Goal: Task Accomplishment & Management: Use online tool/utility

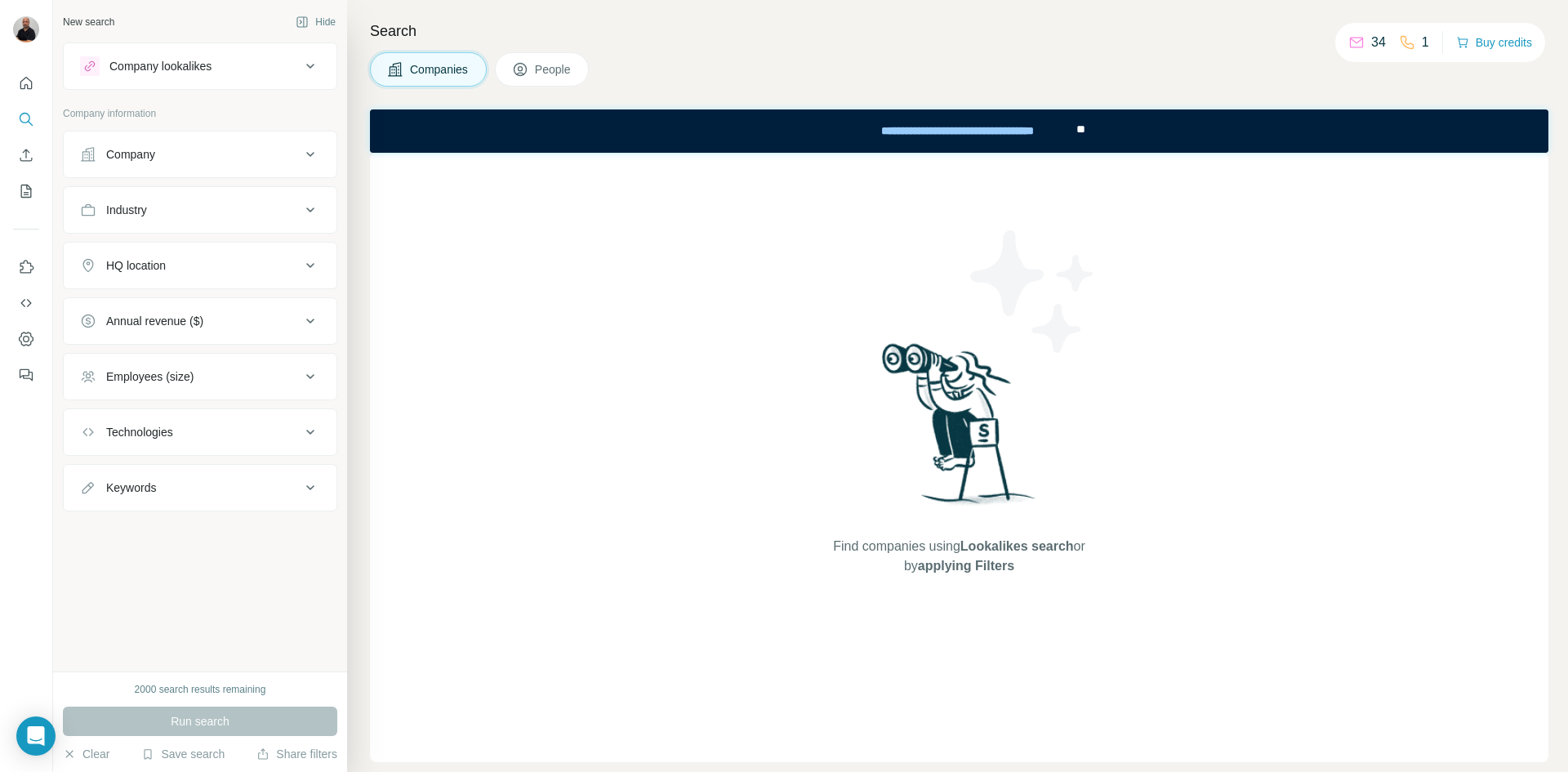
click at [307, 153] on icon at bounding box center [310, 154] width 19 height 19
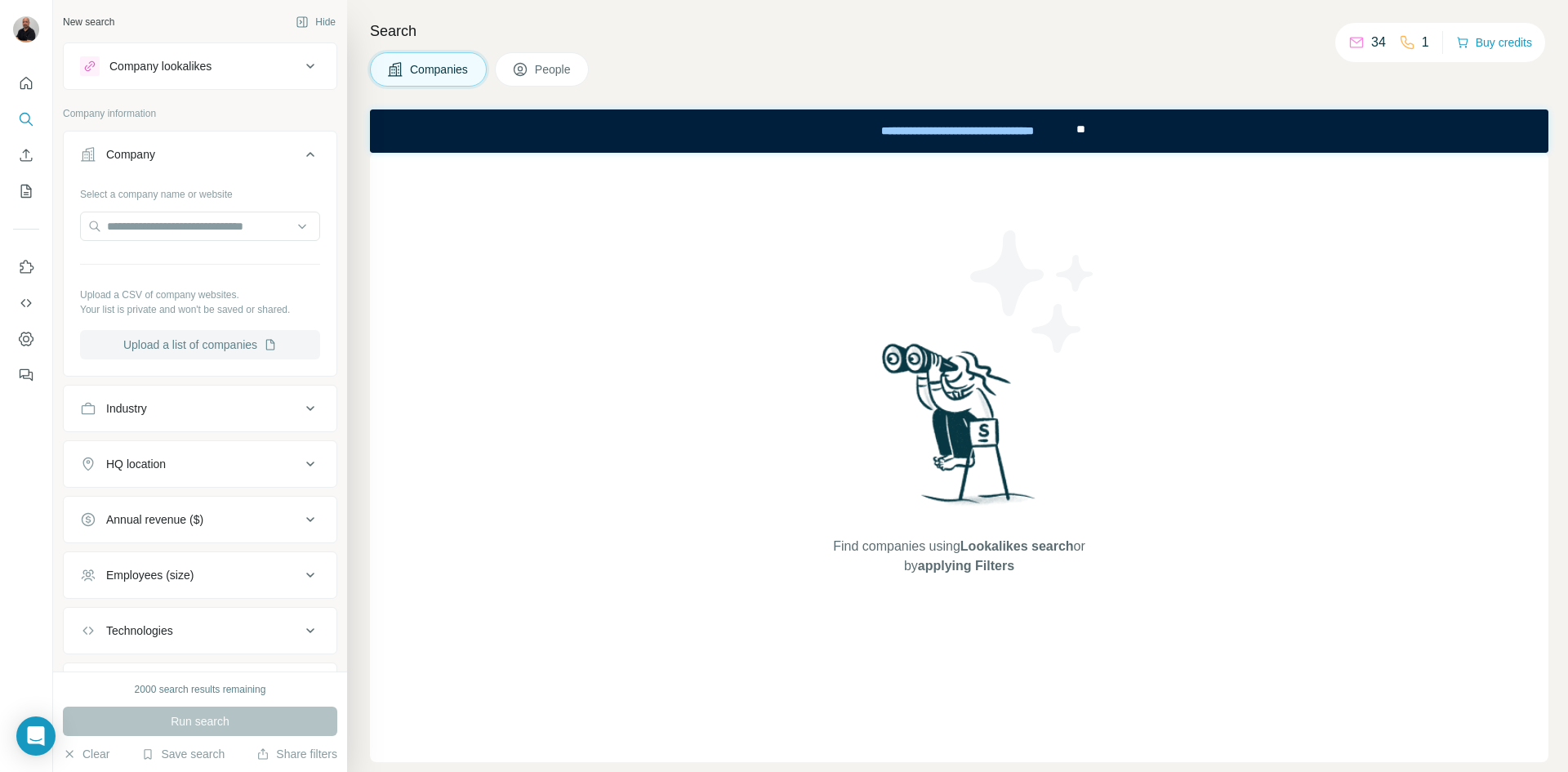
click at [246, 345] on button "Upload a list of companies" at bounding box center [200, 344] width 240 height 29
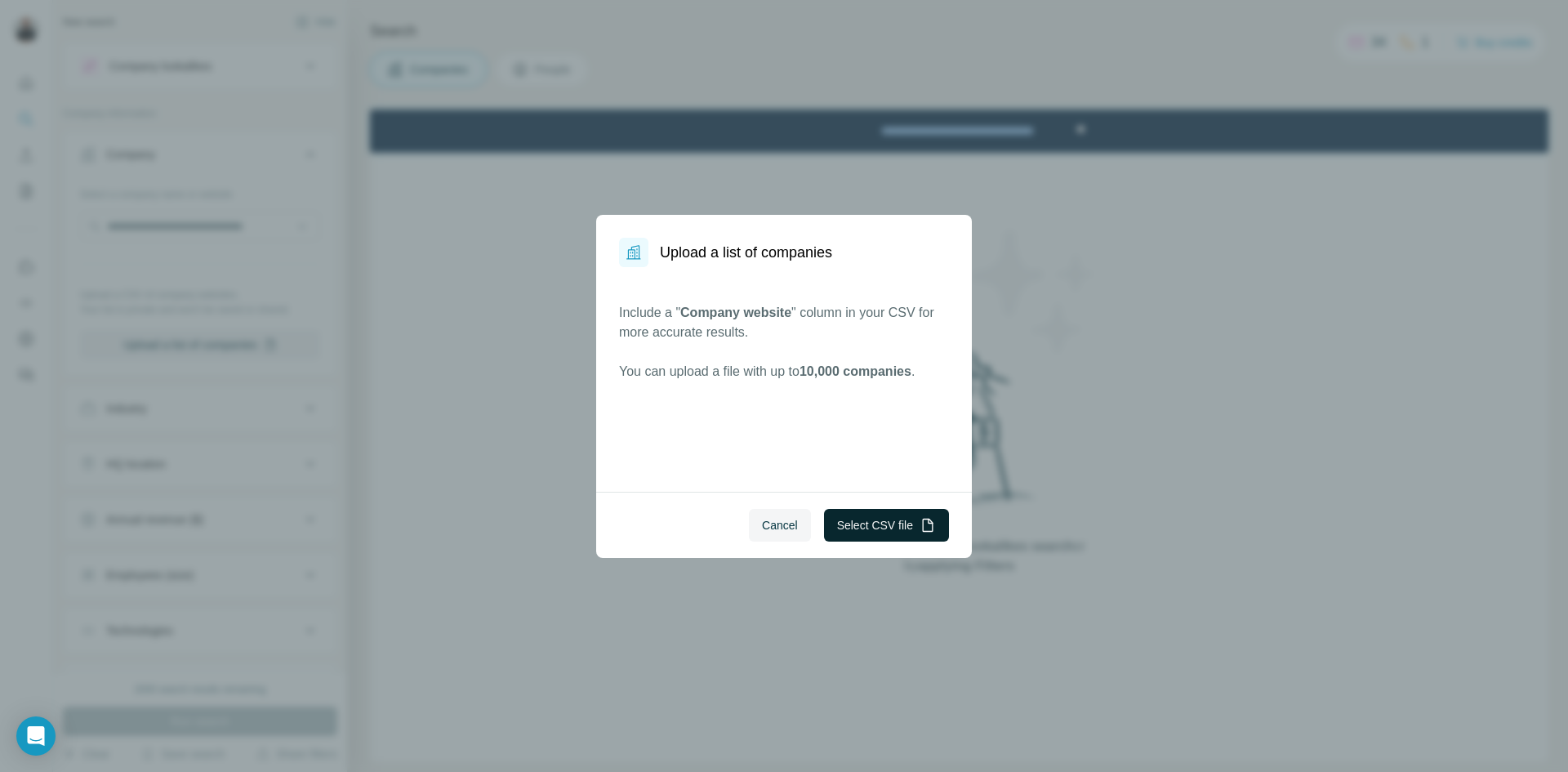
click at [862, 522] on button "Select CSV file" at bounding box center [887, 525] width 125 height 33
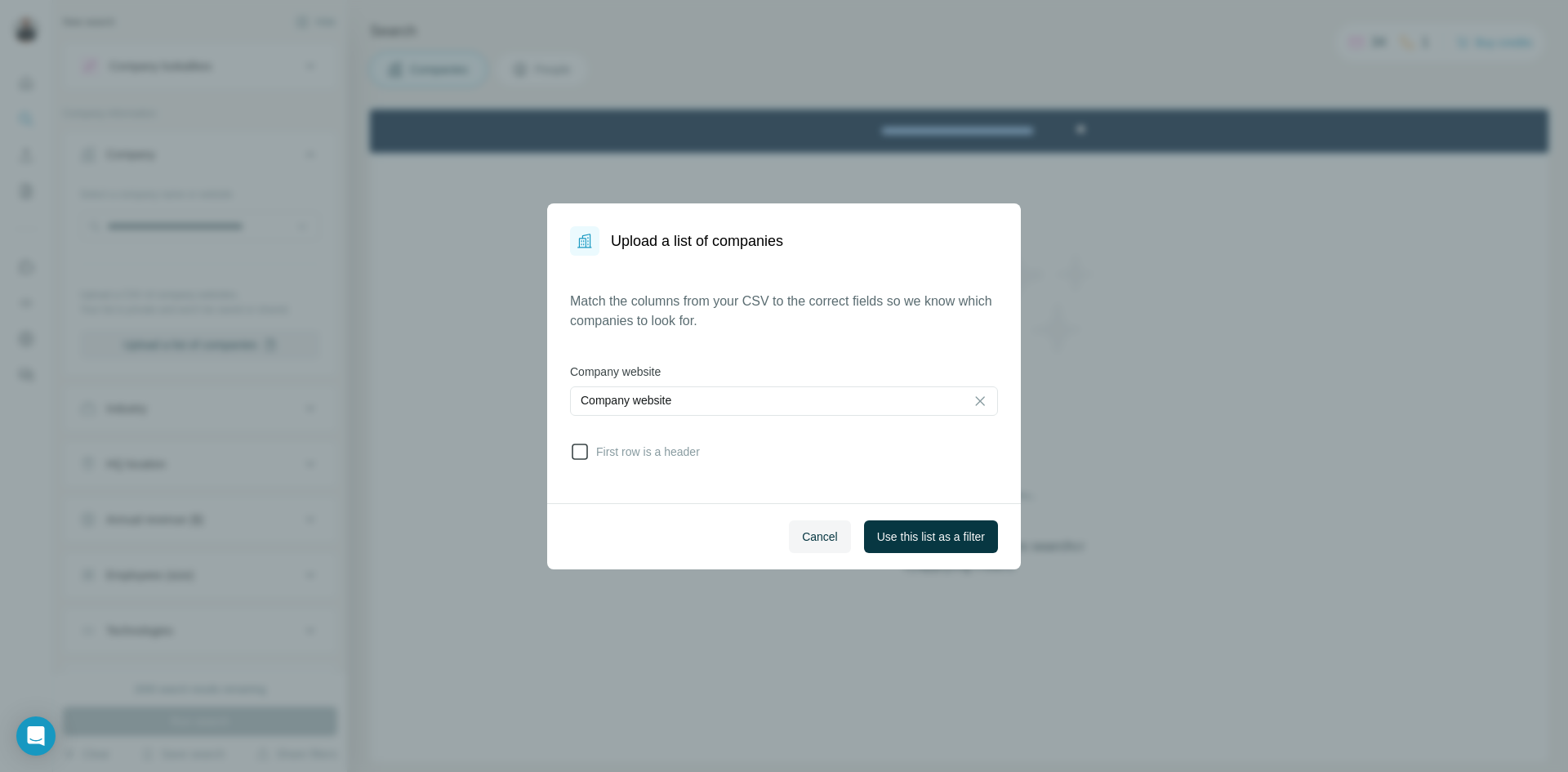
drag, startPoint x: 581, startPoint y: 449, endPoint x: 593, endPoint y: 454, distance: 13.0
click at [588, 451] on icon at bounding box center [580, 451] width 19 height 19
click at [908, 538] on span "Use this list as a filter" at bounding box center [931, 536] width 108 height 16
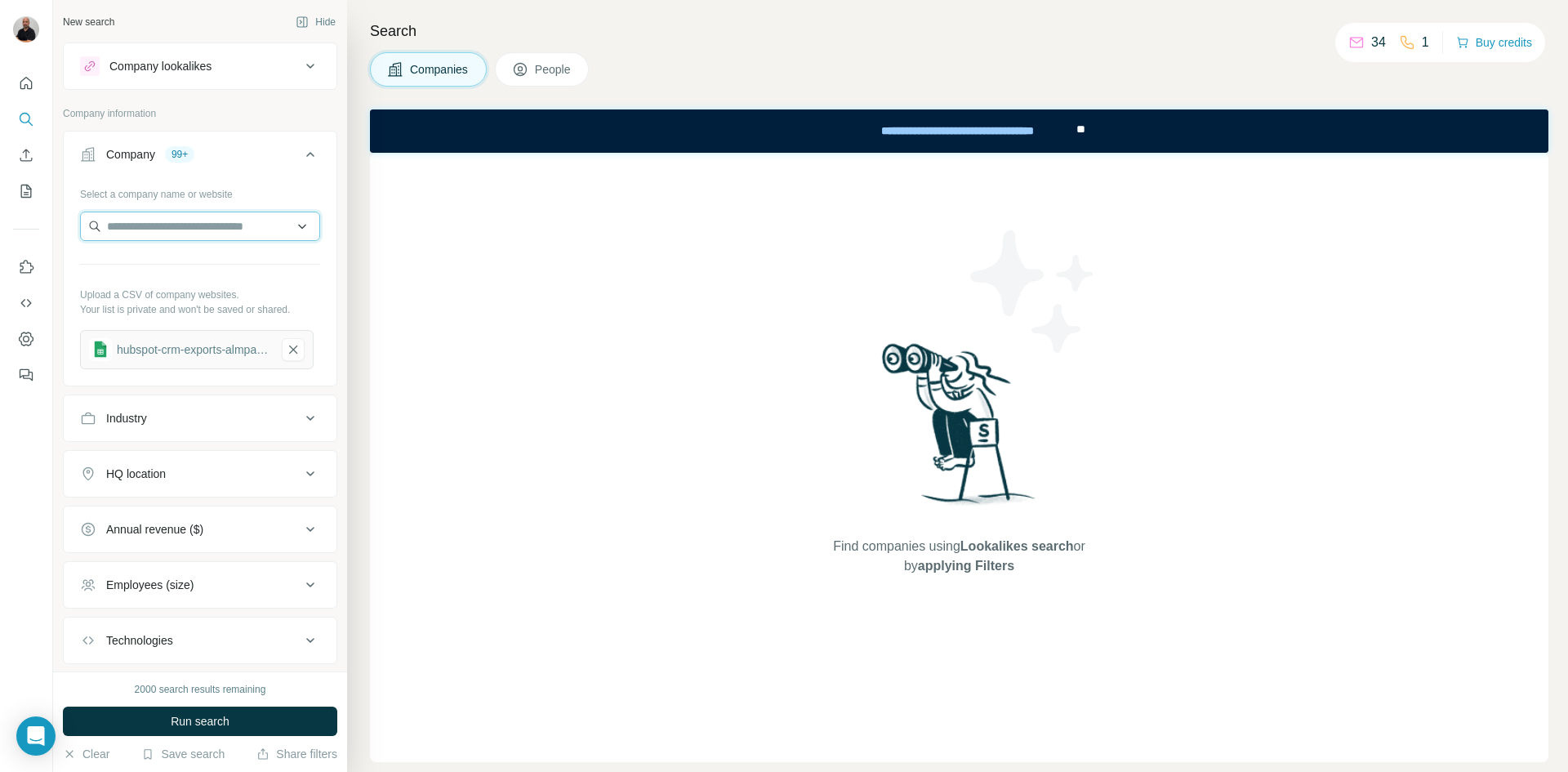
click at [293, 226] on input "text" at bounding box center [200, 226] width 240 height 29
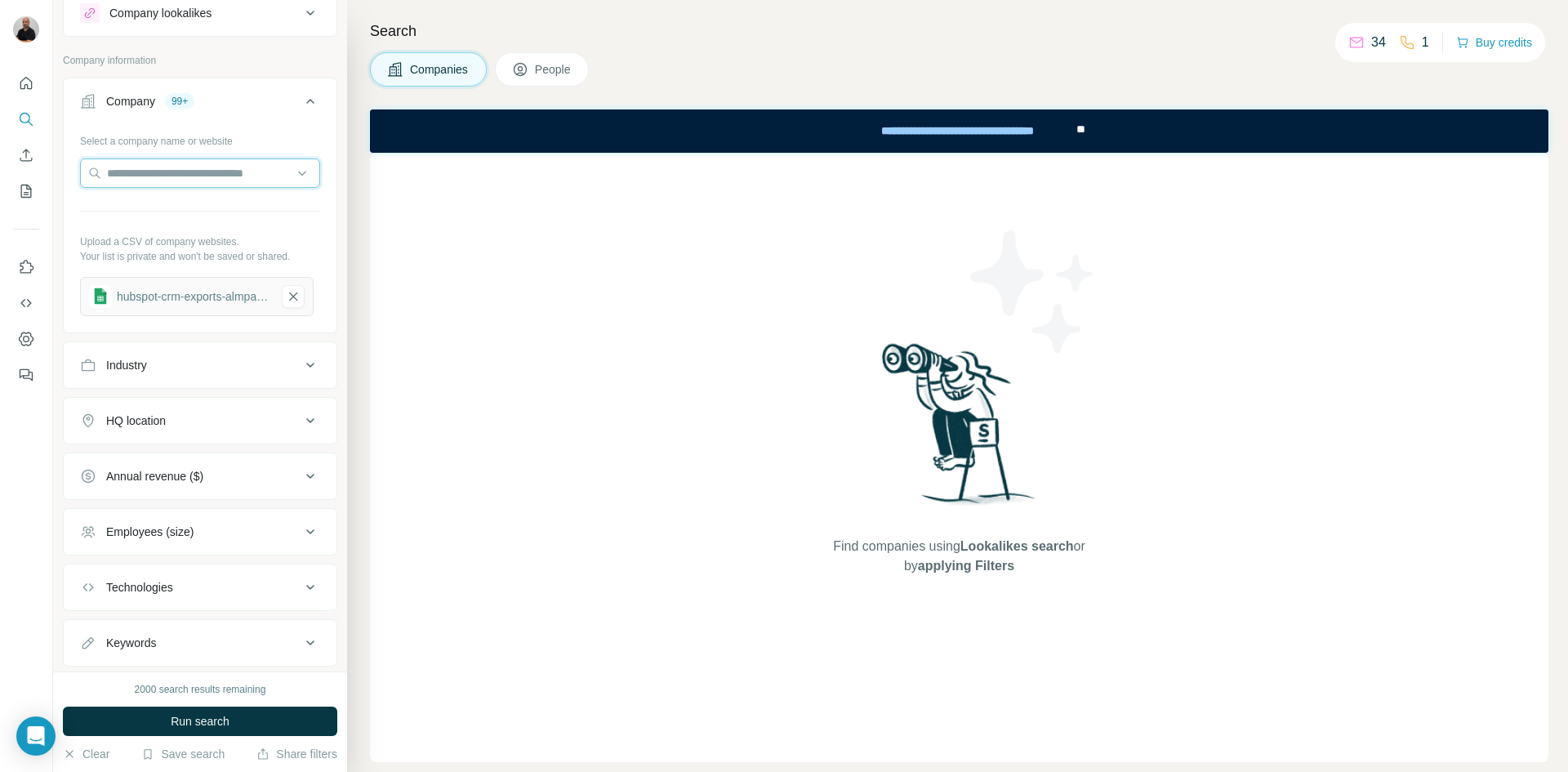
scroll to position [81, 0]
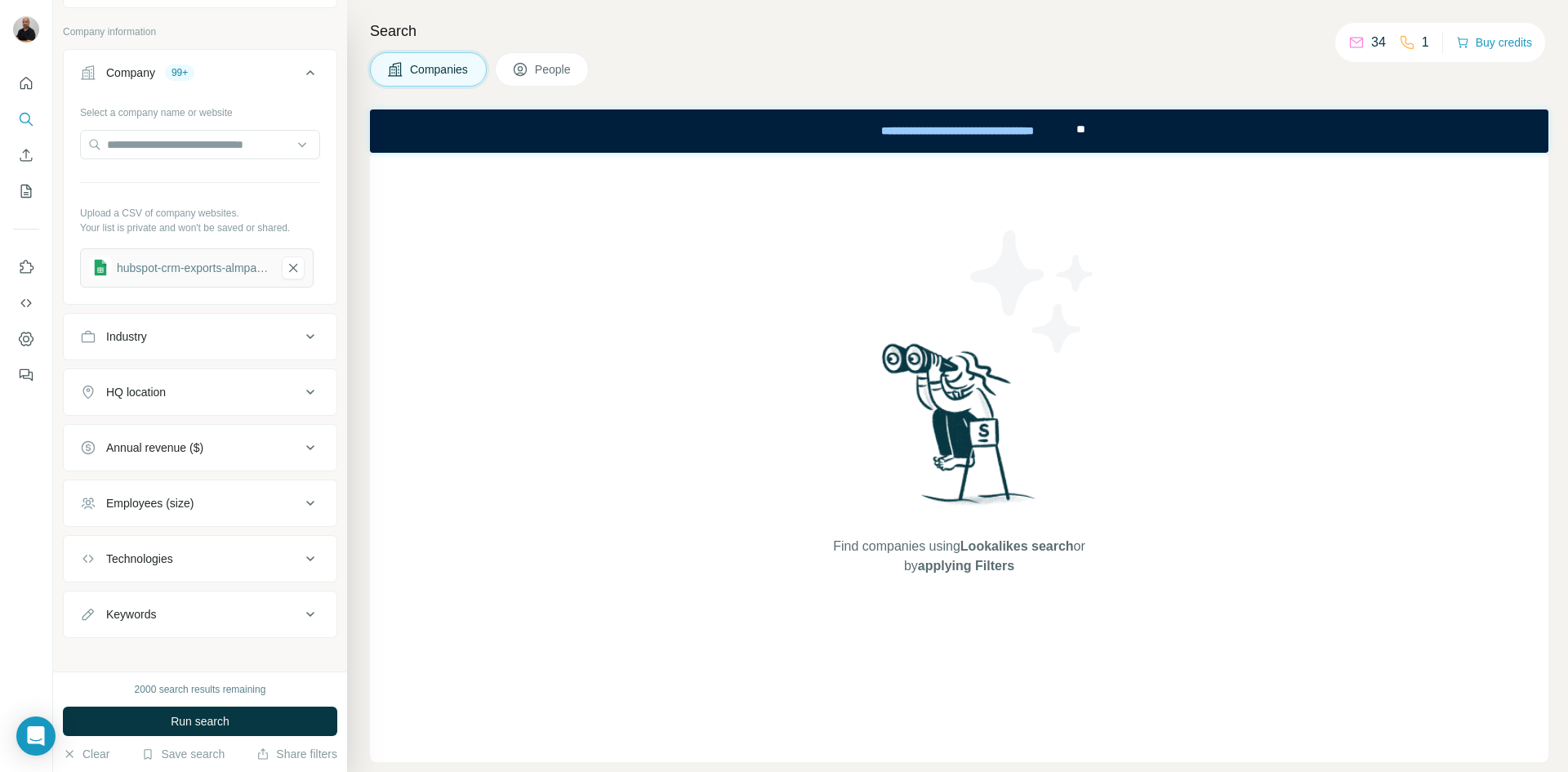
click at [303, 343] on icon at bounding box center [310, 336] width 19 height 19
click at [273, 381] on input at bounding box center [192, 376] width 202 height 18
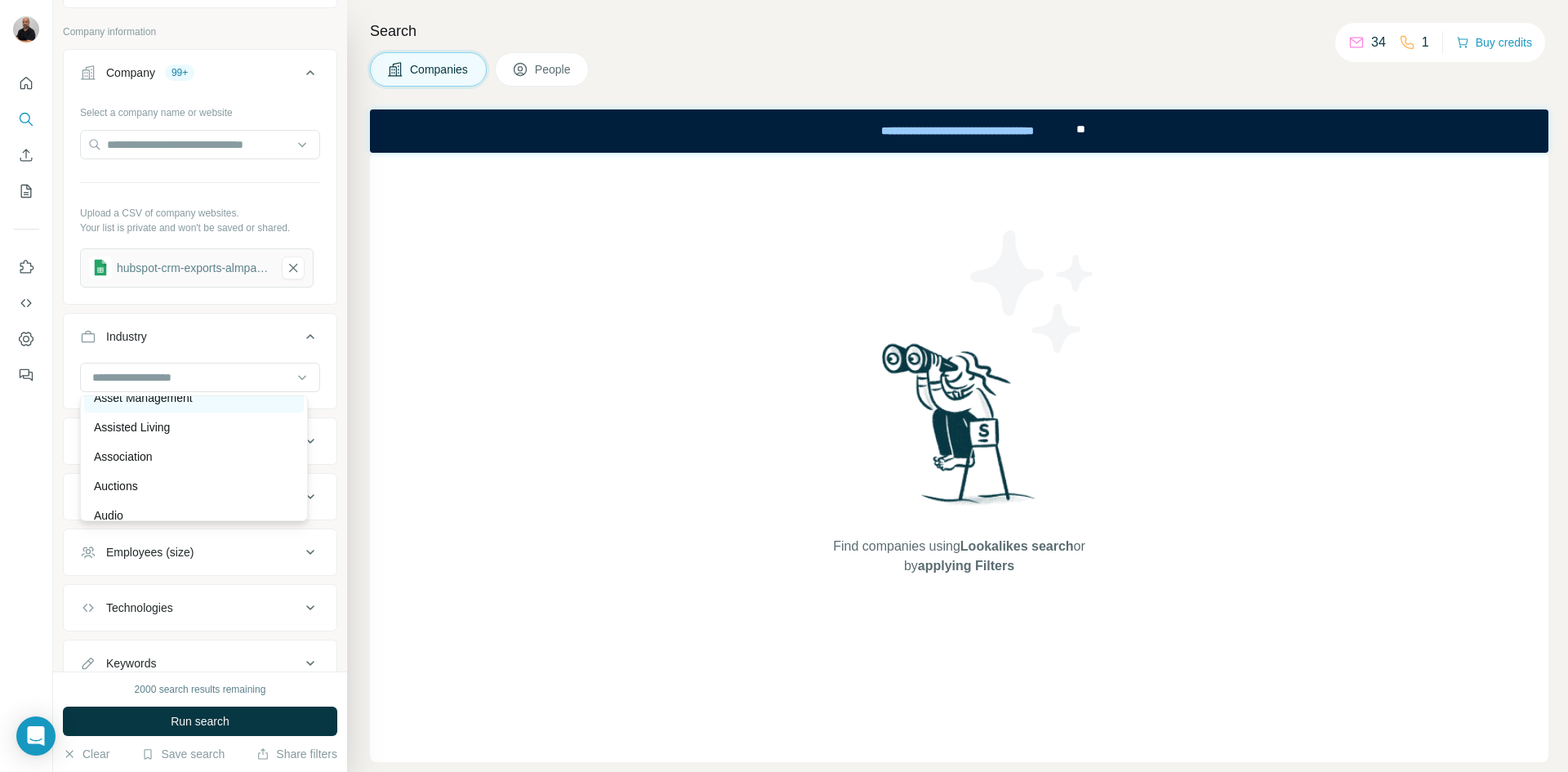
click at [225, 406] on div "Asset Management" at bounding box center [194, 397] width 200 height 16
click at [298, 377] on div at bounding box center [200, 377] width 240 height 29
click at [208, 449] on div "Auto Insurance" at bounding box center [194, 439] width 200 height 16
click at [301, 507] on icon at bounding box center [310, 498] width 19 height 19
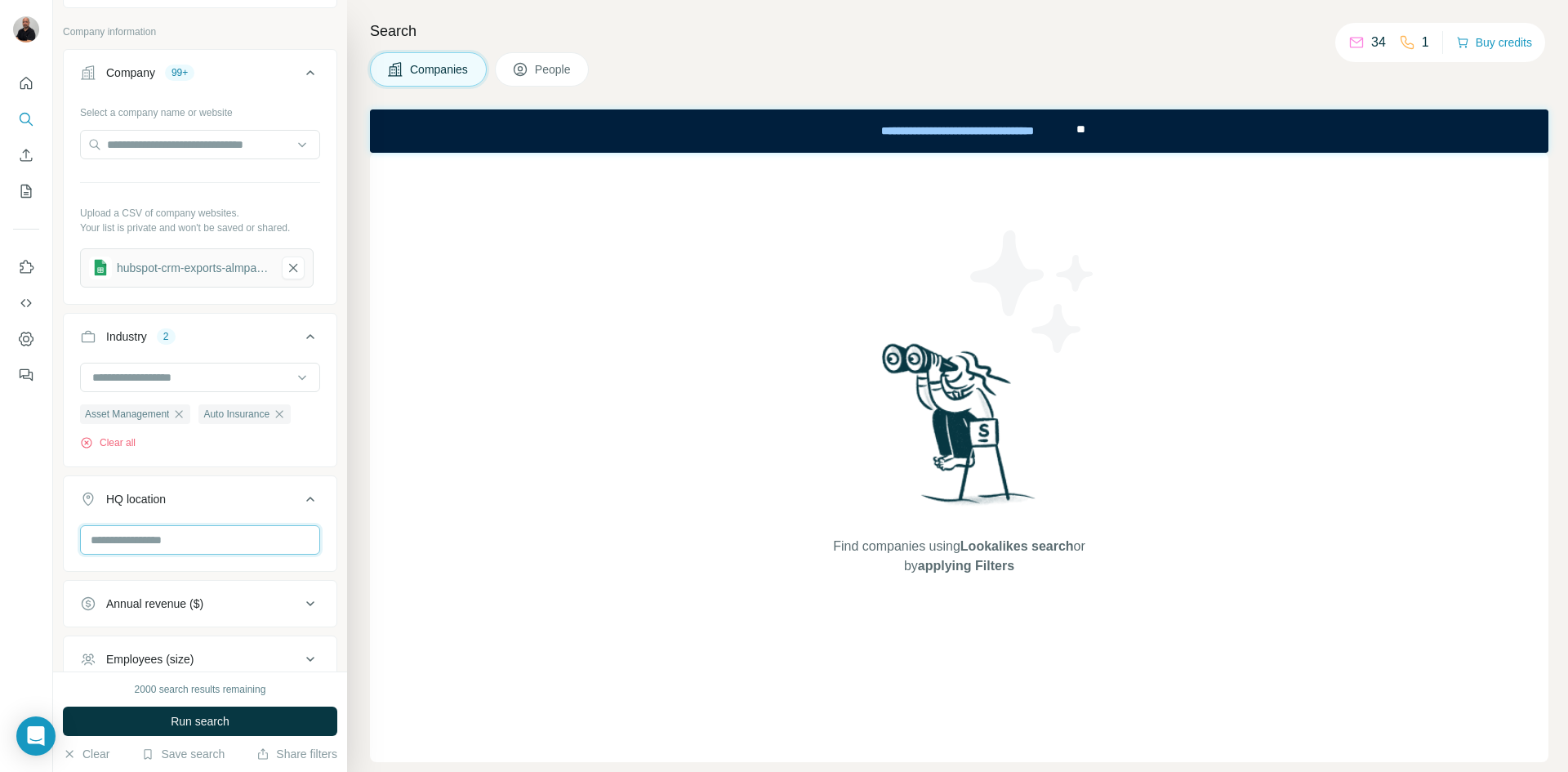
click at [212, 545] on input "text" at bounding box center [200, 539] width 240 height 29
type input "******"
click at [506, 595] on div "Find companies using Lookalikes search or by applying Filters" at bounding box center [959, 457] width 1179 height 609
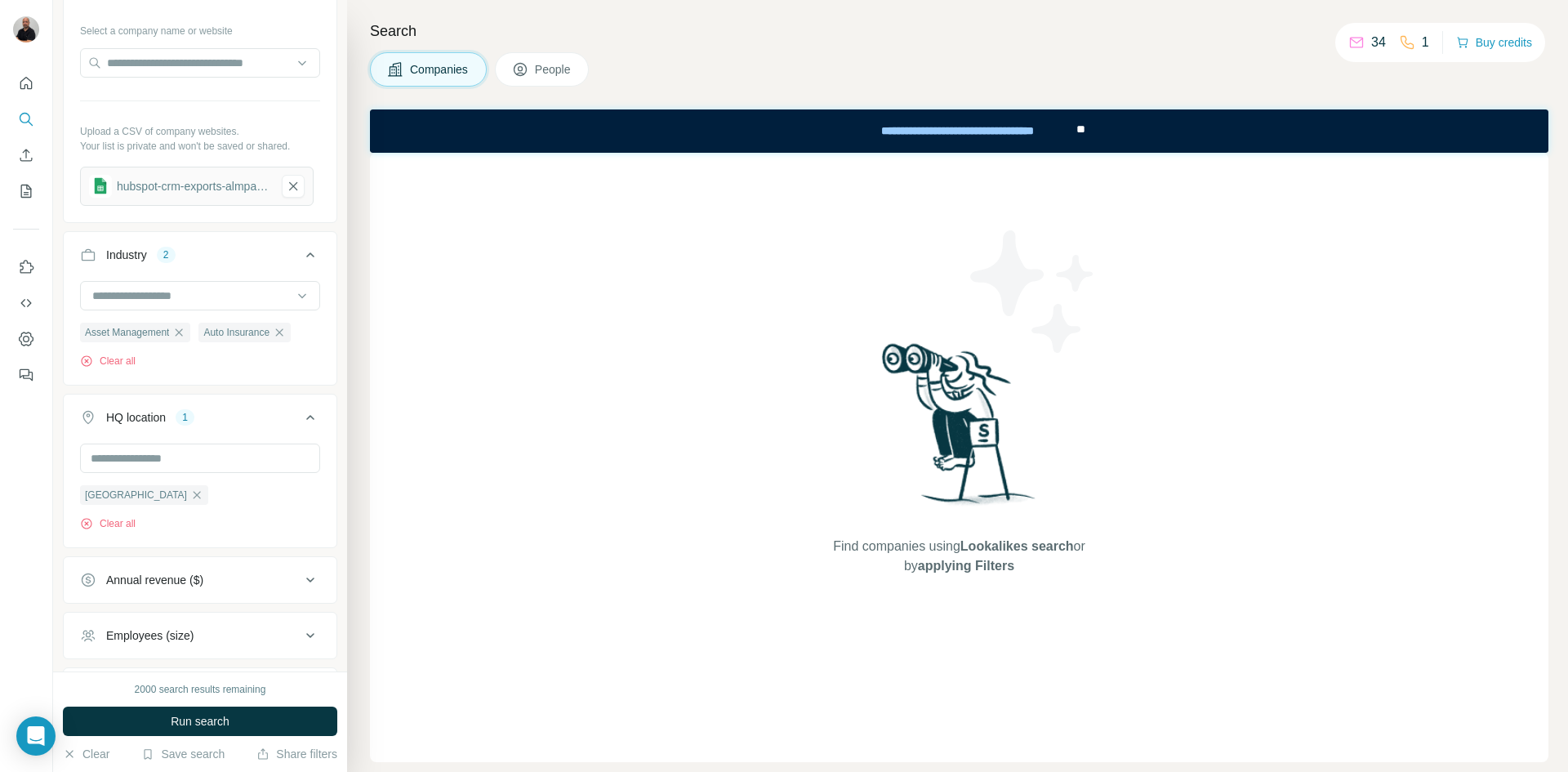
scroll to position [245, 0]
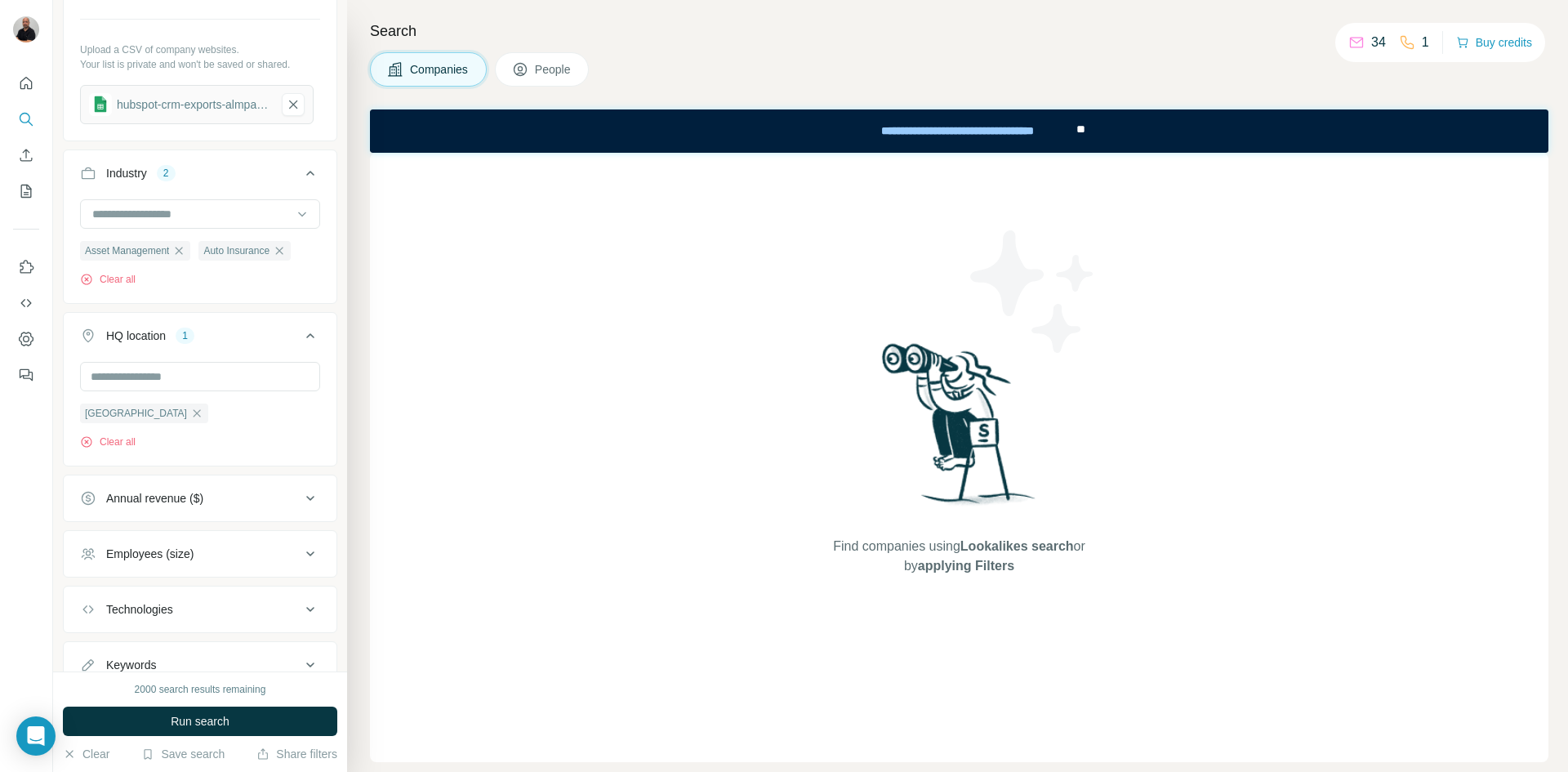
click at [256, 554] on div "Employees (size)" at bounding box center [190, 553] width 220 height 16
drag, startPoint x: 94, startPoint y: 649, endPoint x: 155, endPoint y: 629, distance: 64.2
click at [94, 650] on icon at bounding box center [89, 649] width 19 height 19
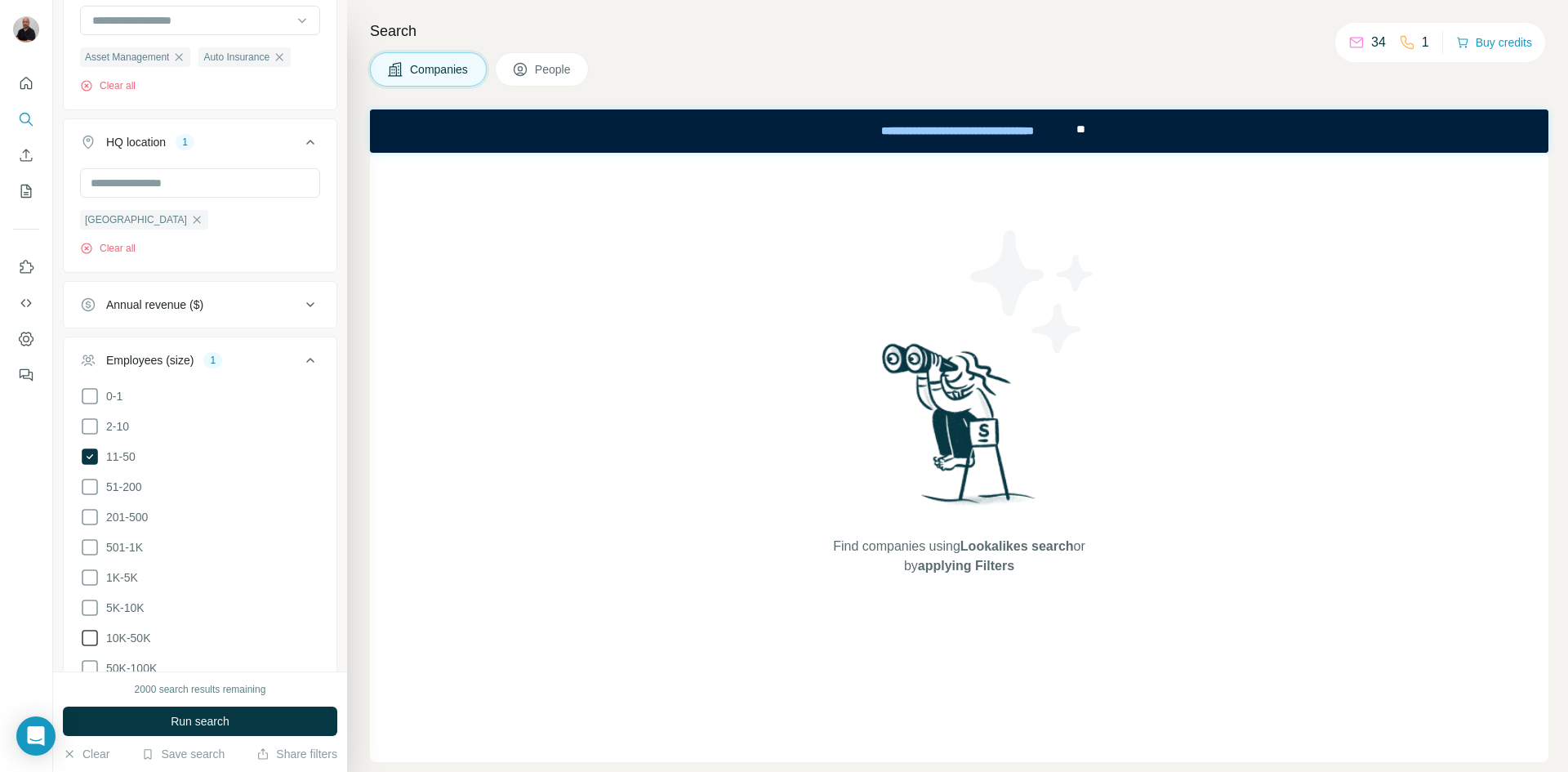
scroll to position [490, 0]
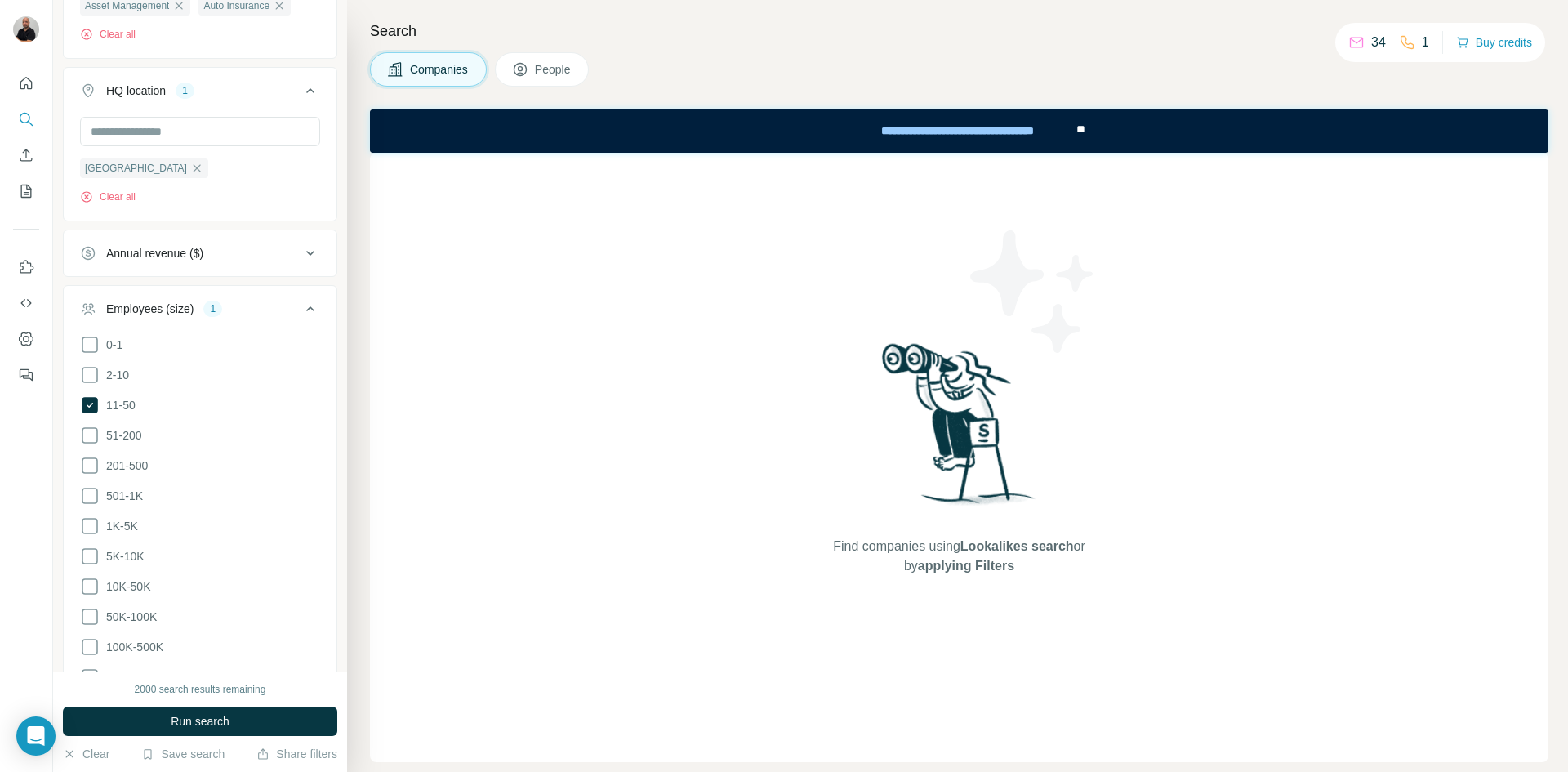
drag, startPoint x: 94, startPoint y: 435, endPoint x: 176, endPoint y: 471, distance: 89.6
click at [93, 434] on icon at bounding box center [89, 434] width 19 height 19
click at [190, 719] on span "Run search" at bounding box center [200, 721] width 59 height 16
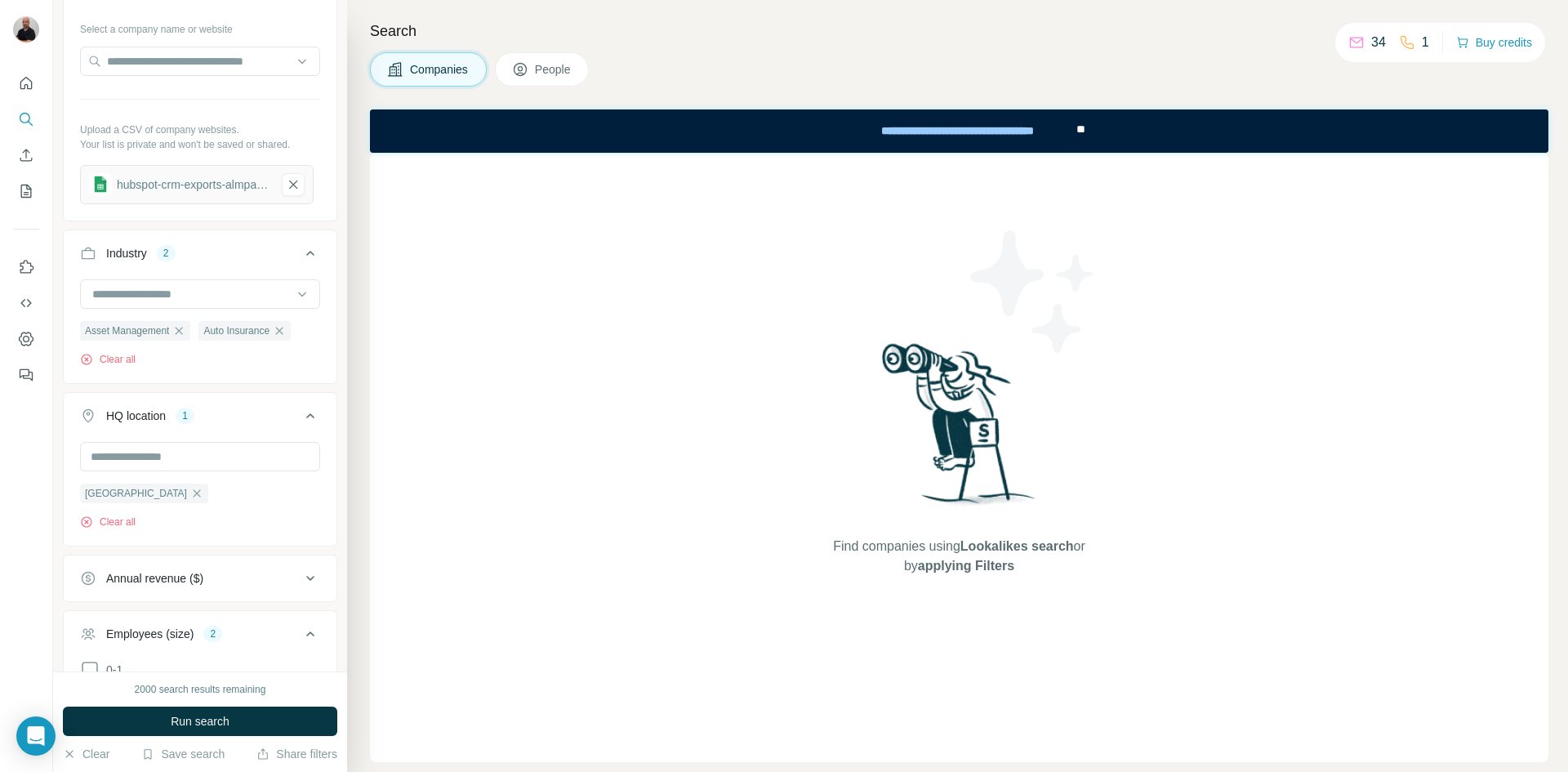
scroll to position [163, 0]
drag, startPoint x: 285, startPoint y: 334, endPoint x: 142, endPoint y: 344, distance: 143.3
click at [285, 335] on icon "button" at bounding box center [280, 333] width 13 height 13
click at [183, 333] on icon "button" at bounding box center [179, 332] width 8 height 8
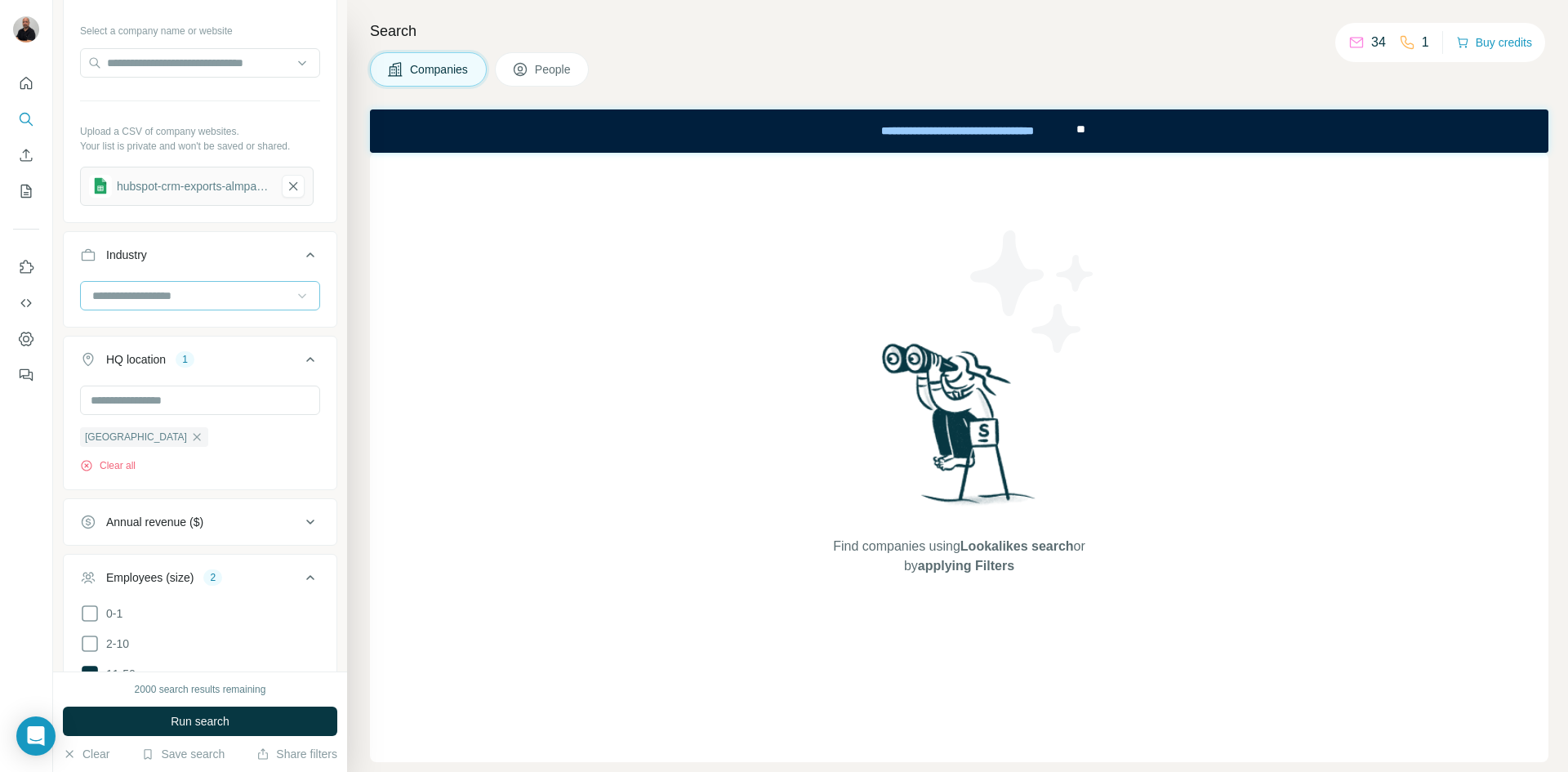
click at [294, 293] on icon at bounding box center [302, 295] width 16 height 16
click at [146, 314] on p "Automotive" at bounding box center [123, 306] width 57 height 16
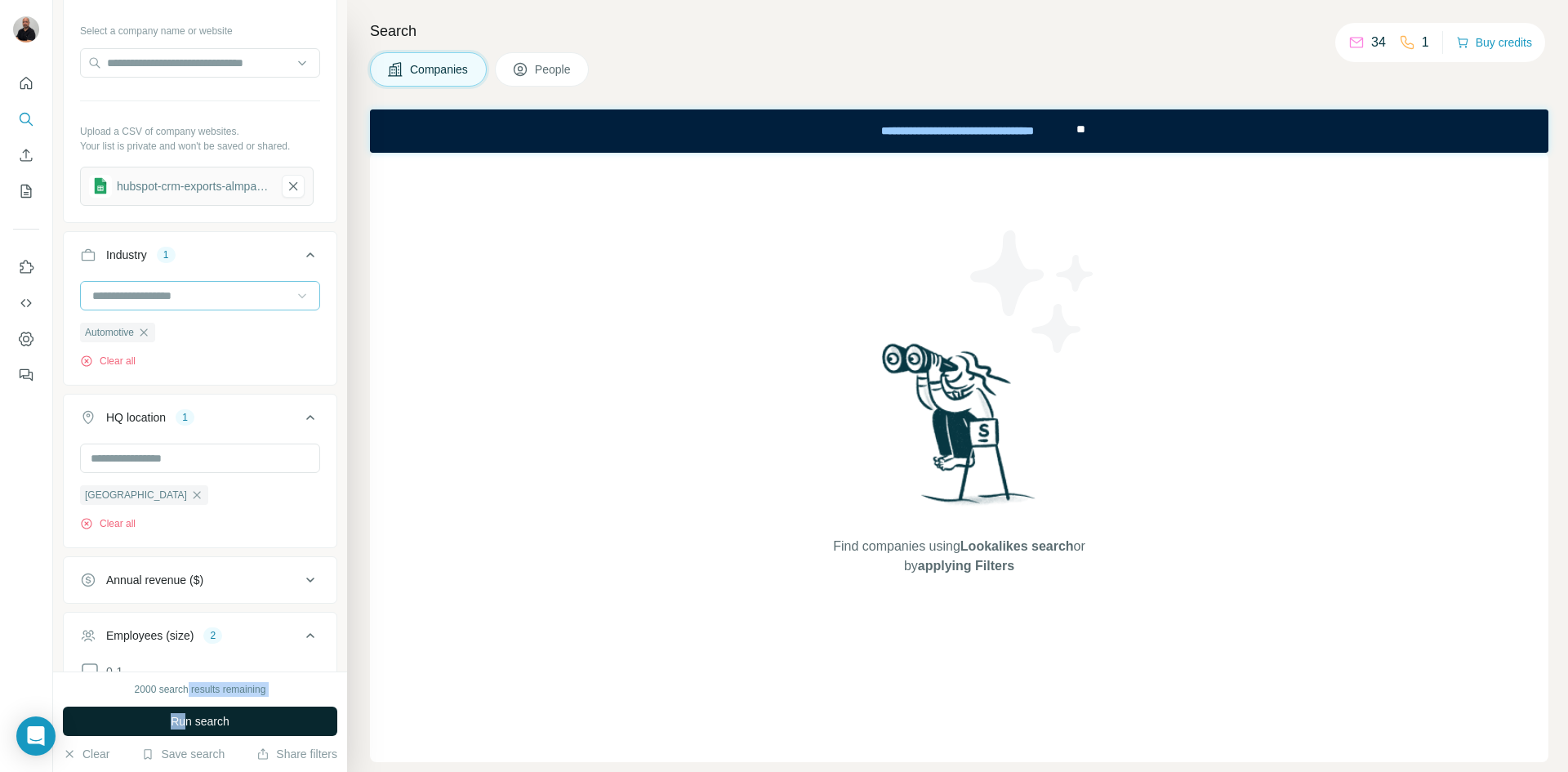
click at [180, 713] on div "2000 search results remaining Run search Clear Save search Share filters" at bounding box center [200, 722] width 294 height 101
click at [178, 716] on span "Run search" at bounding box center [200, 721] width 59 height 16
click at [181, 717] on span "Run search" at bounding box center [200, 721] width 59 height 16
click at [228, 722] on span "Run search" at bounding box center [200, 721] width 59 height 16
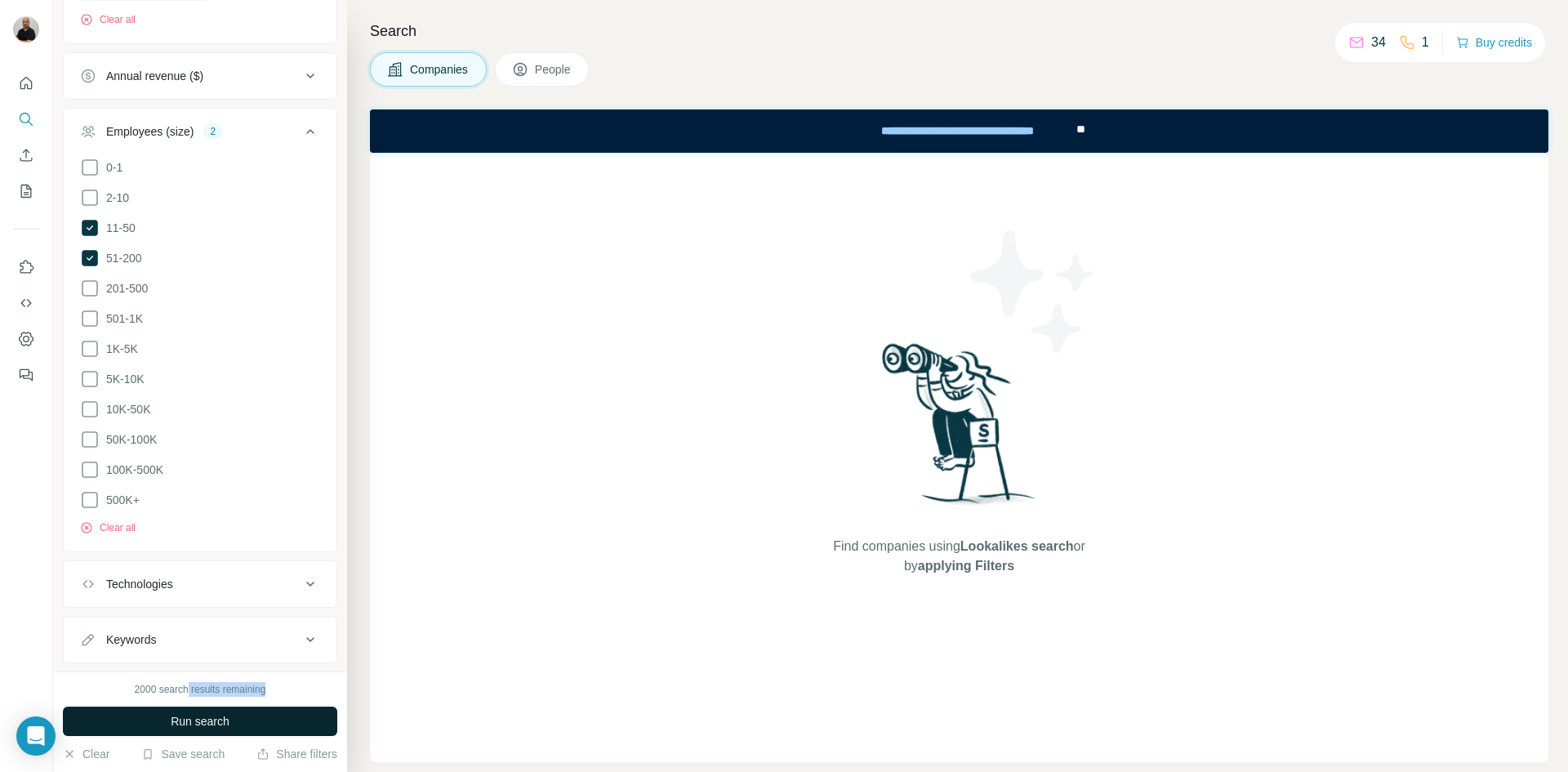
scroll to position [696, 0]
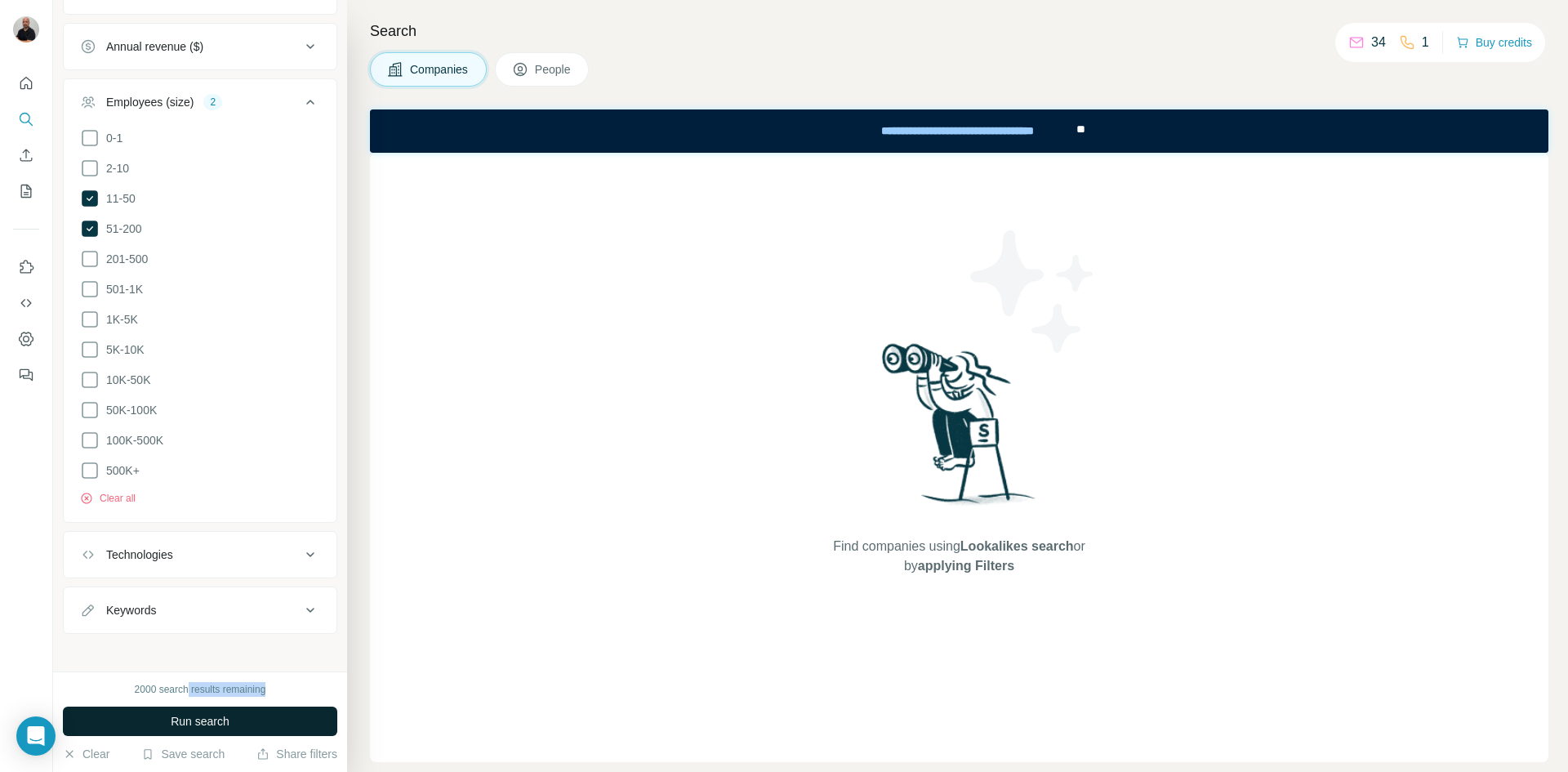
click at [216, 726] on span "Run search" at bounding box center [200, 721] width 59 height 16
click at [218, 725] on span "Run search" at bounding box center [200, 721] width 59 height 16
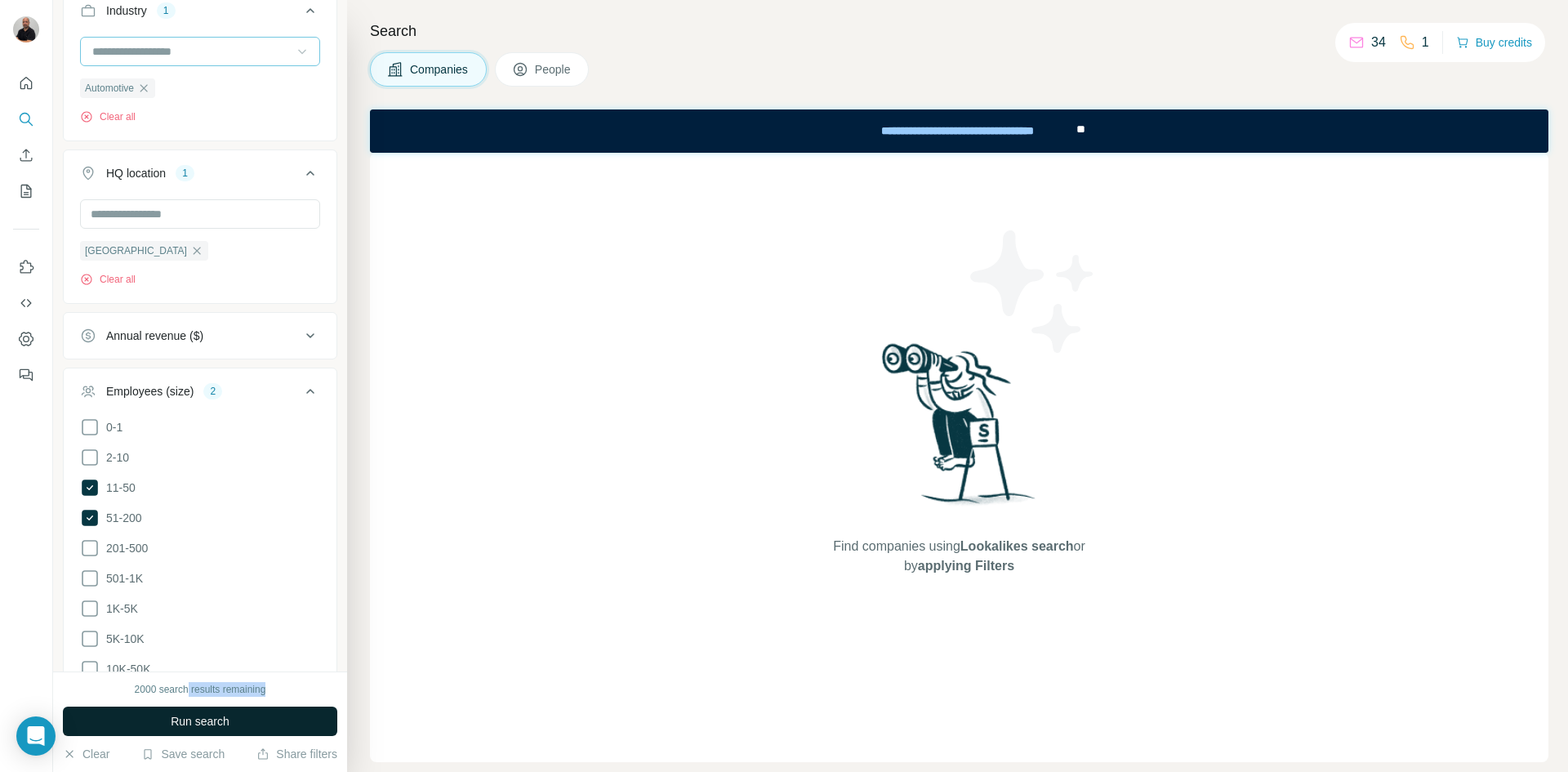
scroll to position [207, 0]
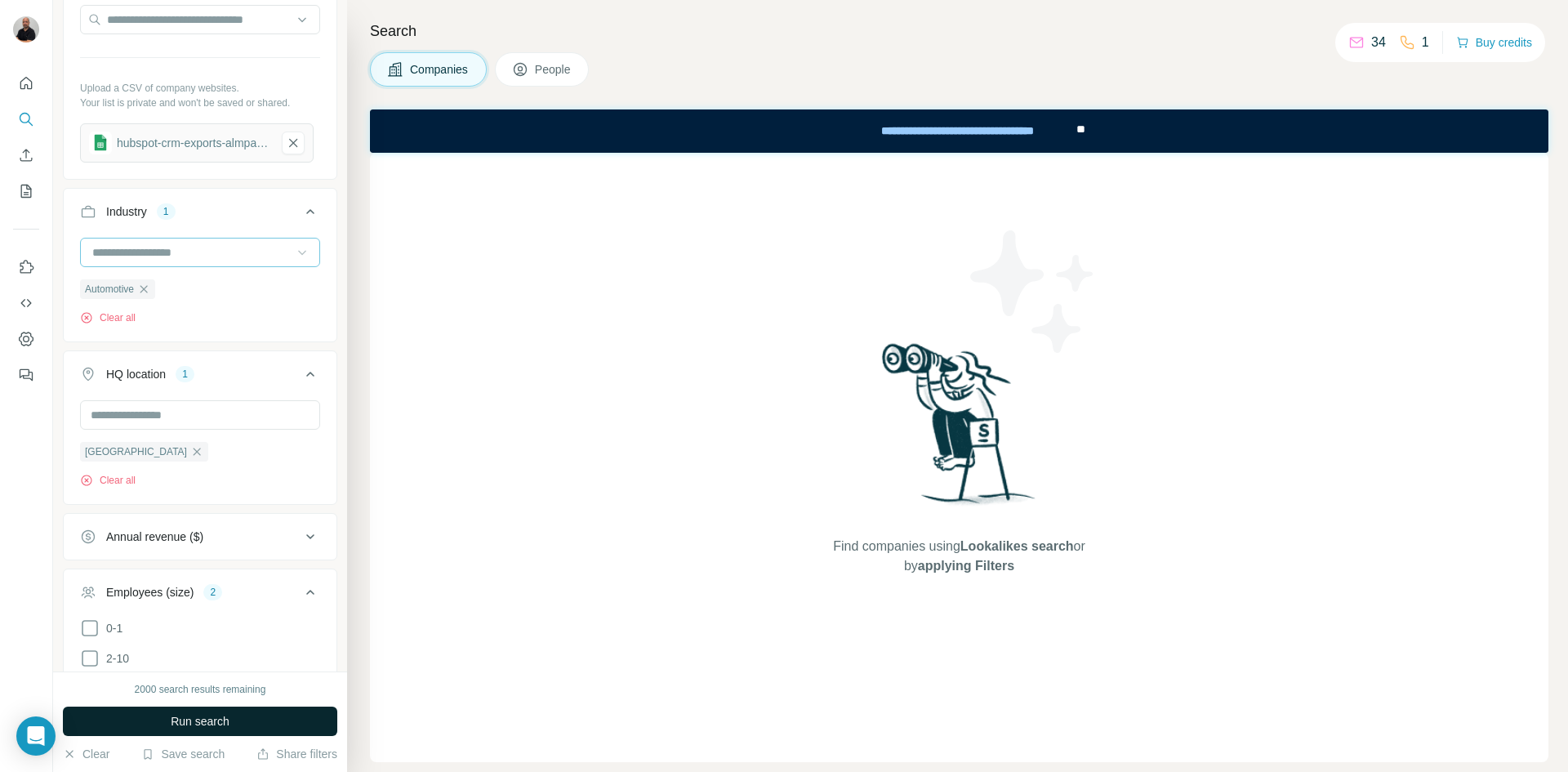
click at [295, 251] on icon at bounding box center [302, 252] width 16 height 16
click at [145, 284] on div "Banking" at bounding box center [194, 276] width 200 height 16
click at [193, 716] on span "Run search" at bounding box center [200, 721] width 59 height 16
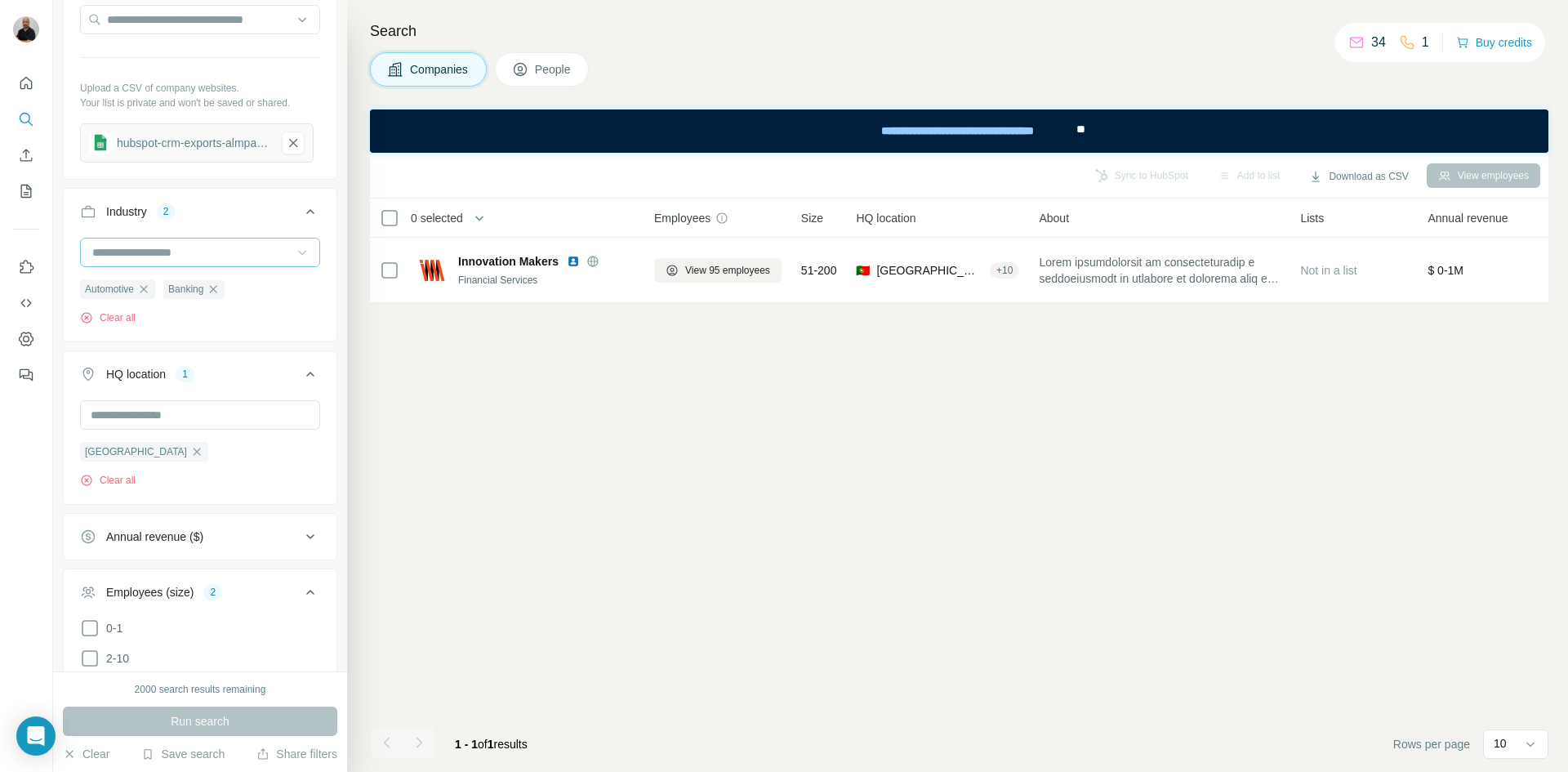
click at [194, 716] on div "Run search" at bounding box center [200, 721] width 275 height 29
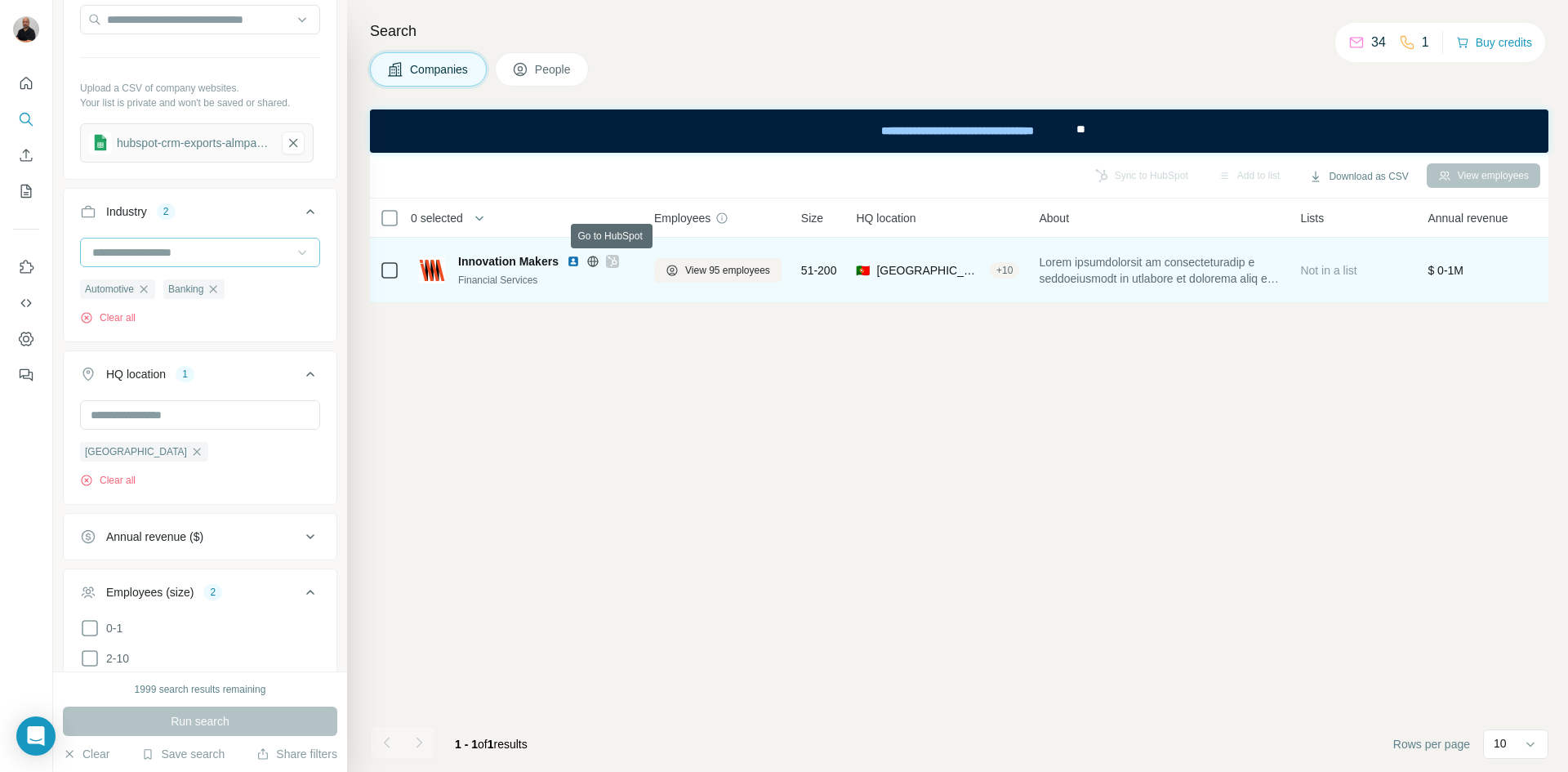
click at [610, 262] on icon at bounding box center [613, 261] width 10 height 13
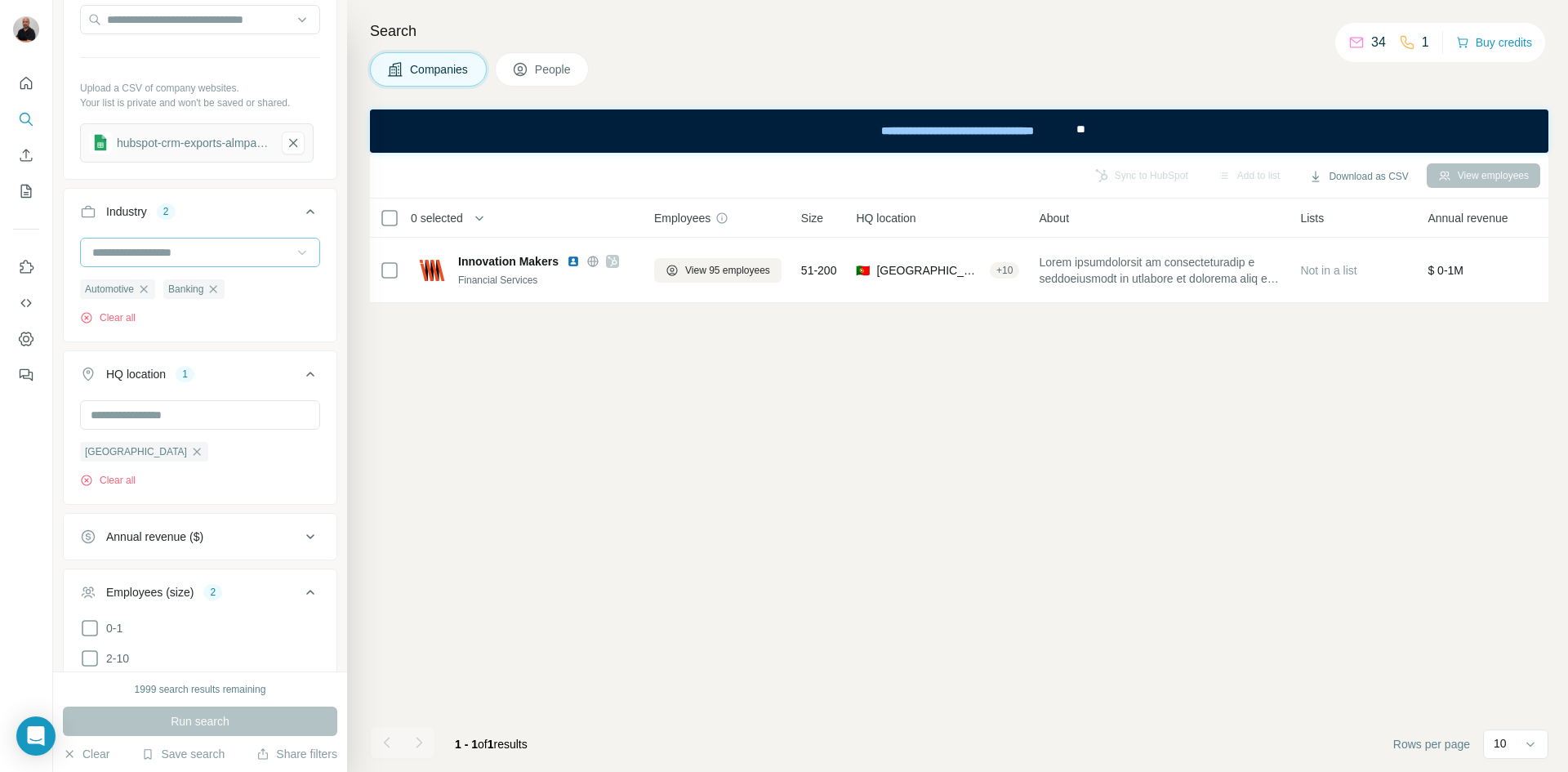
click at [567, 63] on span "People" at bounding box center [554, 69] width 38 height 16
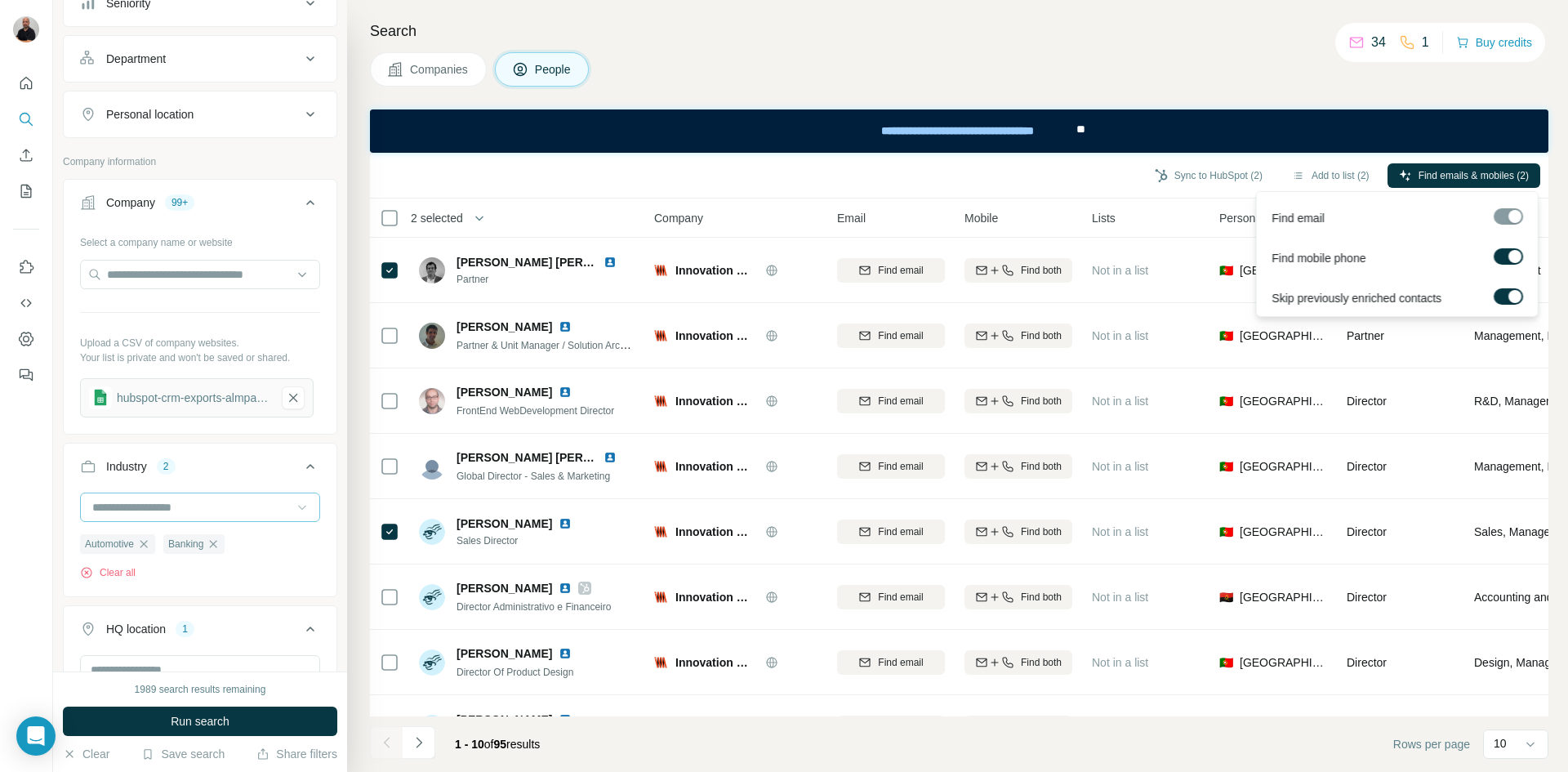
click at [1460, 171] on span "Find emails & mobiles (2)" at bounding box center [1474, 175] width 110 height 14
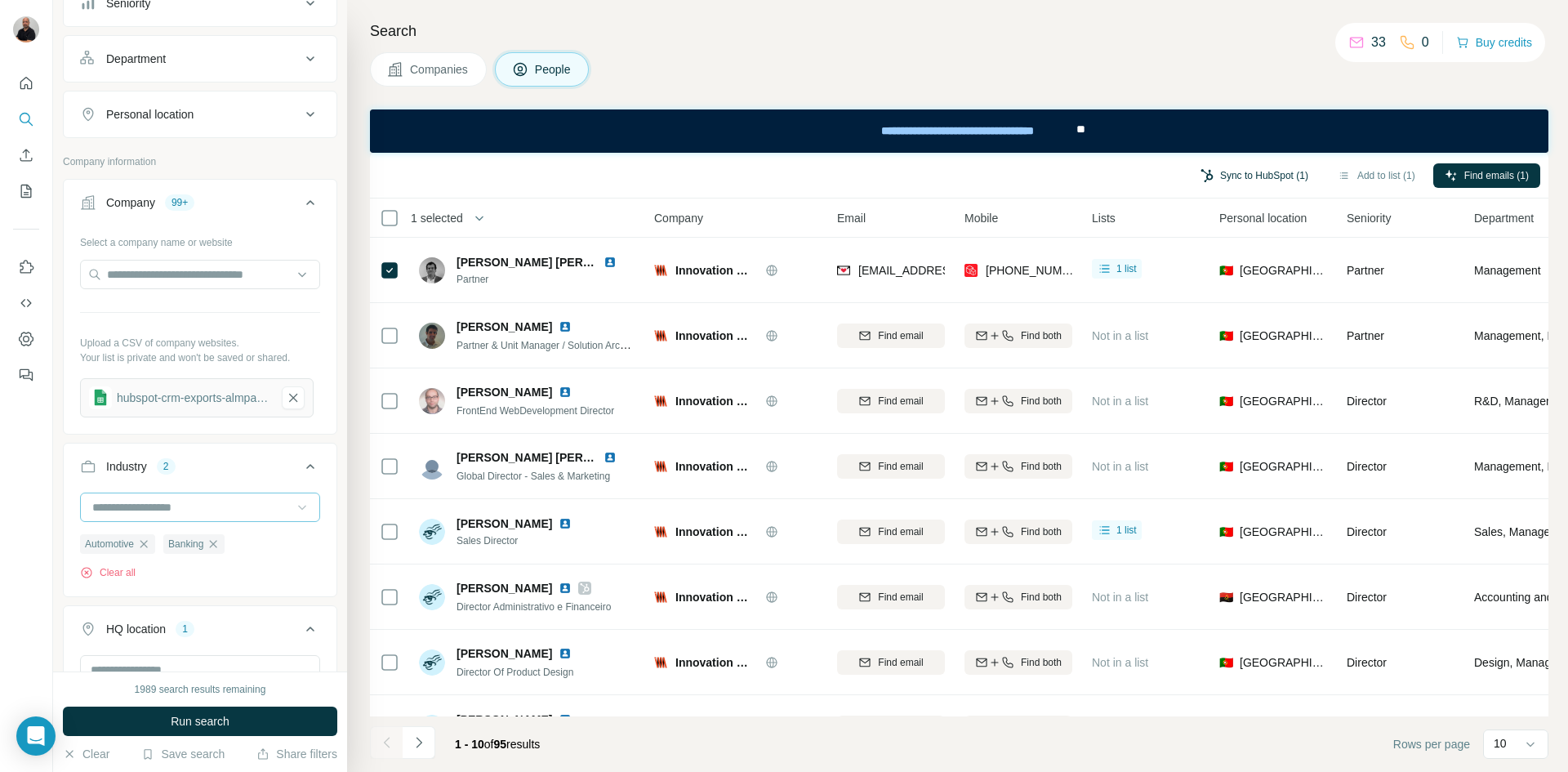
click at [1243, 172] on button "Sync to HubSpot (1)" at bounding box center [1255, 175] width 131 height 24
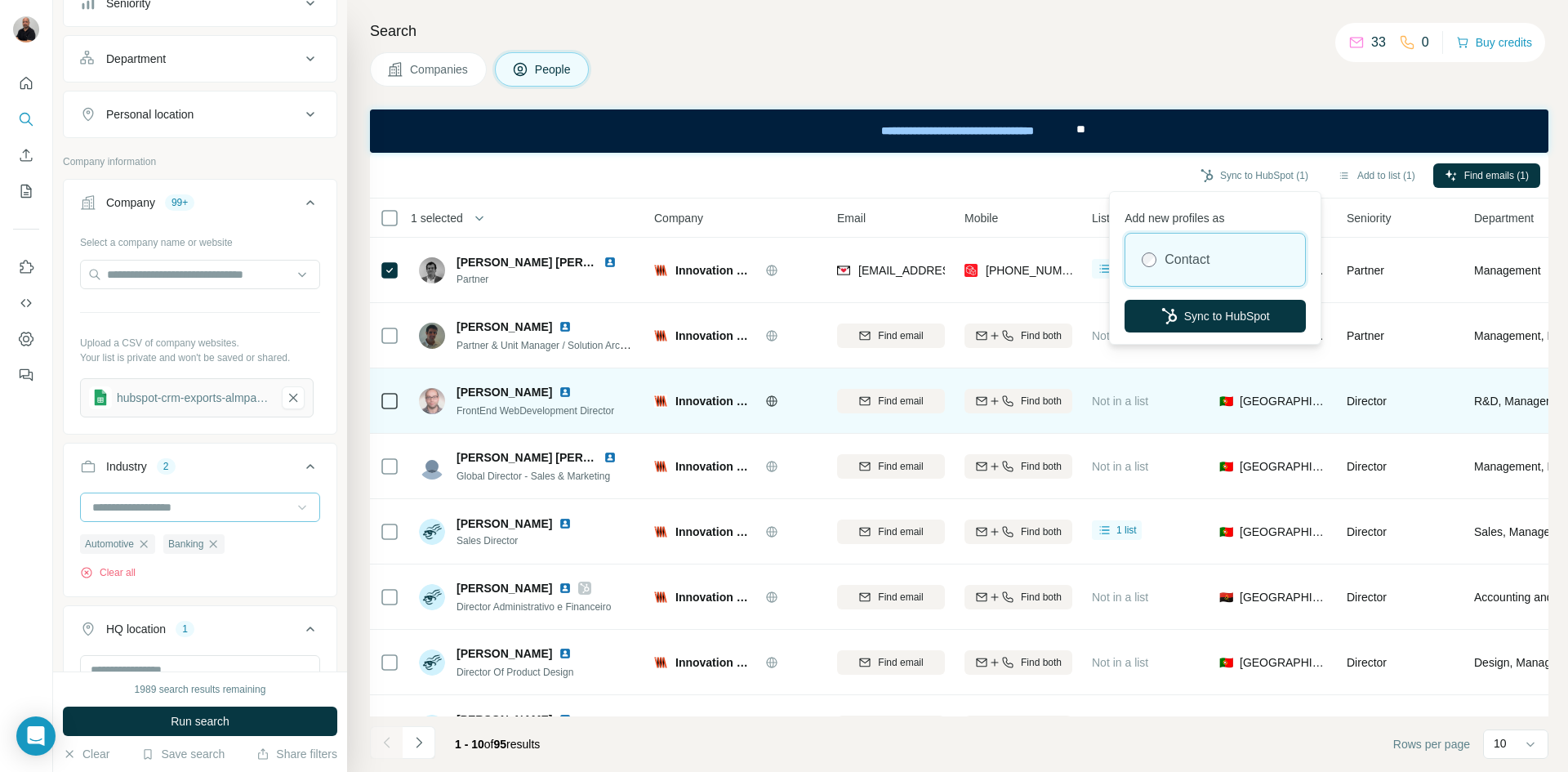
drag, startPoint x: 1199, startPoint y: 324, endPoint x: 764, endPoint y: 418, distance: 445.0
click at [1199, 323] on button "Sync to HubSpot" at bounding box center [1216, 316] width 182 height 33
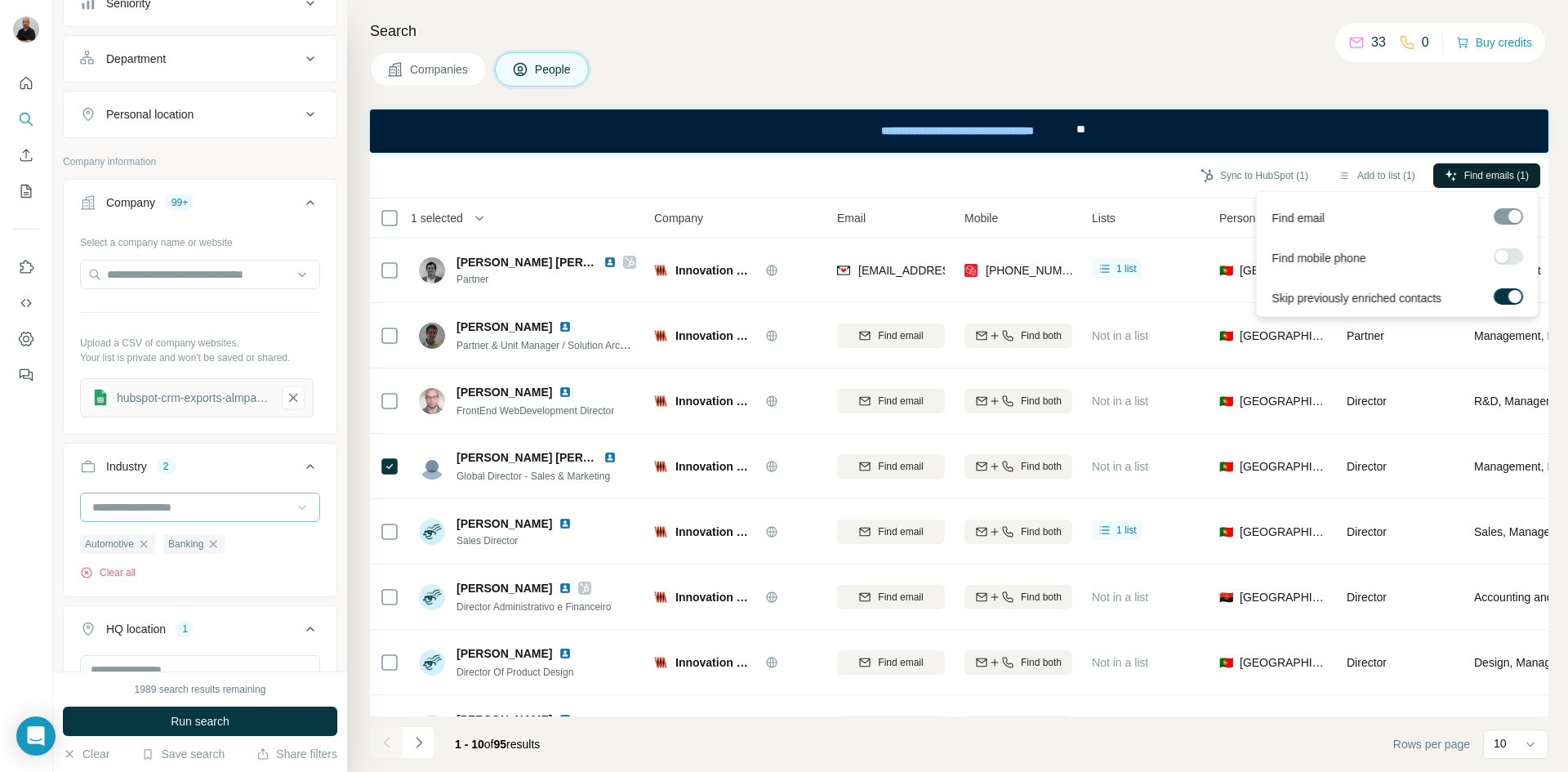
click at [1495, 172] on span "Find emails (1)" at bounding box center [1497, 175] width 65 height 14
click at [1244, 172] on button "Sync to HubSpot (1)" at bounding box center [1255, 175] width 131 height 24
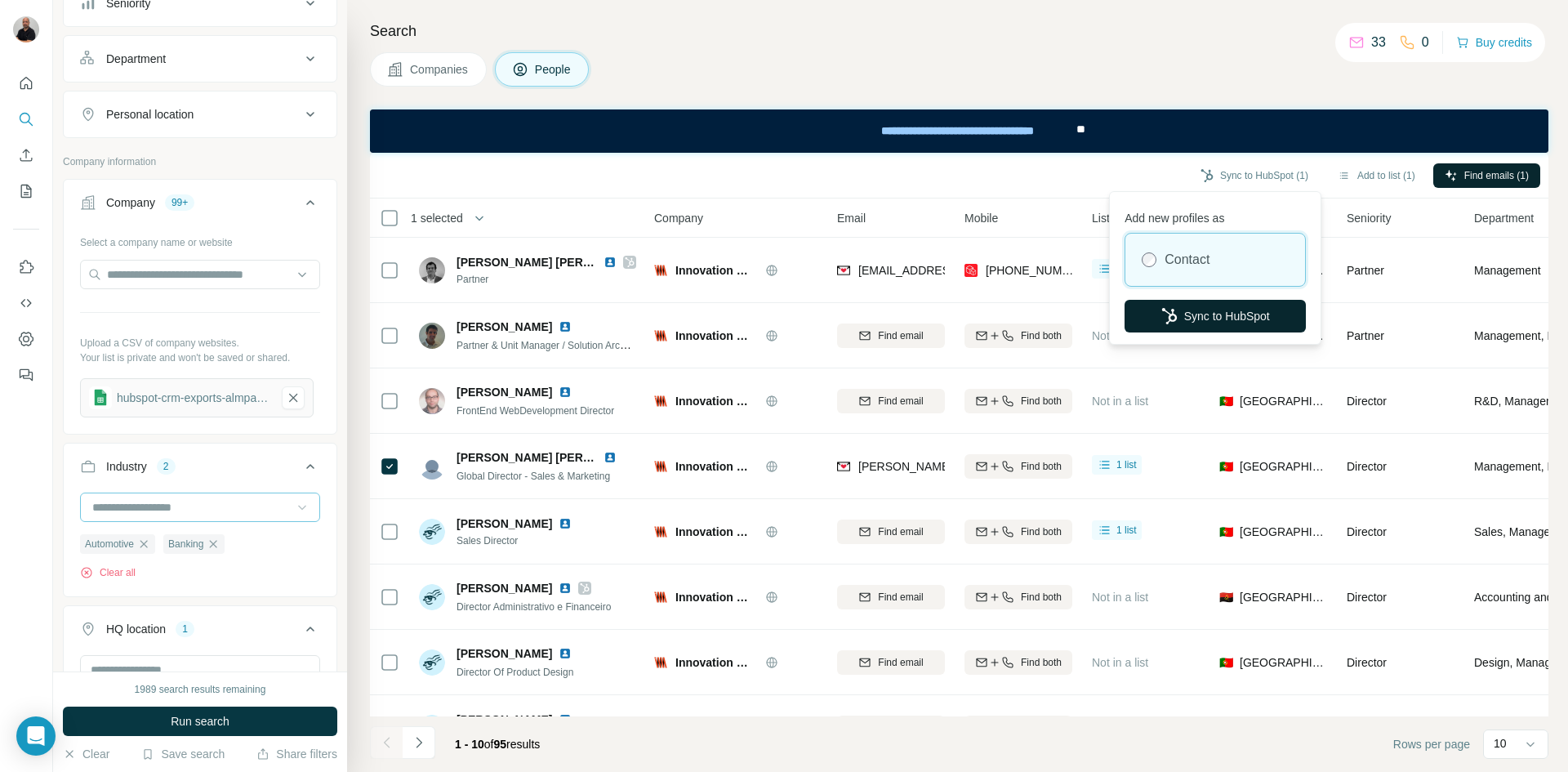
click at [1181, 329] on button "Sync to HubSpot" at bounding box center [1216, 316] width 182 height 33
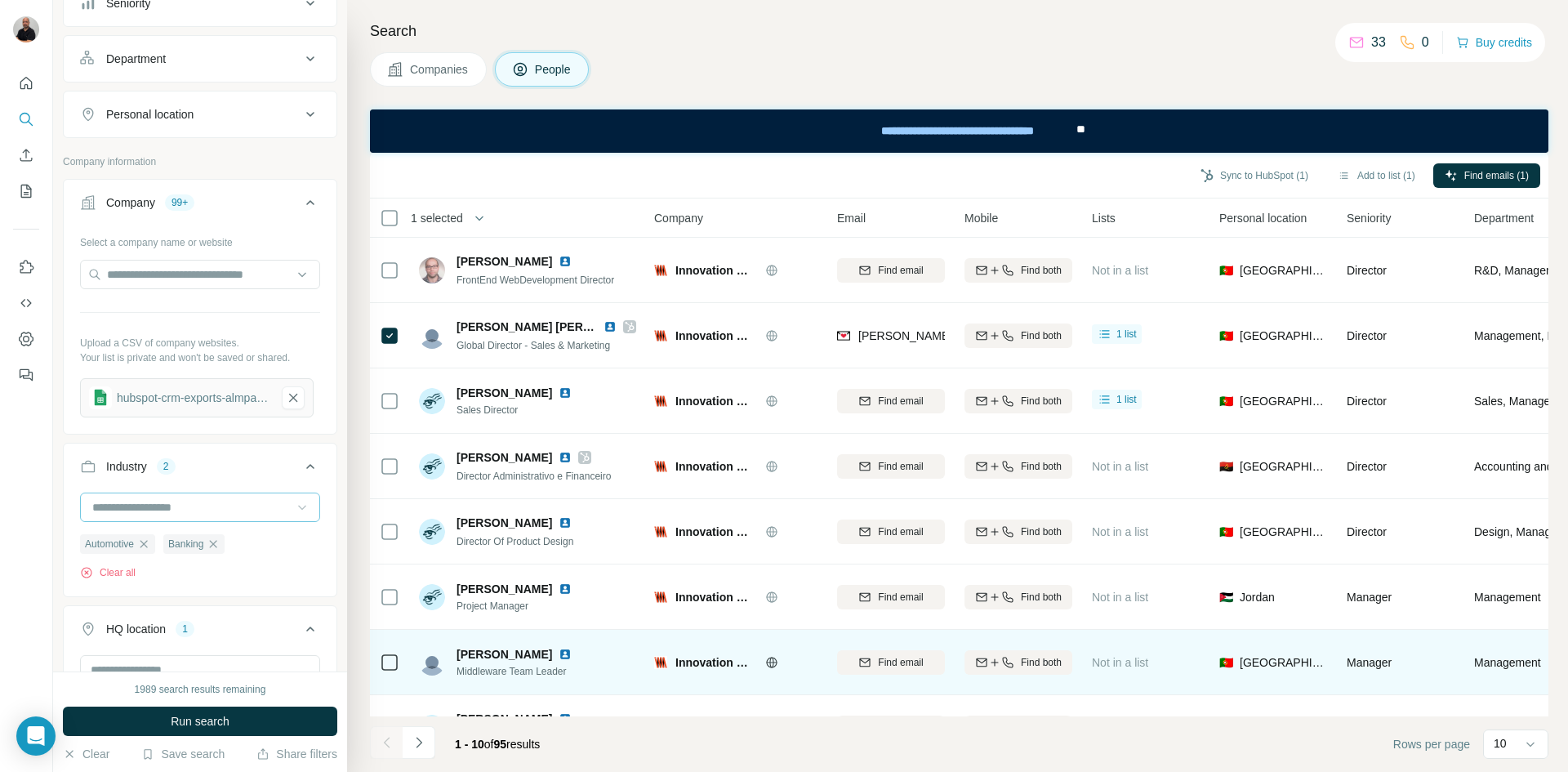
scroll to position [183, 0]
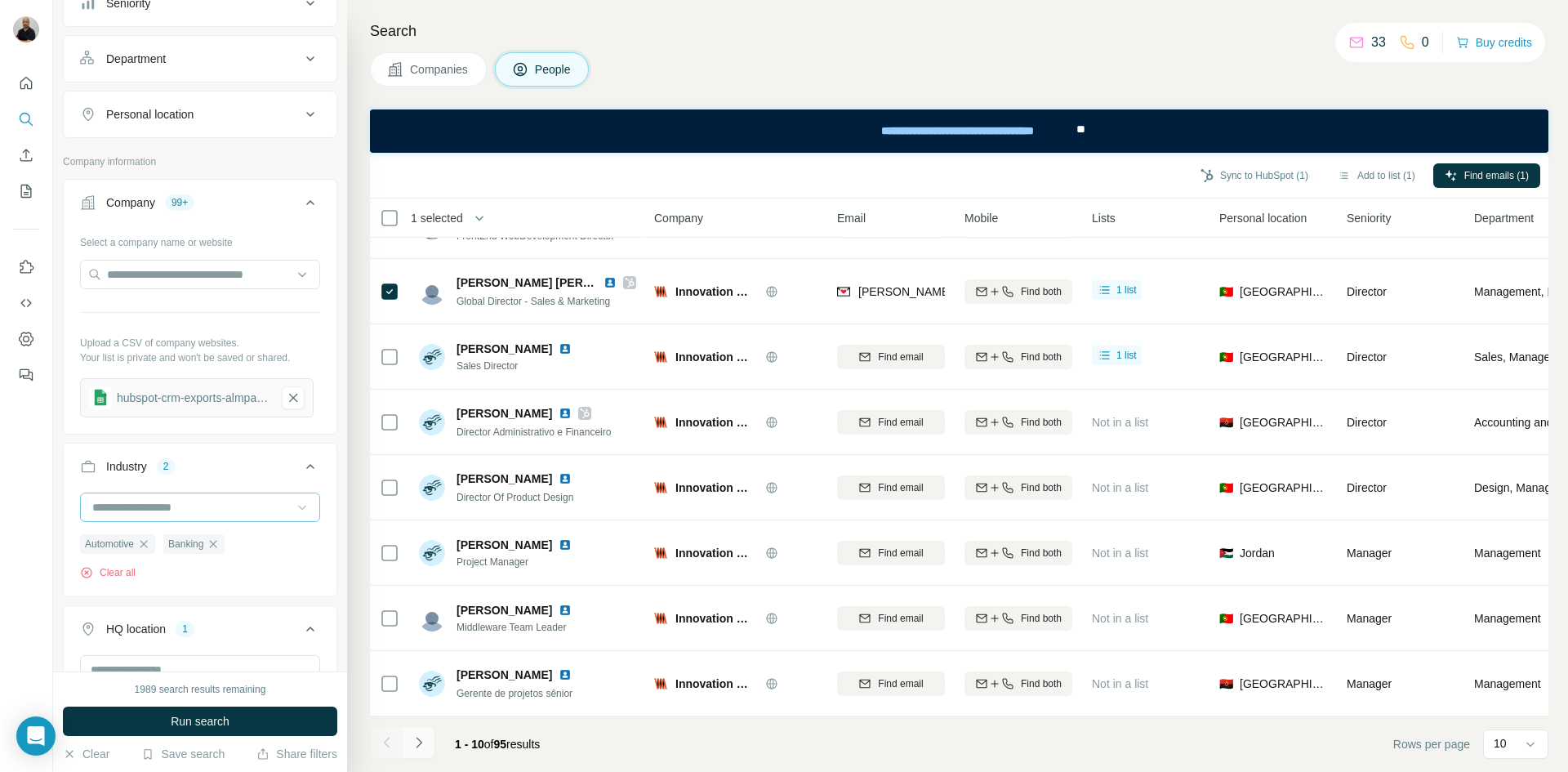
click at [419, 744] on icon "Navigate to next page" at bounding box center [418, 742] width 6 height 11
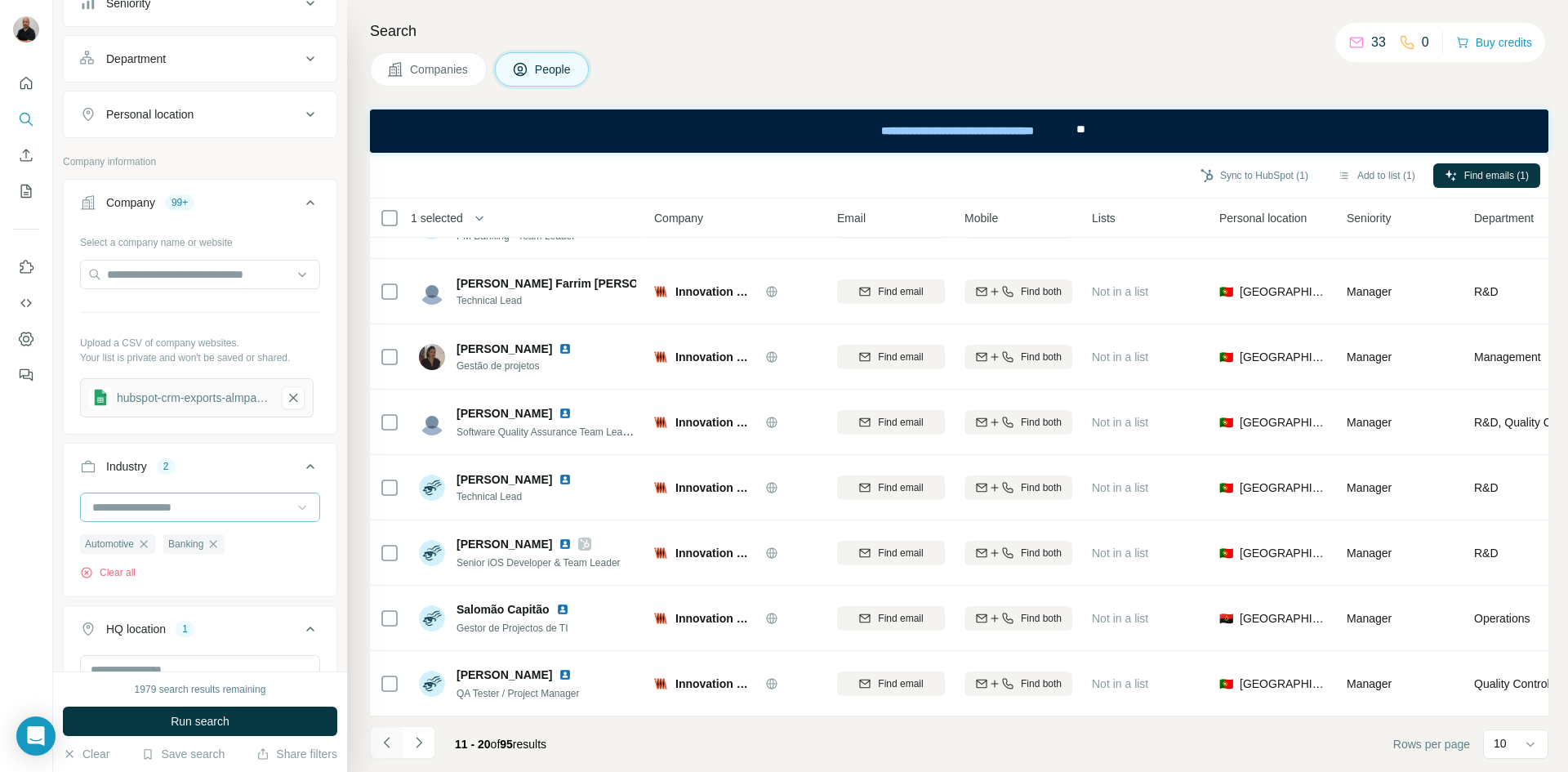
click at [387, 748] on icon "Navigate to previous page" at bounding box center [387, 742] width 16 height 16
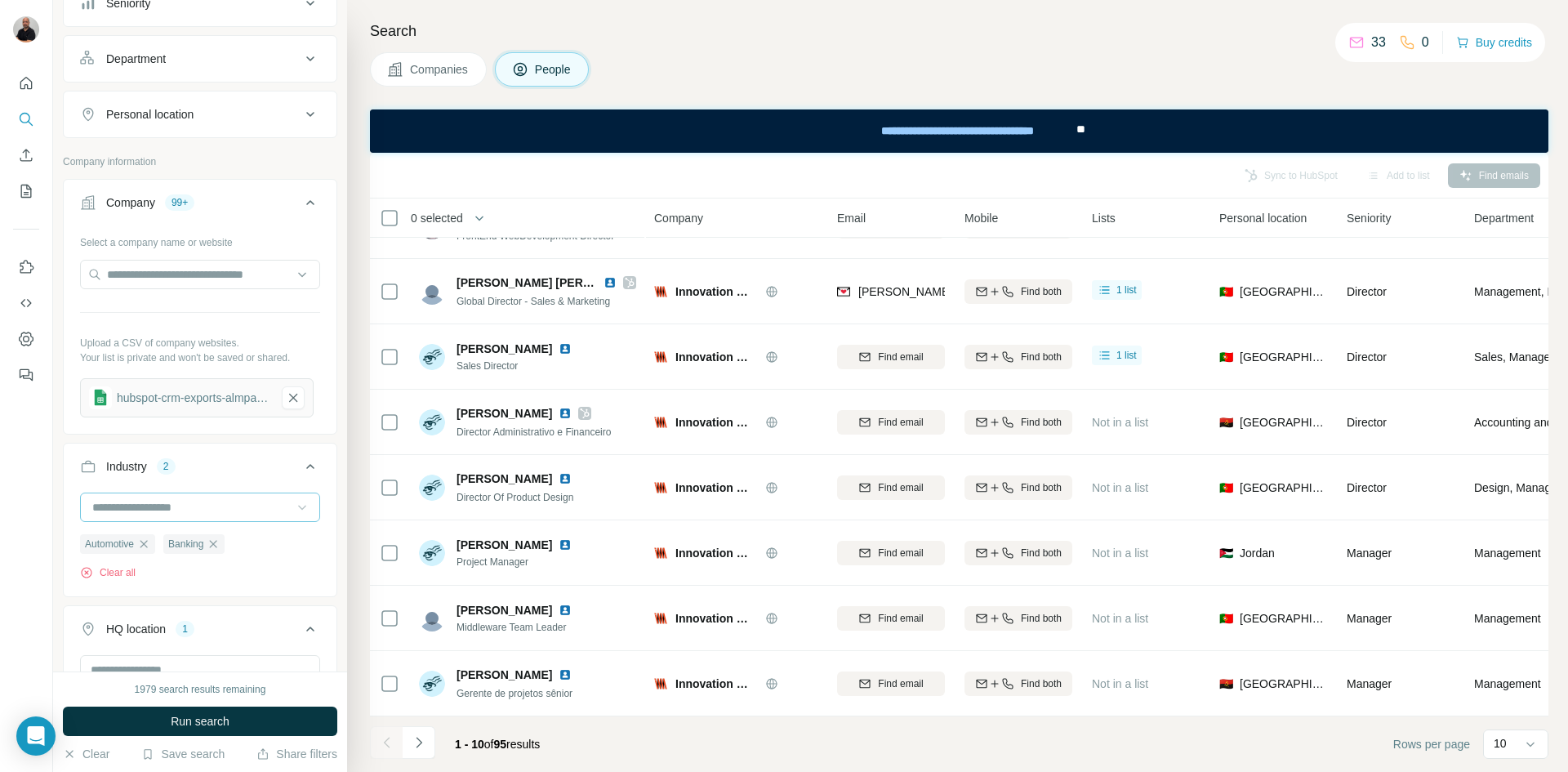
click at [415, 746] on icon "Navigate to next page" at bounding box center [418, 742] width 16 height 16
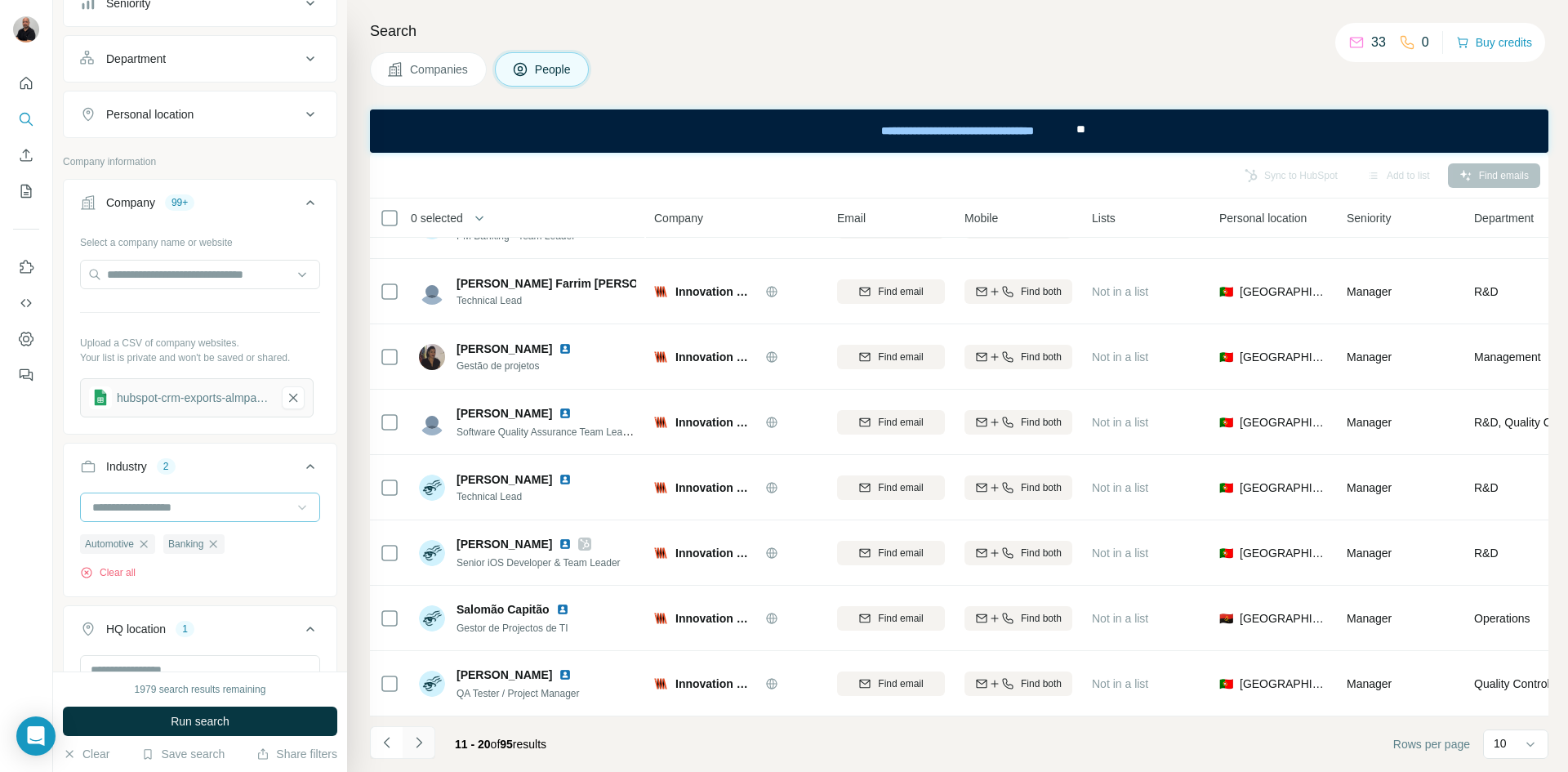
click at [422, 741] on icon "Navigate to next page" at bounding box center [418, 742] width 16 height 16
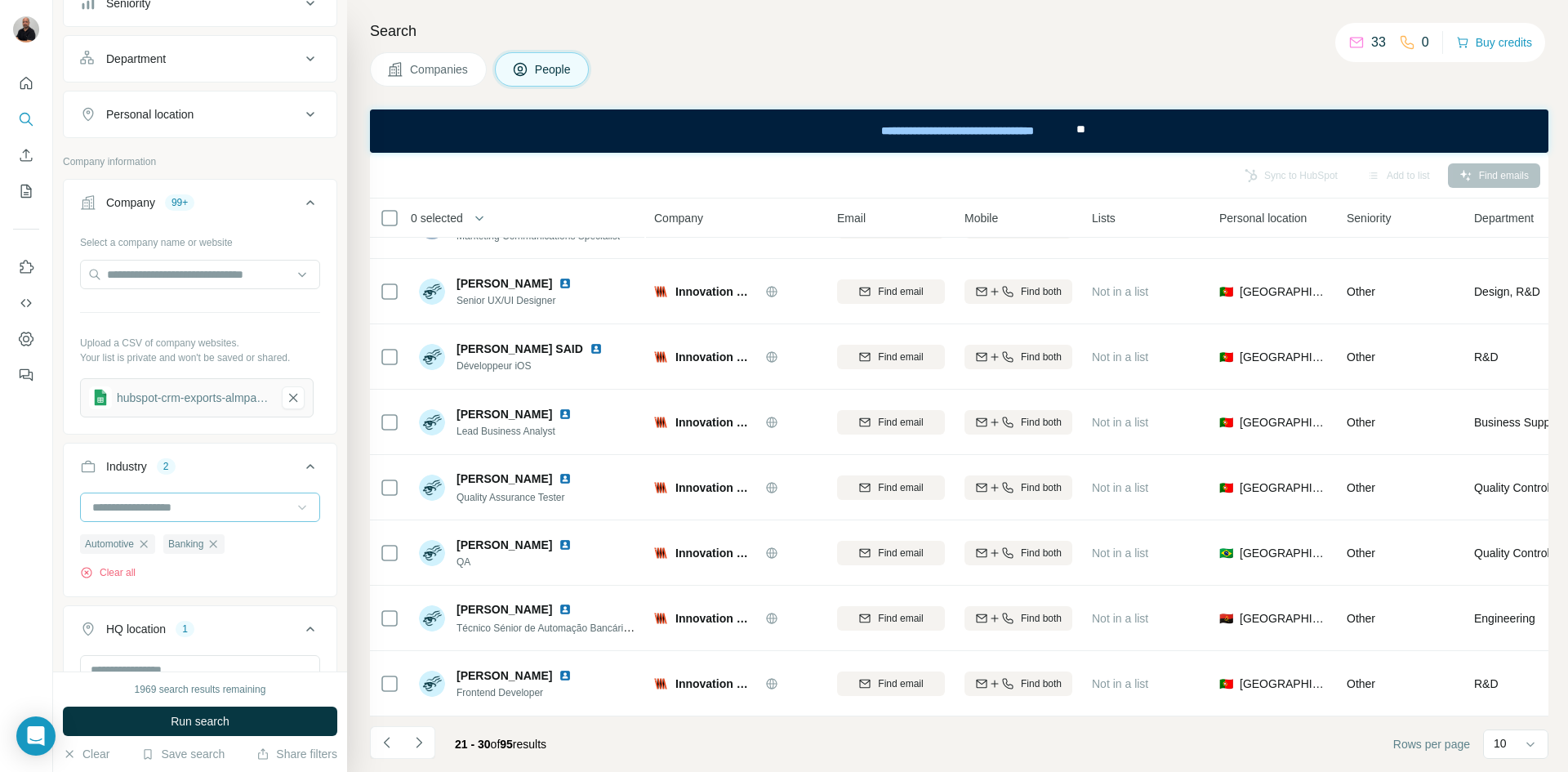
click at [415, 743] on icon "Navigate to next page" at bounding box center [418, 742] width 16 height 16
click at [424, 744] on icon "Navigate to next page" at bounding box center [418, 742] width 16 height 16
click at [426, 742] on icon "Navigate to next page" at bounding box center [418, 742] width 16 height 16
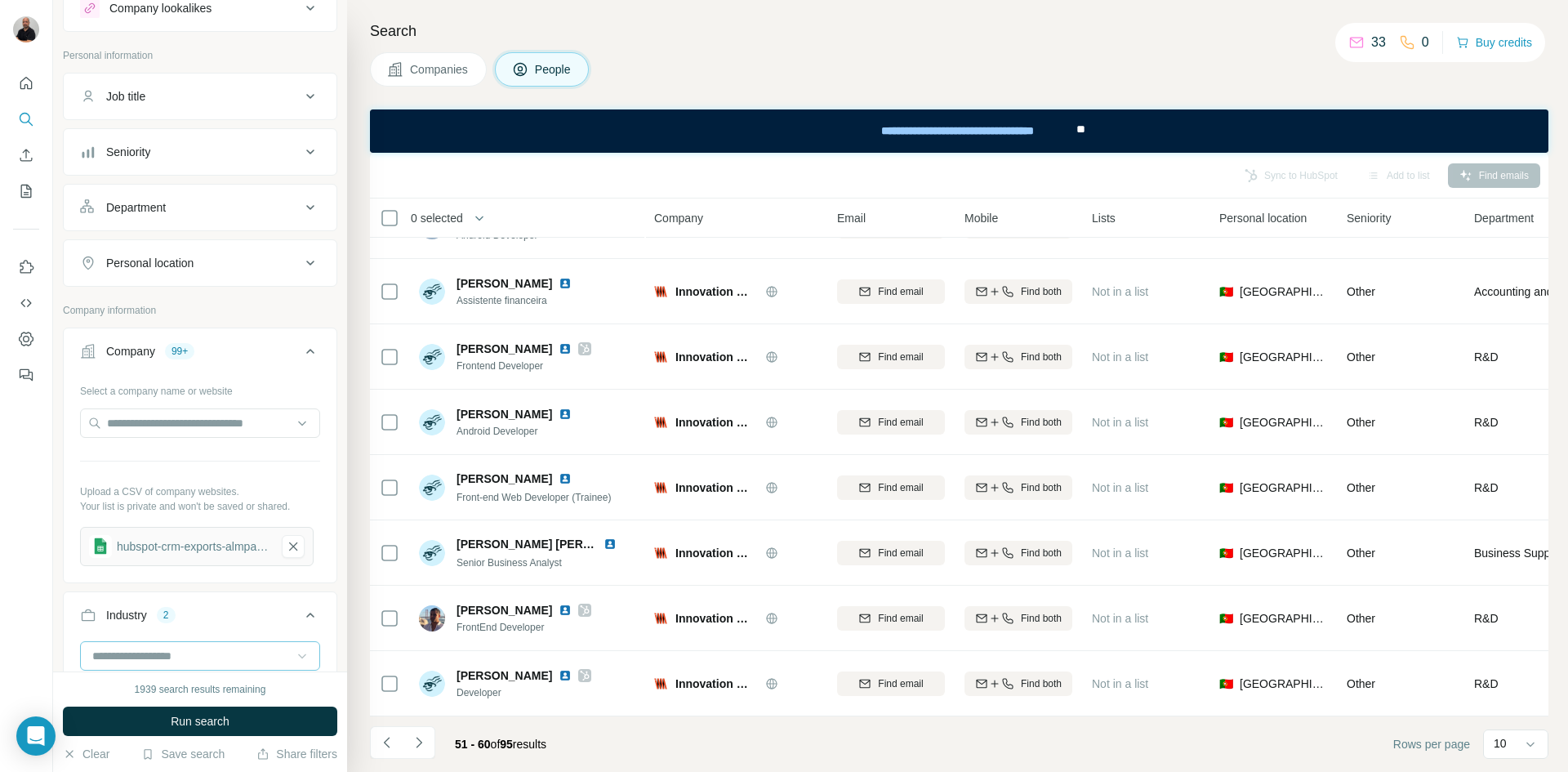
scroll to position [0, 0]
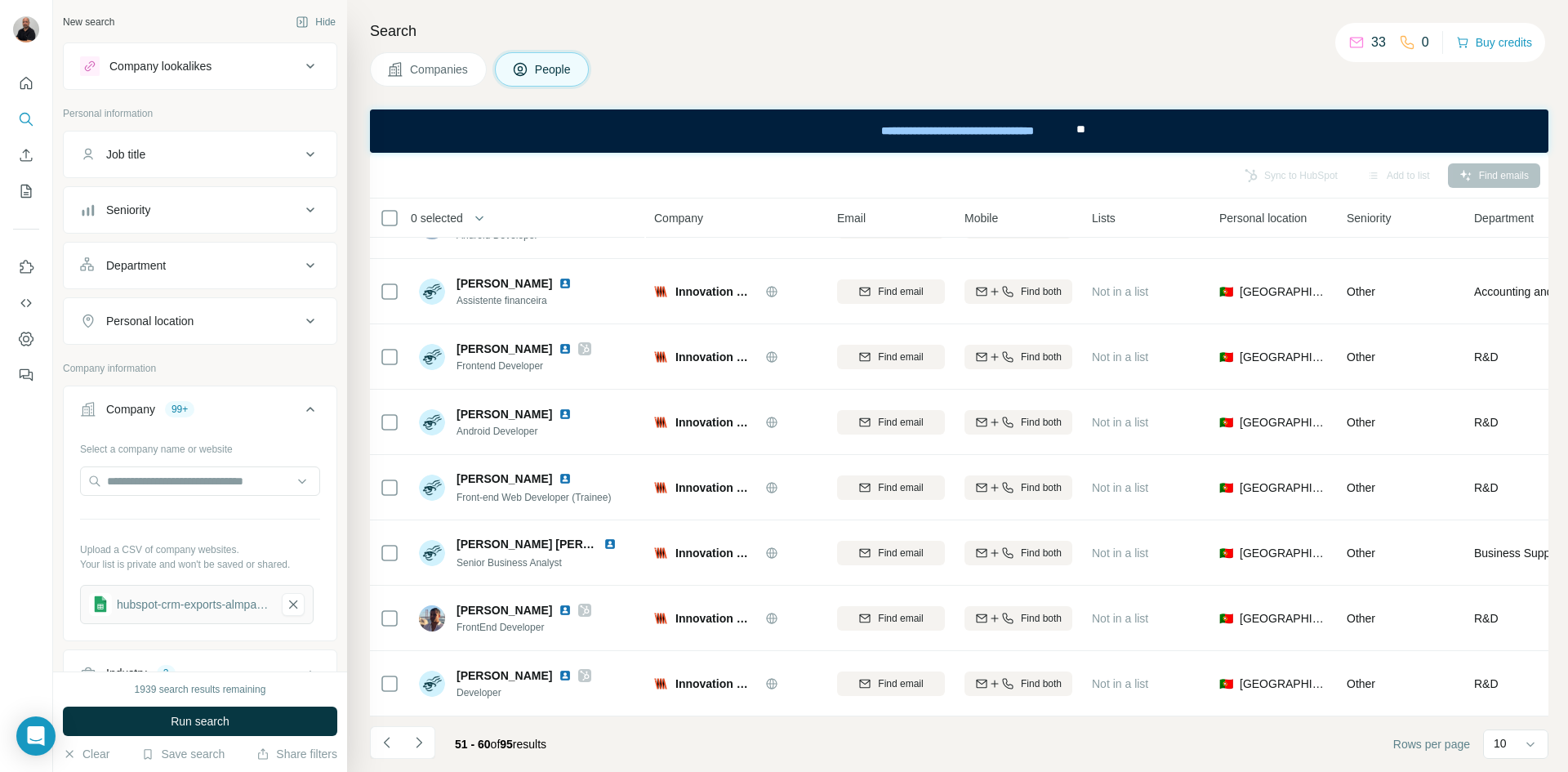
click at [230, 150] on div "Job title" at bounding box center [190, 154] width 220 height 16
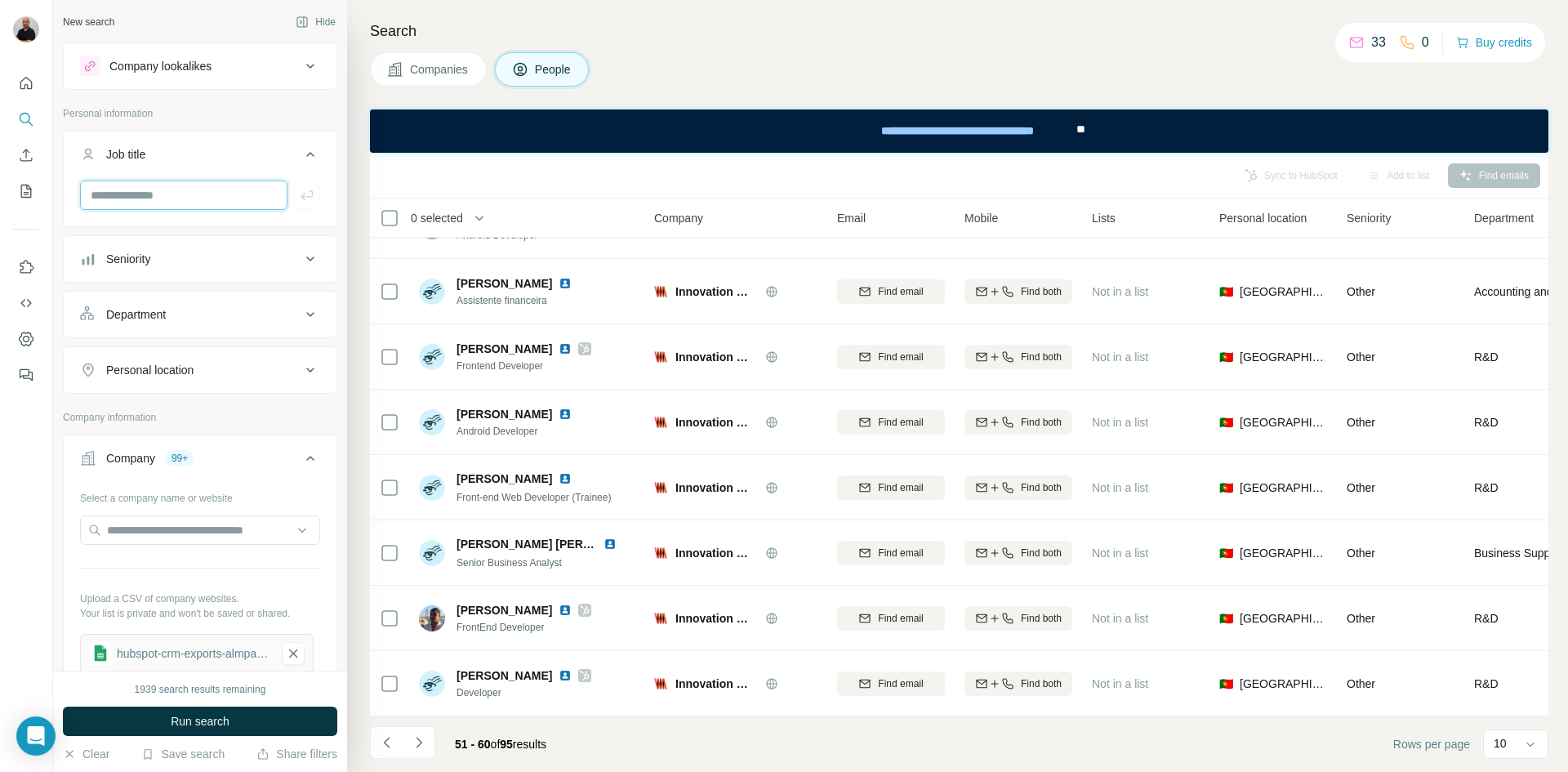
click at [179, 206] on input "text" at bounding box center [183, 195] width 208 height 29
type input "*******"
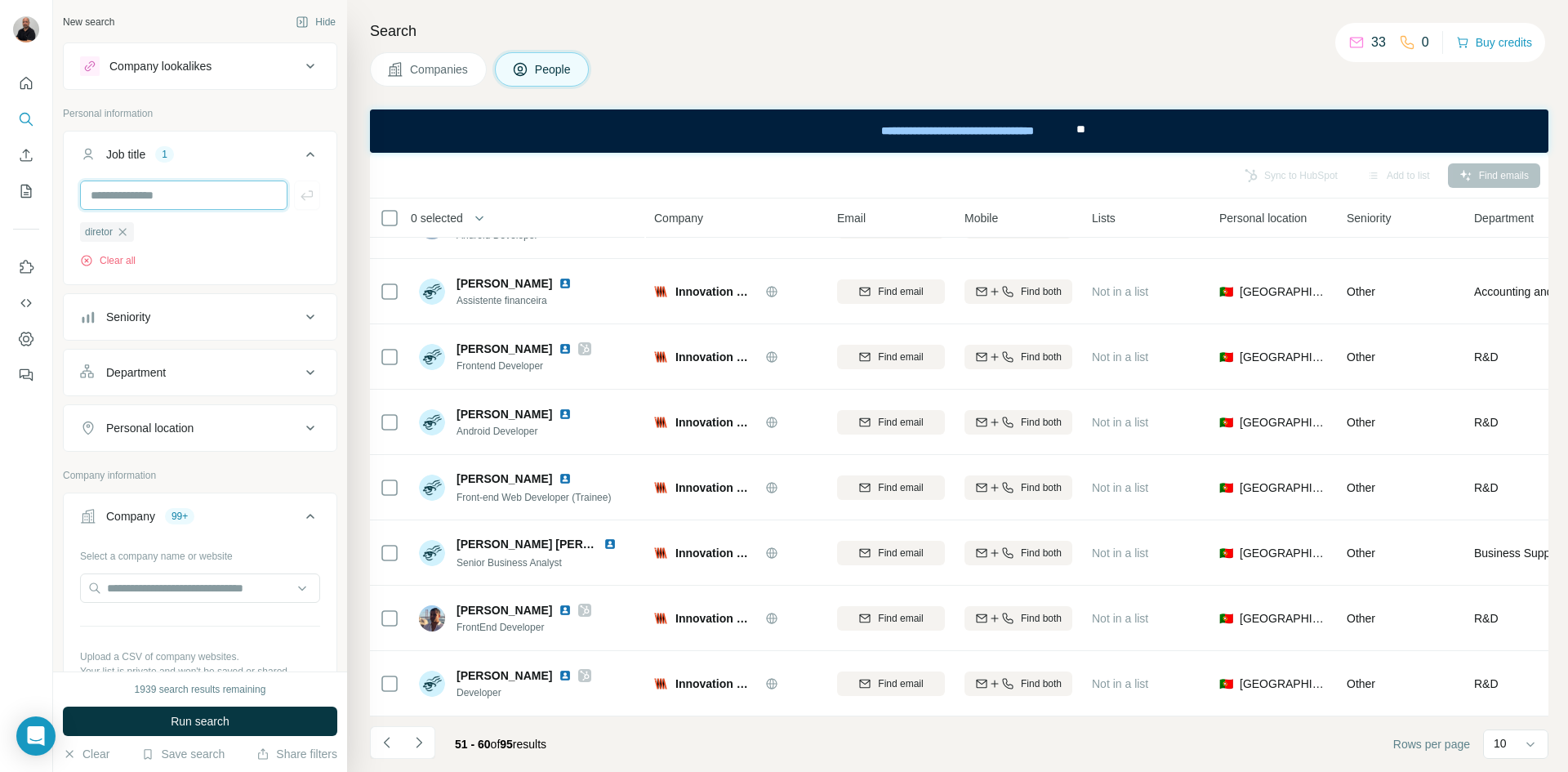
click at [190, 190] on input "text" at bounding box center [183, 195] width 208 height 29
type input "*******"
click at [183, 197] on input "text" at bounding box center [183, 195] width 208 height 29
type input "*******"
click at [208, 715] on button "Run search" at bounding box center [200, 721] width 275 height 29
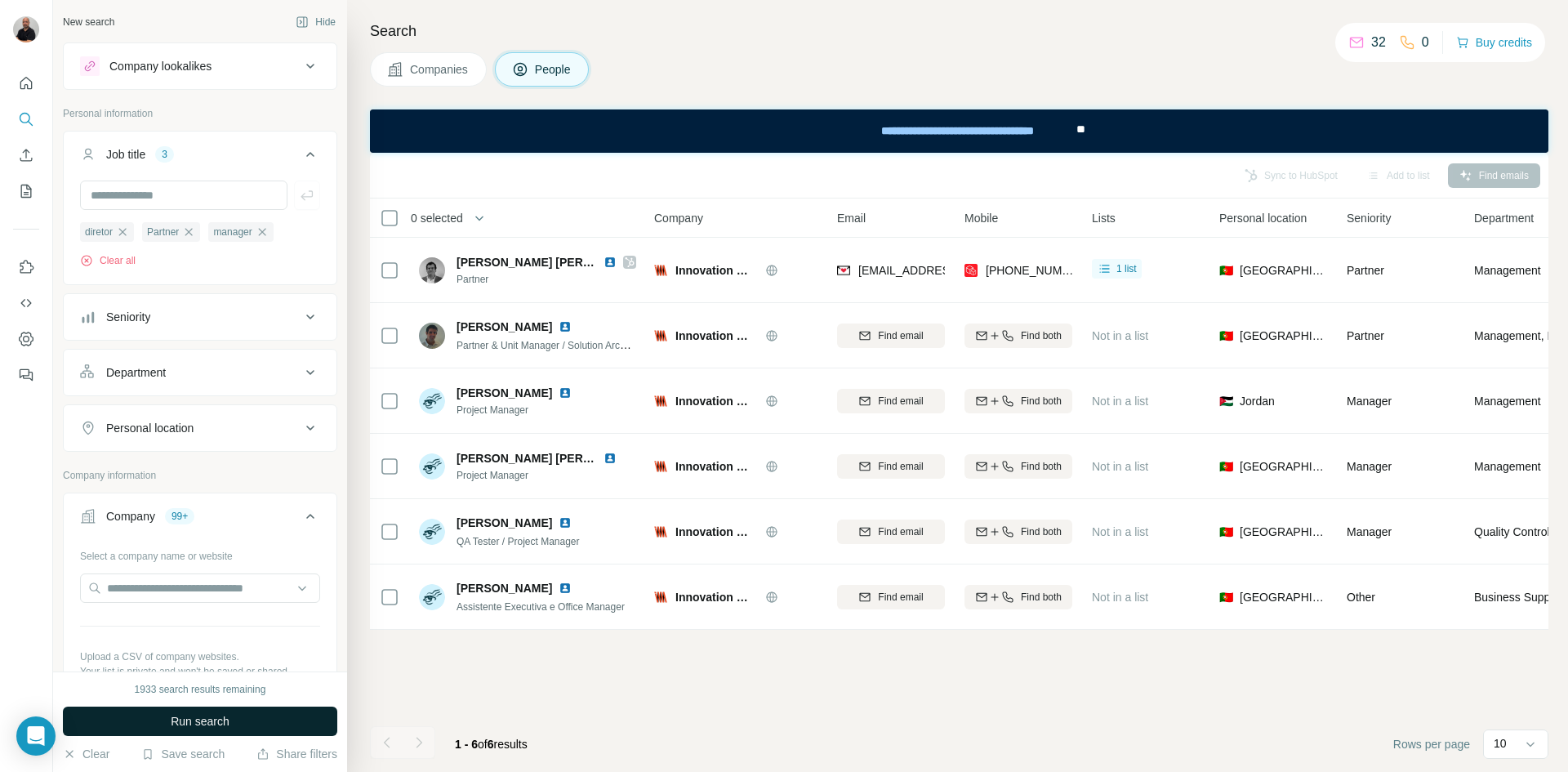
scroll to position [2939, 0]
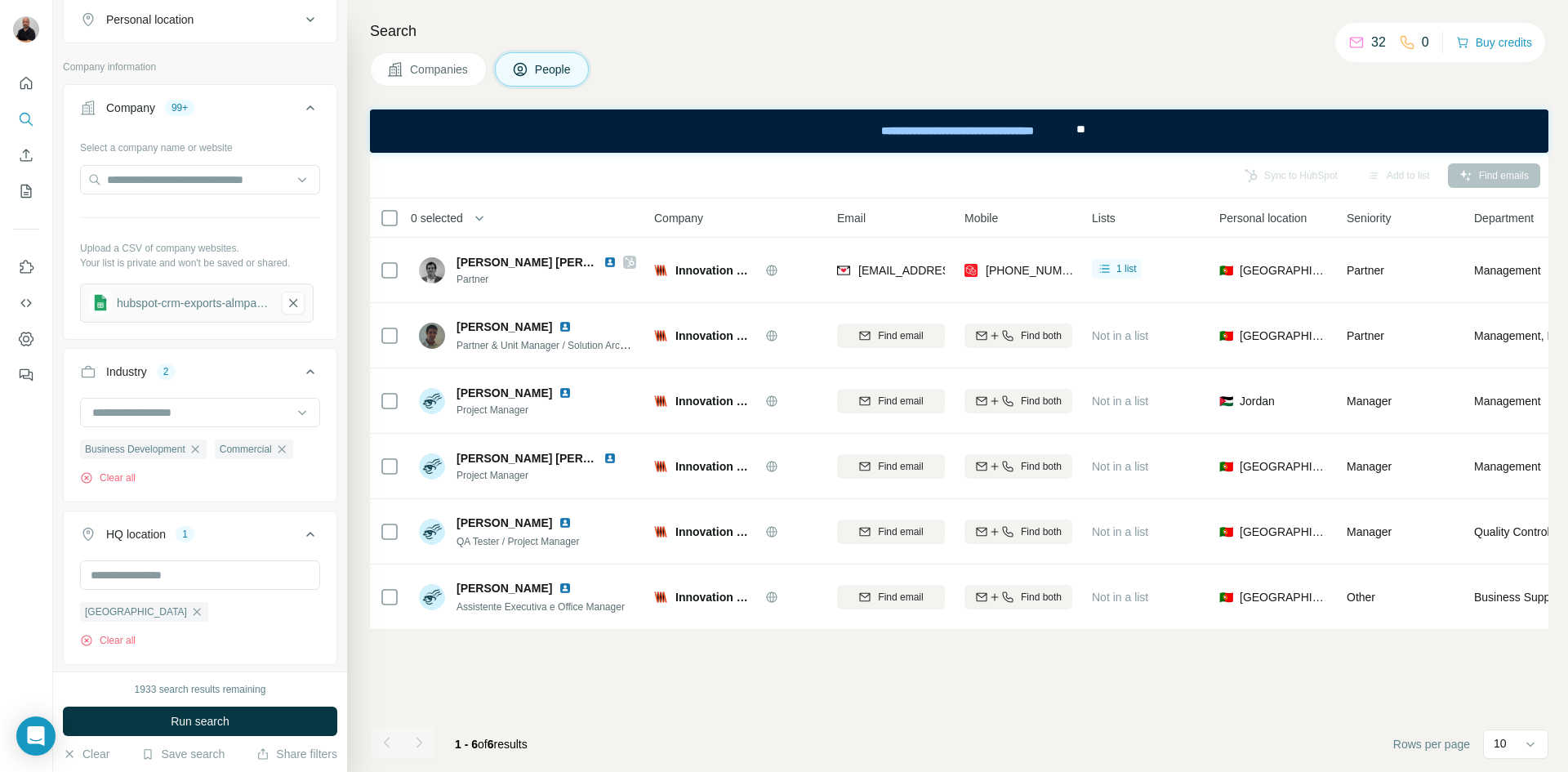
drag, startPoint x: 211, startPoint y: 721, endPoint x: 244, endPoint y: 714, distance: 33.7
click at [212, 721] on span "Run search" at bounding box center [200, 721] width 59 height 16
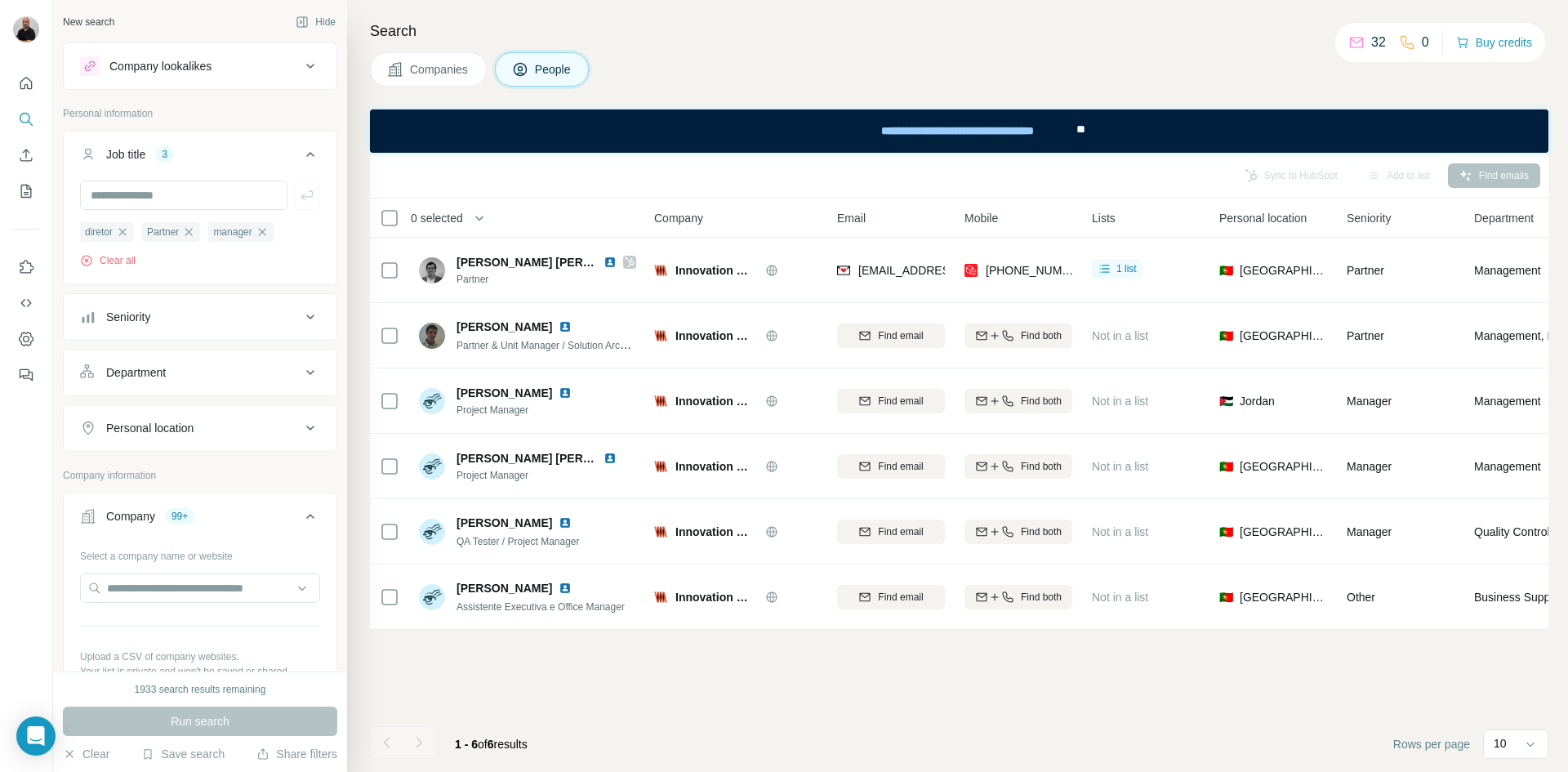
scroll to position [327, 0]
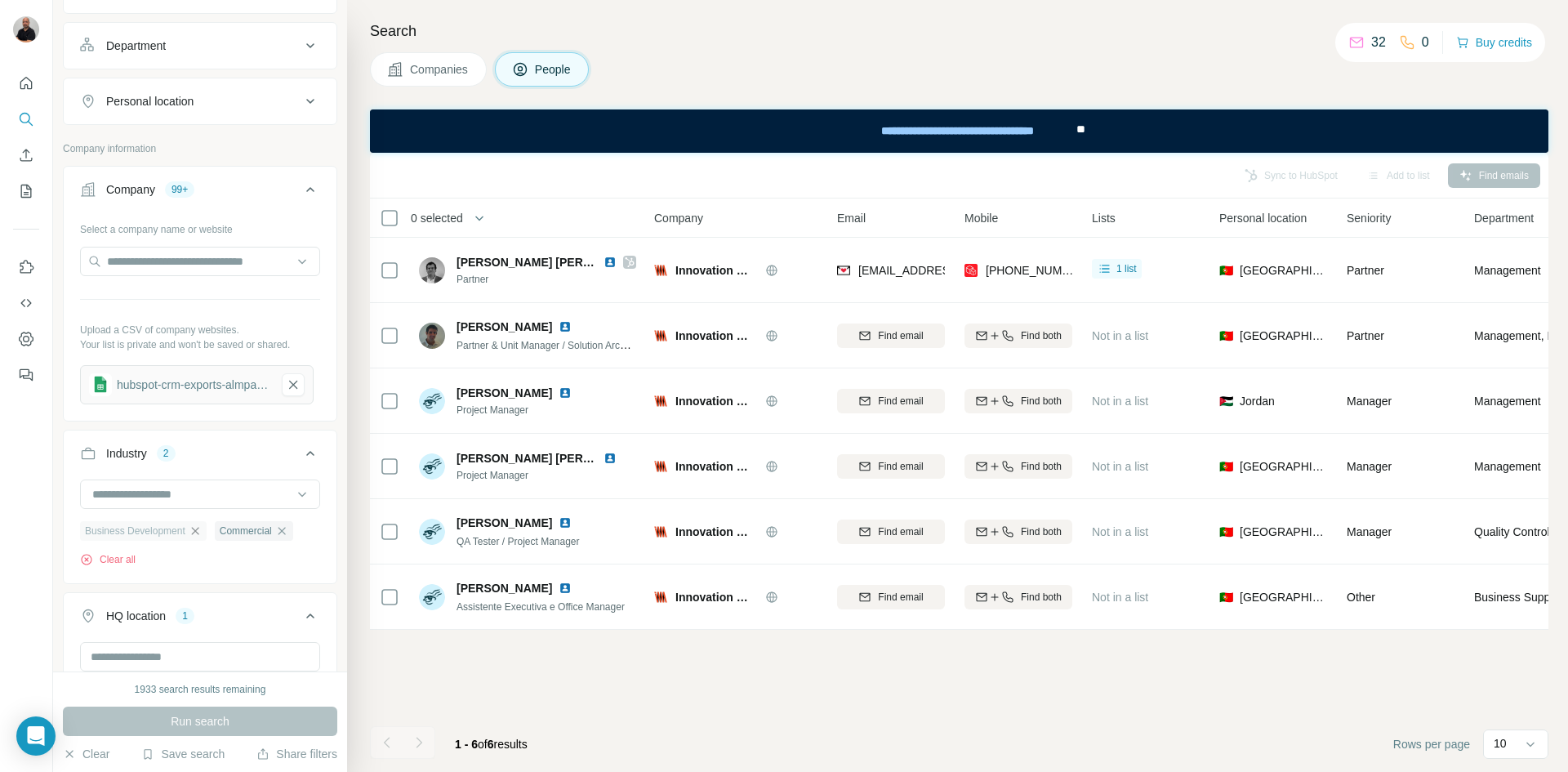
click at [196, 531] on icon "button" at bounding box center [196, 531] width 13 height 13
click at [149, 531] on icon "button" at bounding box center [147, 530] width 8 height 8
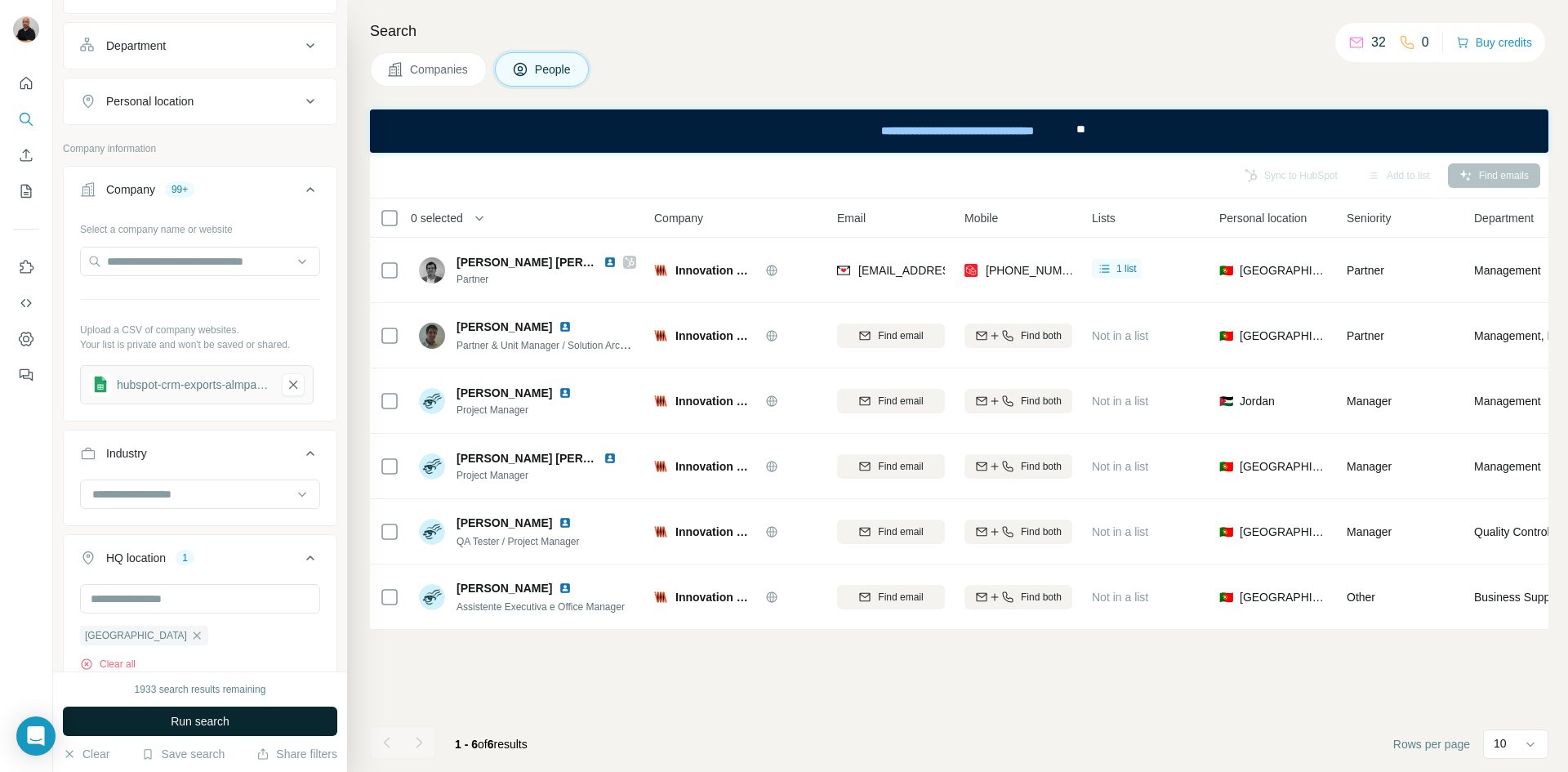
click at [224, 717] on span "Run search" at bounding box center [200, 721] width 59 height 16
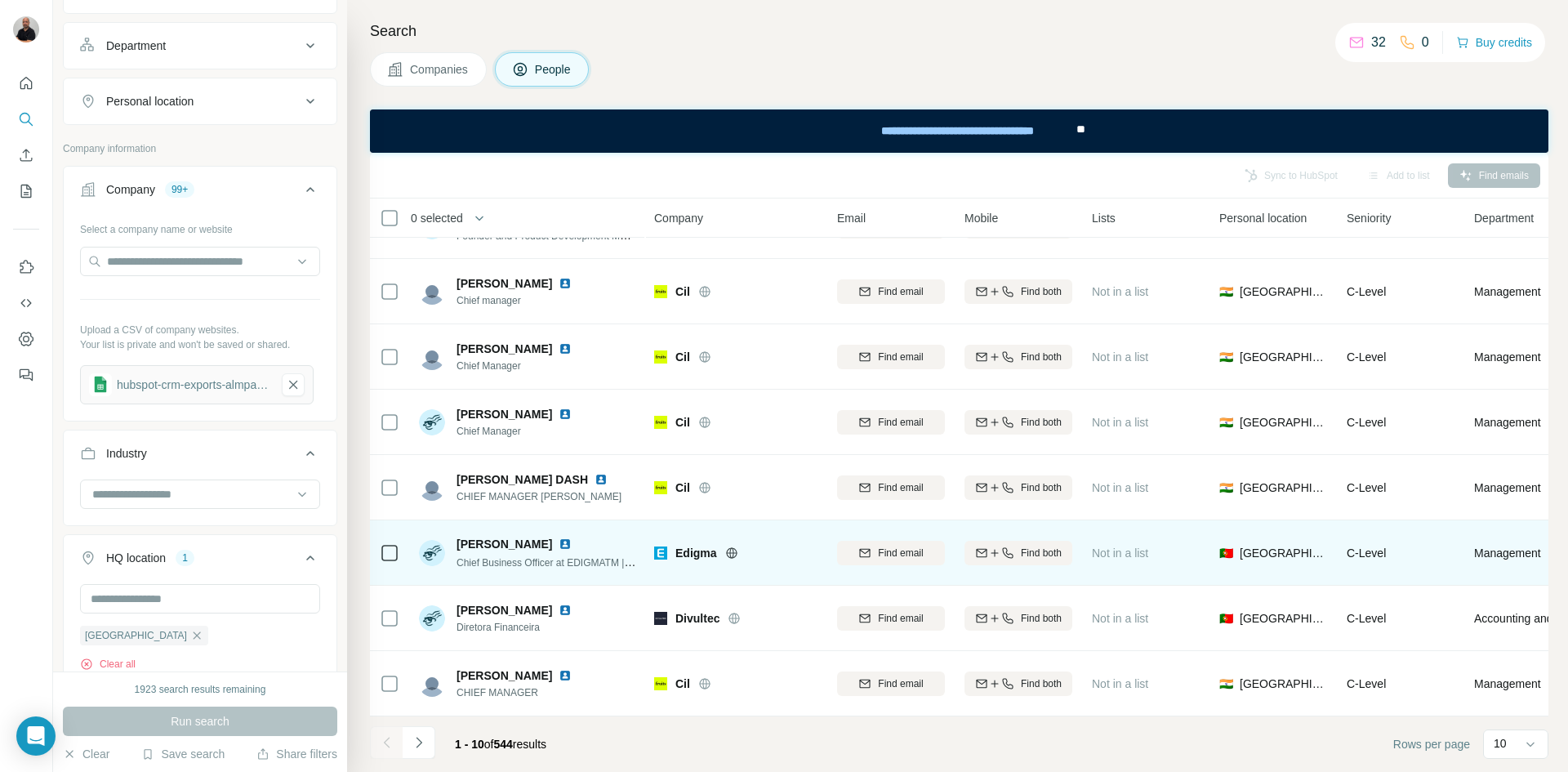
scroll to position [183, 0]
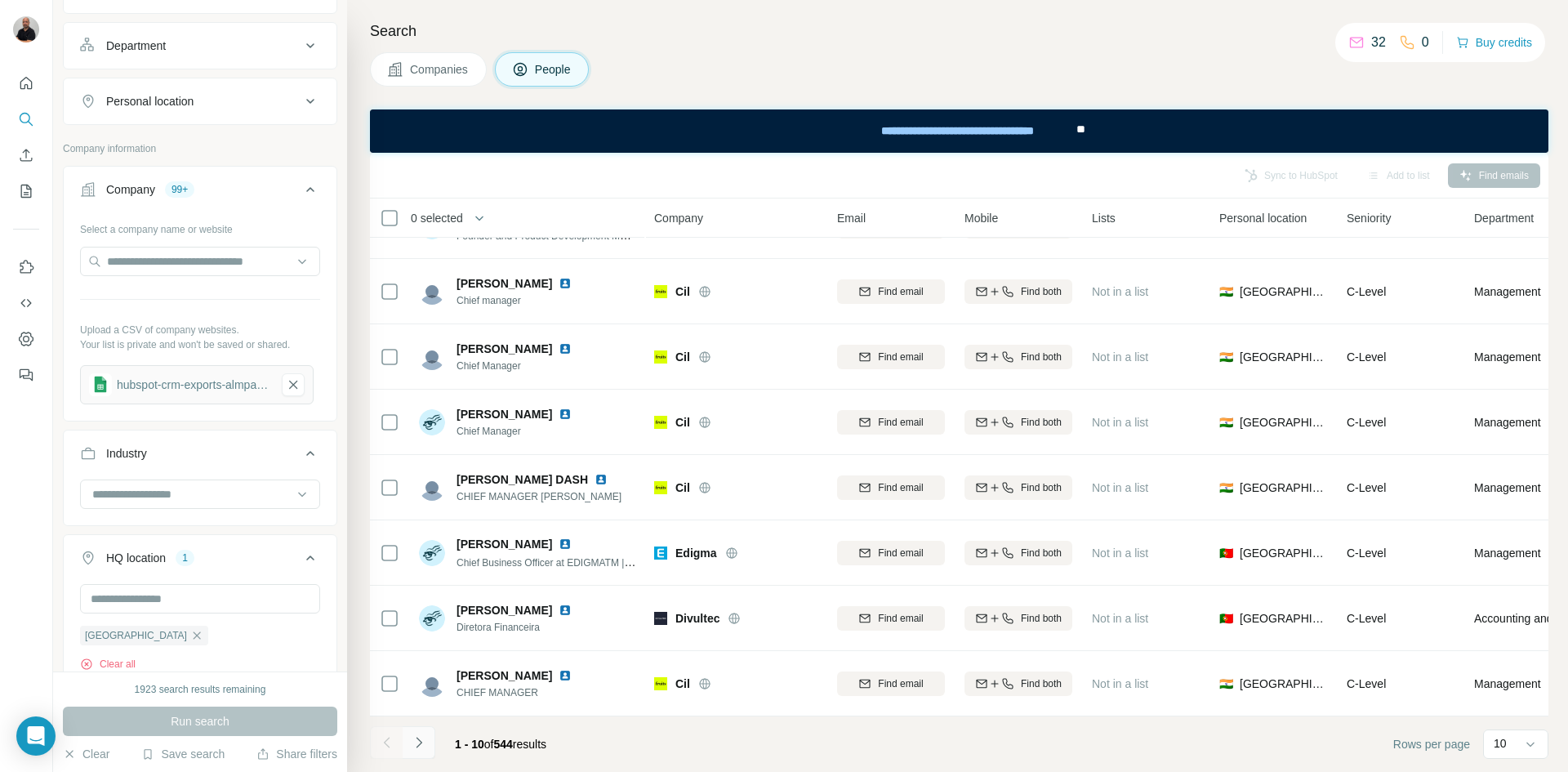
click at [418, 743] on icon "Navigate to next page" at bounding box center [418, 742] width 16 height 16
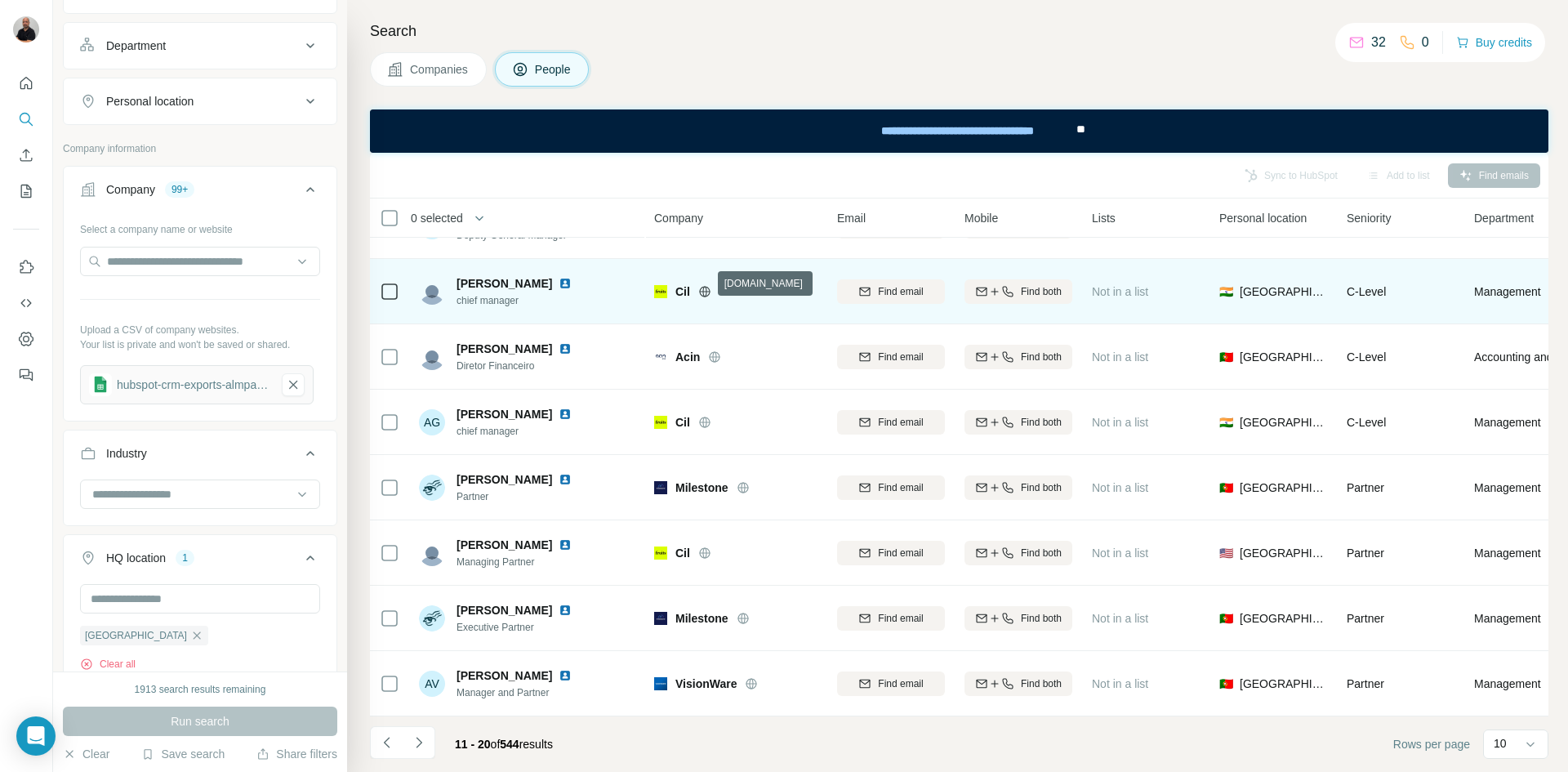
click at [708, 291] on icon at bounding box center [704, 291] width 11 height 1
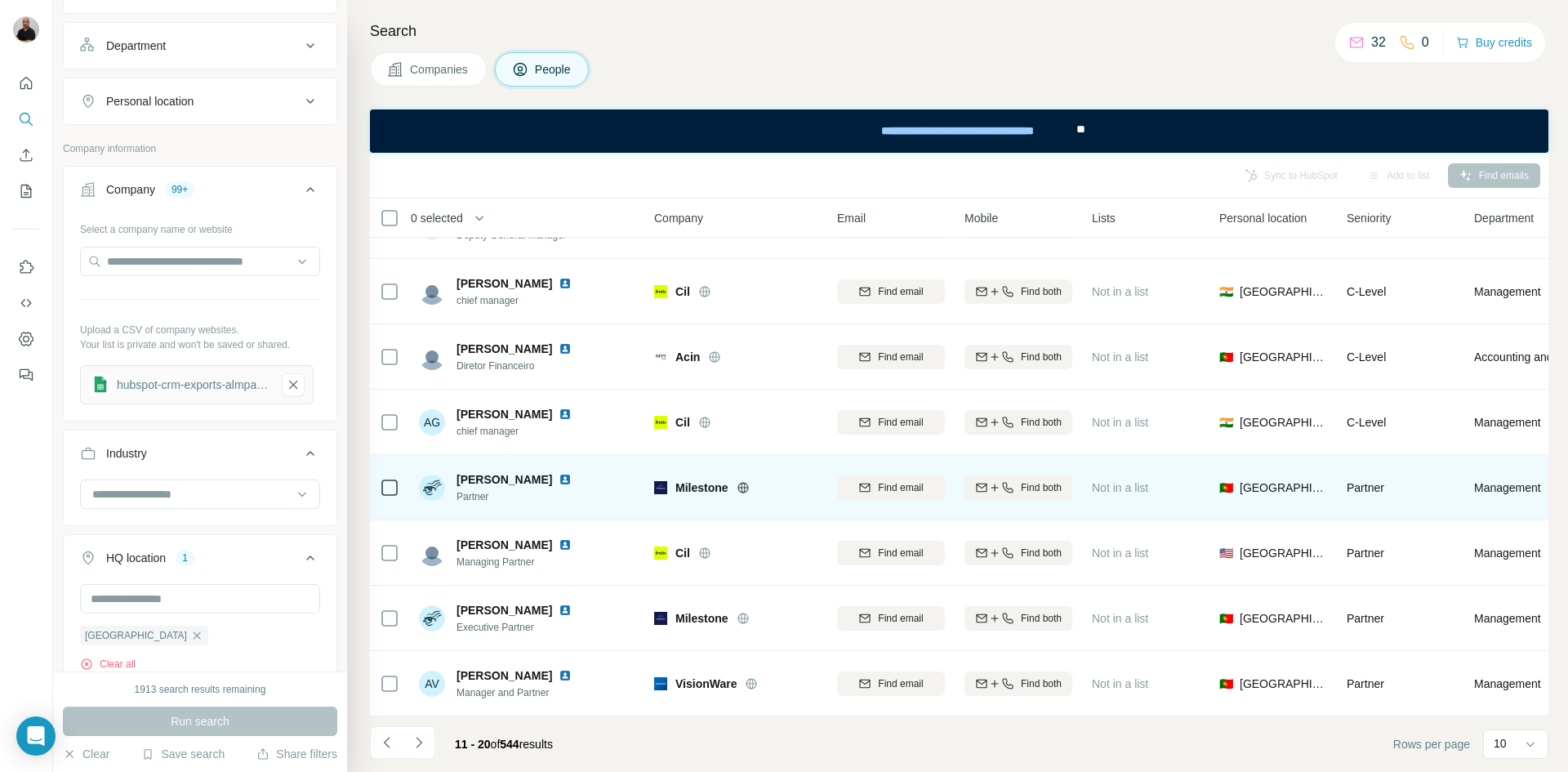
click at [748, 481] on icon at bounding box center [744, 488] width 13 height 13
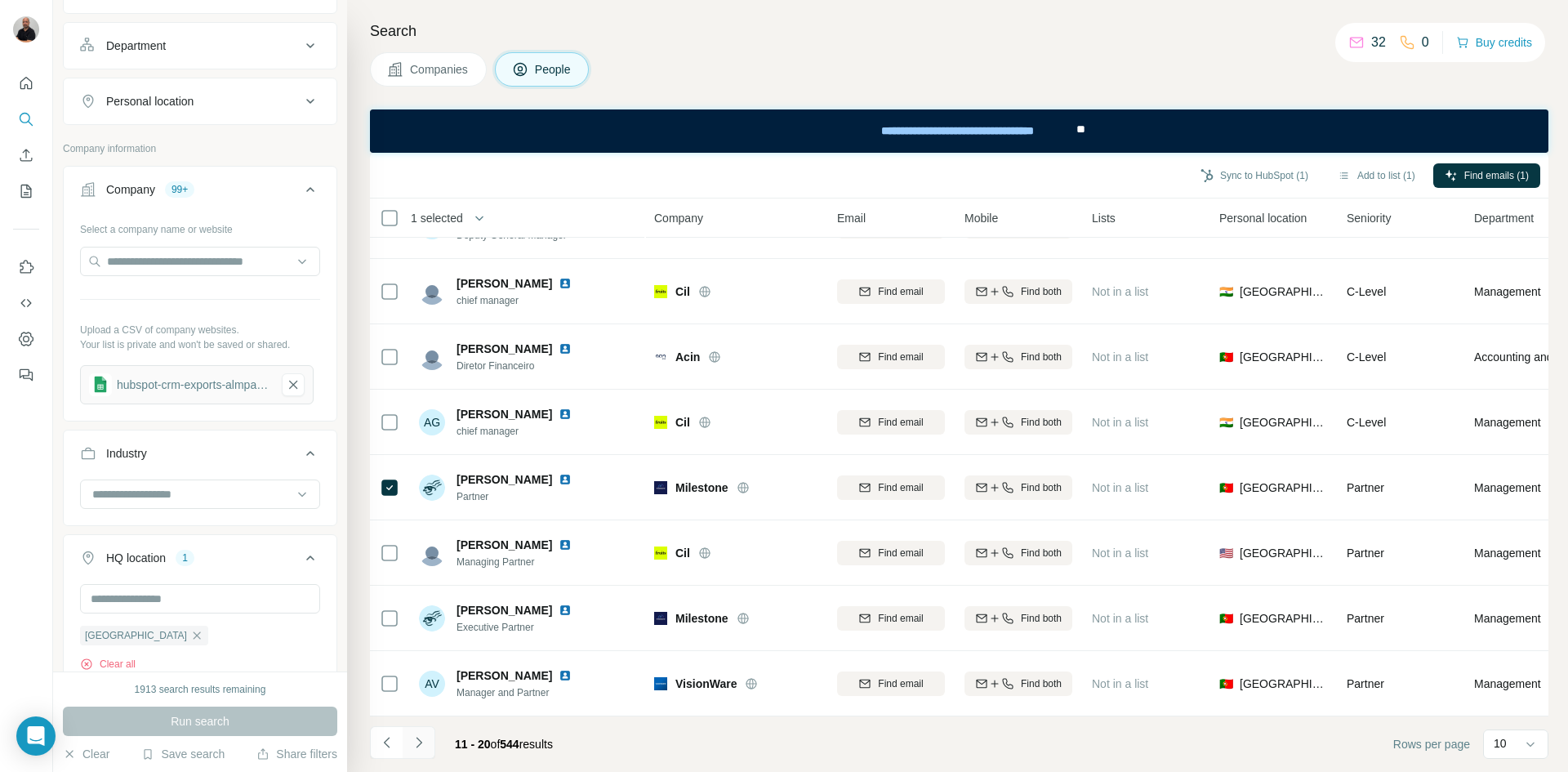
click at [423, 745] on icon "Navigate to next page" at bounding box center [418, 742] width 16 height 16
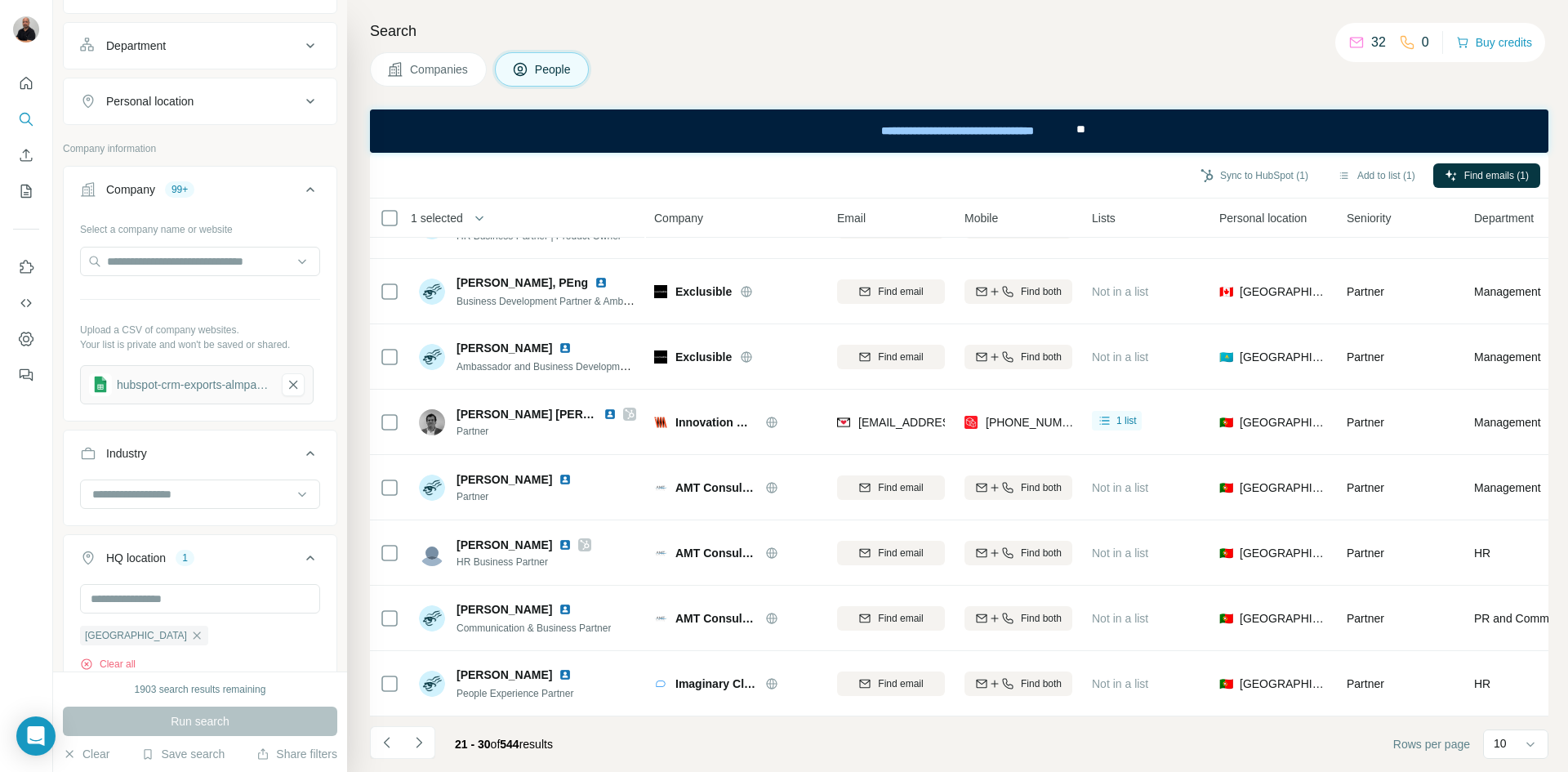
click at [421, 750] on button "Navigate to next page" at bounding box center [418, 742] width 33 height 33
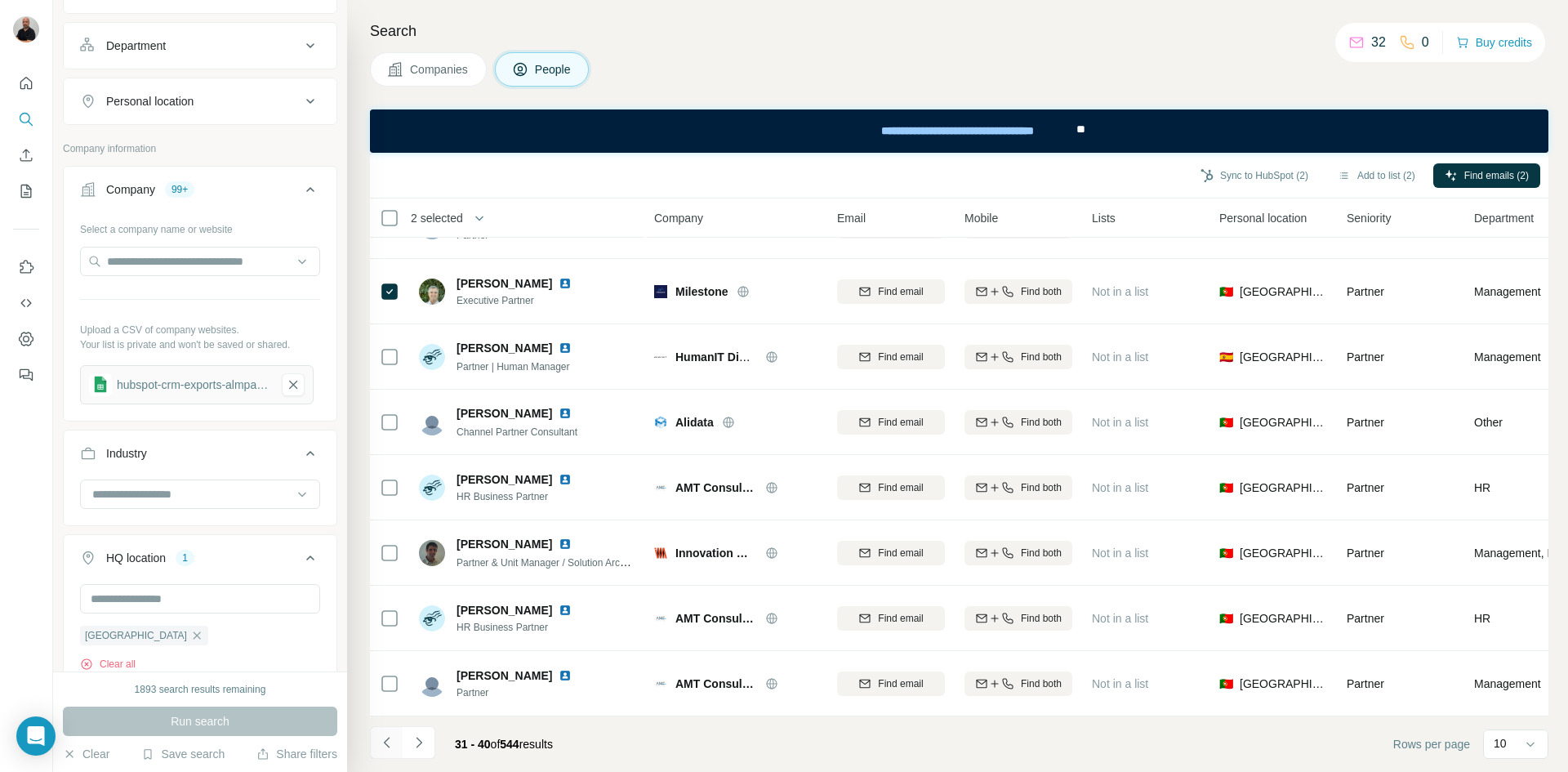
click at [391, 745] on icon "Navigate to previous page" at bounding box center [387, 742] width 16 height 16
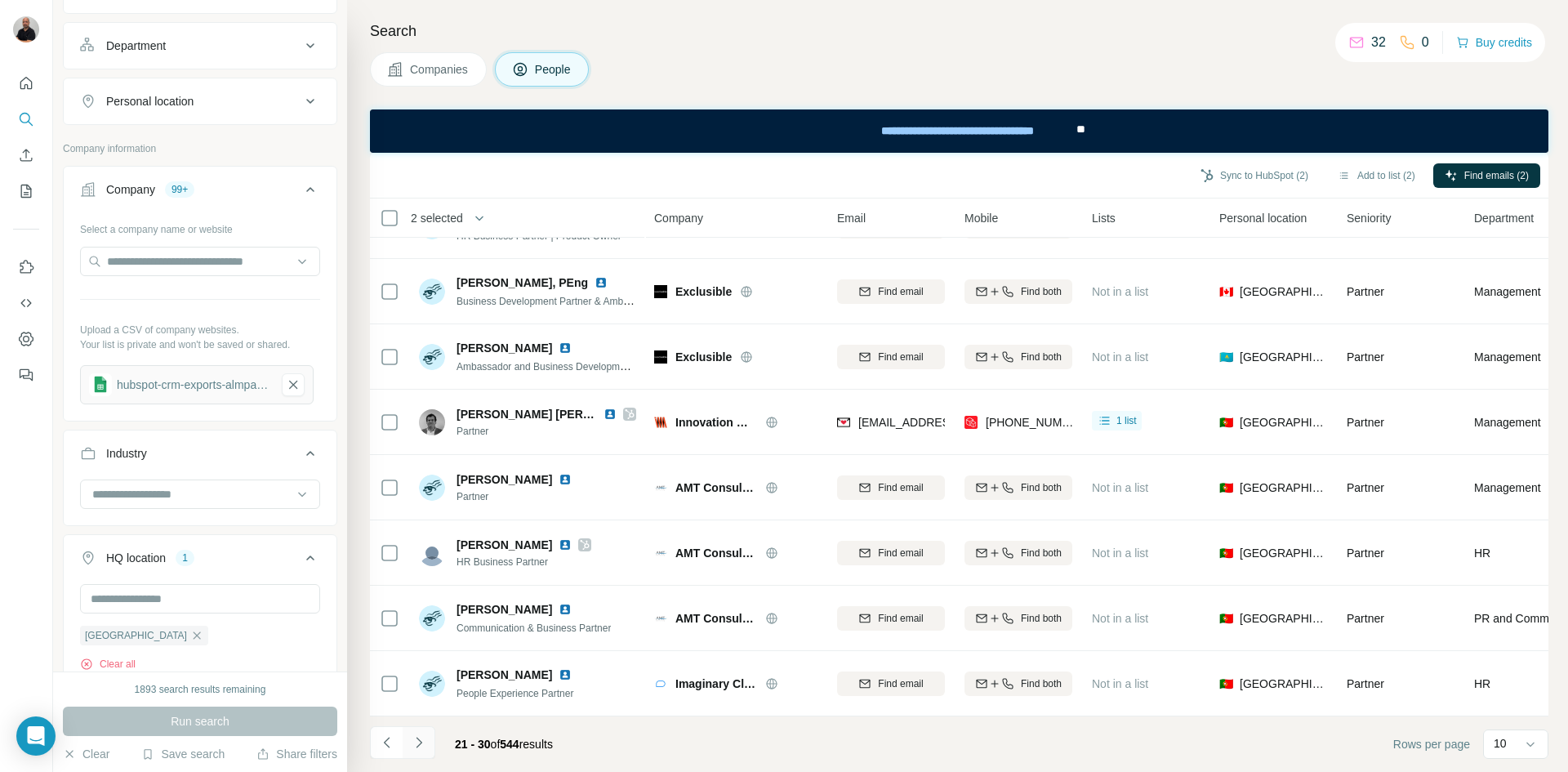
click at [422, 742] on icon "Navigate to next page" at bounding box center [418, 742] width 16 height 16
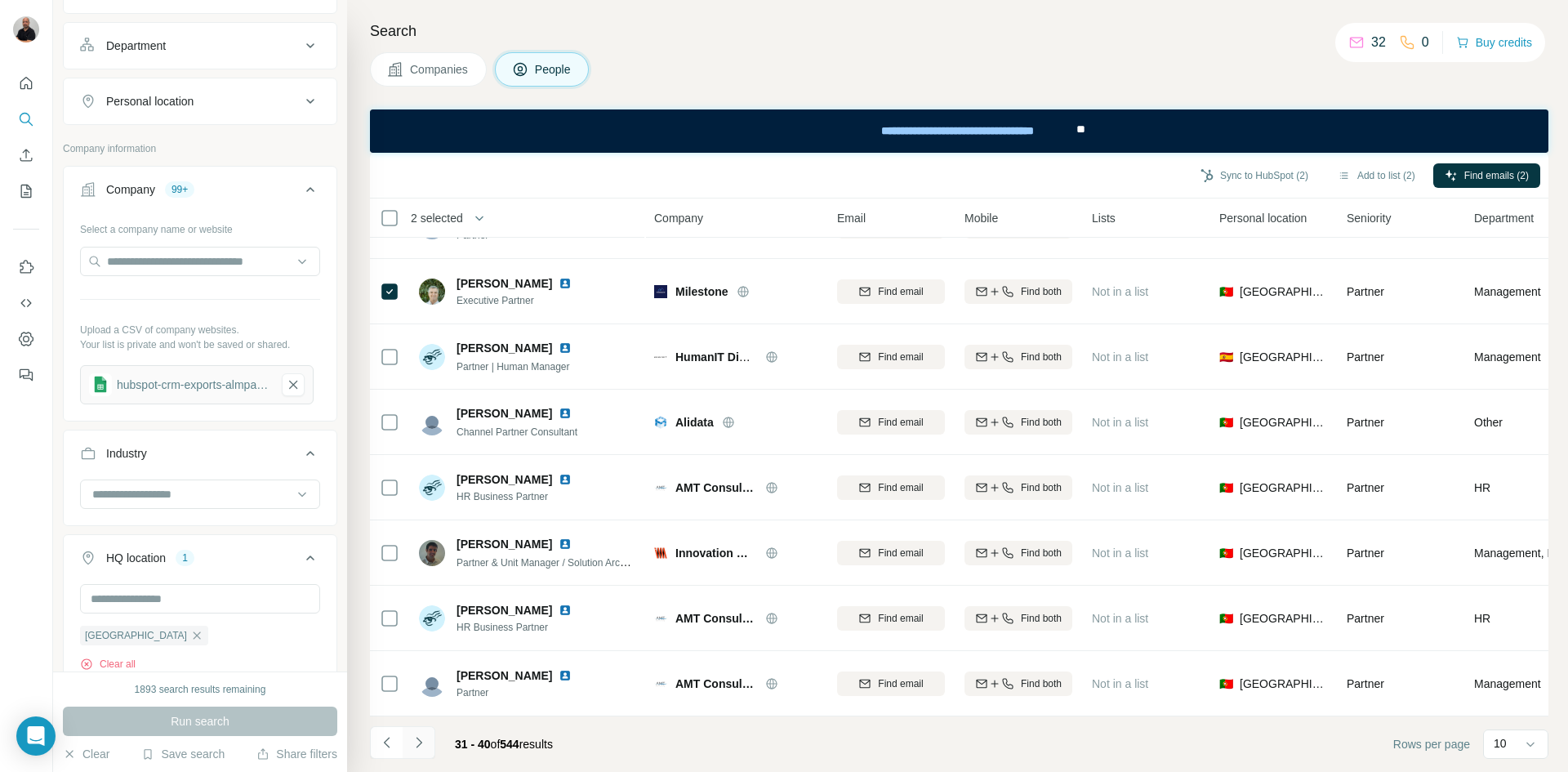
click at [418, 740] on icon "Navigate to next page" at bounding box center [418, 742] width 16 height 16
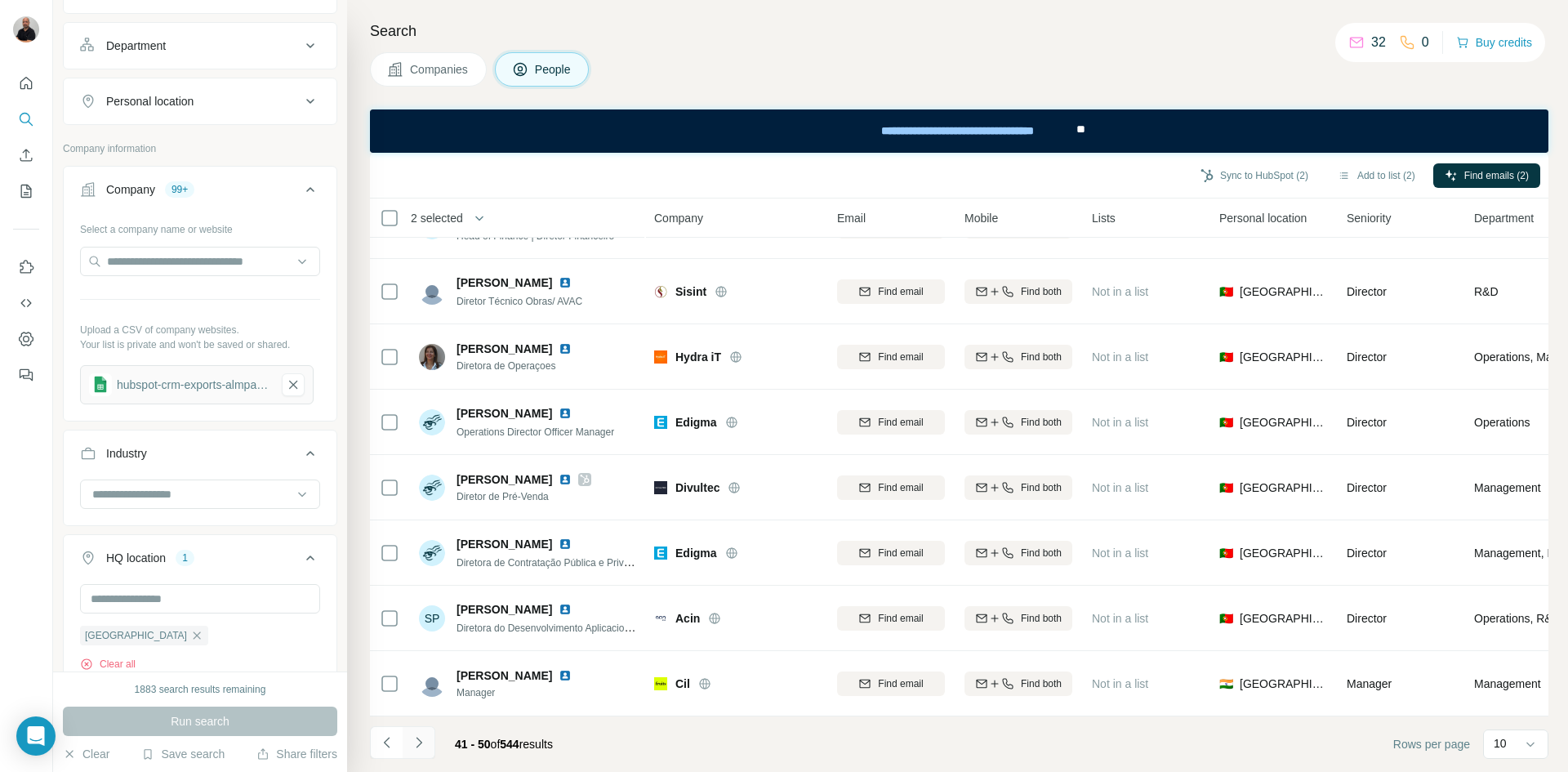
click at [422, 744] on icon "Navigate to next page" at bounding box center [418, 742] width 16 height 16
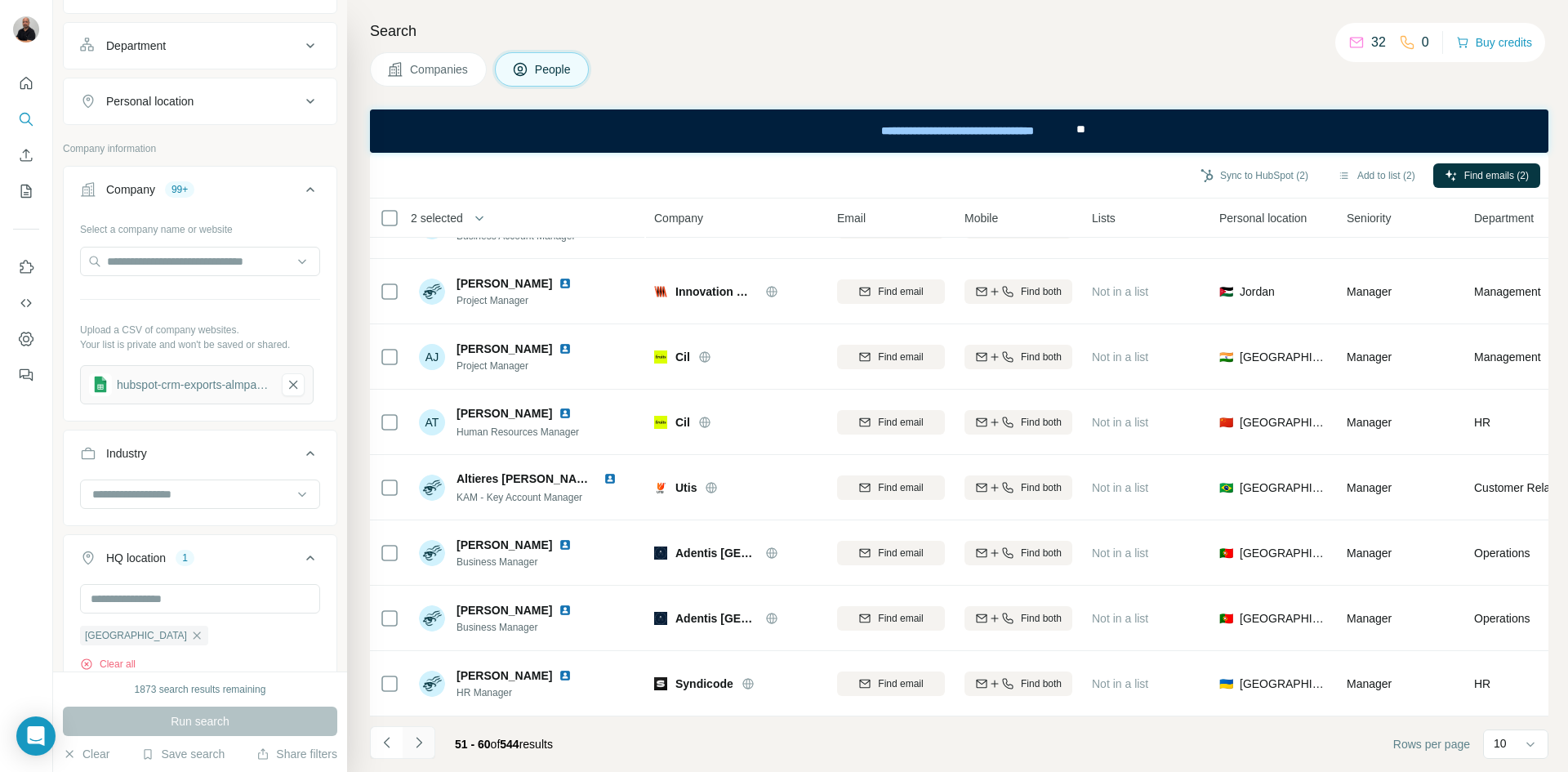
click at [418, 745] on icon "Navigate to next page" at bounding box center [418, 742] width 6 height 11
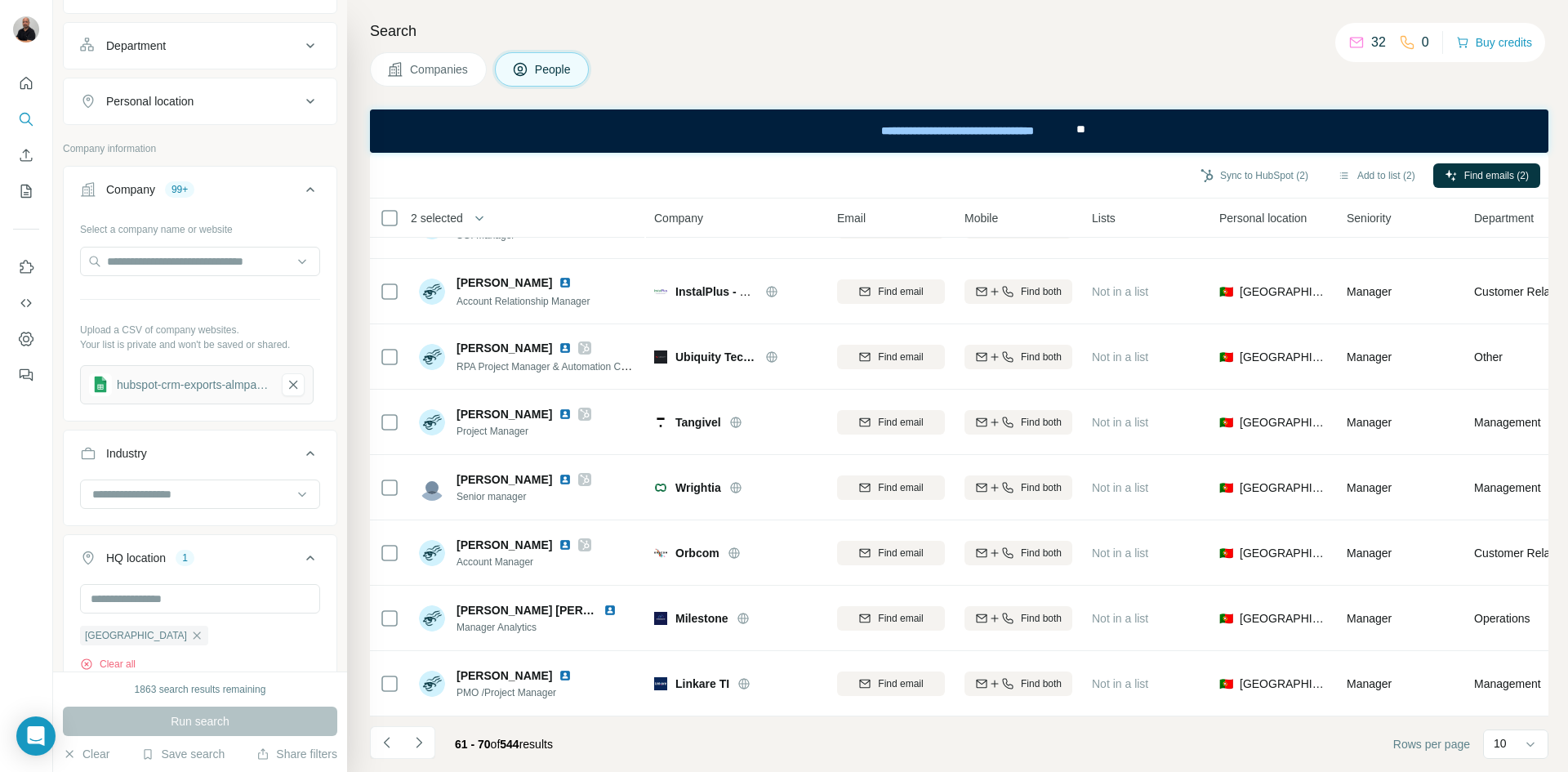
click at [422, 743] on icon "Navigate to next page" at bounding box center [418, 742] width 6 height 11
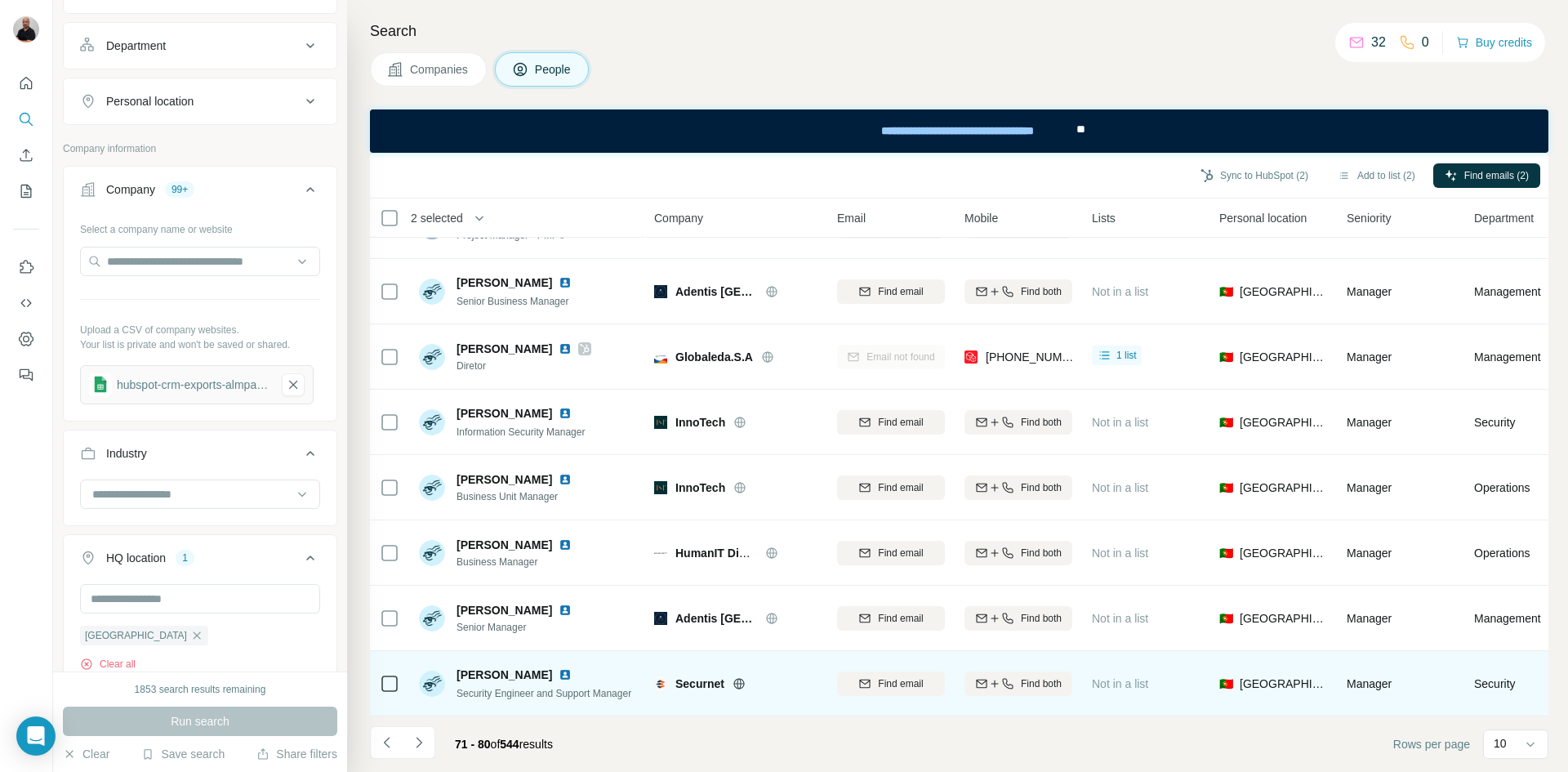
scroll to position [0, 0]
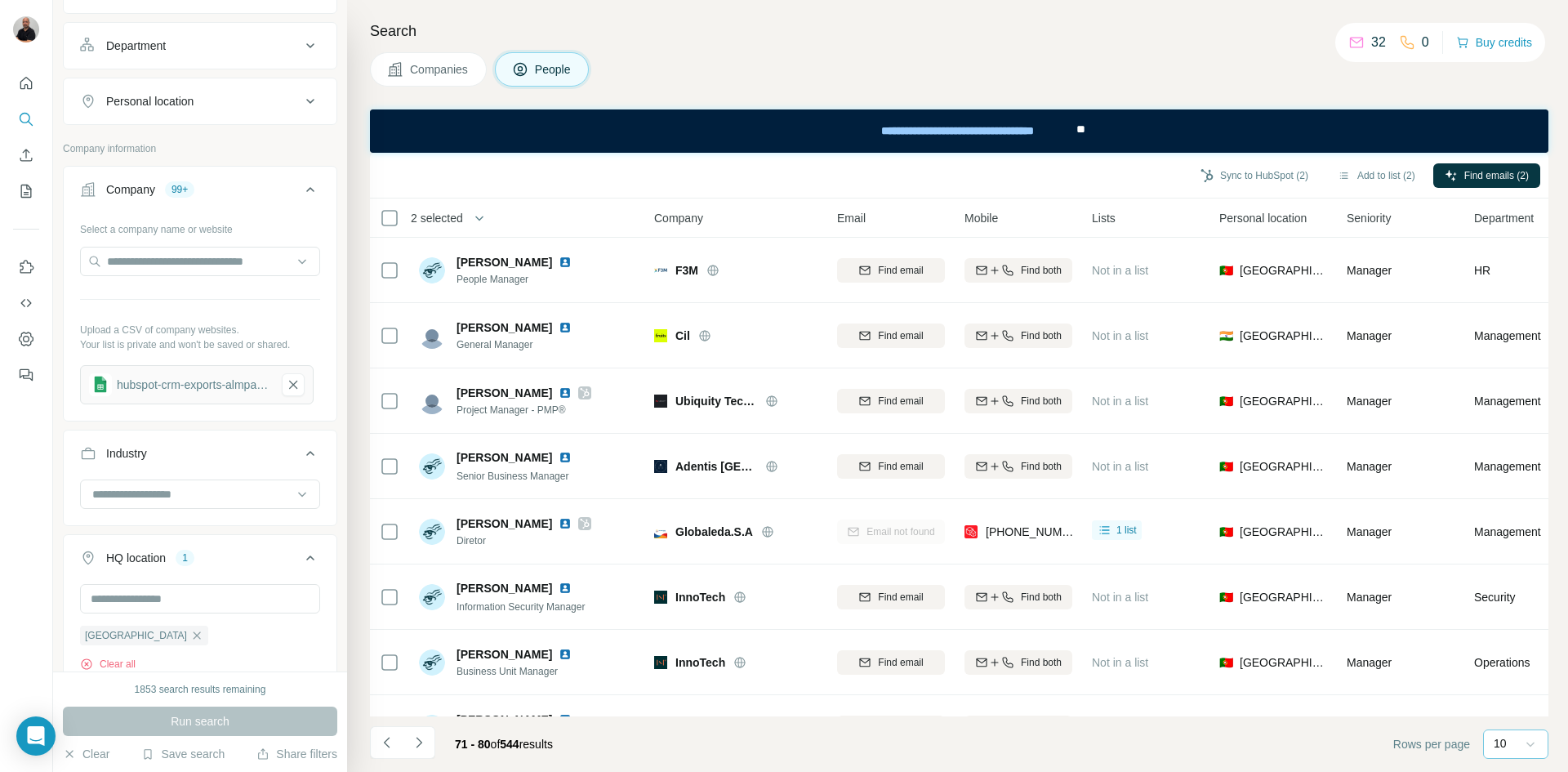
click at [1531, 742] on icon at bounding box center [1530, 743] width 16 height 16
click at [1535, 617] on div "60" at bounding box center [1516, 618] width 57 height 29
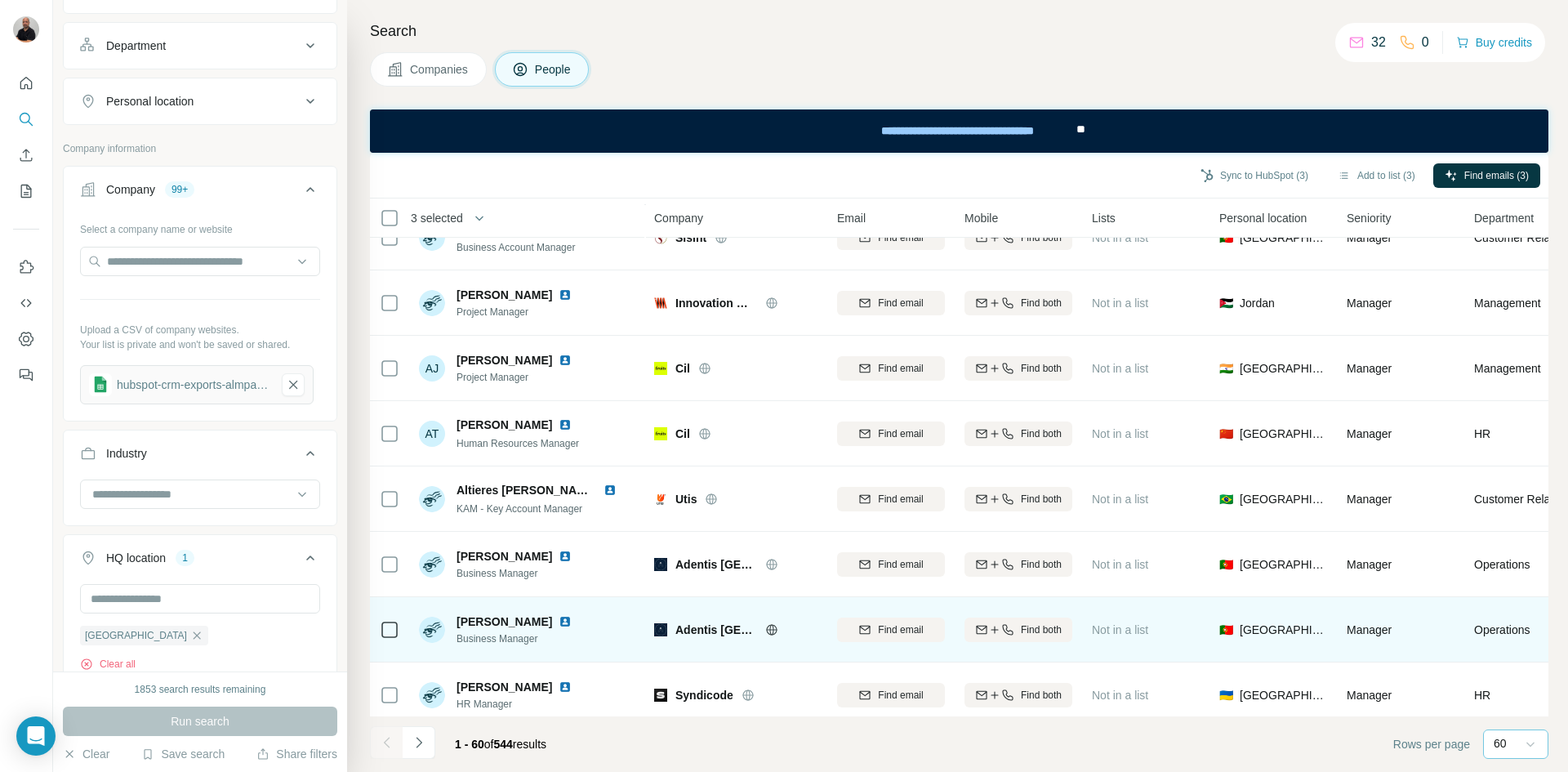
scroll to position [3449, 0]
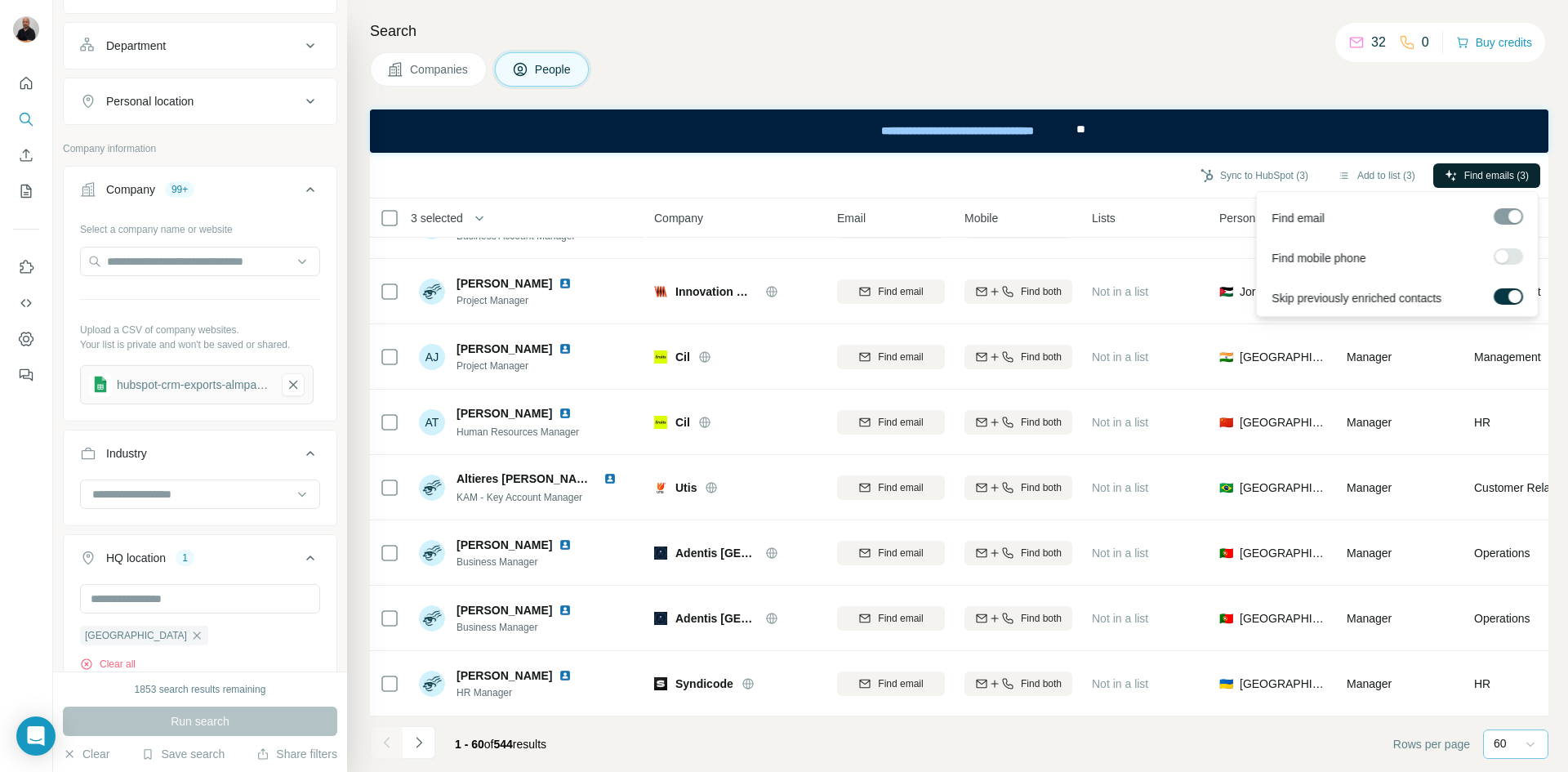
click at [1503, 174] on span "Find emails (3)" at bounding box center [1497, 175] width 65 height 14
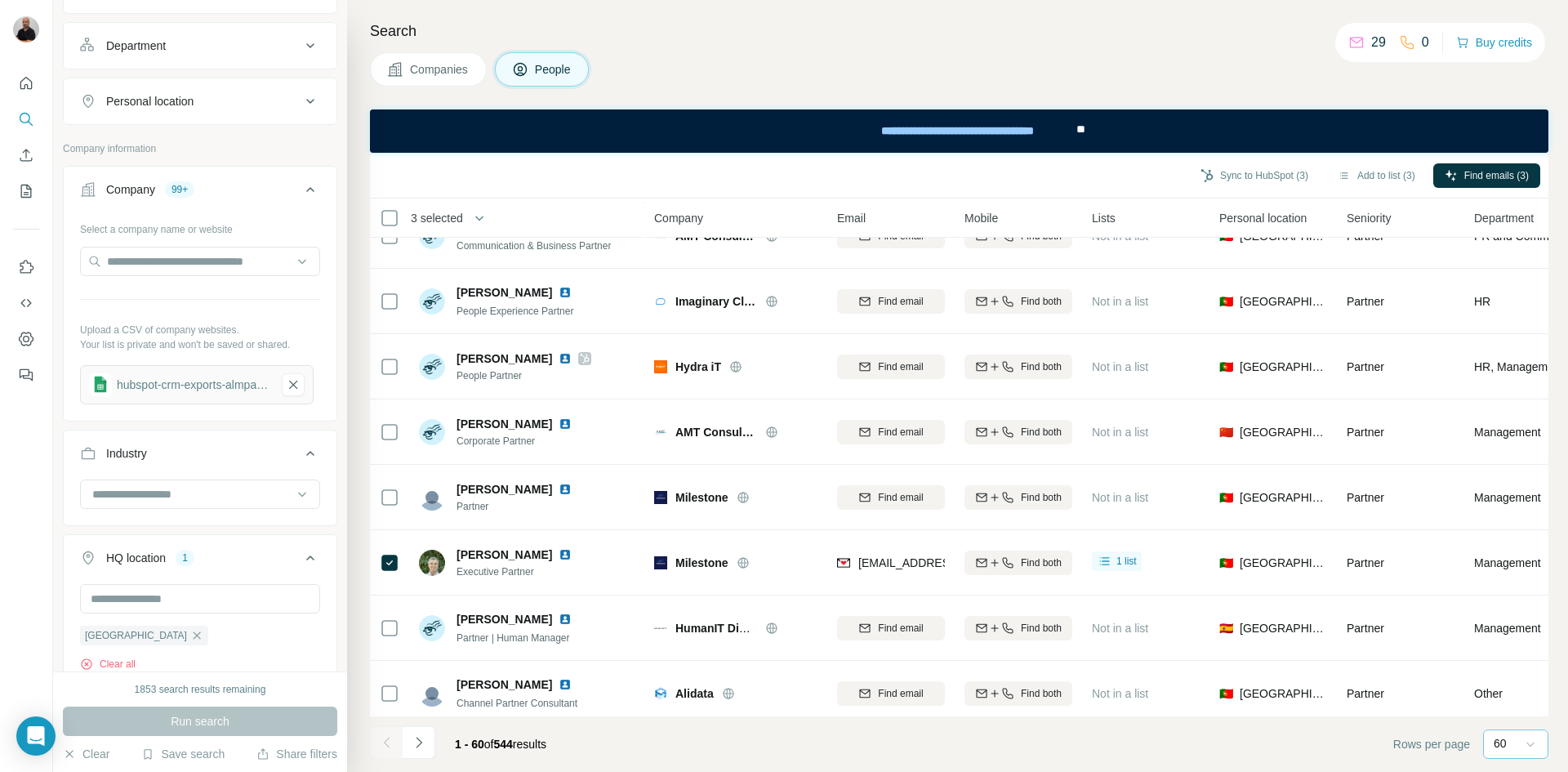
scroll to position [1878, 0]
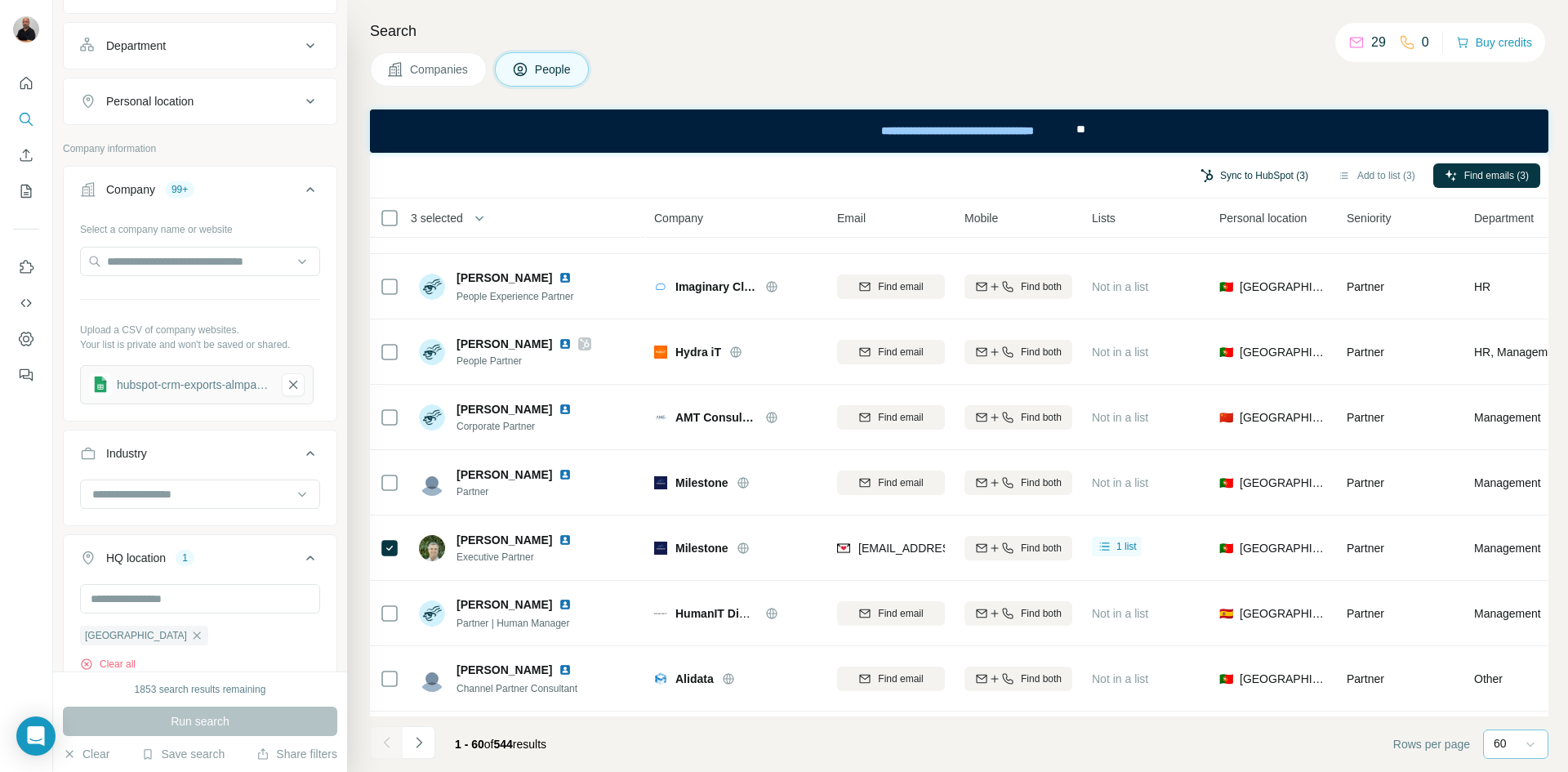
click at [1236, 176] on button "Sync to HubSpot (3)" at bounding box center [1255, 175] width 131 height 24
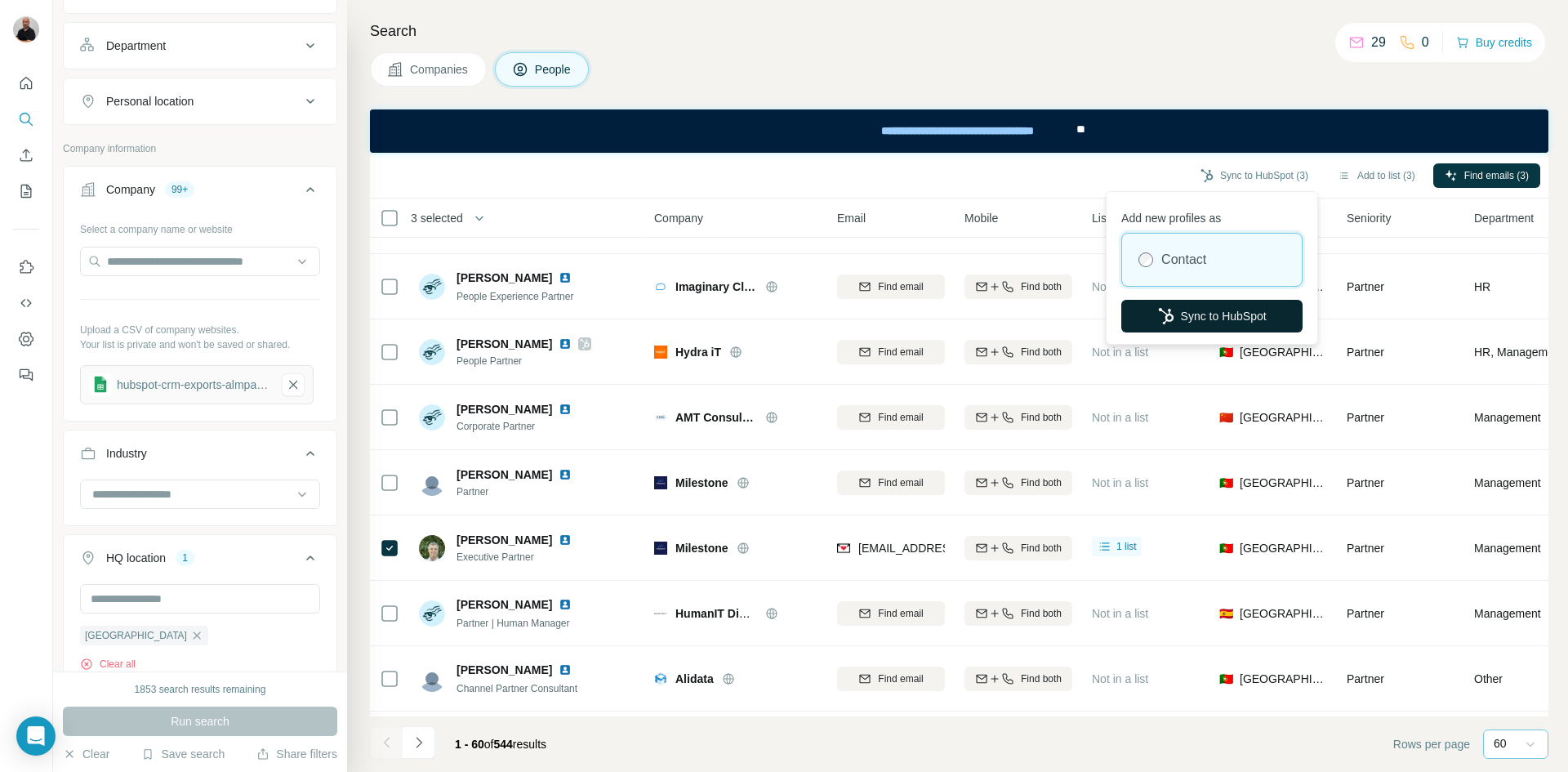
click at [1236, 318] on button "Sync to HubSpot" at bounding box center [1213, 316] width 182 height 33
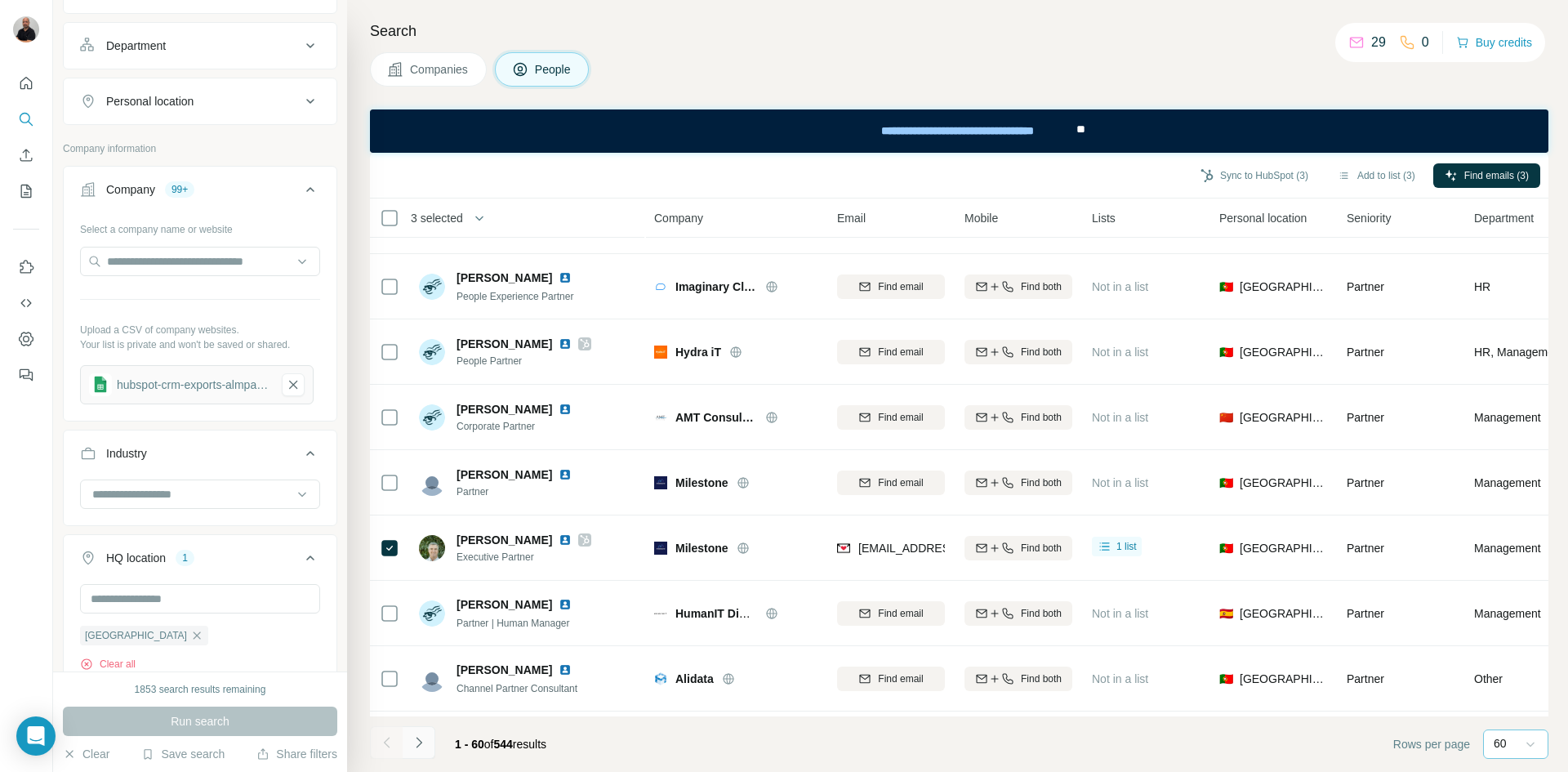
click at [424, 746] on icon "Navigate to next page" at bounding box center [418, 742] width 16 height 16
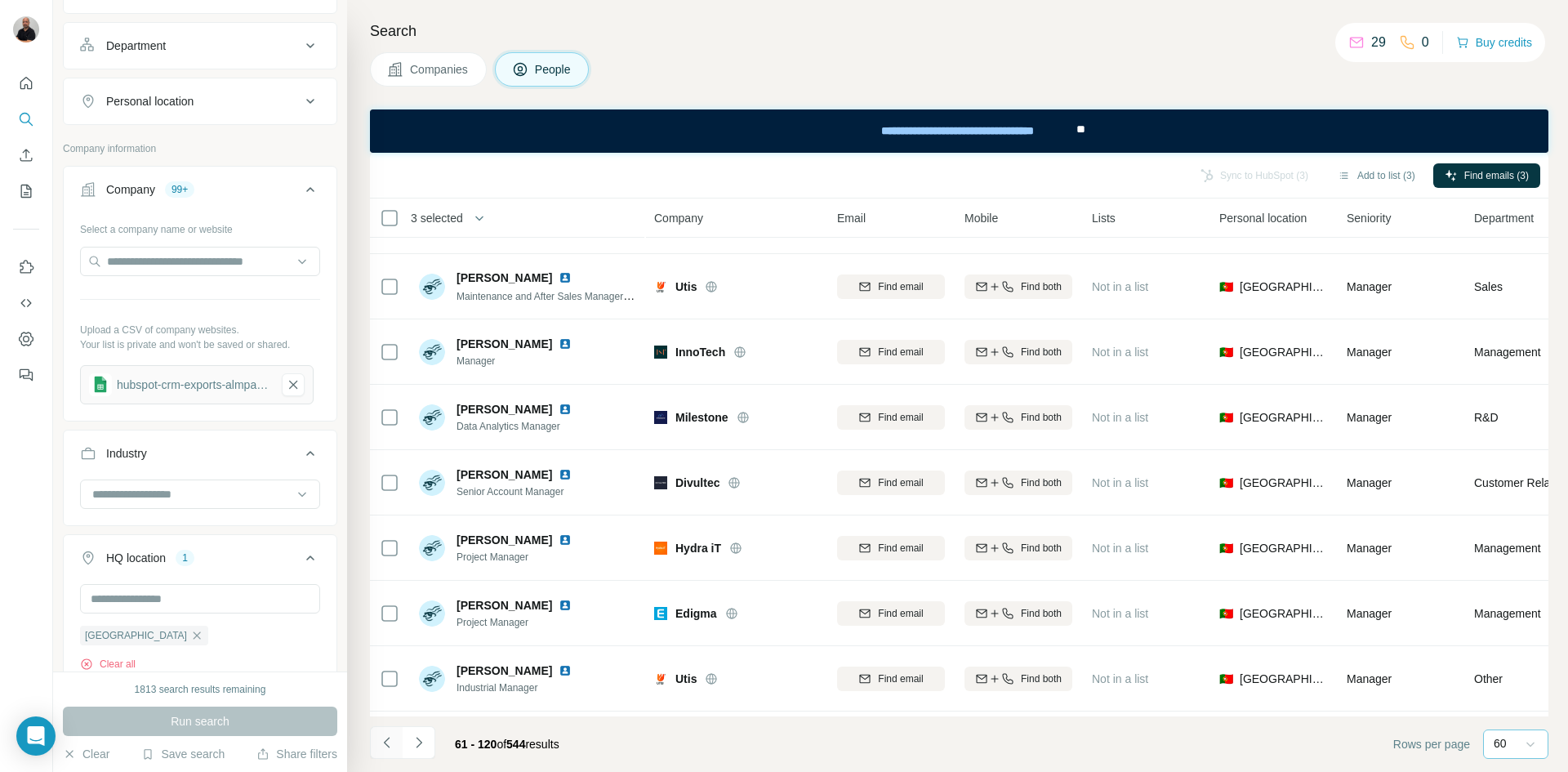
click at [384, 748] on icon "Navigate to previous page" at bounding box center [387, 742] width 16 height 16
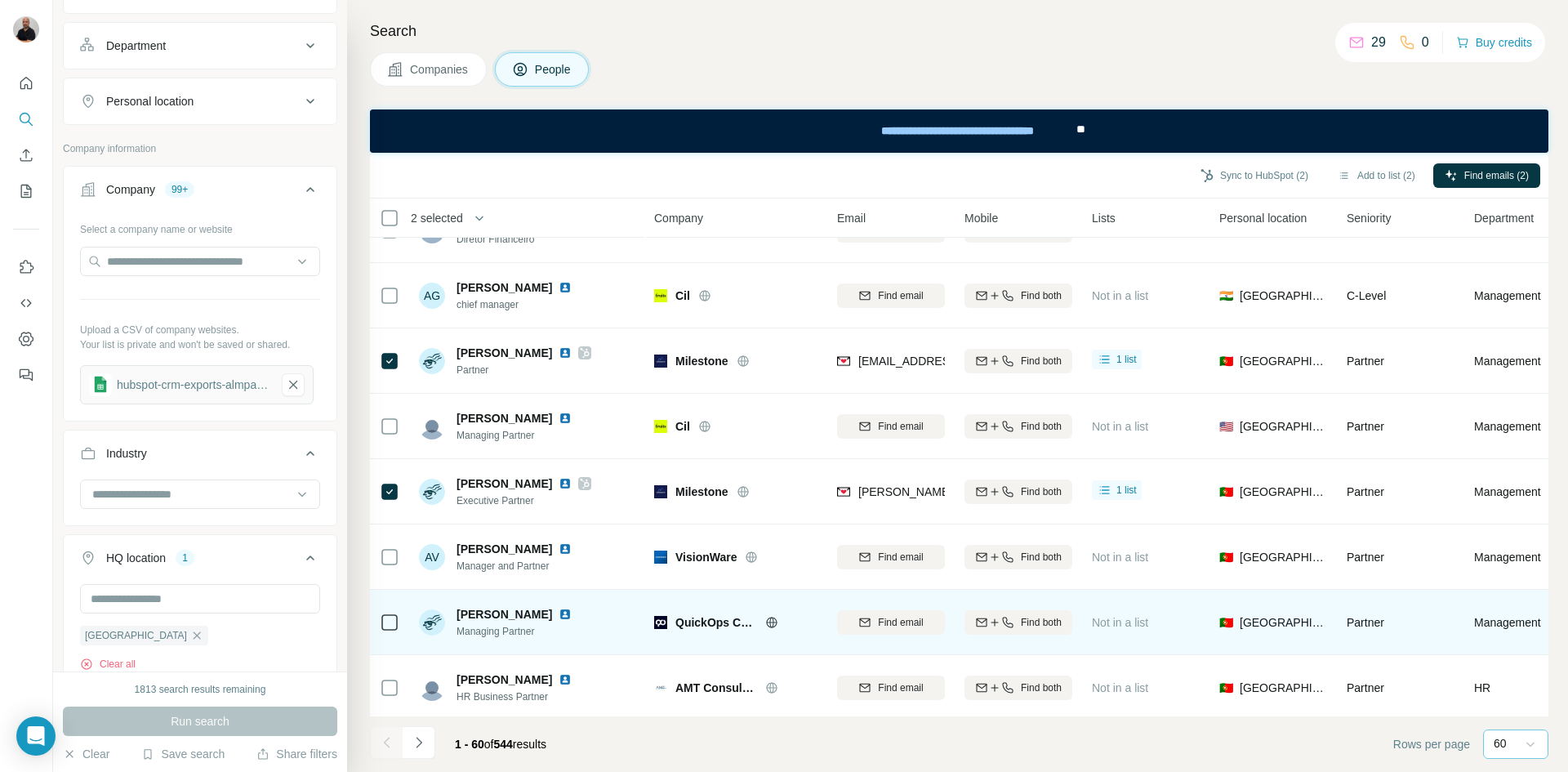
scroll to position [754, 0]
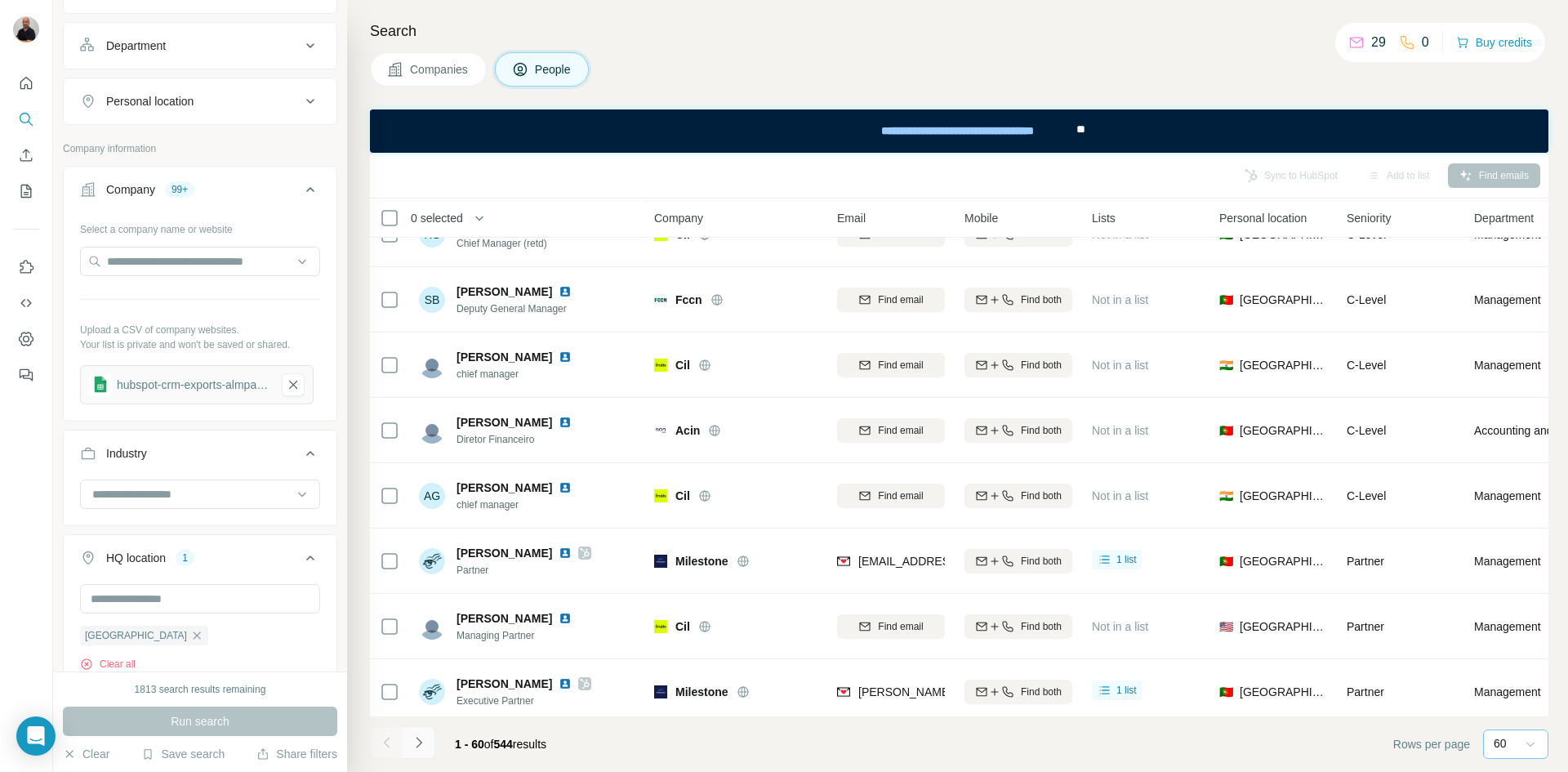
click at [421, 748] on icon "Navigate to next page" at bounding box center [418, 742] width 16 height 16
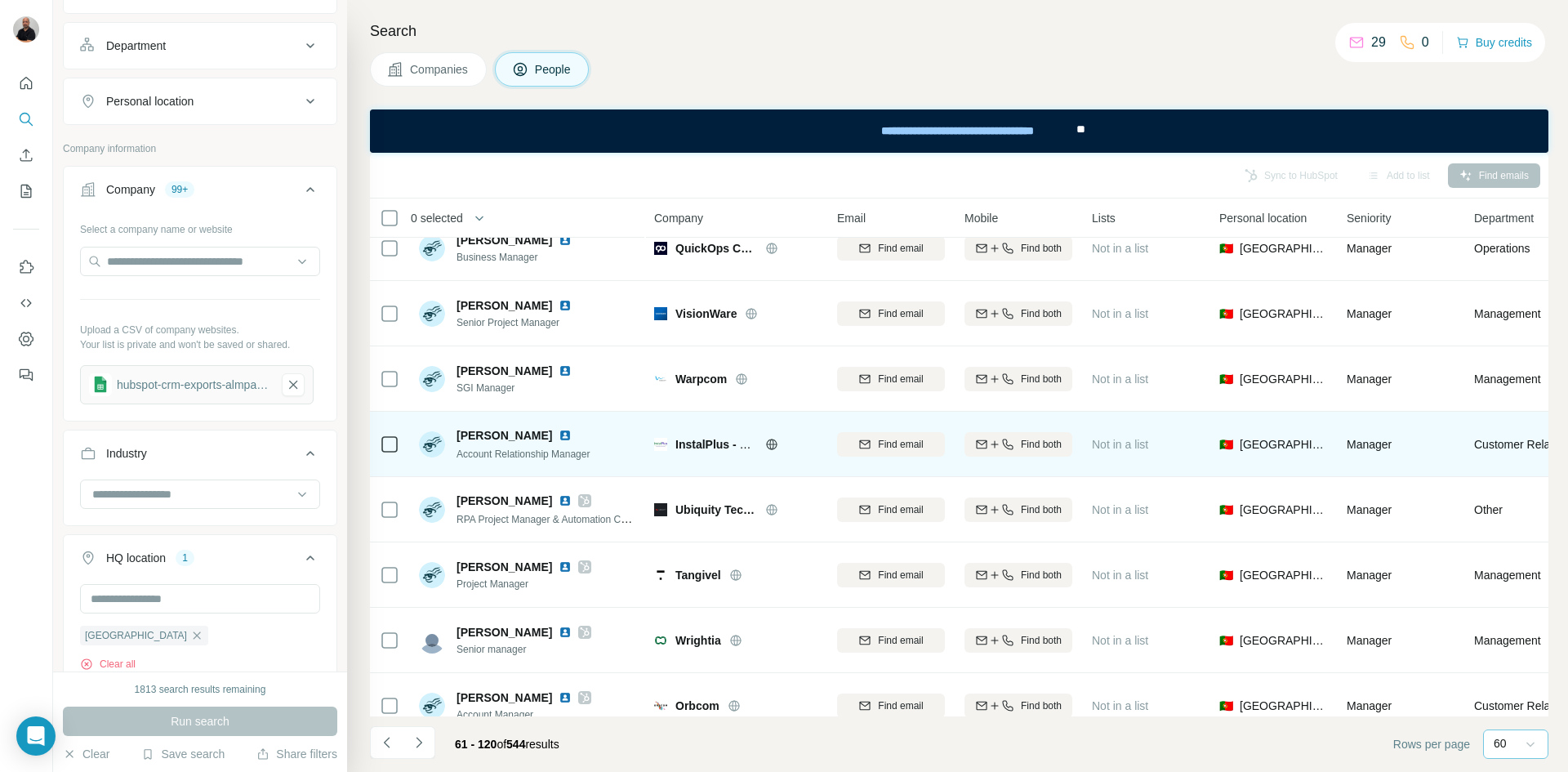
scroll to position [0, 0]
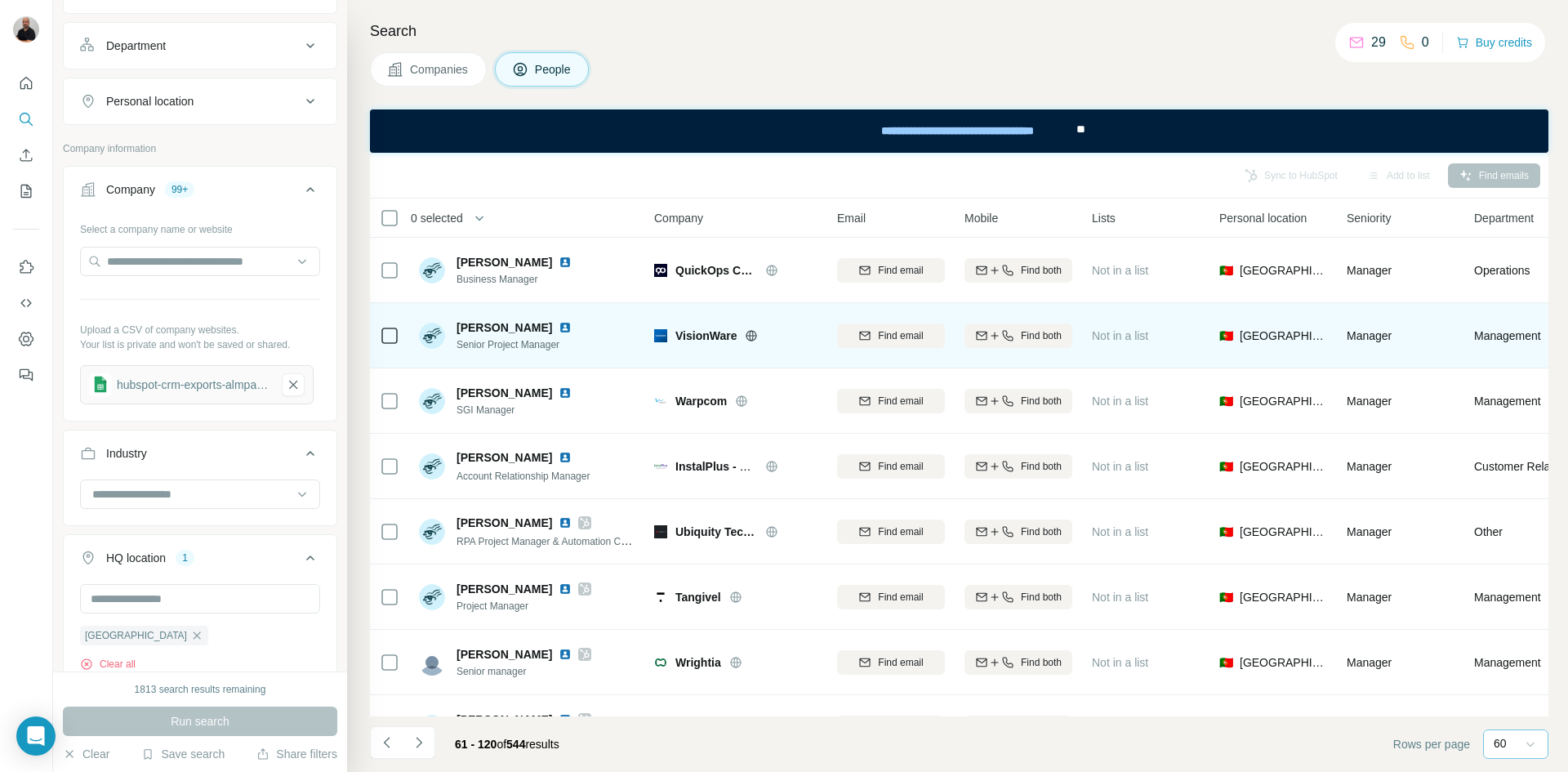
click at [754, 337] on icon at bounding box center [751, 335] width 4 height 11
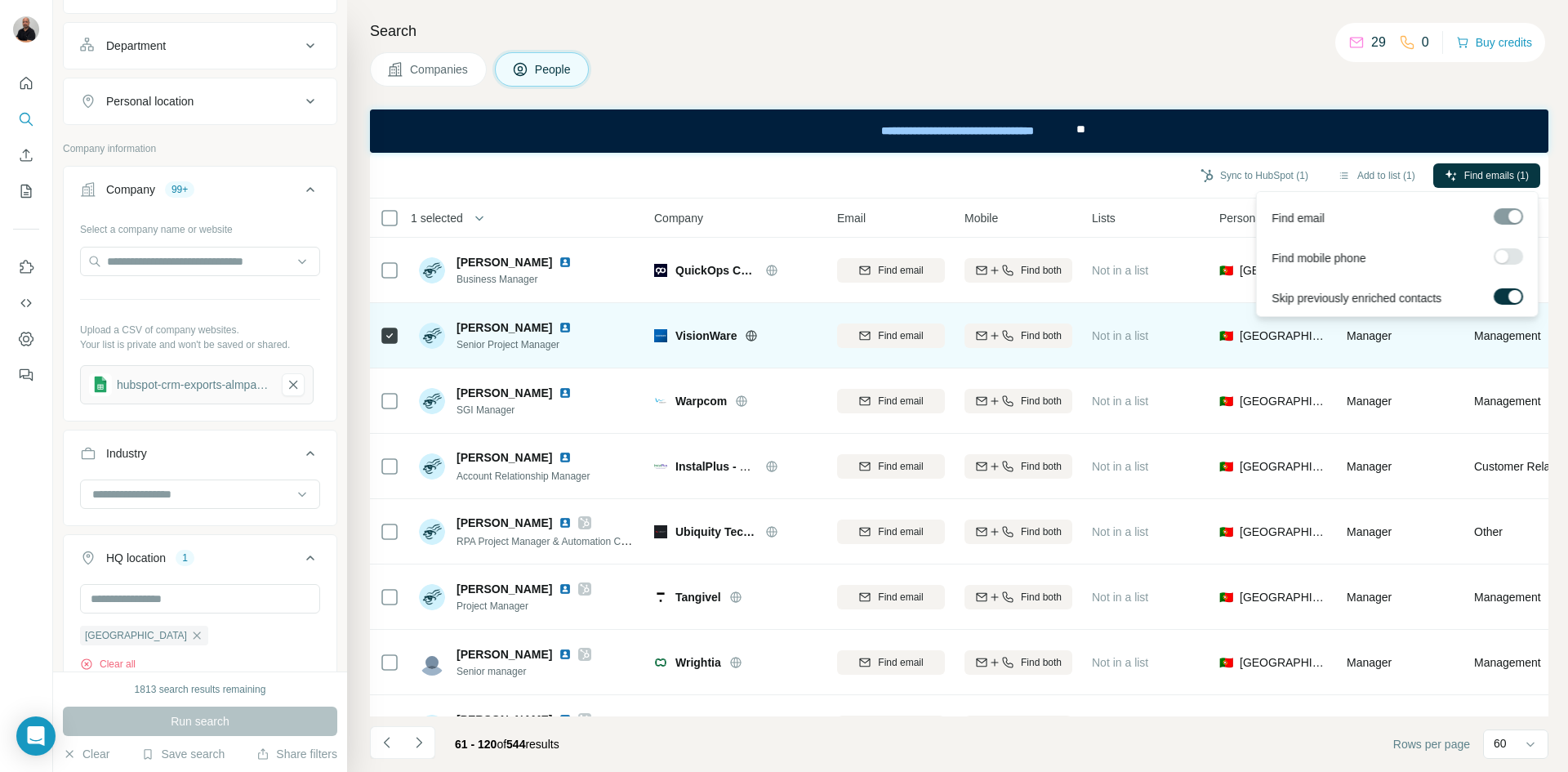
click at [1481, 175] on span "Find emails (1)" at bounding box center [1497, 175] width 65 height 14
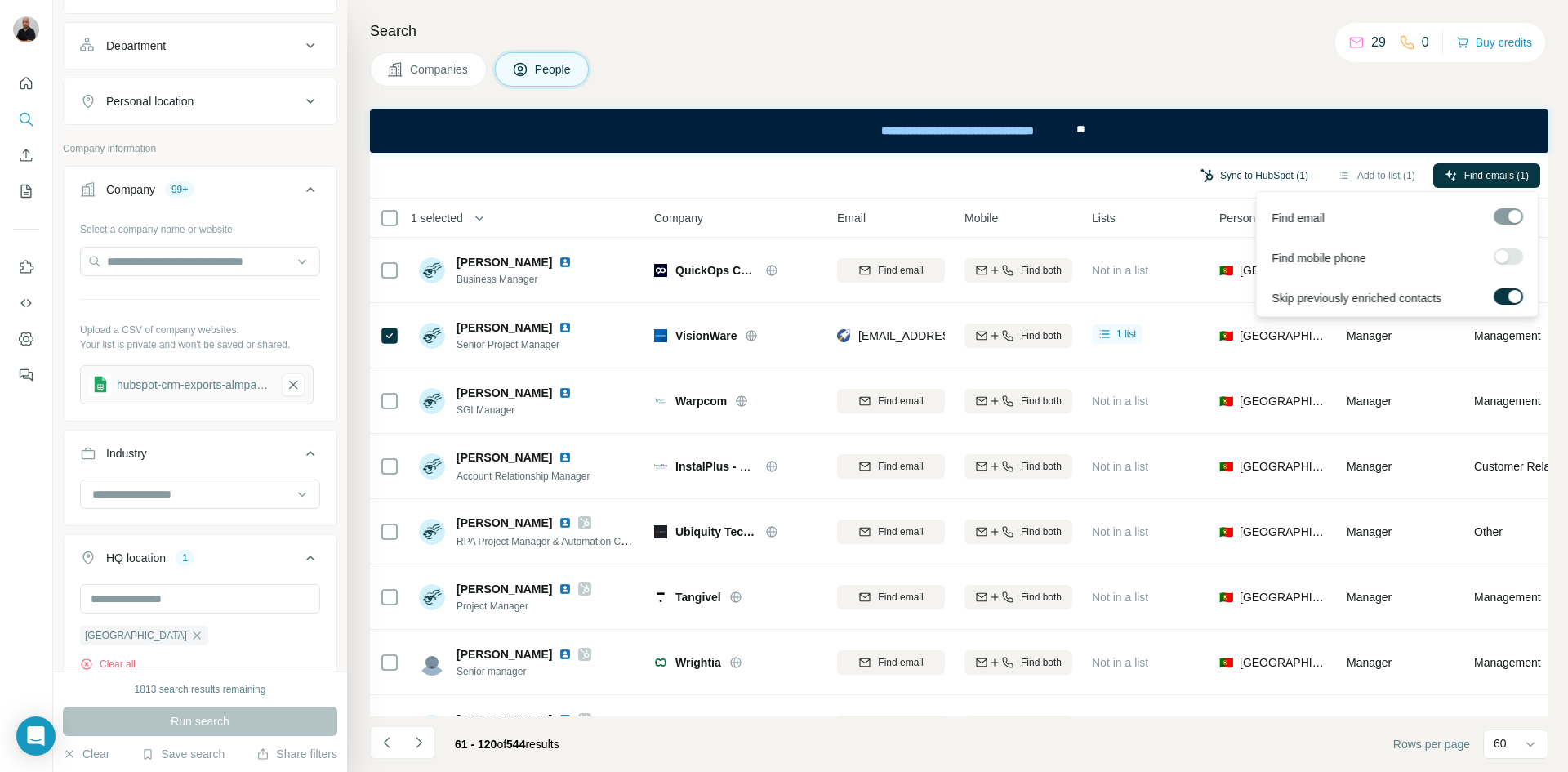
click at [1279, 175] on button "Sync to HubSpot (1)" at bounding box center [1255, 175] width 131 height 24
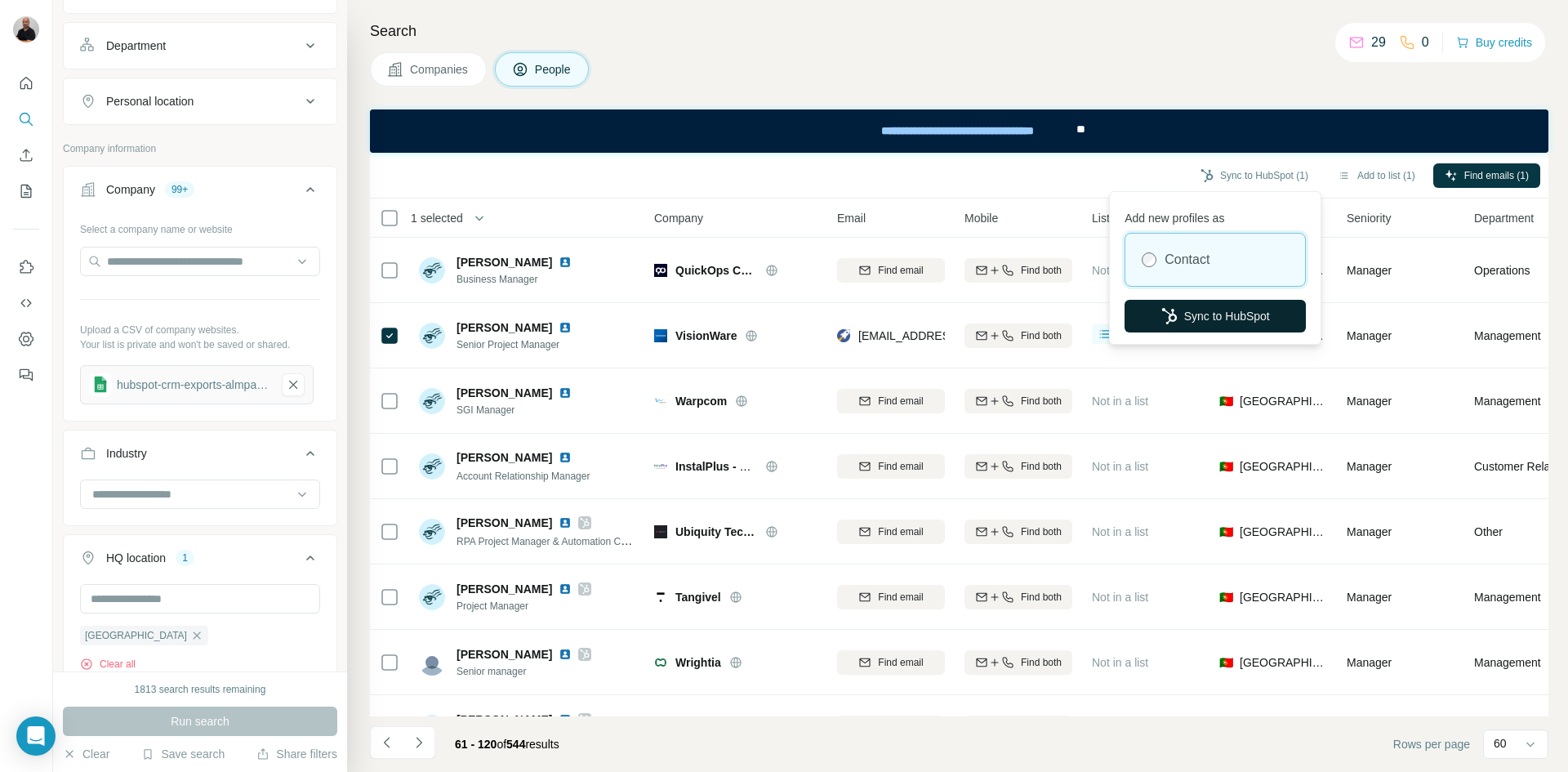
click at [1225, 312] on button "Sync to HubSpot" at bounding box center [1216, 316] width 182 height 33
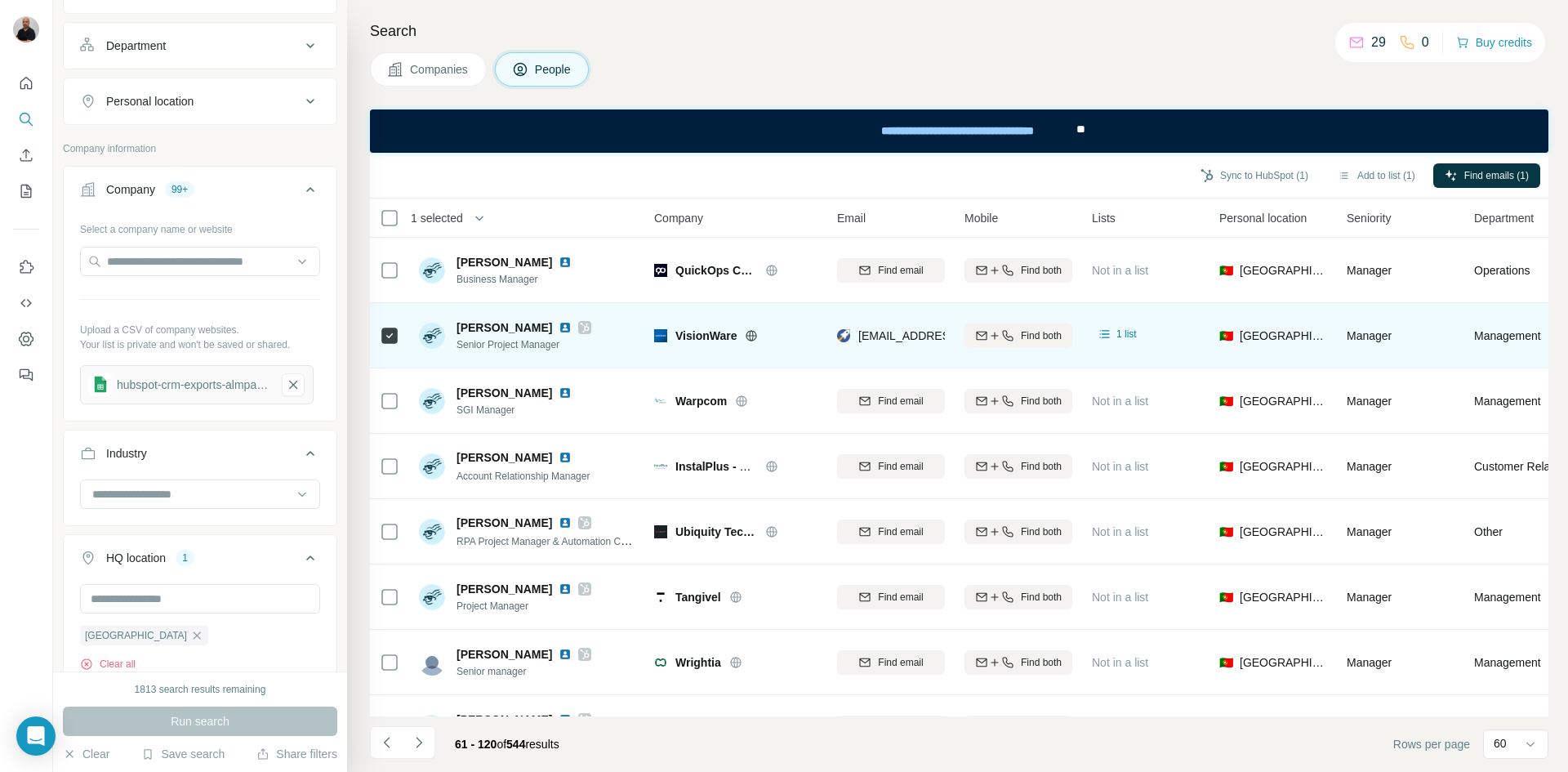
click at [581, 327] on icon at bounding box center [585, 328] width 9 height 10
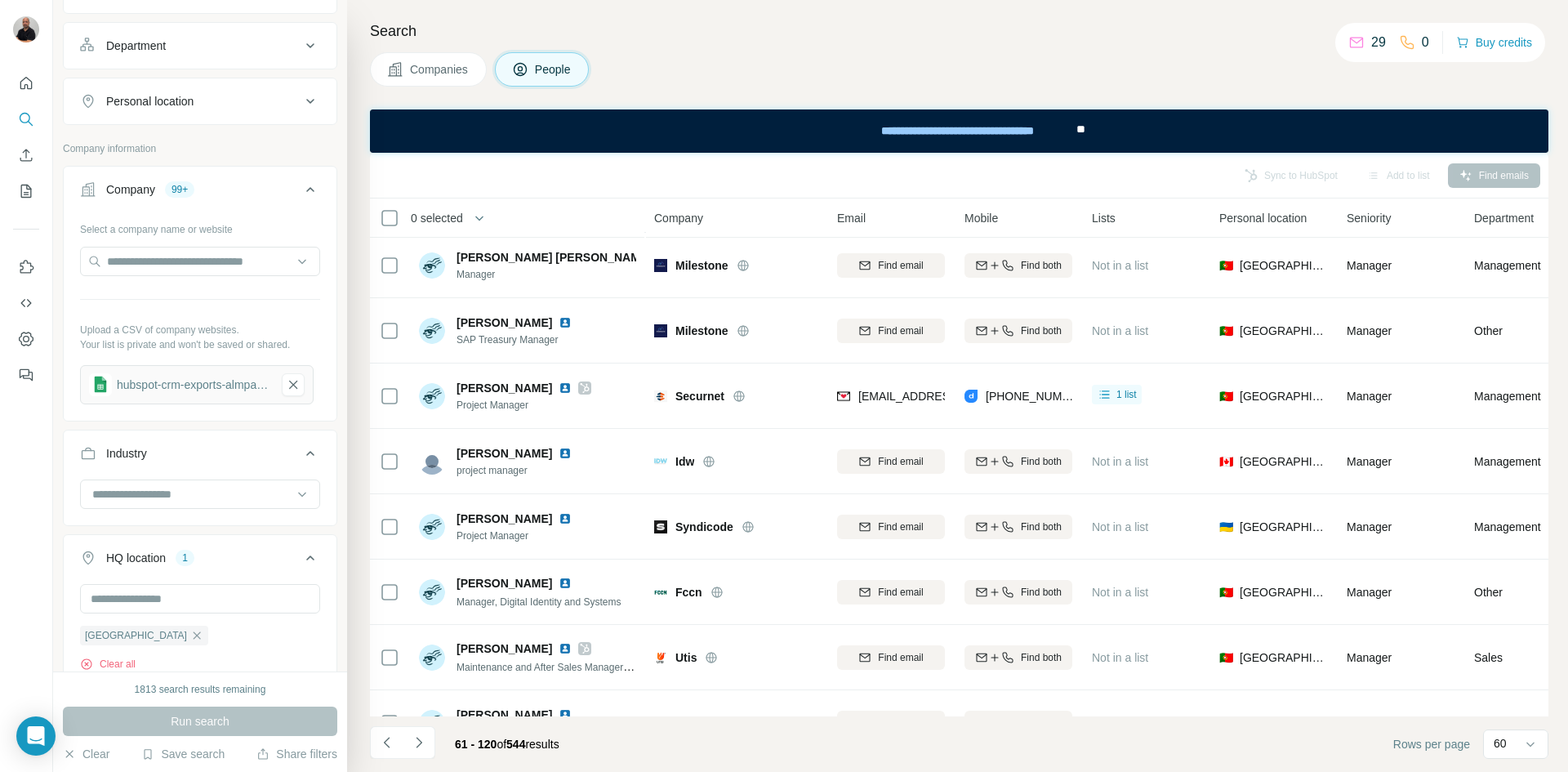
scroll to position [1552, 0]
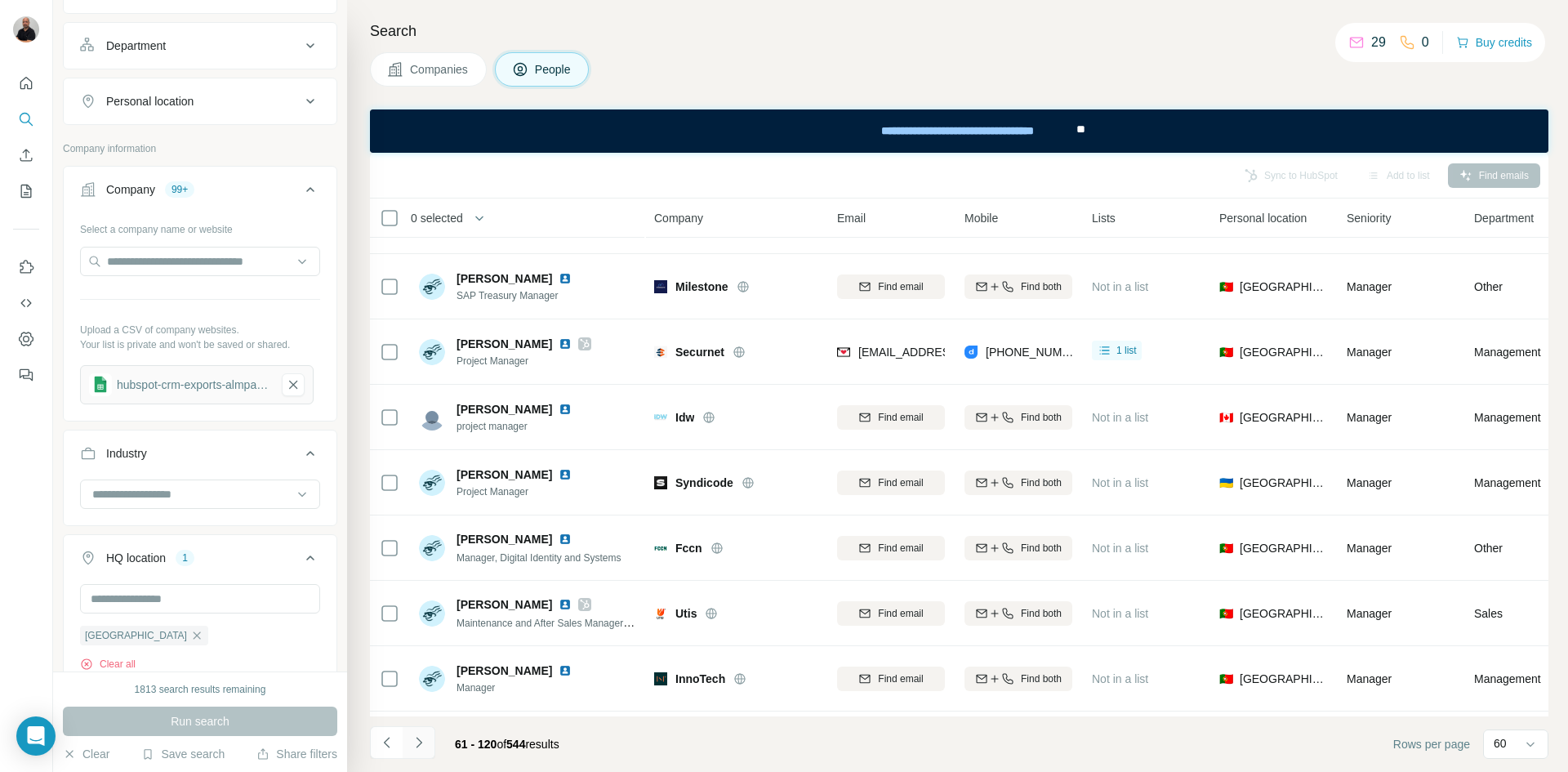
click at [424, 744] on icon "Navigate to next page" at bounding box center [418, 742] width 16 height 16
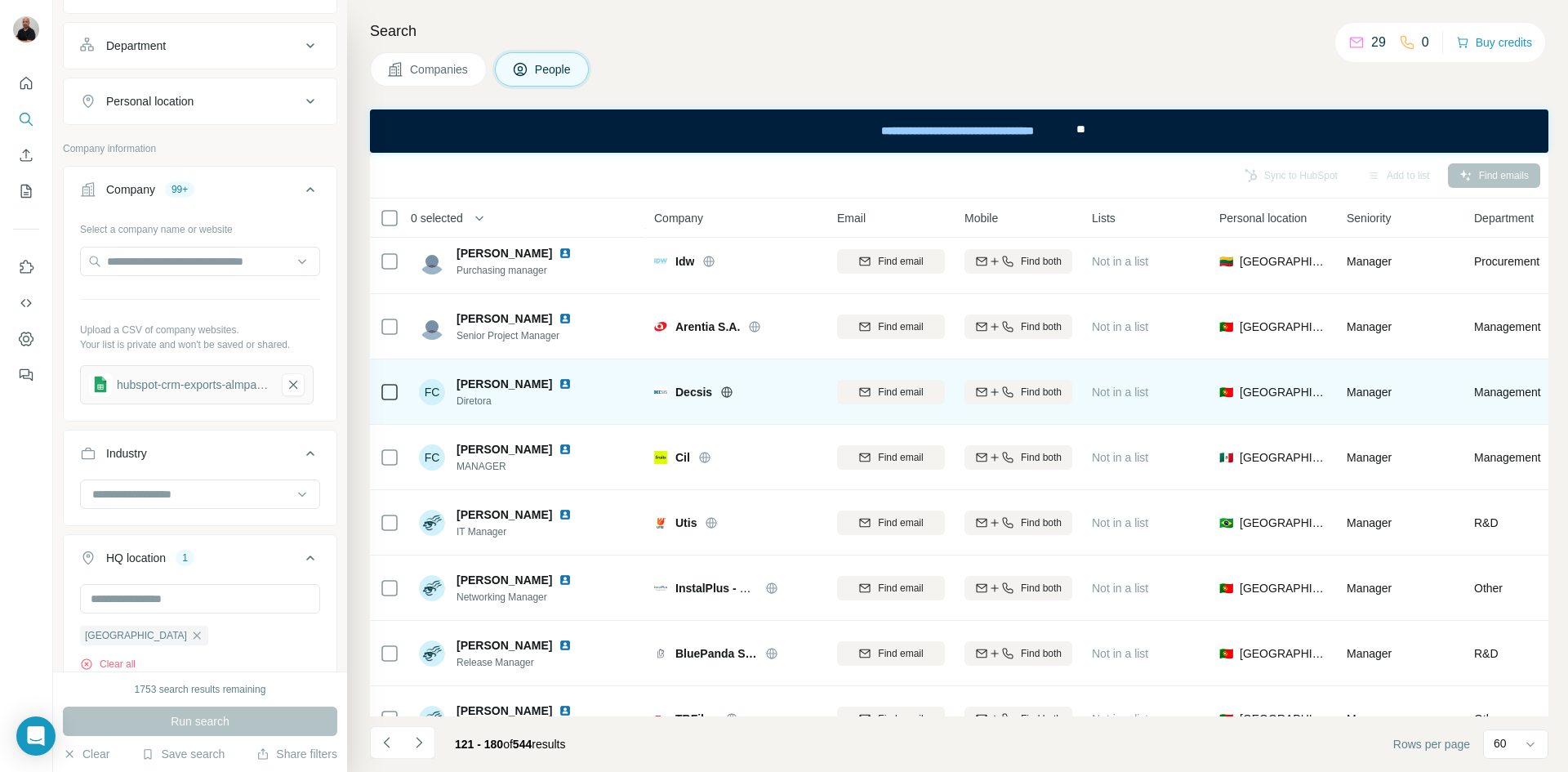
scroll to position [2776, 0]
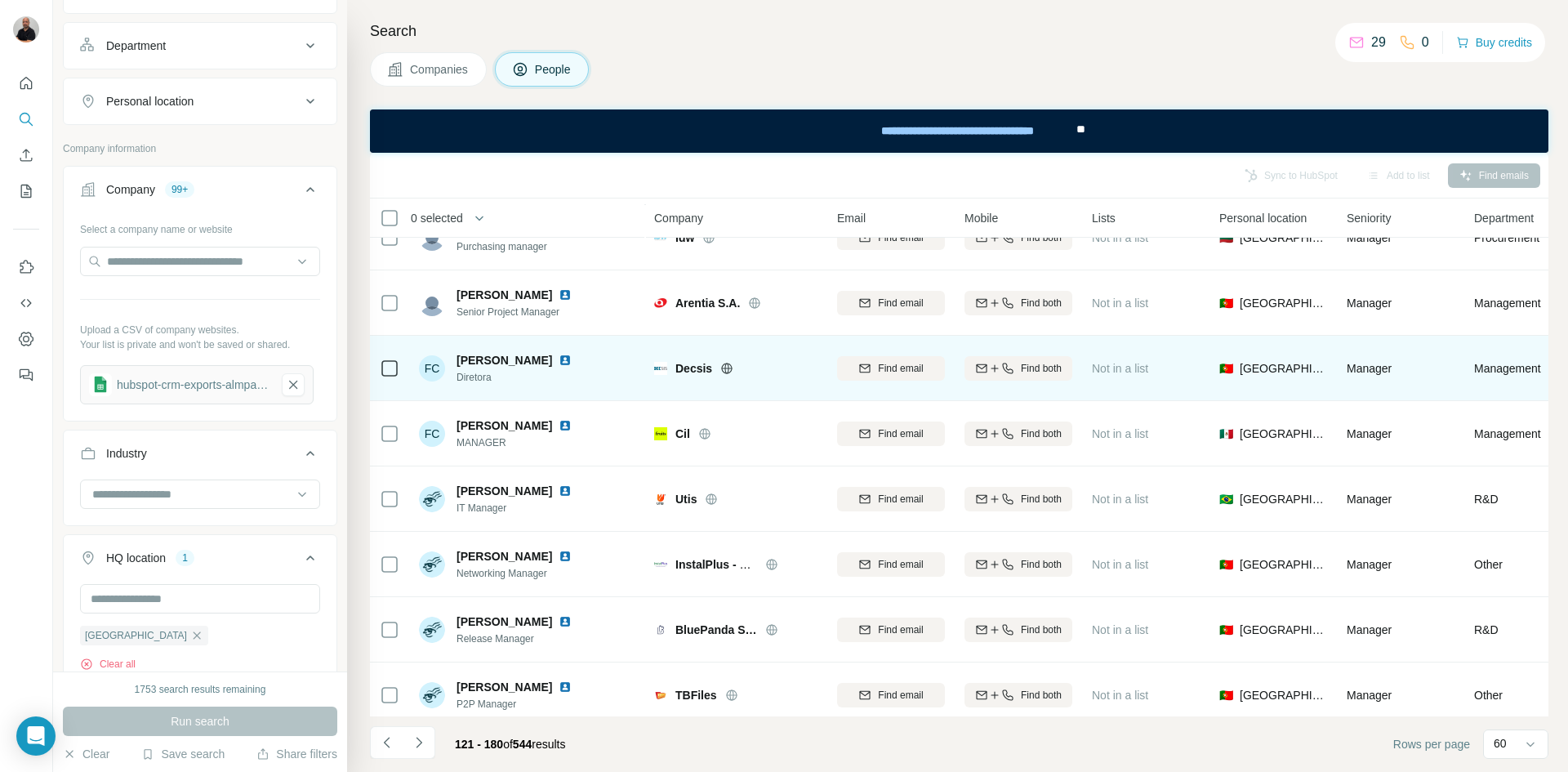
click at [728, 367] on icon at bounding box center [727, 367] width 11 height 1
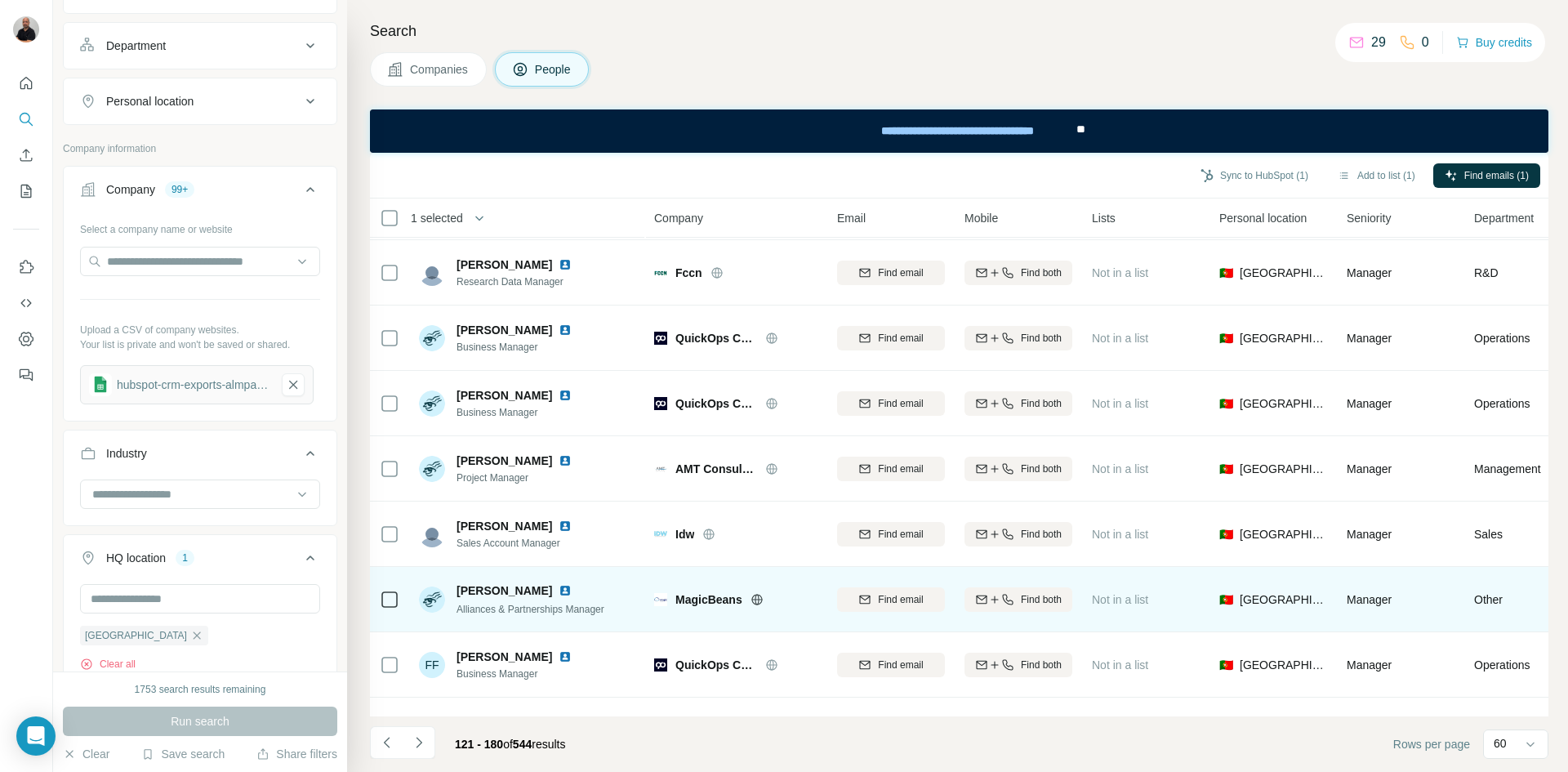
scroll to position [3449, 0]
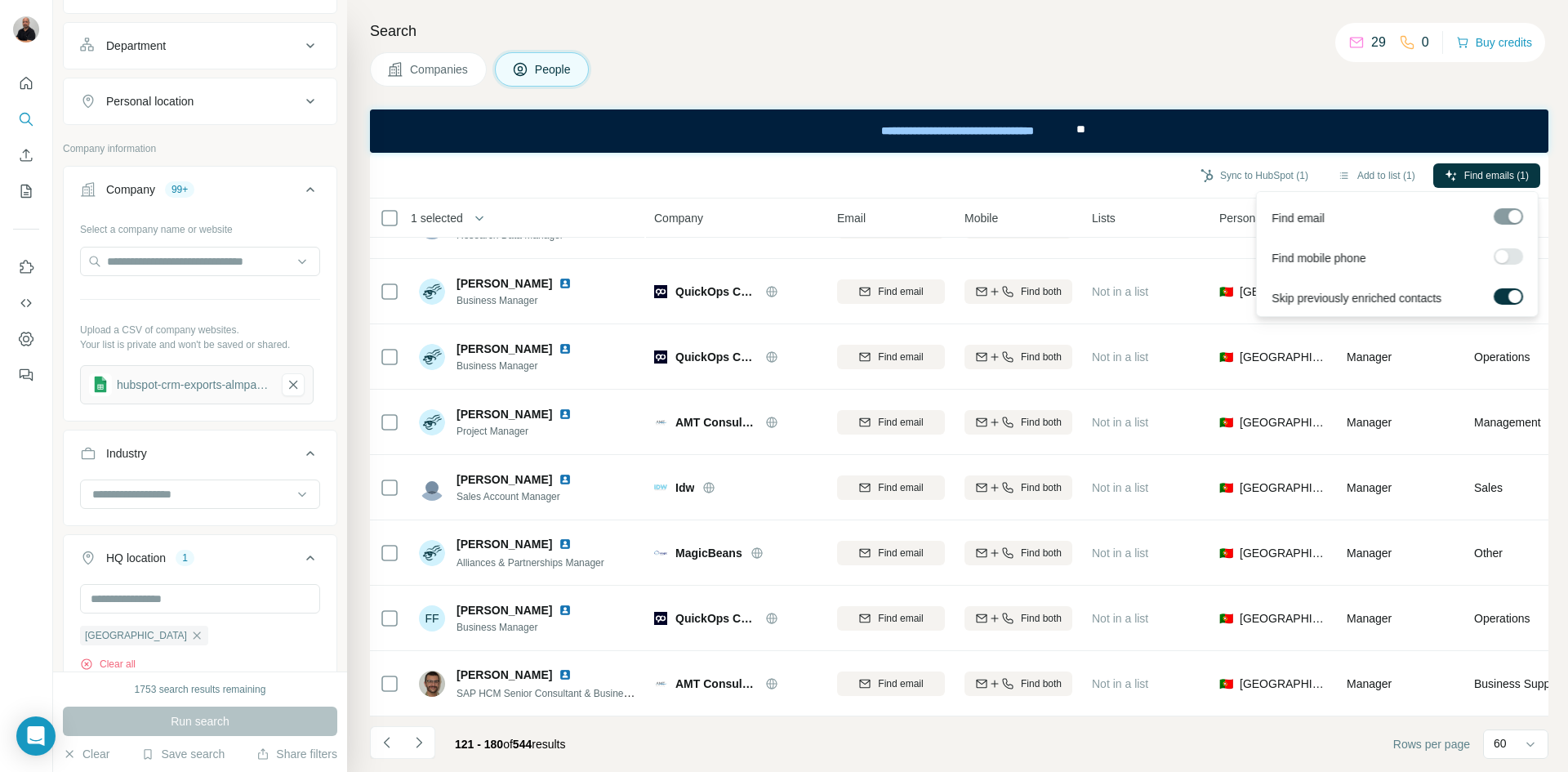
drag, startPoint x: 1499, startPoint y: 171, endPoint x: 1380, endPoint y: 261, distance: 149.2
click at [1496, 171] on span "Find emails (1)" at bounding box center [1497, 175] width 65 height 14
click at [1088, 190] on div "Sync to HubSpot (1) Add to list (1) Find emails (1)" at bounding box center [959, 176] width 1179 height 45
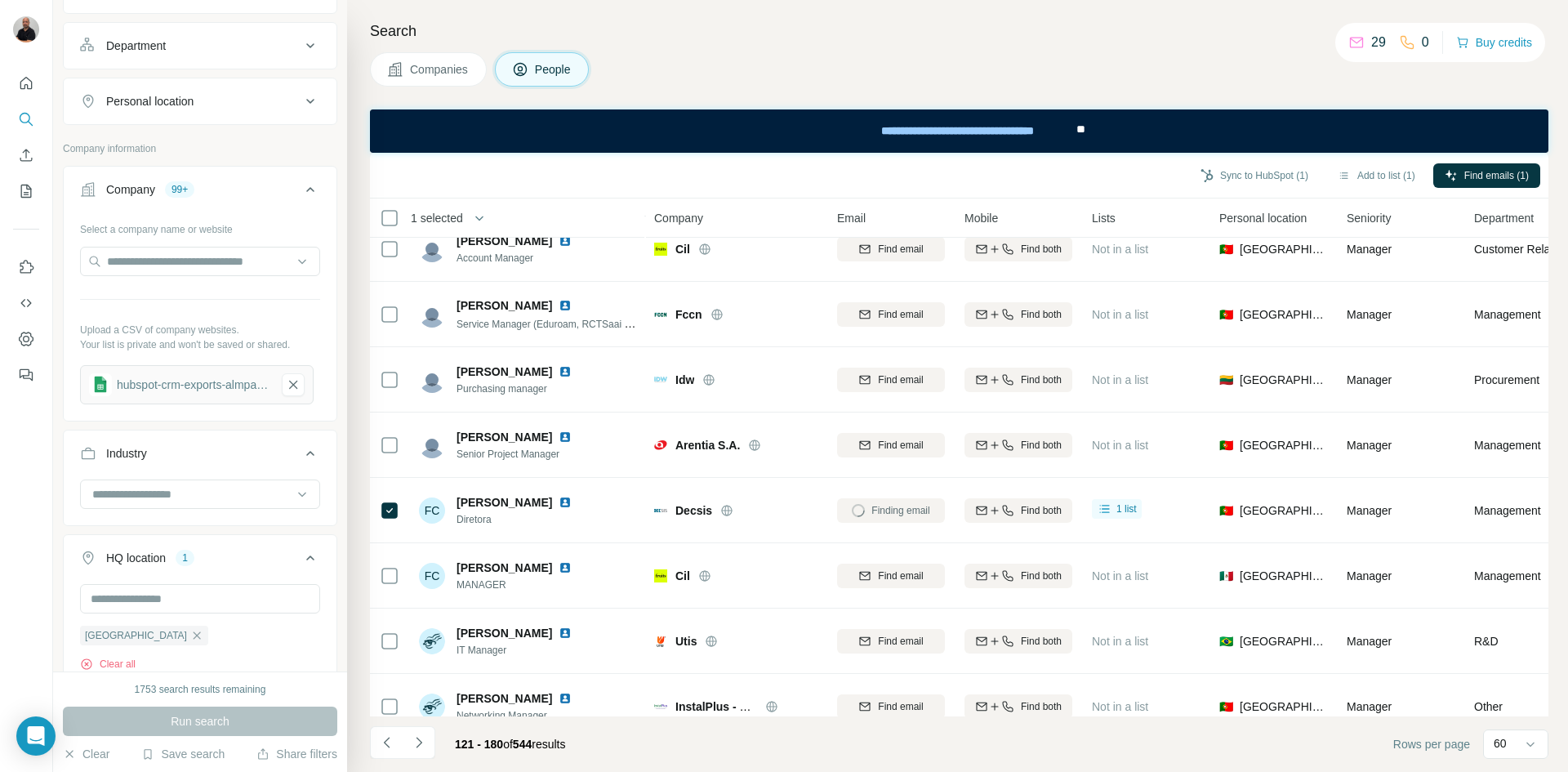
scroll to position [2633, 0]
click at [1260, 174] on button "Sync to HubSpot (1)" at bounding box center [1255, 175] width 131 height 24
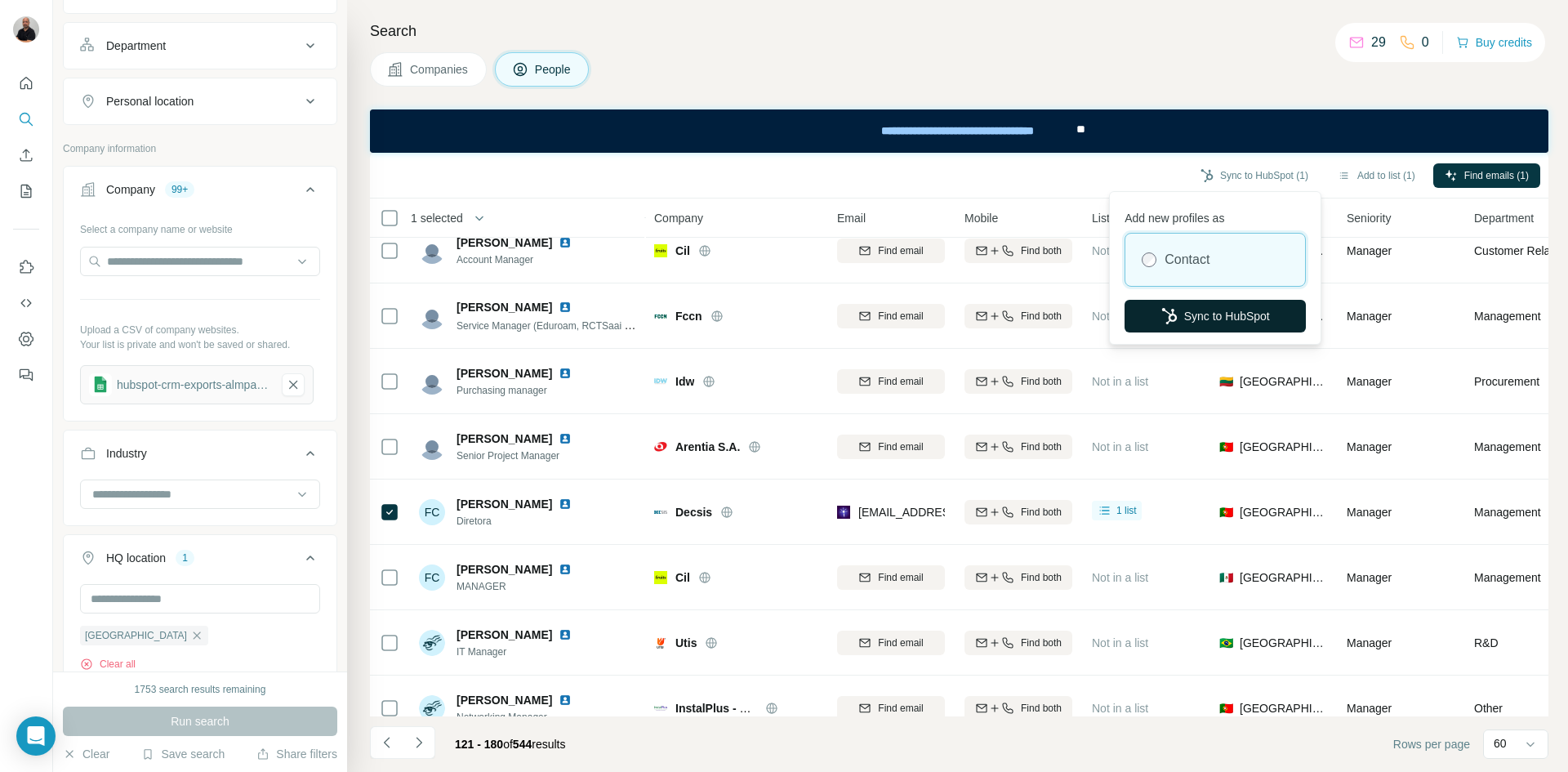
click at [1226, 323] on button "Sync to HubSpot" at bounding box center [1216, 316] width 182 height 33
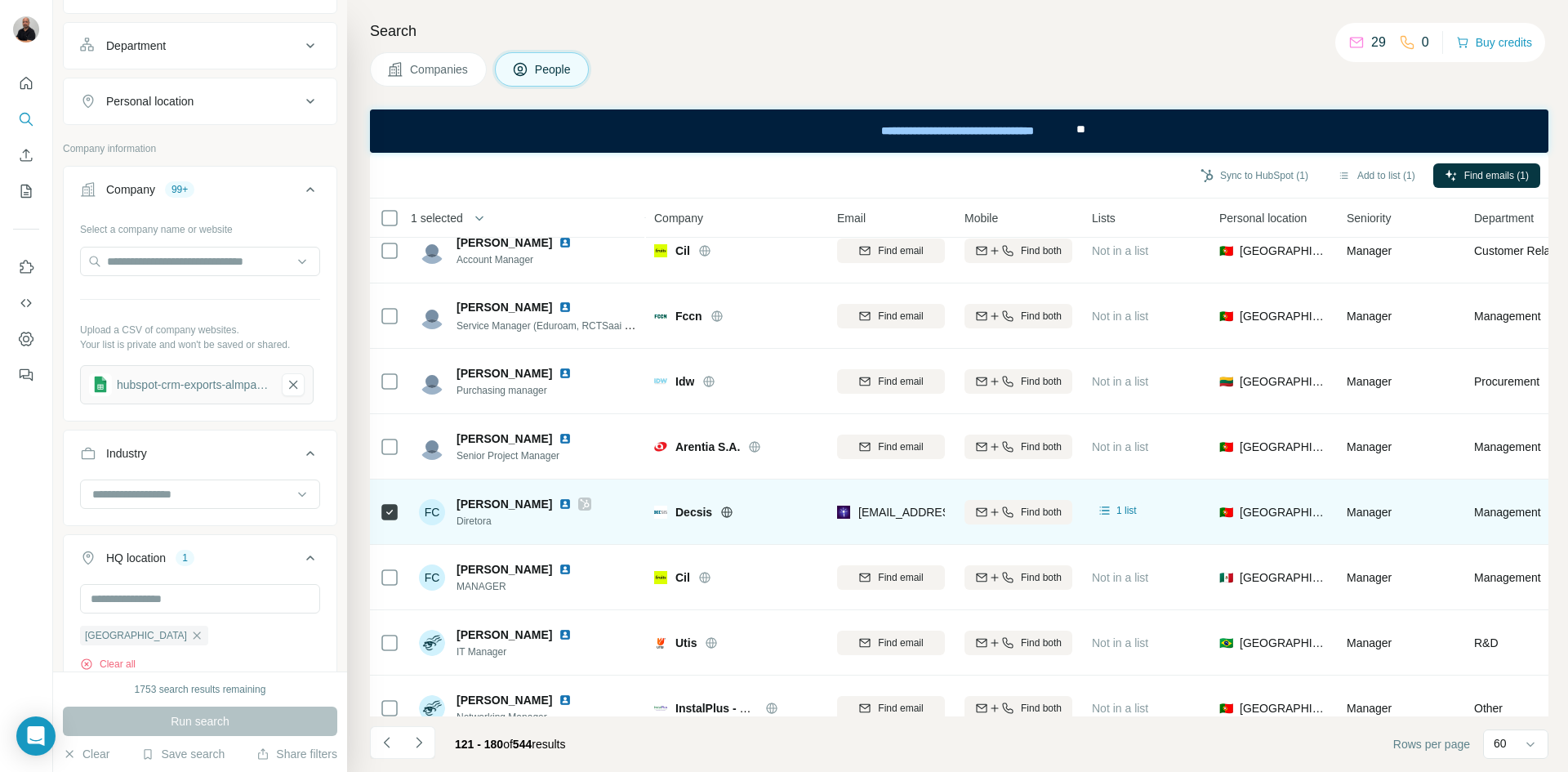
click at [587, 506] on icon at bounding box center [585, 504] width 10 height 13
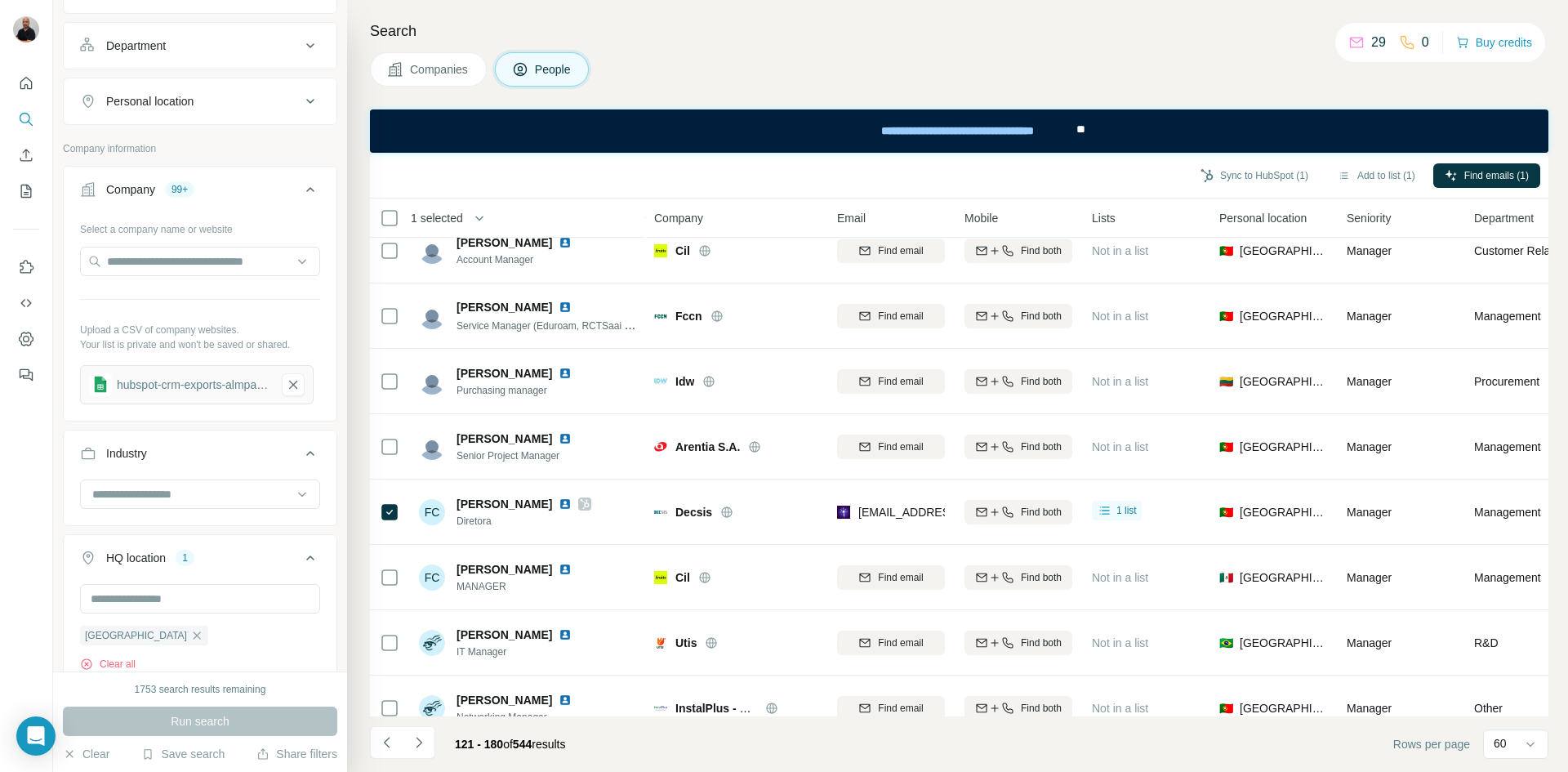
click at [418, 740] on icon "Navigate to next page" at bounding box center [418, 742] width 16 height 16
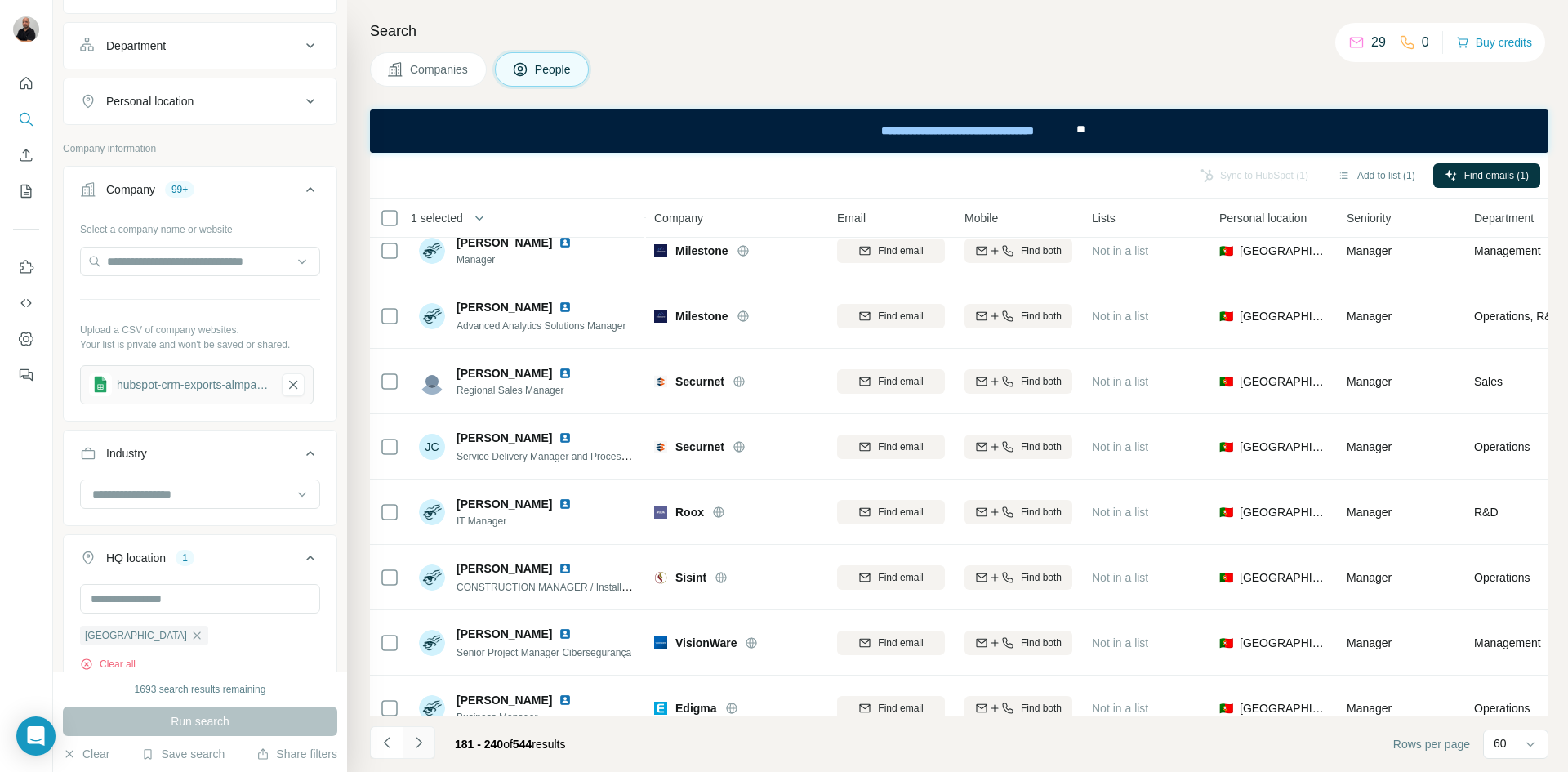
drag, startPoint x: 390, startPoint y: 744, endPoint x: 417, endPoint y: 727, distance: 31.9
click at [390, 745] on icon "Navigate to previous page" at bounding box center [387, 742] width 16 height 16
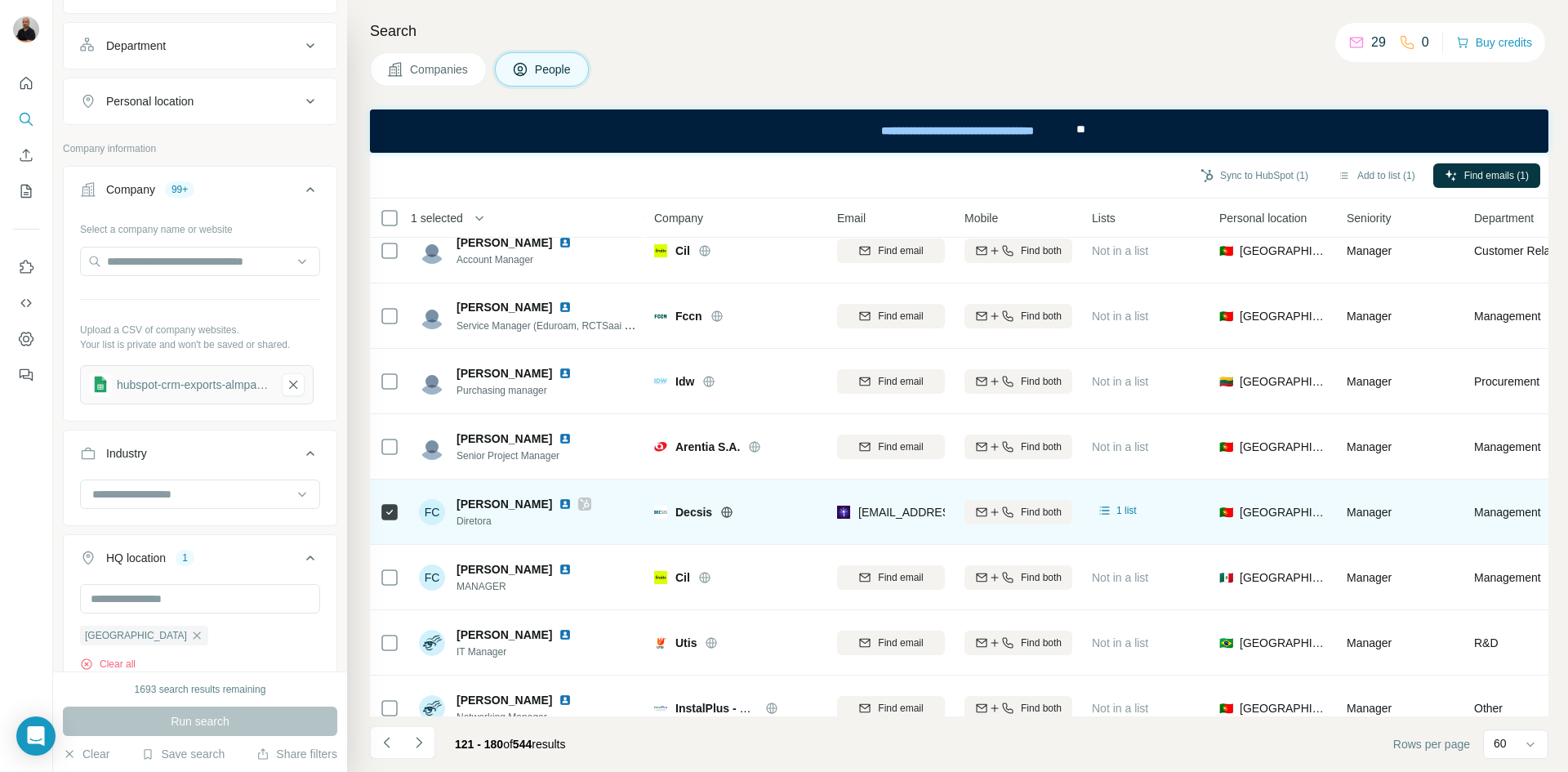
click at [381, 513] on icon at bounding box center [389, 512] width 19 height 19
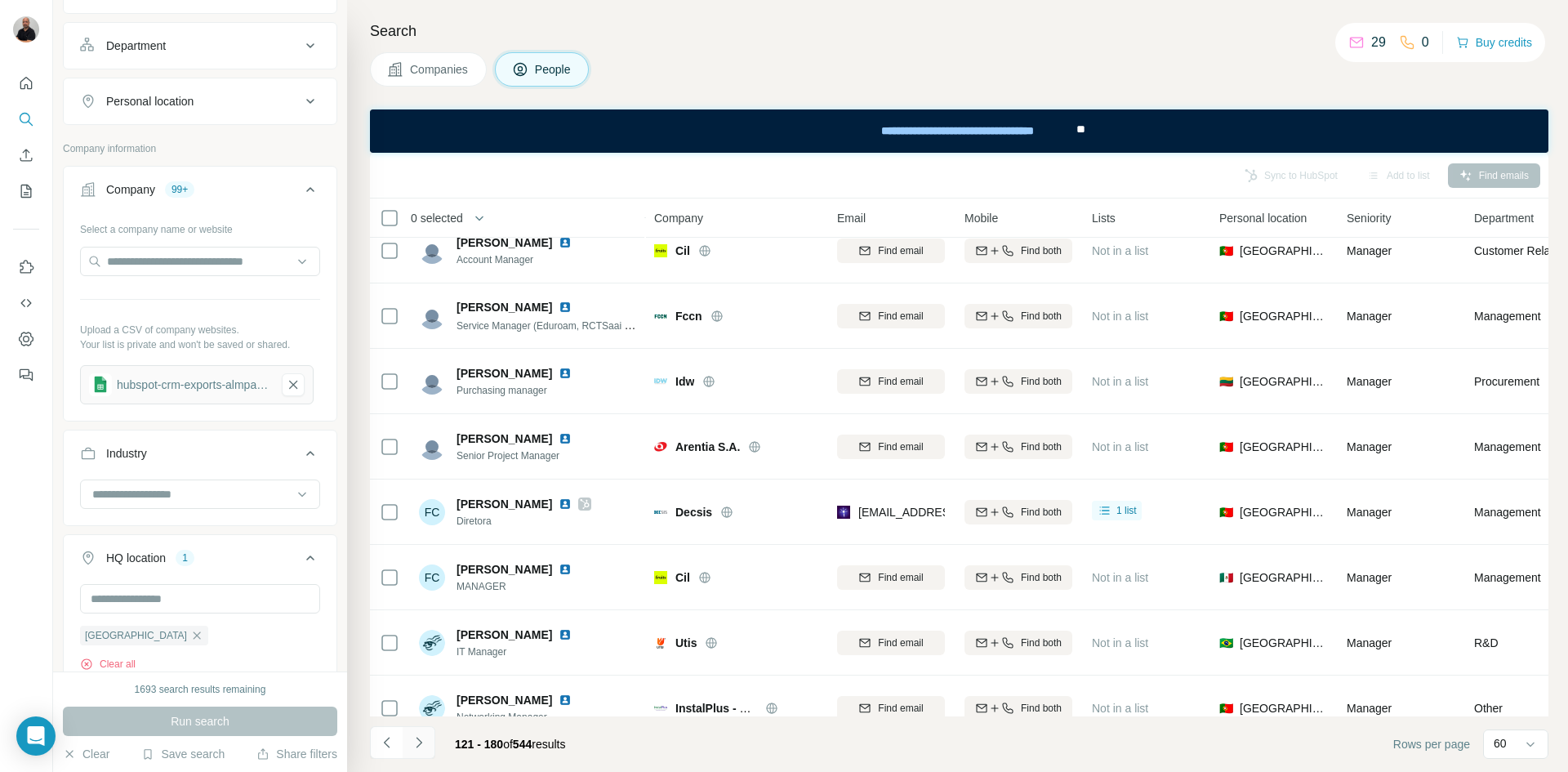
click at [417, 744] on icon "Navigate to next page" at bounding box center [418, 742] width 16 height 16
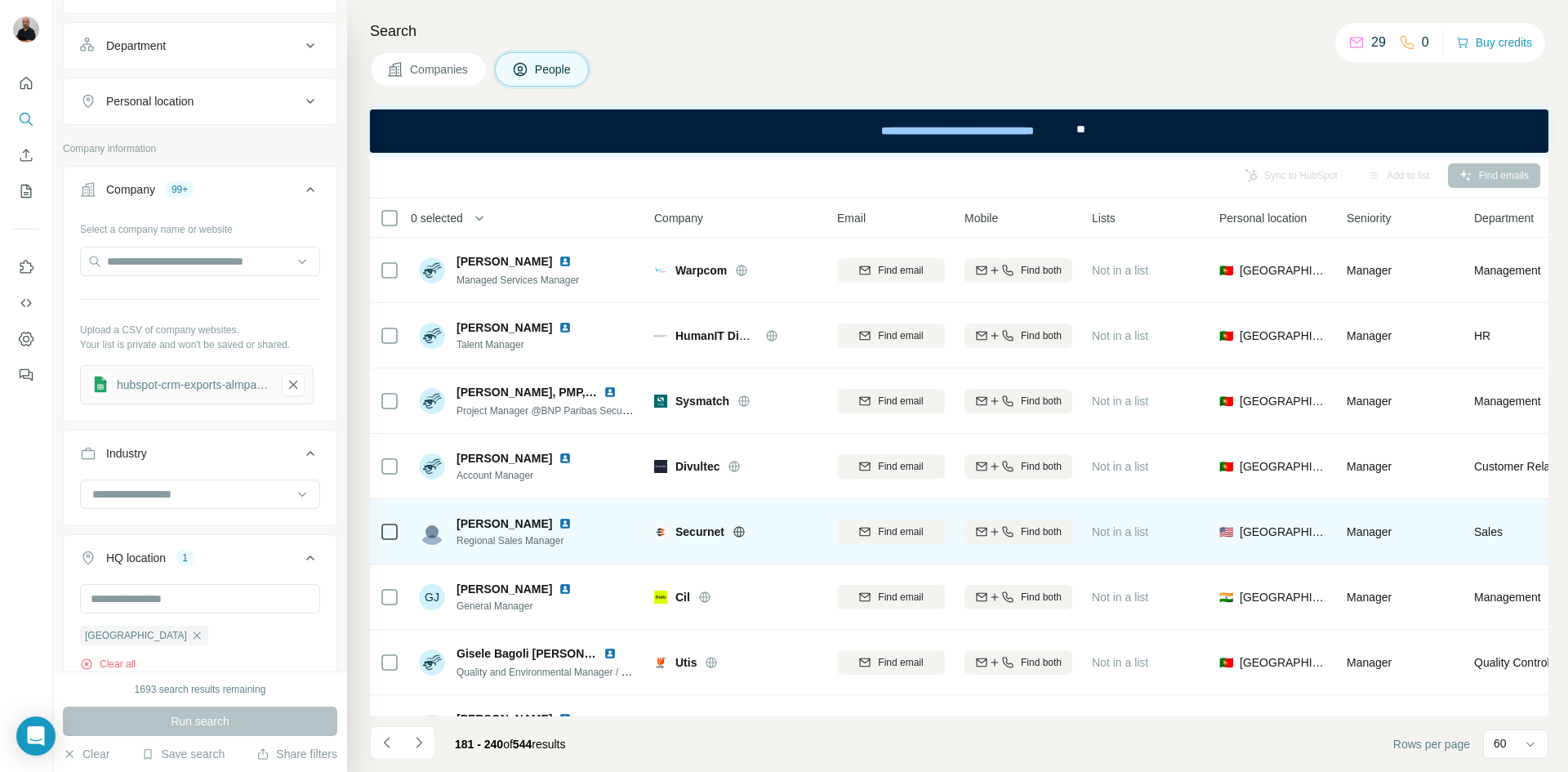
scroll to position [39, 0]
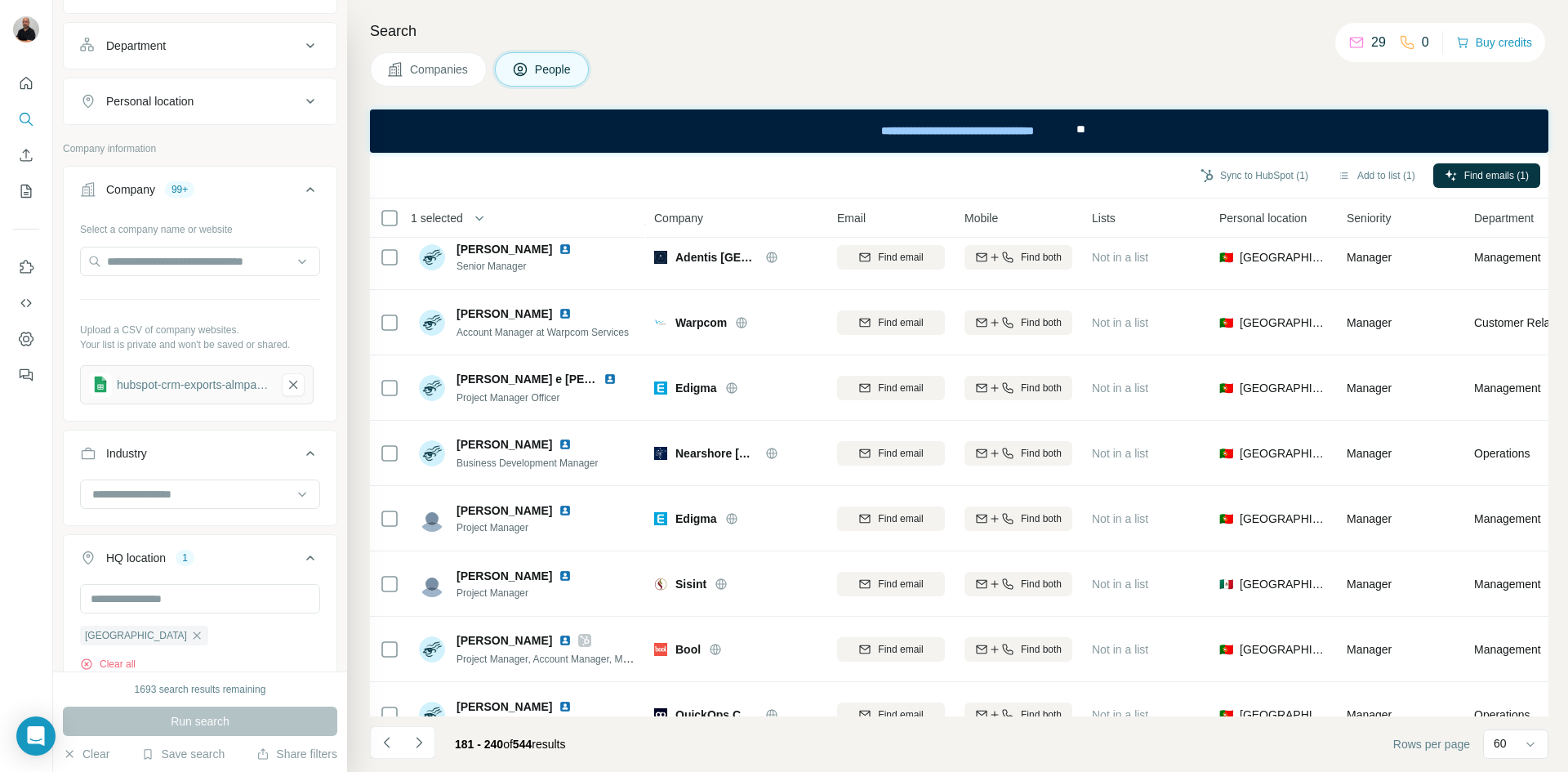
scroll to position [3449, 0]
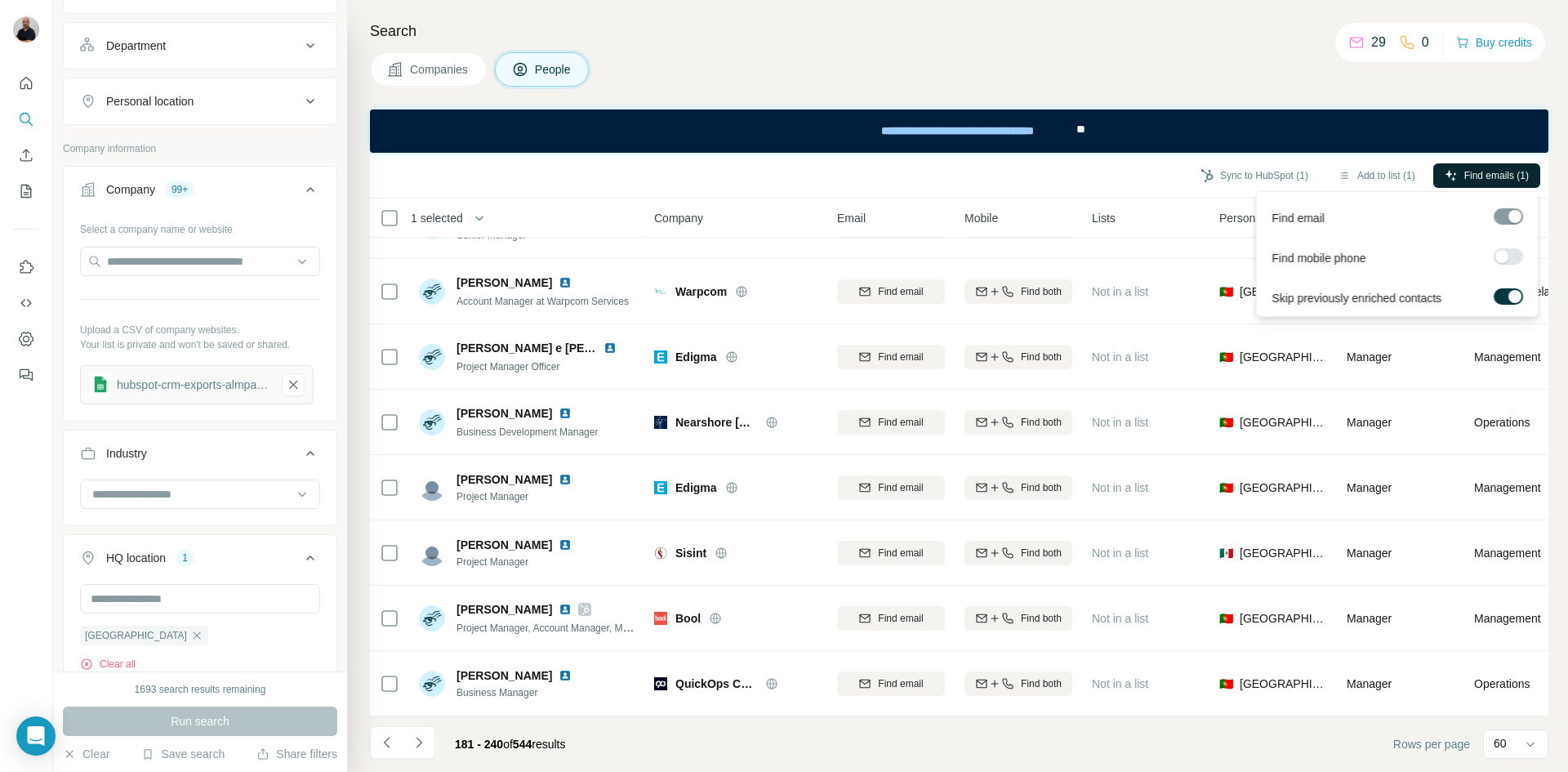
click at [1477, 179] on span "Find emails (1)" at bounding box center [1497, 175] width 65 height 14
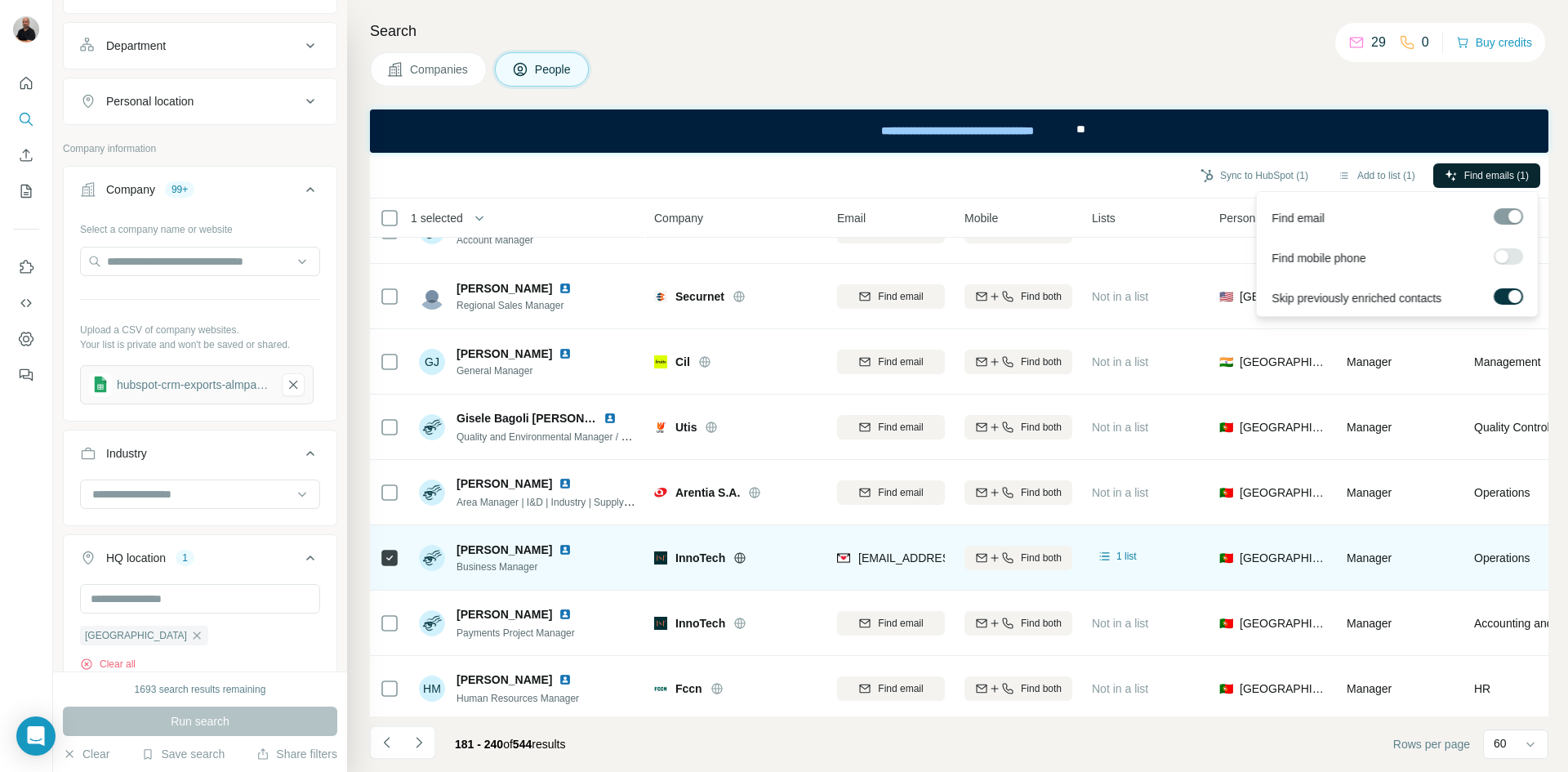
scroll to position [408, 0]
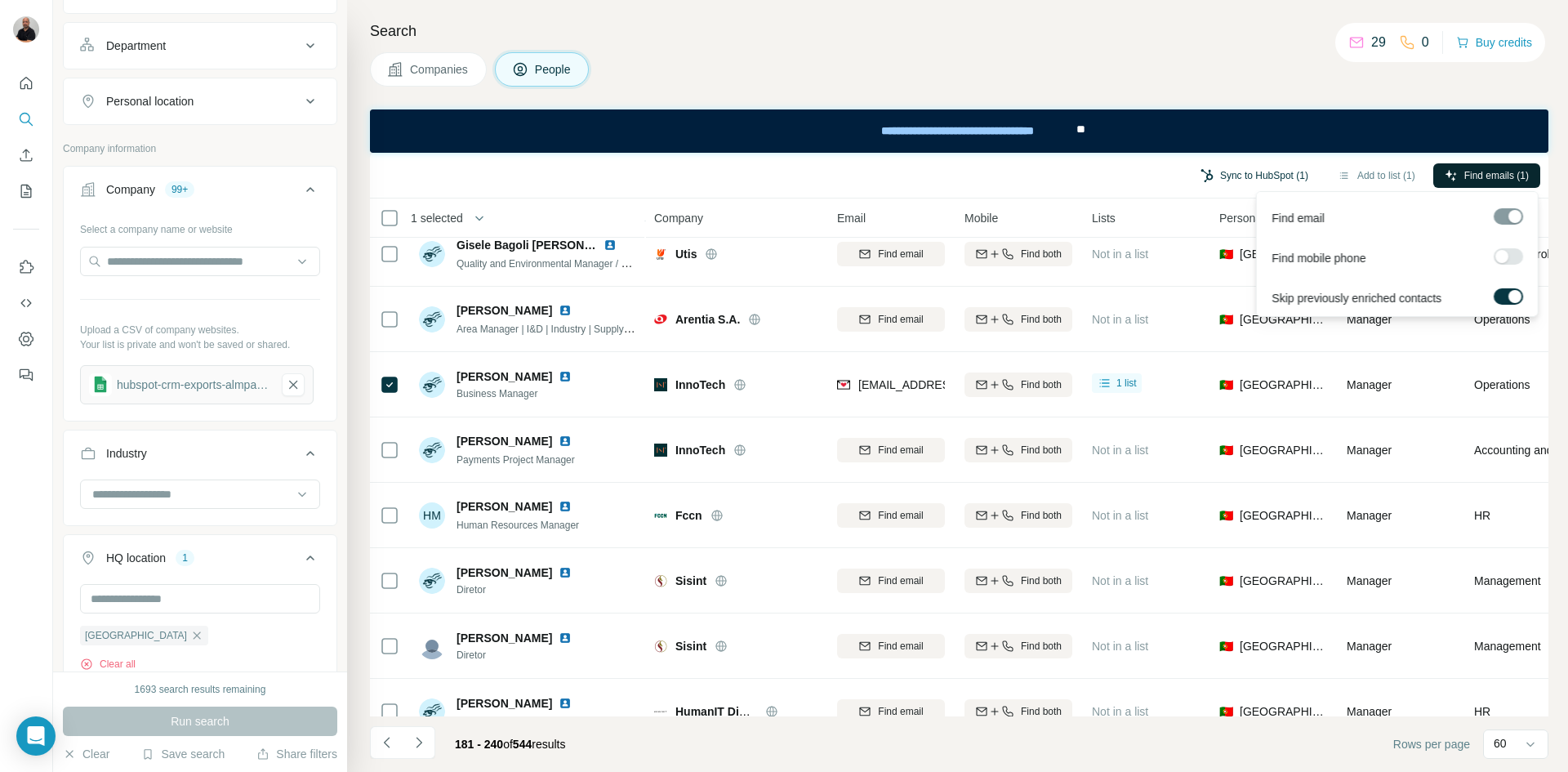
click at [1256, 175] on button "Sync to HubSpot (1)" at bounding box center [1255, 175] width 131 height 24
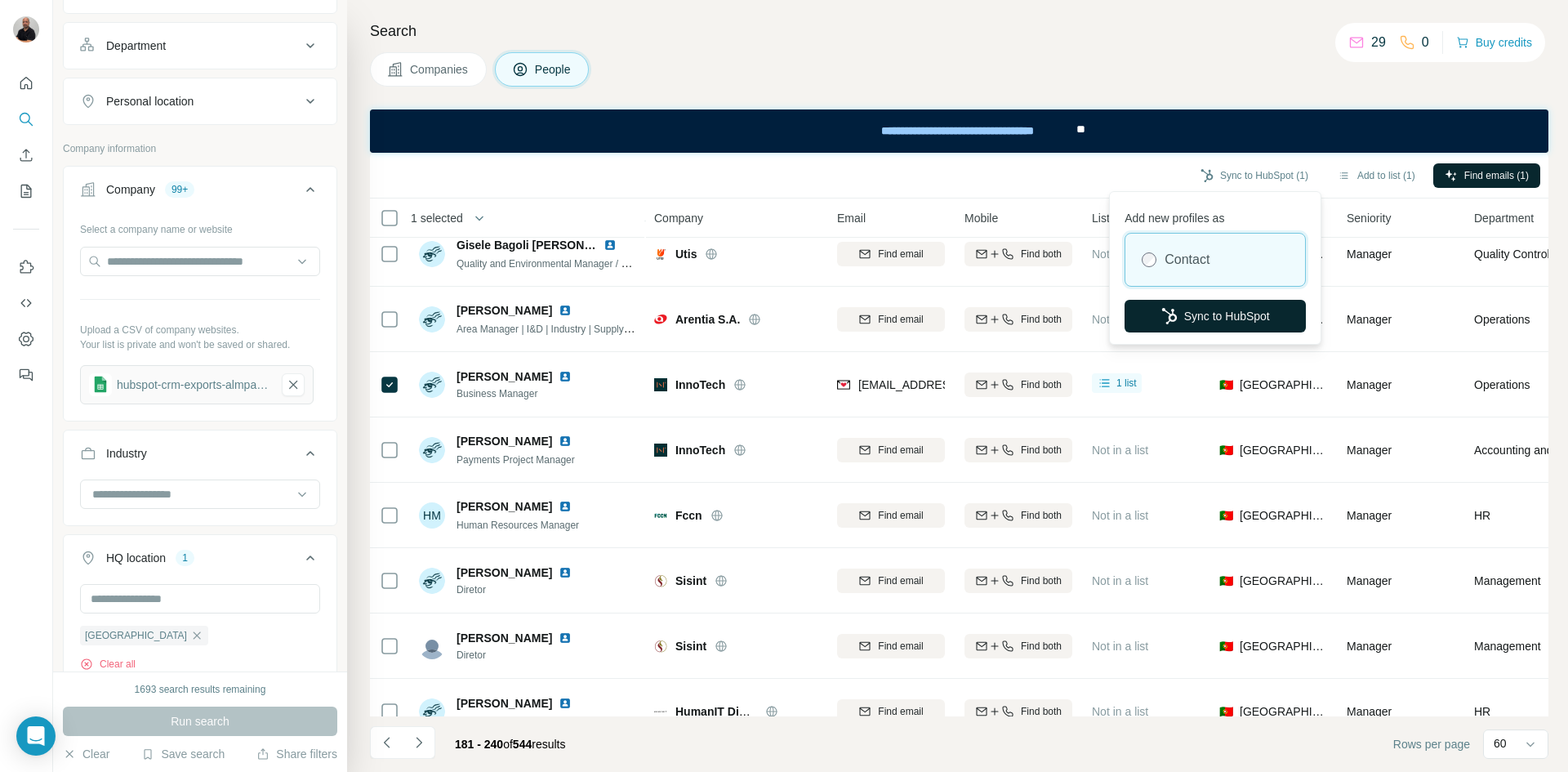
click at [1200, 316] on button "Sync to HubSpot" at bounding box center [1216, 316] width 182 height 33
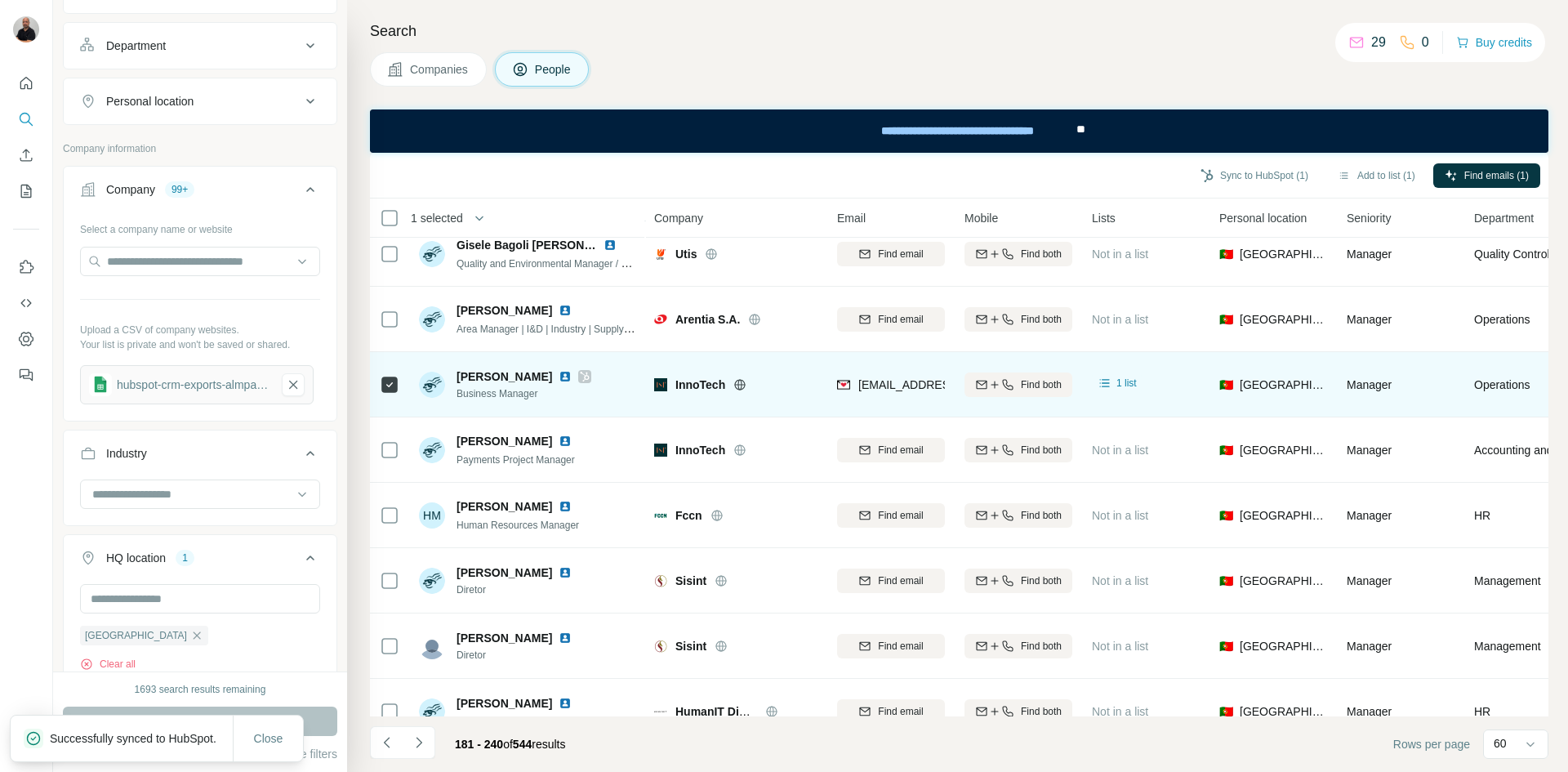
click at [580, 375] on icon at bounding box center [585, 376] width 10 height 13
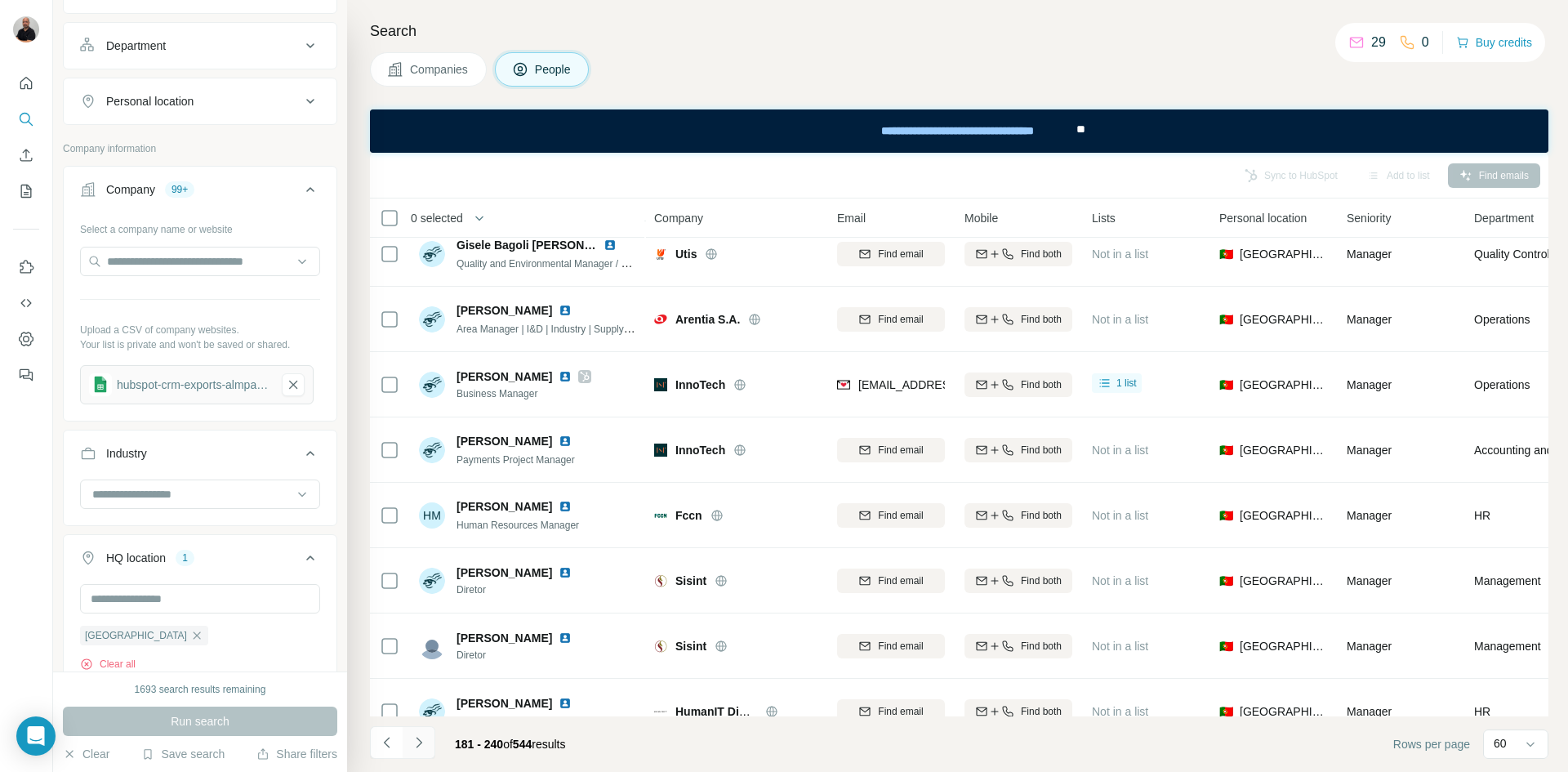
click at [418, 743] on icon "Navigate to next page" at bounding box center [418, 742] width 16 height 16
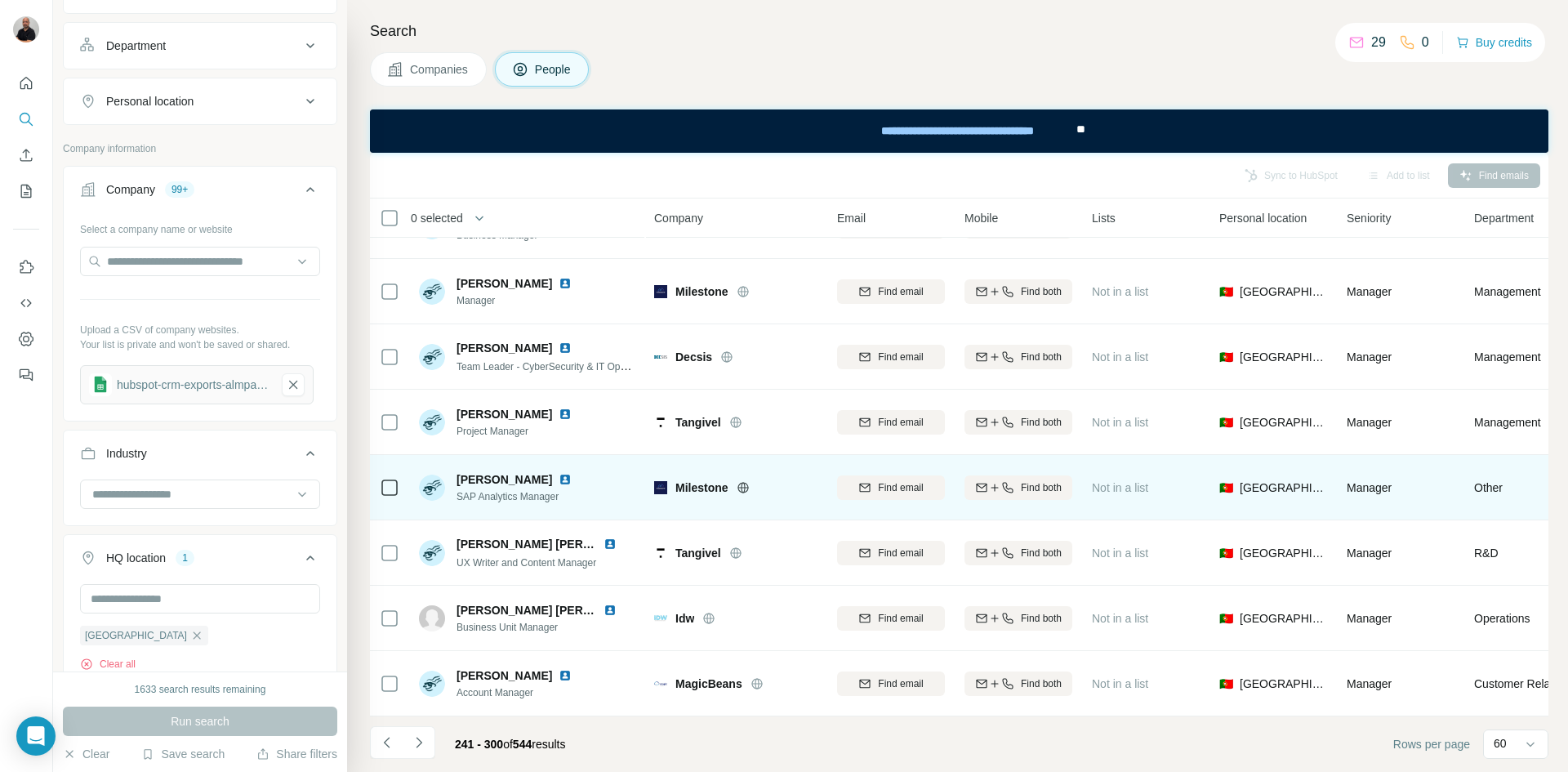
scroll to position [3449, 0]
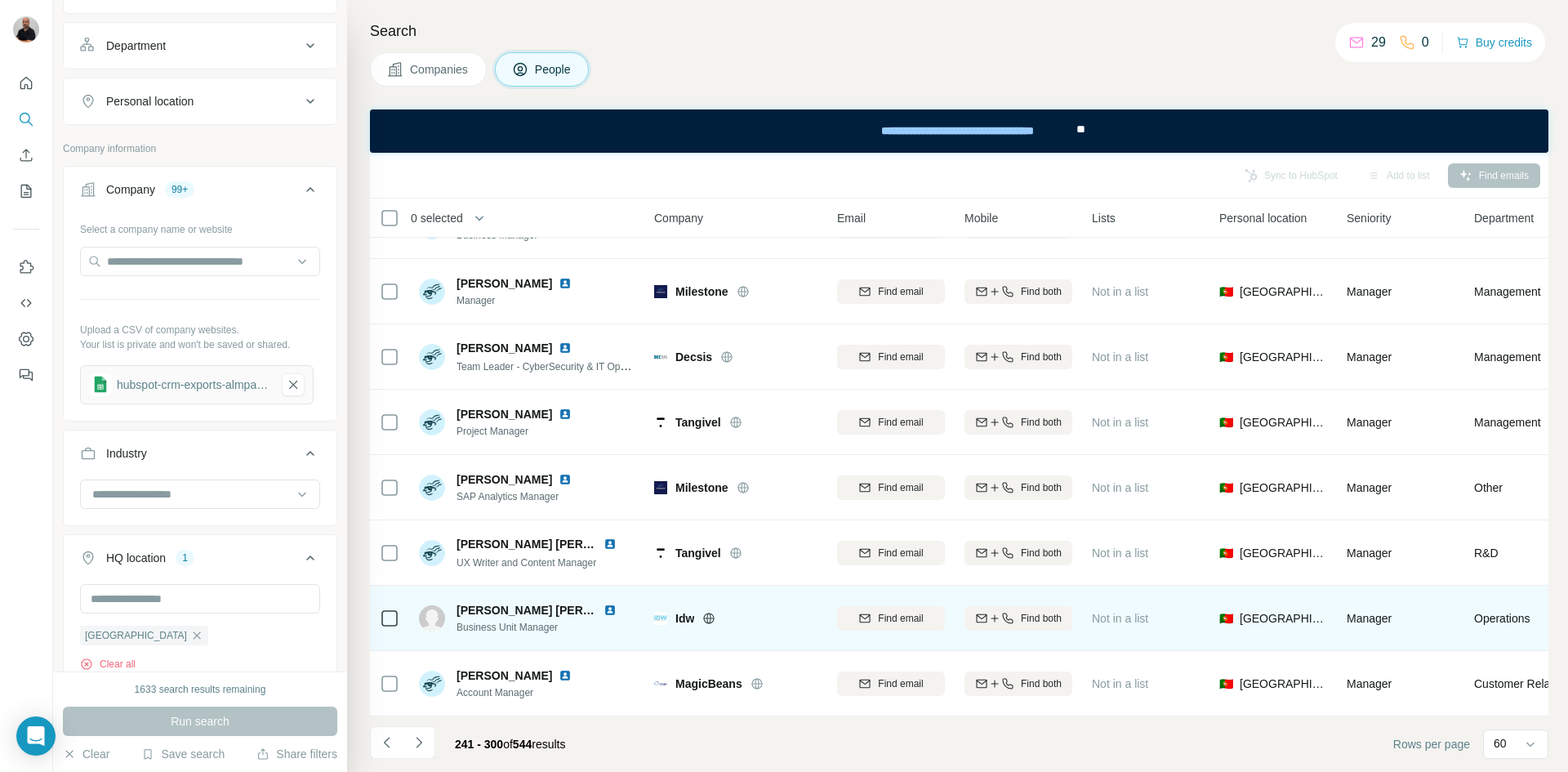
click at [710, 617] on icon at bounding box center [709, 617] width 11 height 1
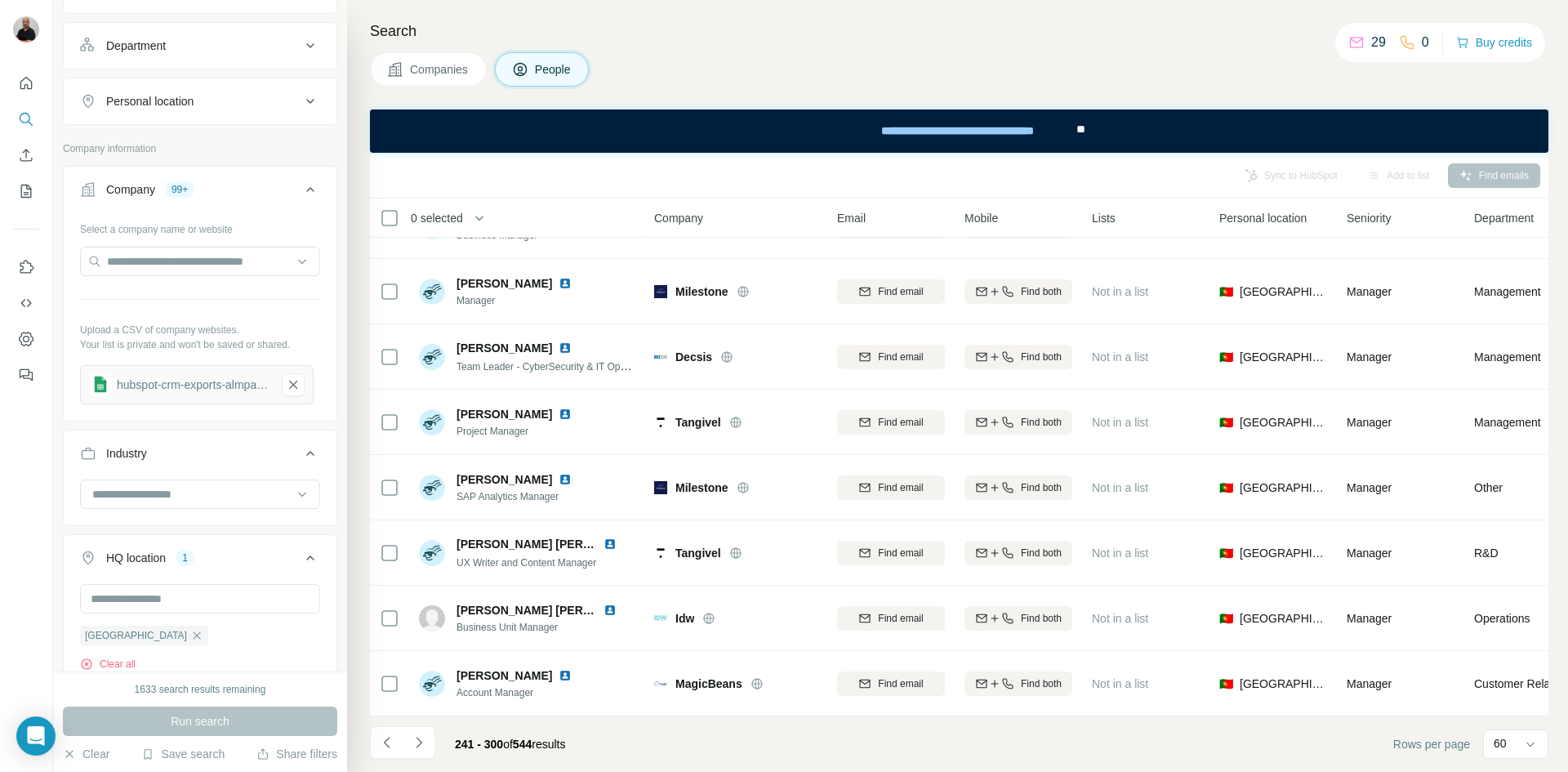
click at [412, 746] on icon "Navigate to next page" at bounding box center [418, 742] width 16 height 16
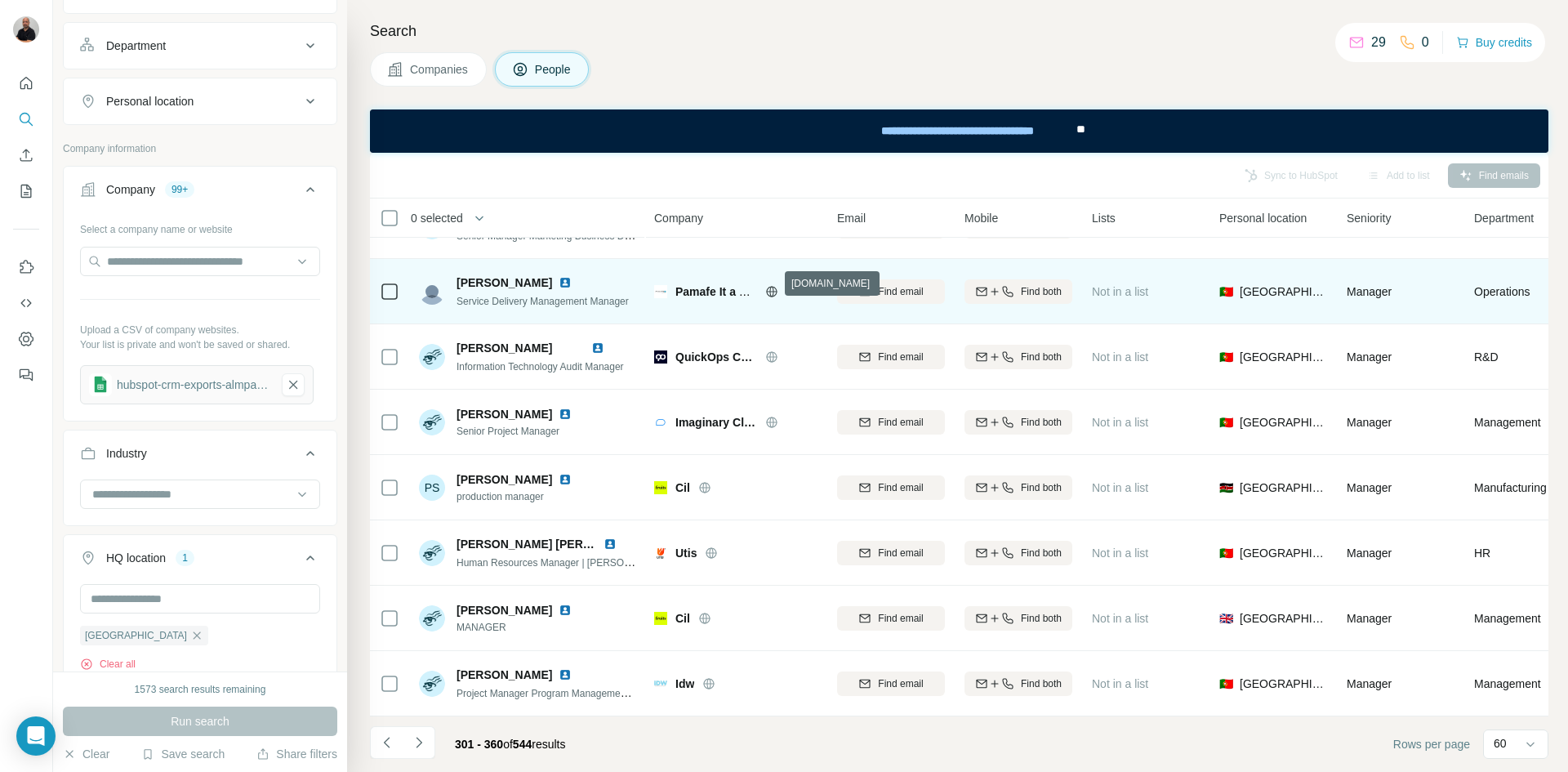
click at [774, 286] on icon at bounding box center [771, 291] width 4 height 11
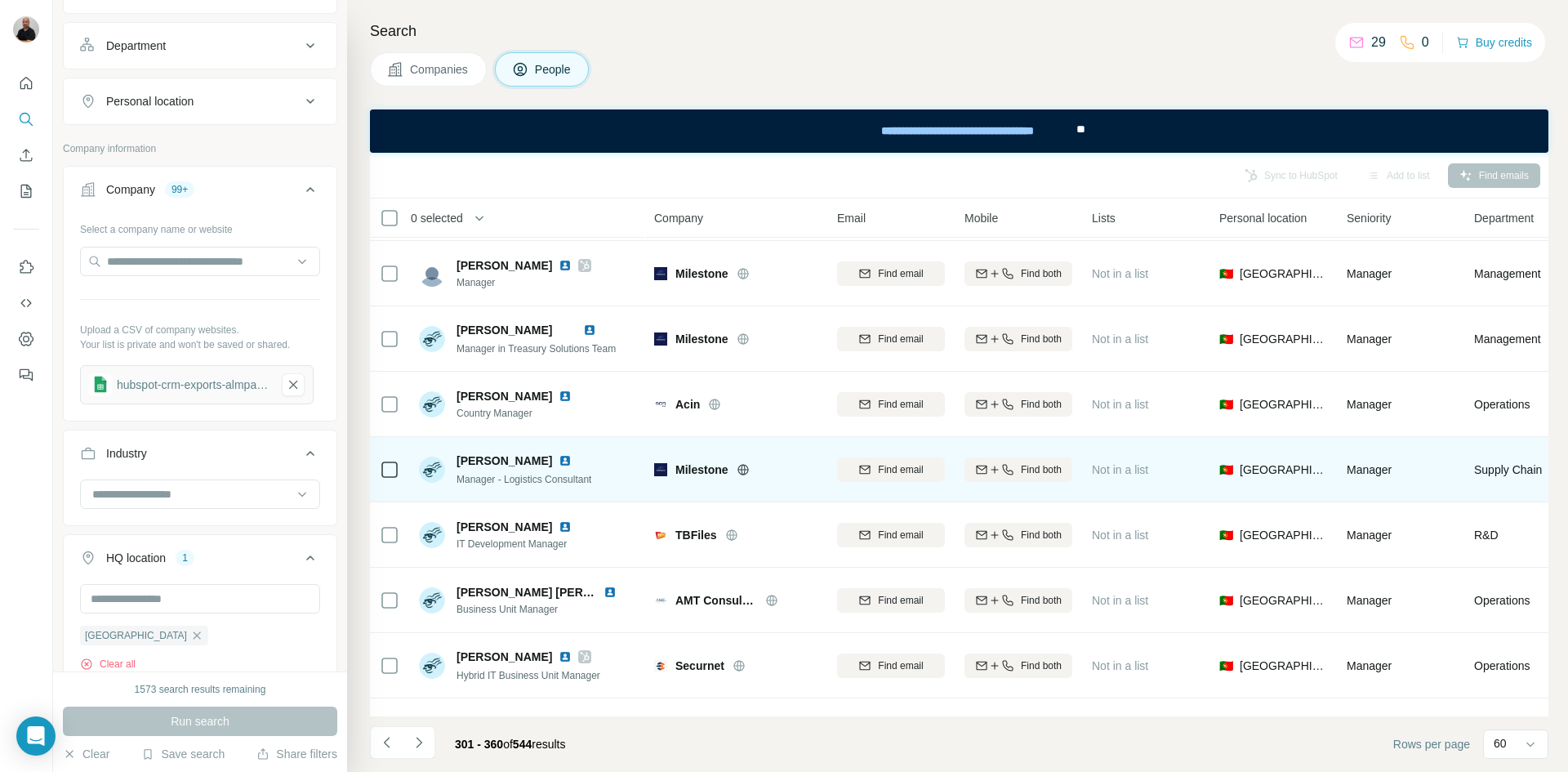
scroll to position [1306, 0]
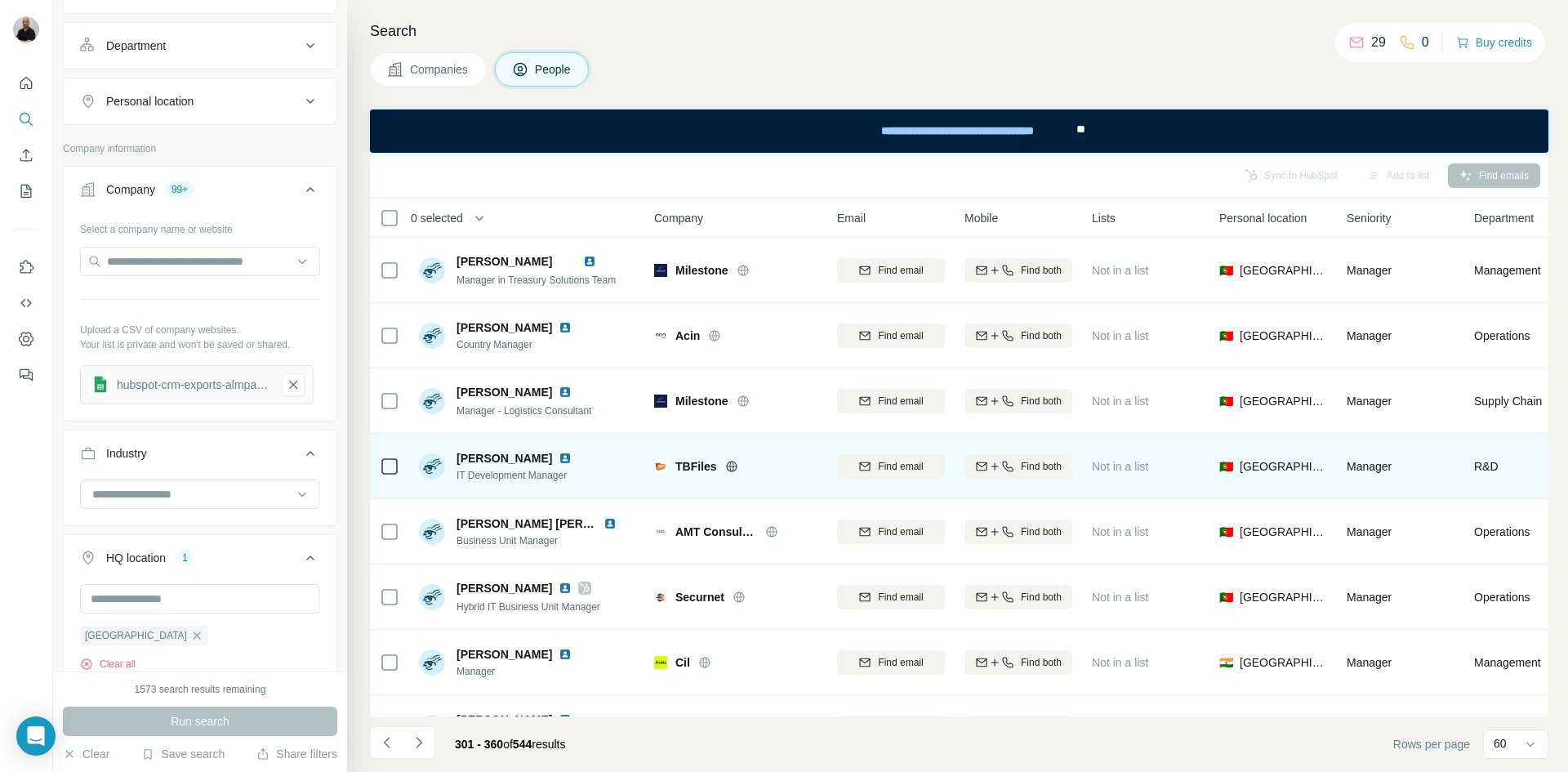
click at [734, 465] on icon at bounding box center [731, 465] width 11 height 1
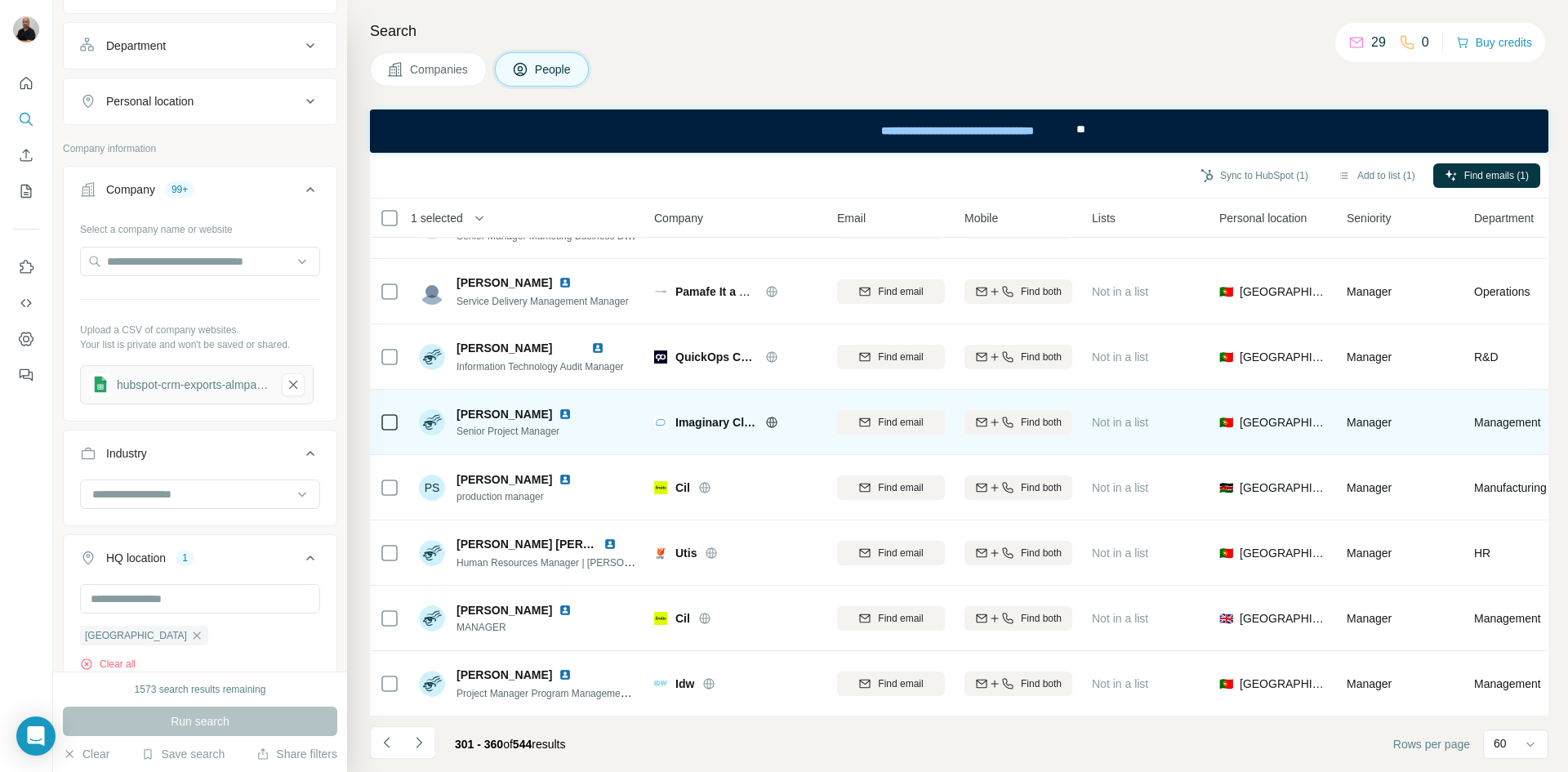
scroll to position [3449, 0]
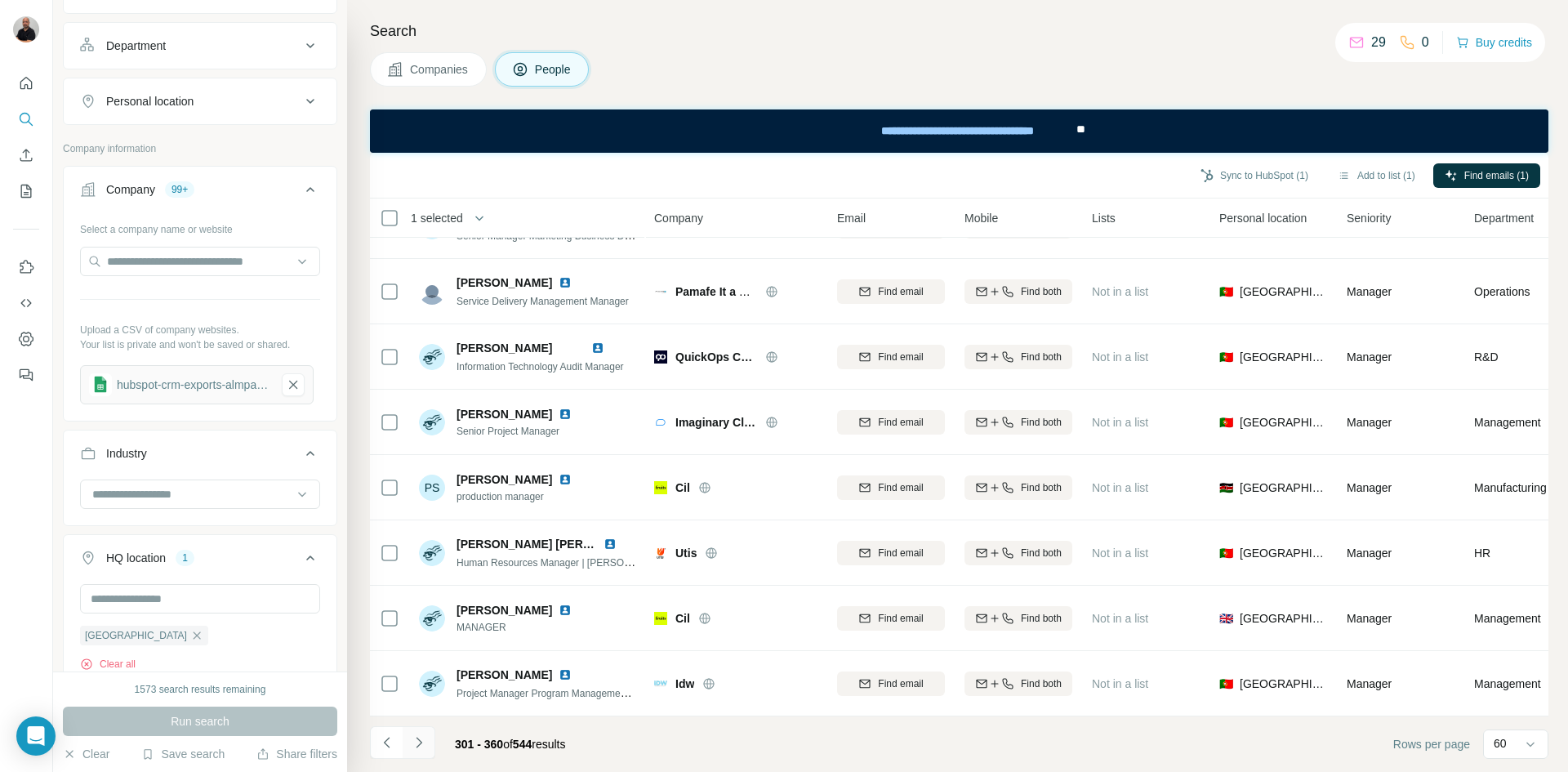
click at [413, 746] on icon "Navigate to next page" at bounding box center [418, 742] width 16 height 16
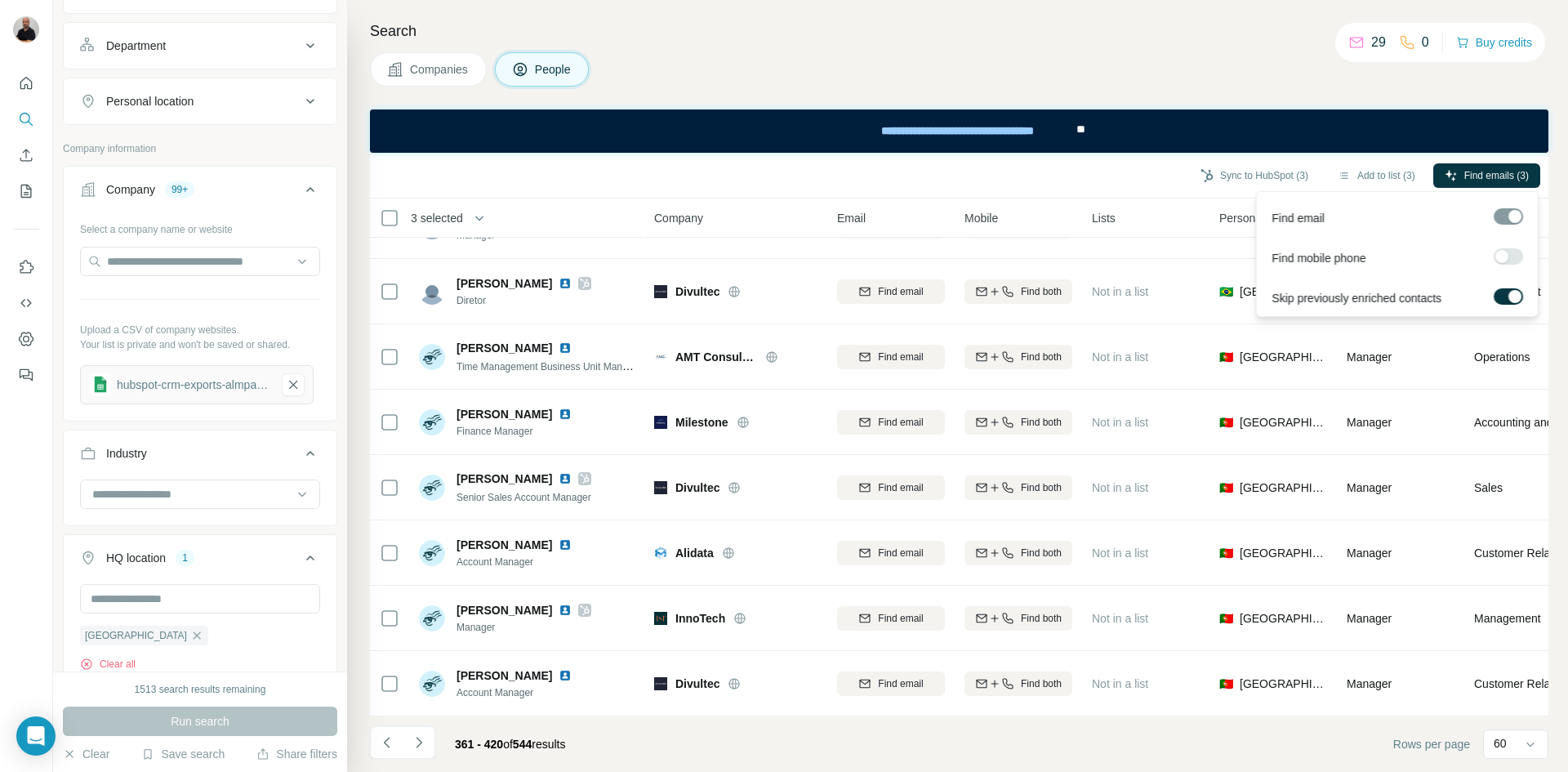
click at [1487, 172] on span "Find emails (3)" at bounding box center [1497, 175] width 65 height 14
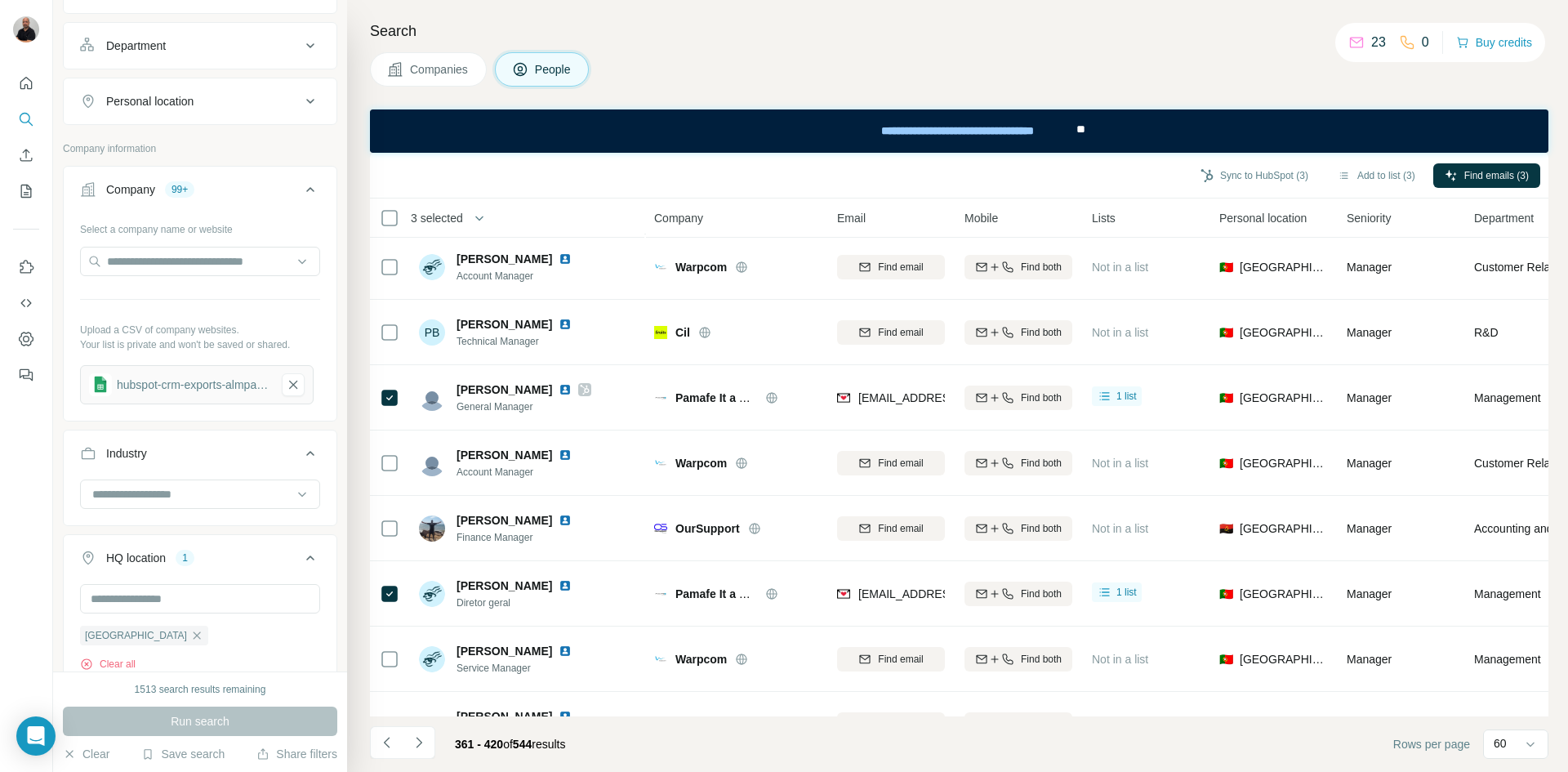
scroll to position [0, 0]
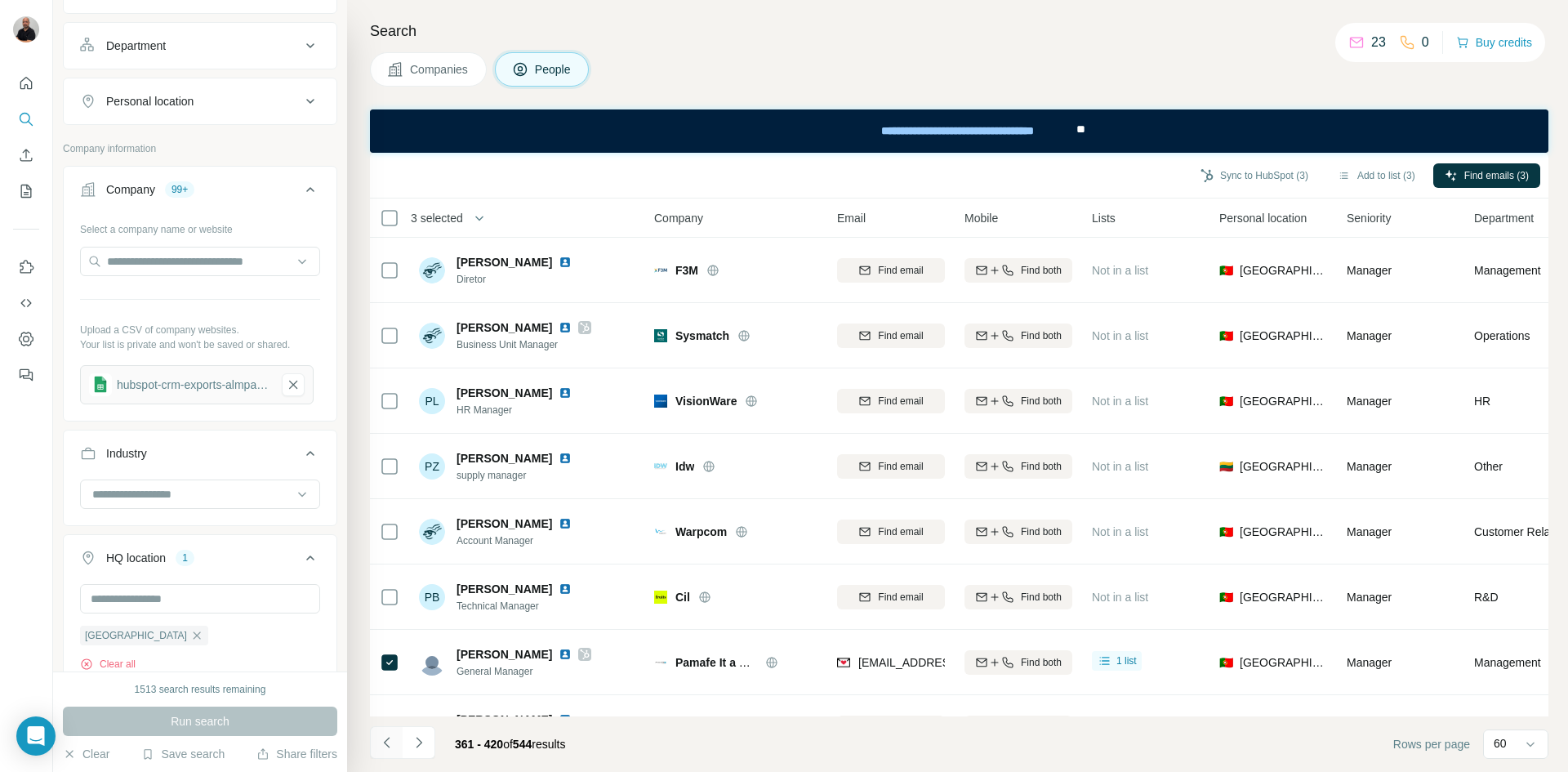
click at [383, 748] on icon "Navigate to previous page" at bounding box center [387, 742] width 16 height 16
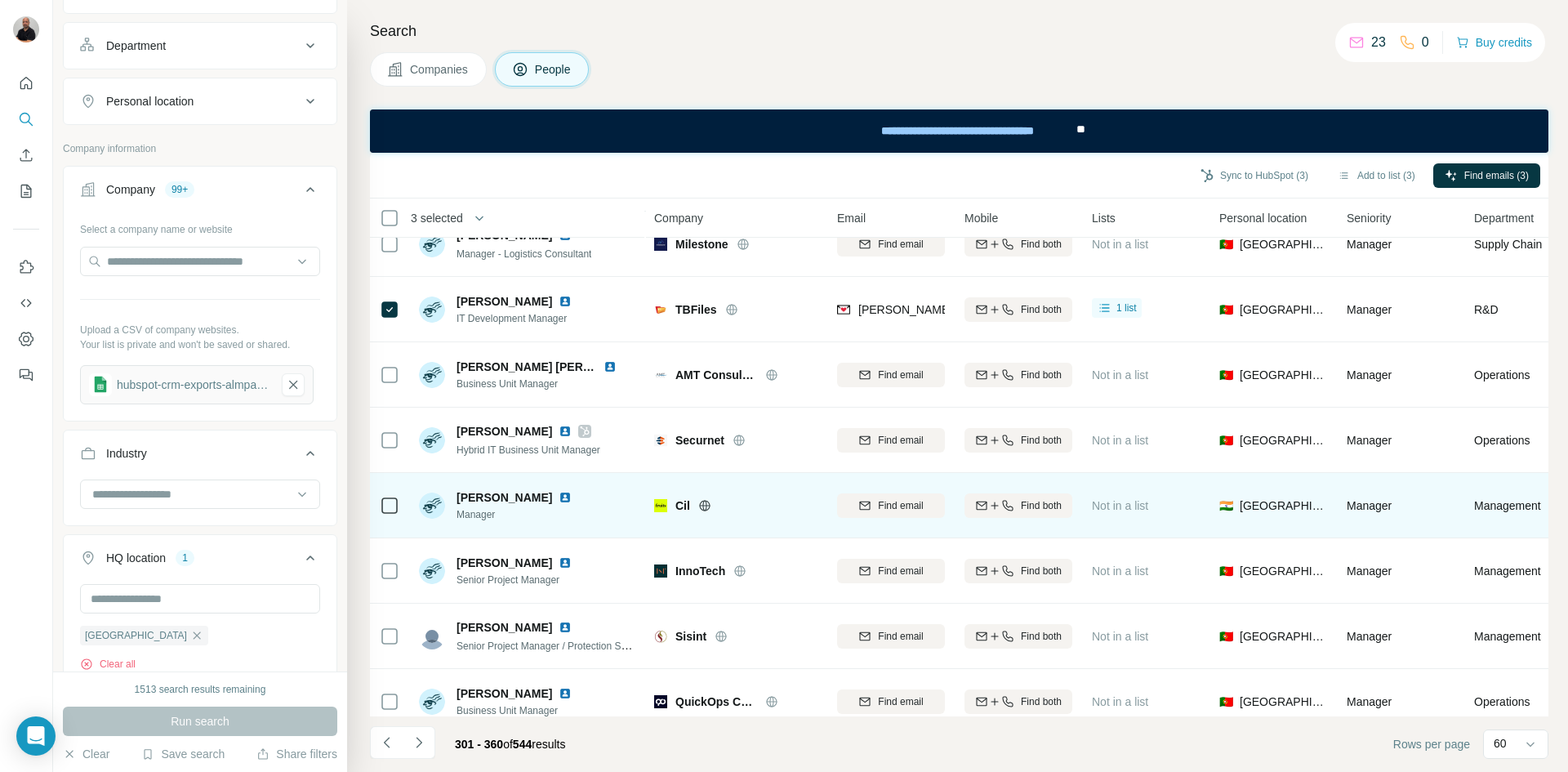
scroll to position [1470, 0]
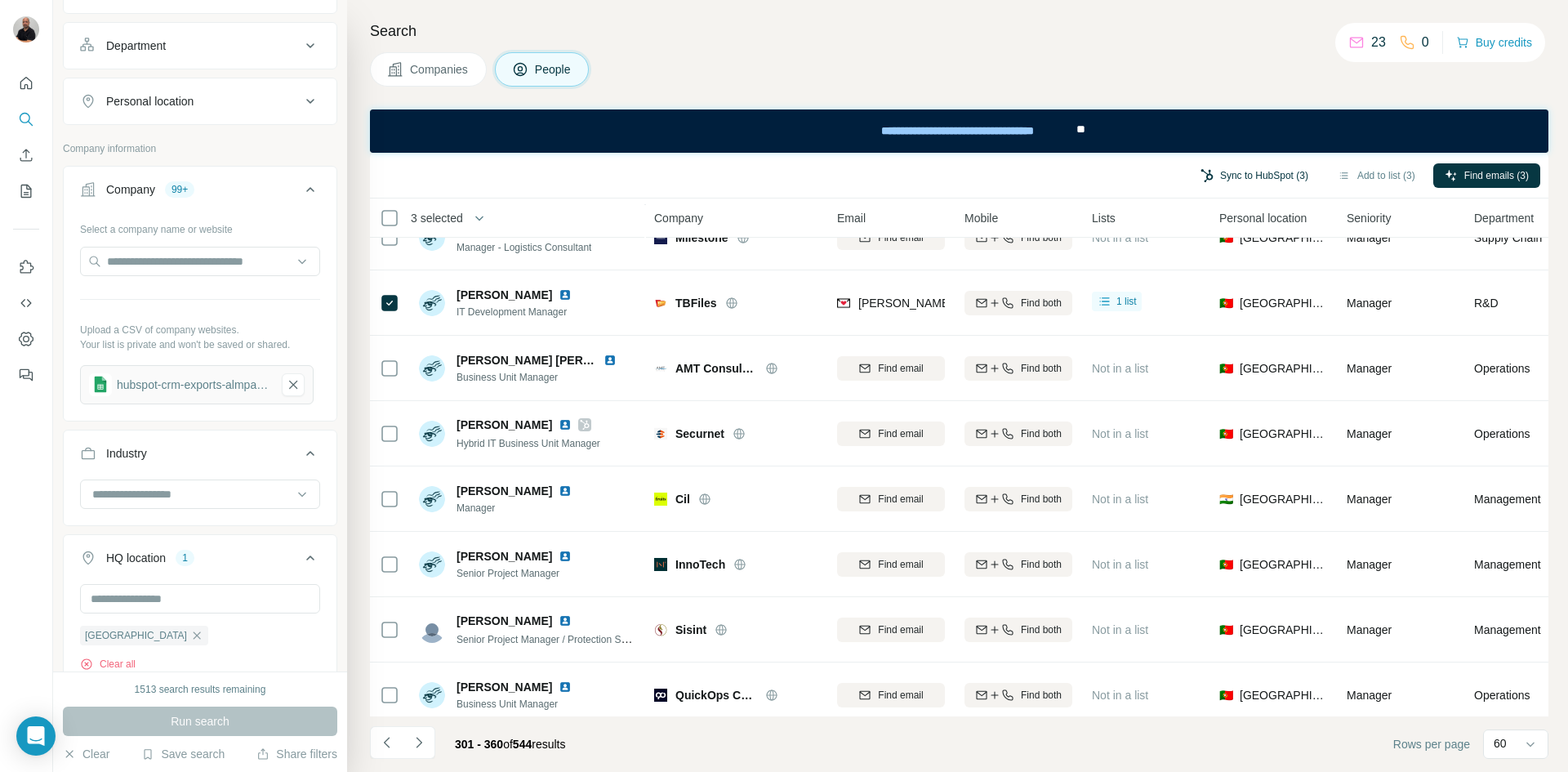
click at [1262, 177] on button "Sync to HubSpot (3)" at bounding box center [1255, 175] width 131 height 24
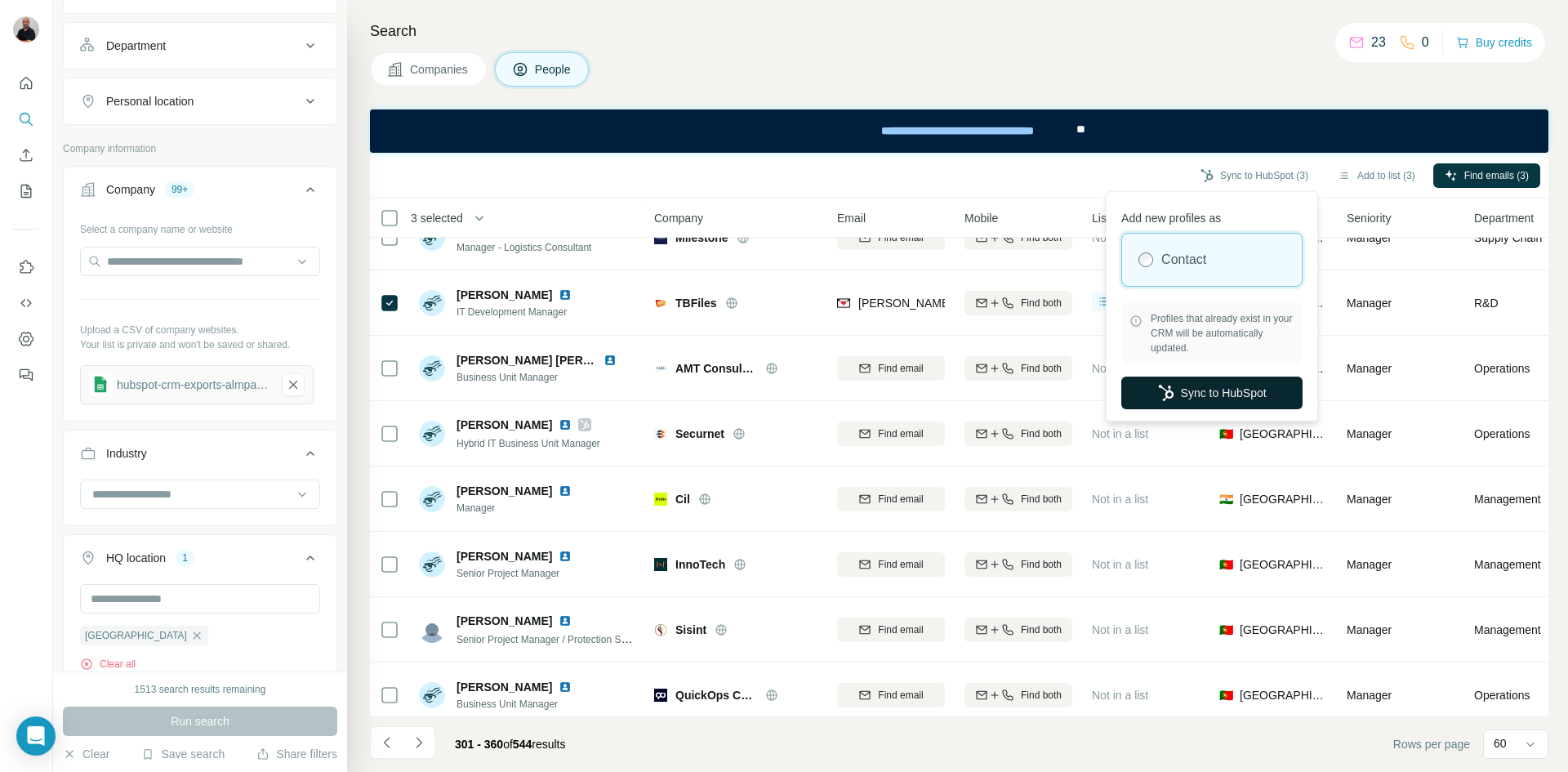
click at [1196, 386] on button "Sync to HubSpot" at bounding box center [1213, 392] width 182 height 33
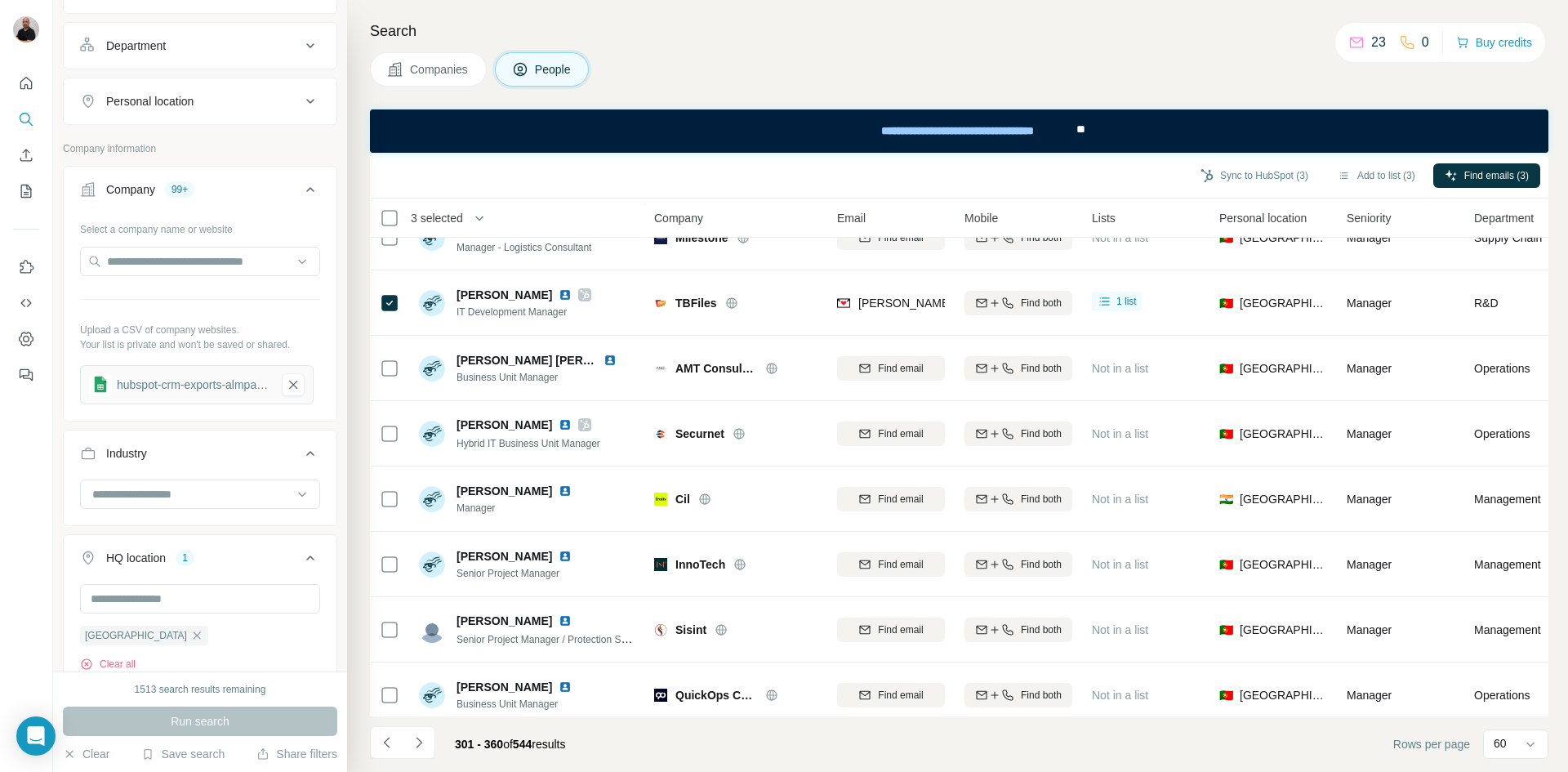
drag, startPoint x: 417, startPoint y: 742, endPoint x: 450, endPoint y: 741, distance: 33.0
click at [418, 742] on icon "Navigate to next page" at bounding box center [418, 742] width 16 height 16
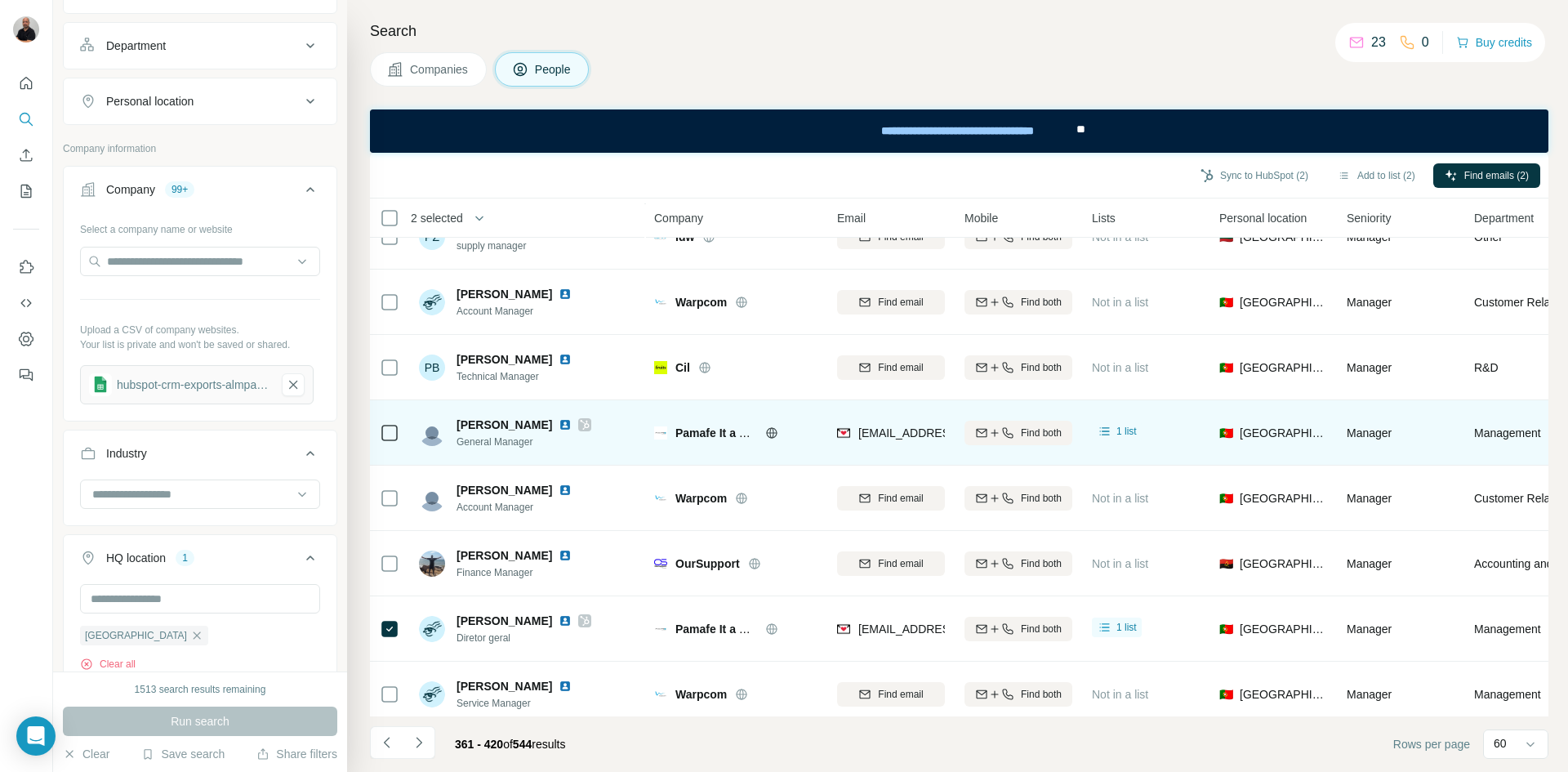
scroll to position [327, 0]
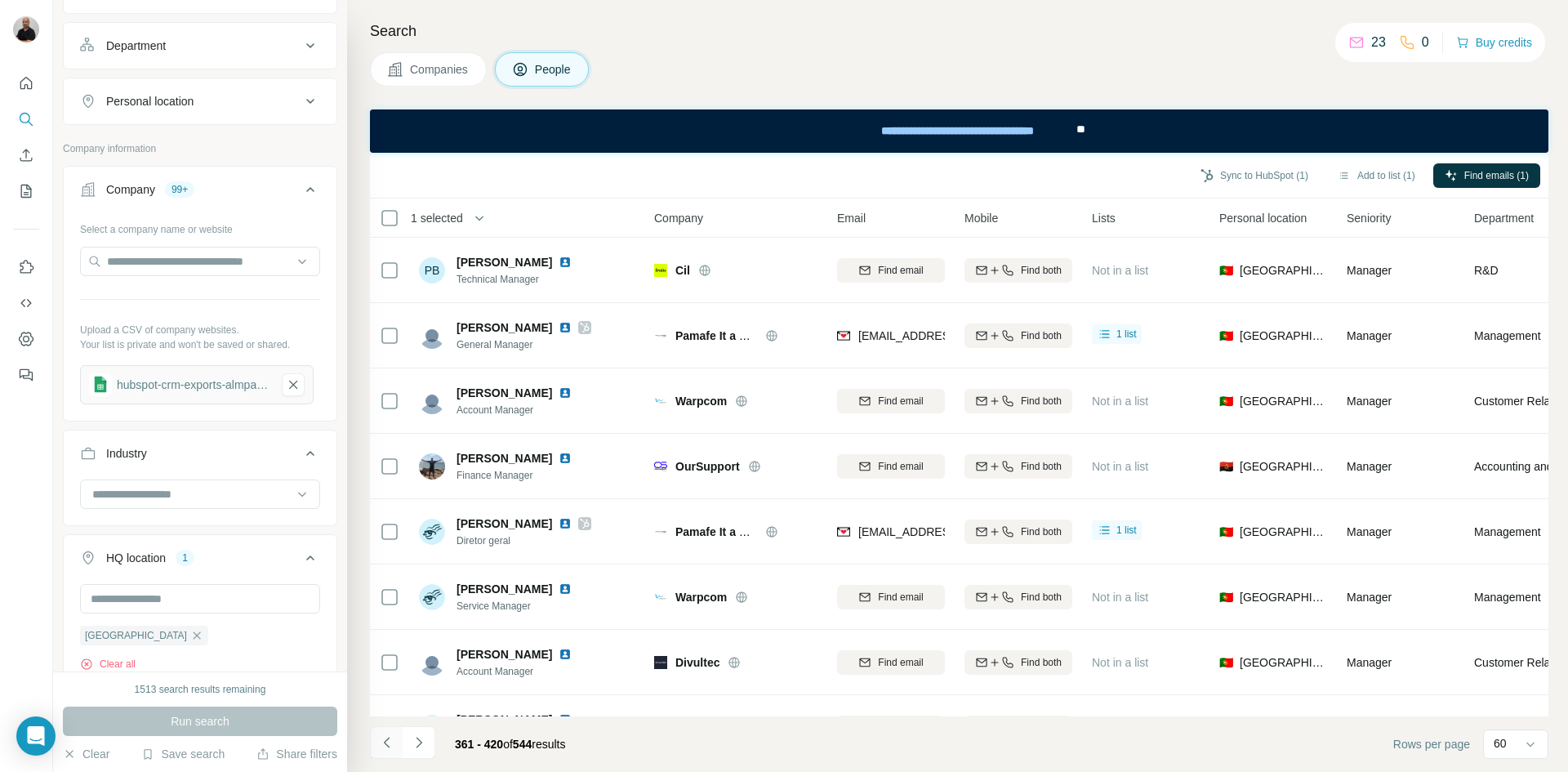
click at [386, 747] on icon "Navigate to previous page" at bounding box center [387, 742] width 16 height 16
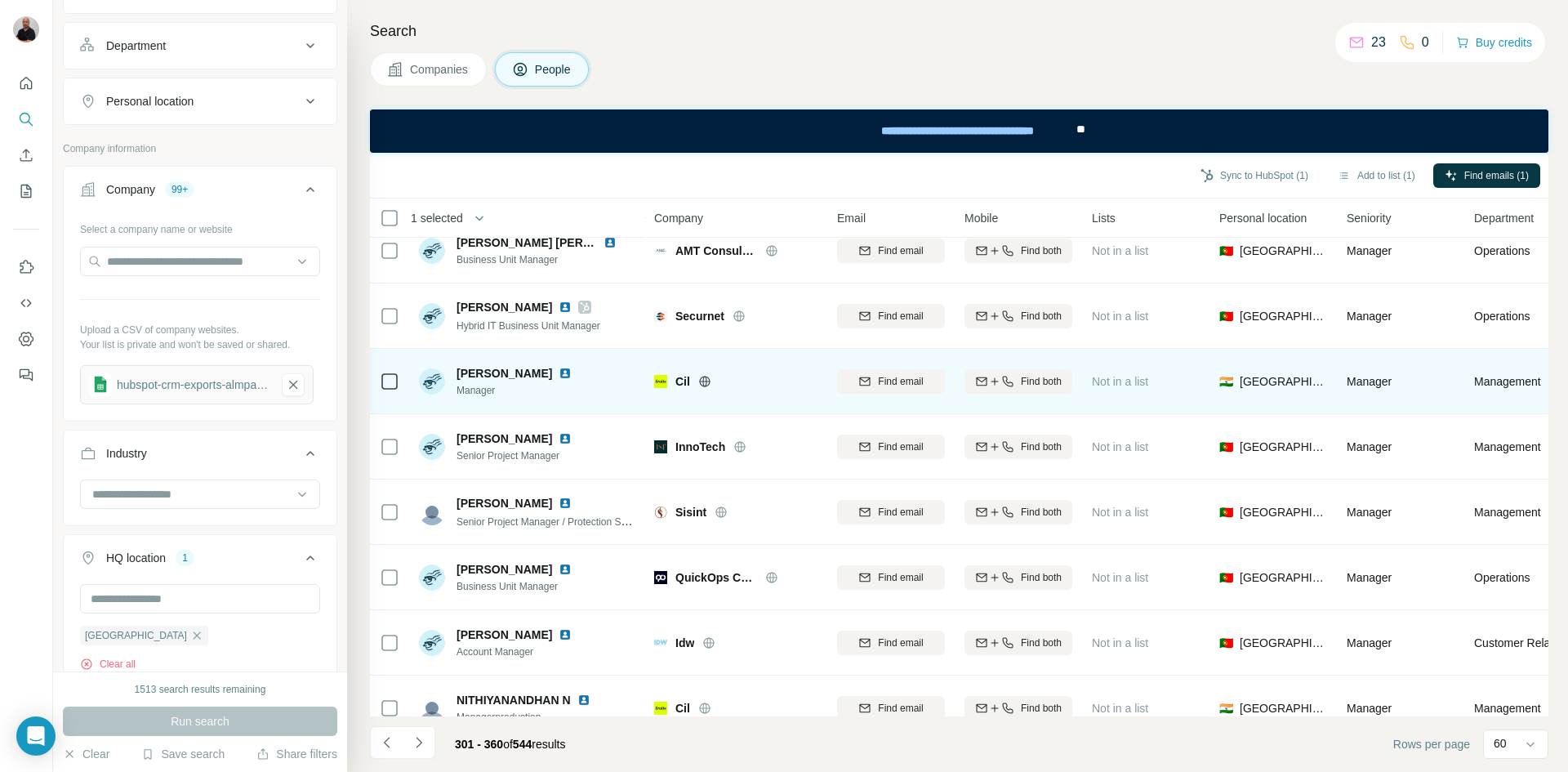
scroll to position [1470, 0]
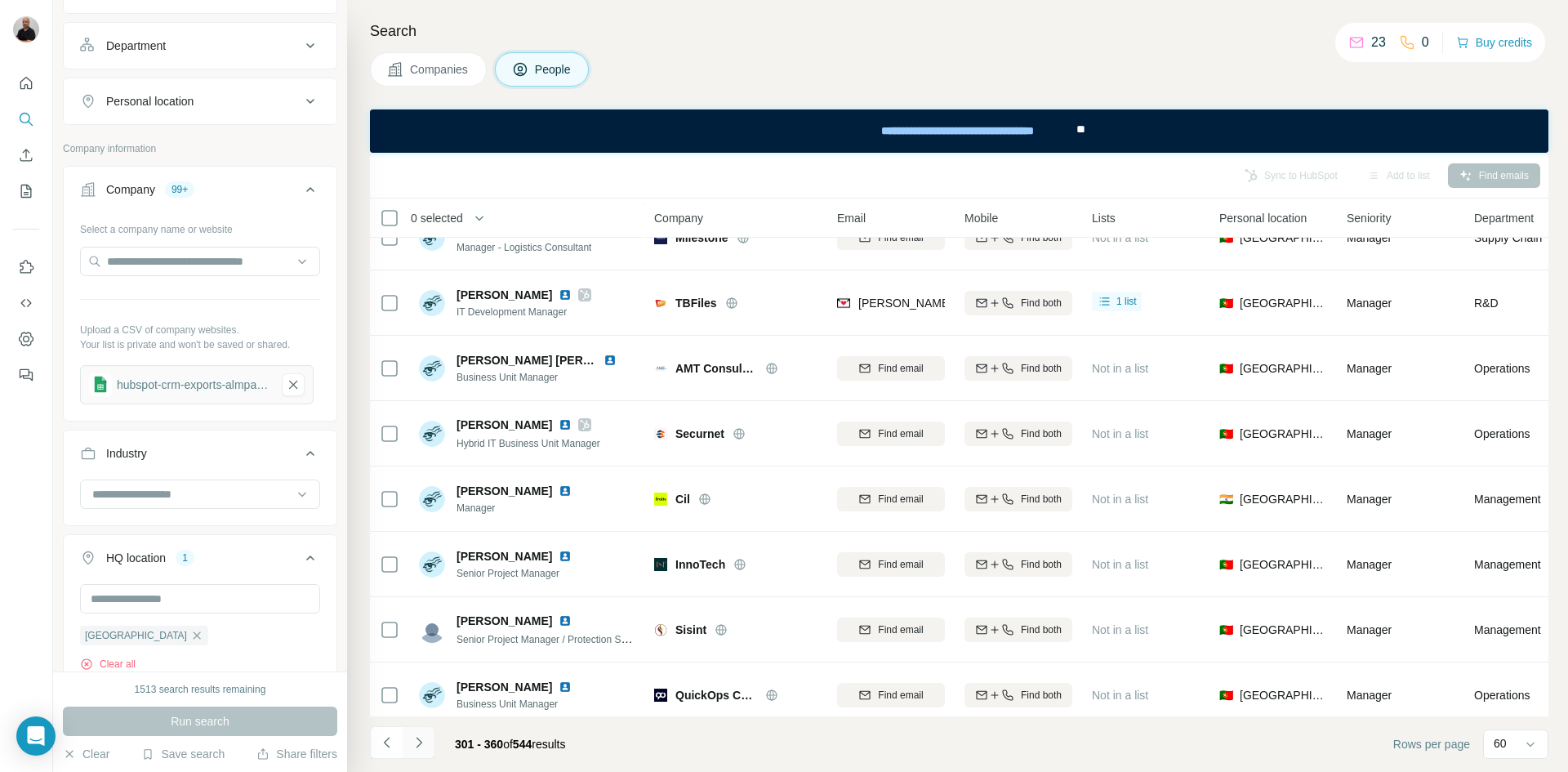
click at [423, 739] on icon "Navigate to next page" at bounding box center [418, 742] width 16 height 16
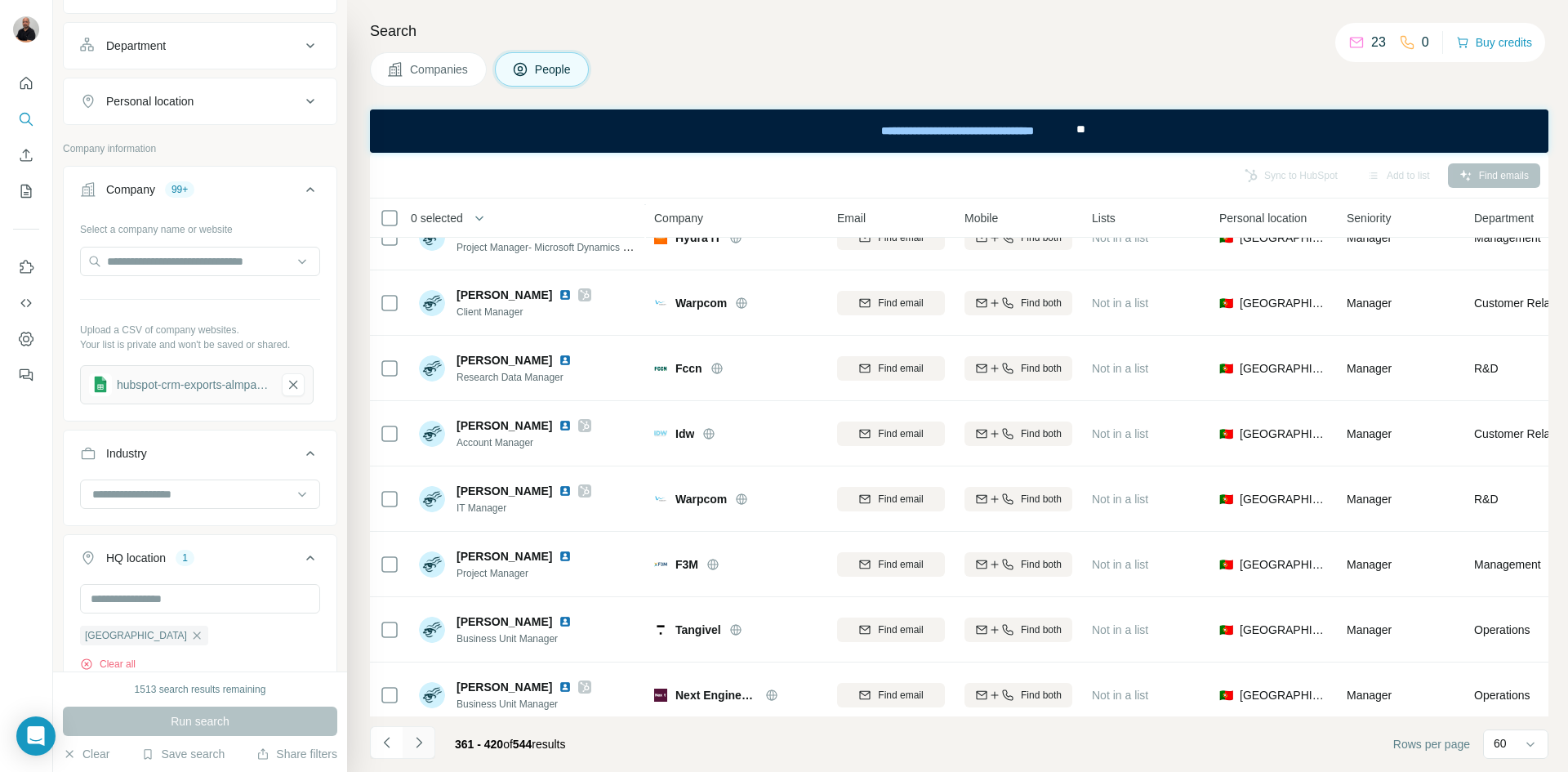
click at [419, 741] on icon "Navigate to next page" at bounding box center [418, 742] width 6 height 11
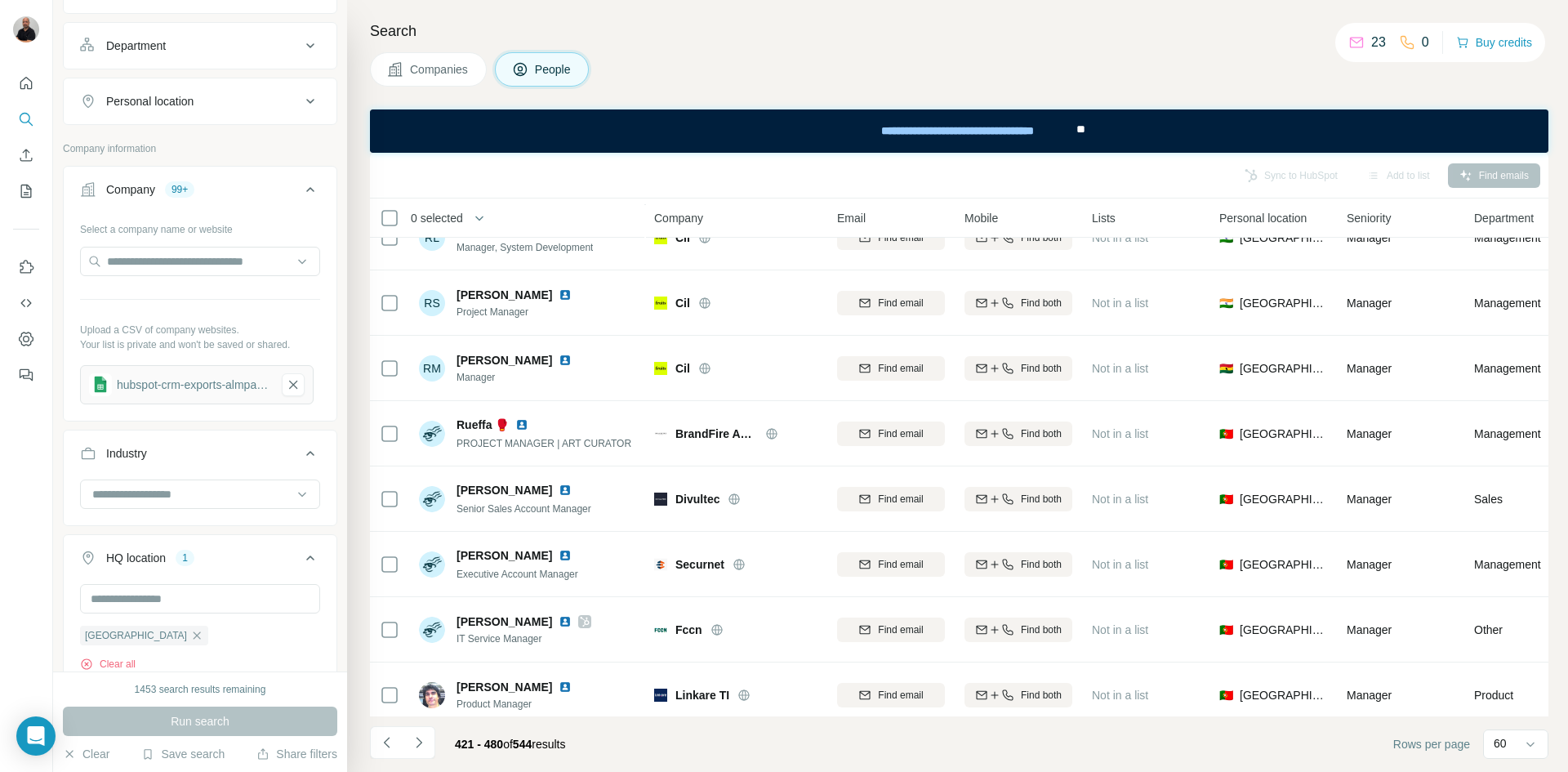
scroll to position [0, 0]
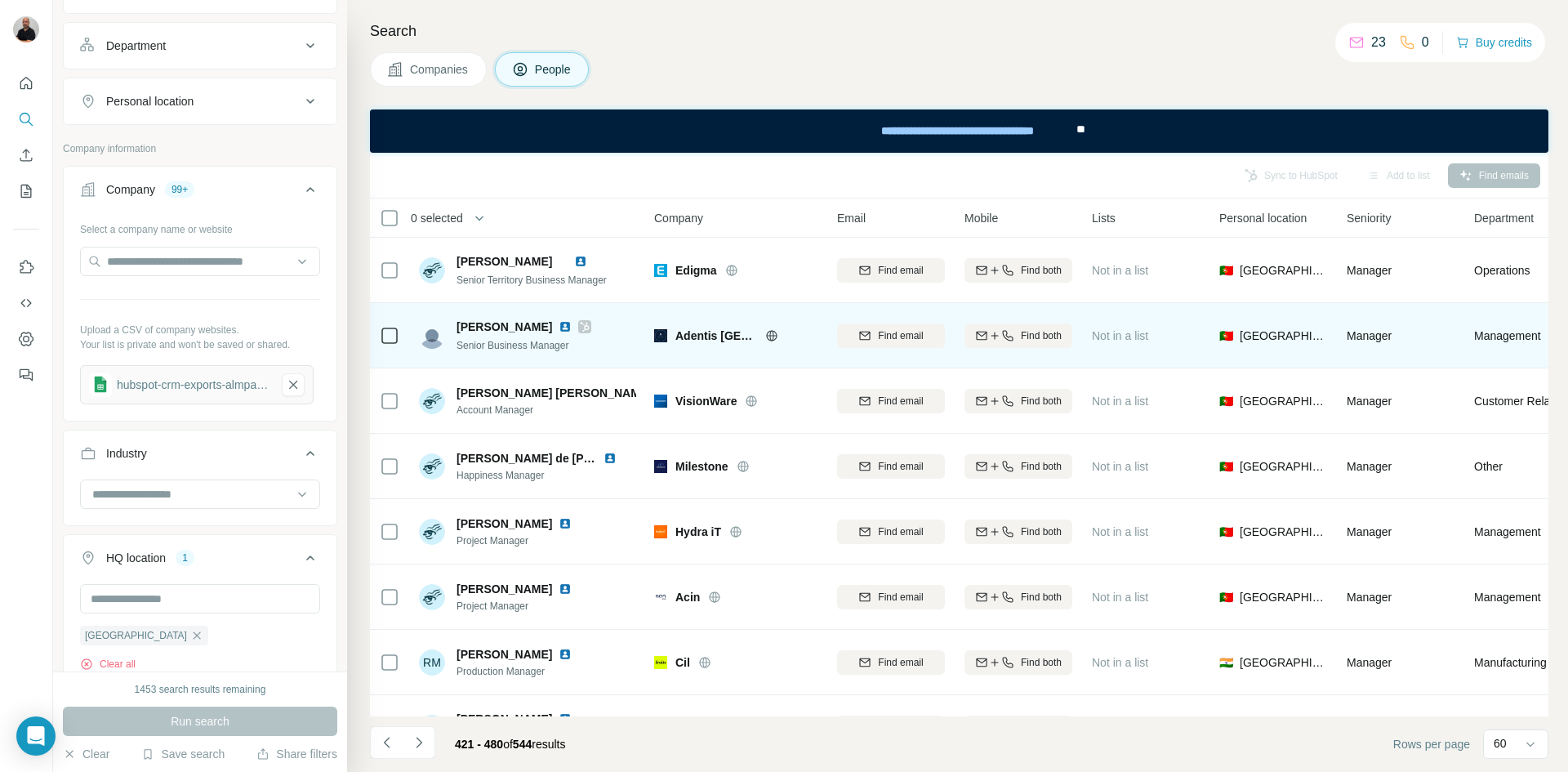
click at [772, 336] on icon at bounding box center [772, 336] width 13 height 13
click at [581, 323] on icon at bounding box center [585, 327] width 9 height 10
click at [775, 335] on icon at bounding box center [771, 335] width 11 height 1
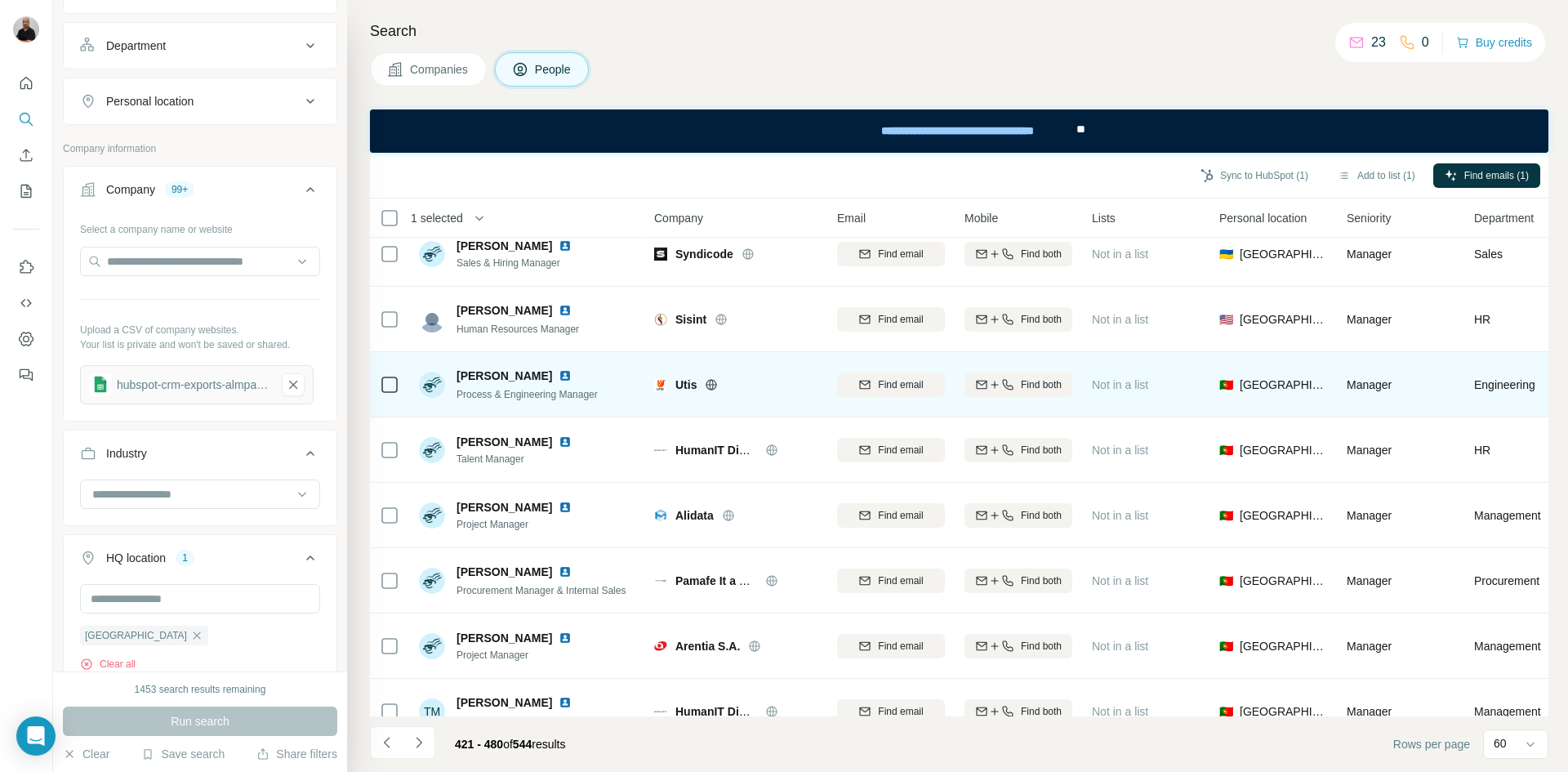
scroll to position [3449, 0]
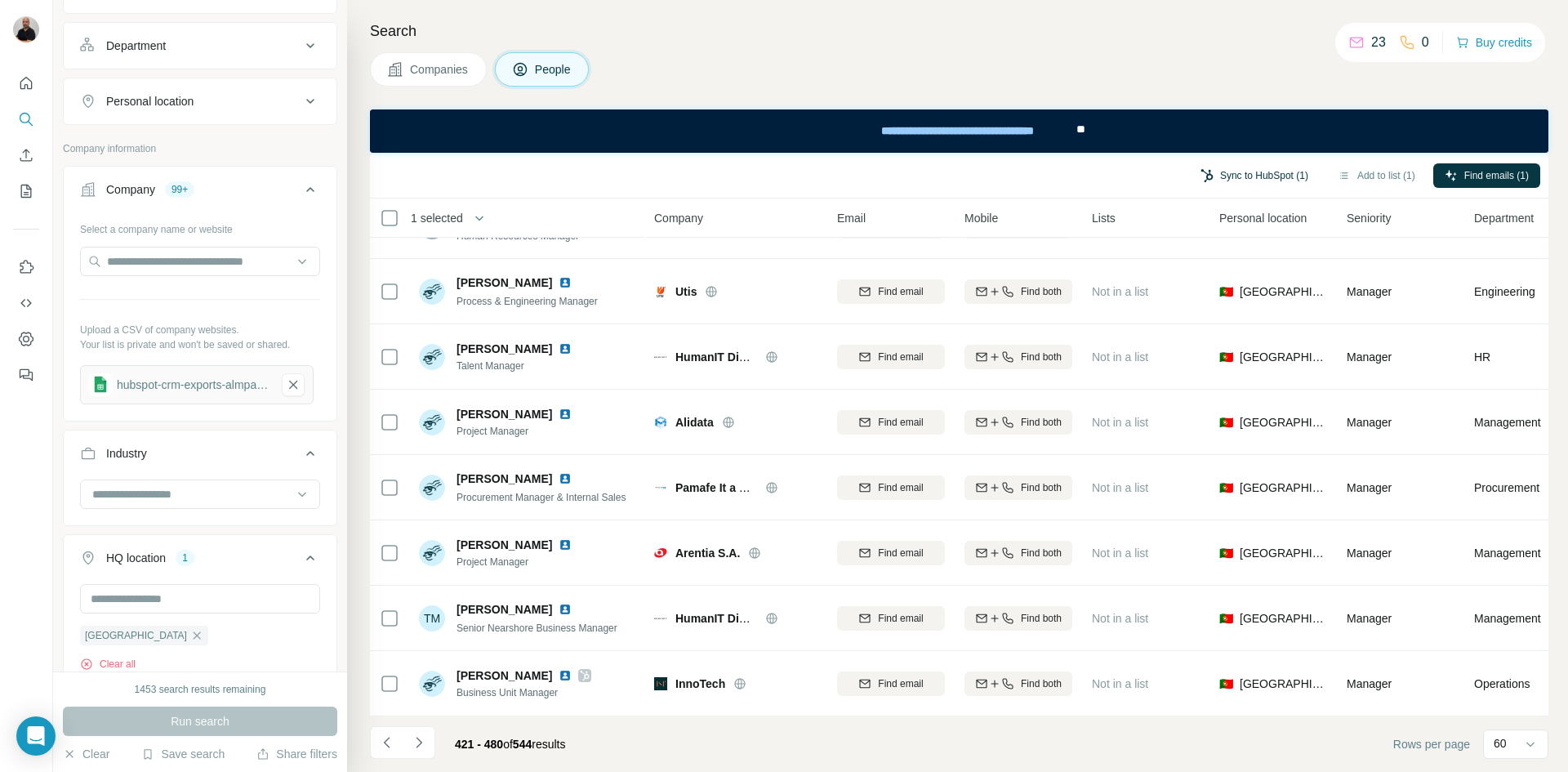
click at [1202, 175] on button "Sync to HubSpot (1)" at bounding box center [1255, 175] width 131 height 24
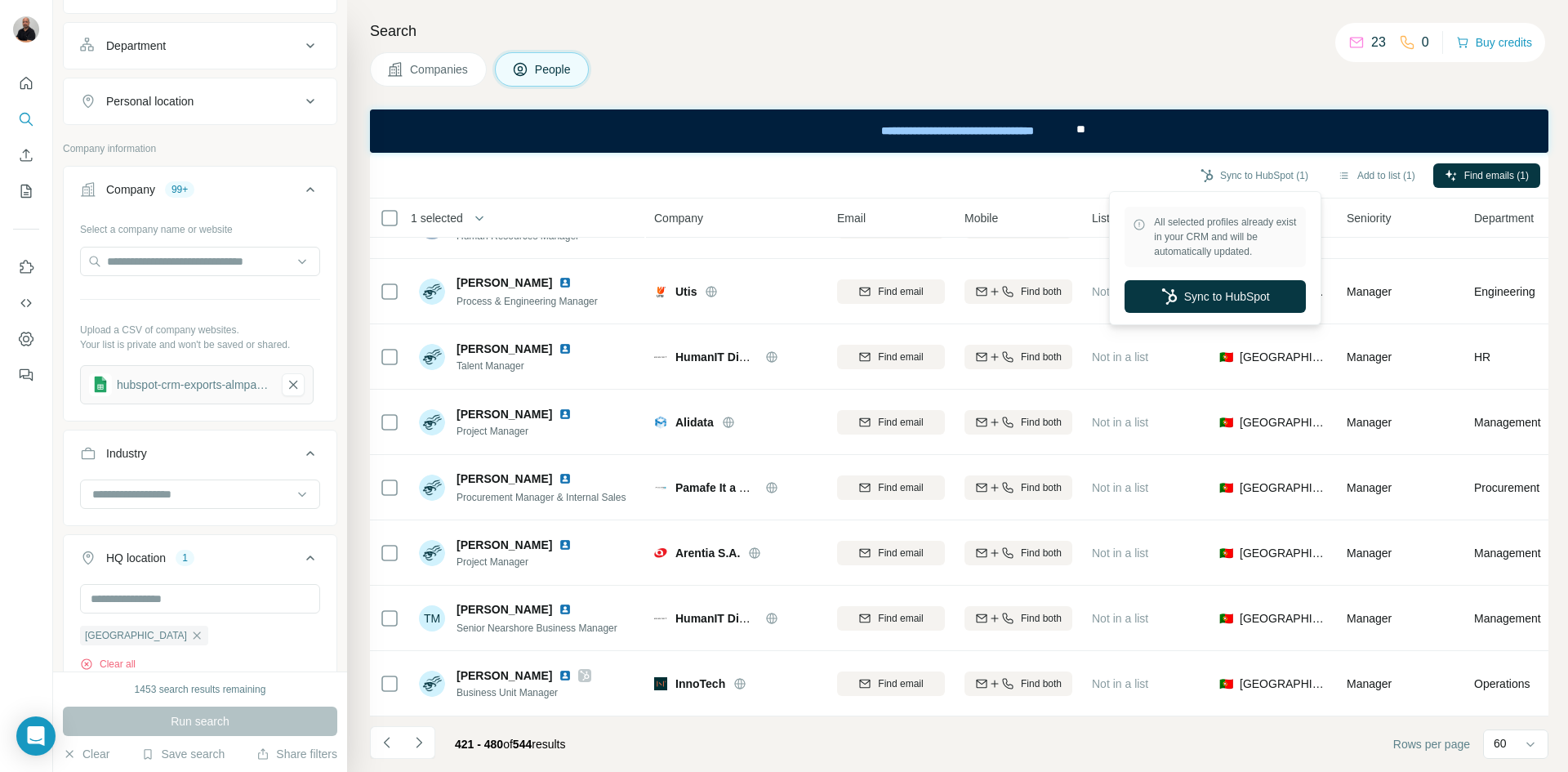
click at [1054, 189] on div "Sync to HubSpot (1) Add to list (1) Find emails (1)" at bounding box center [959, 176] width 1162 height 29
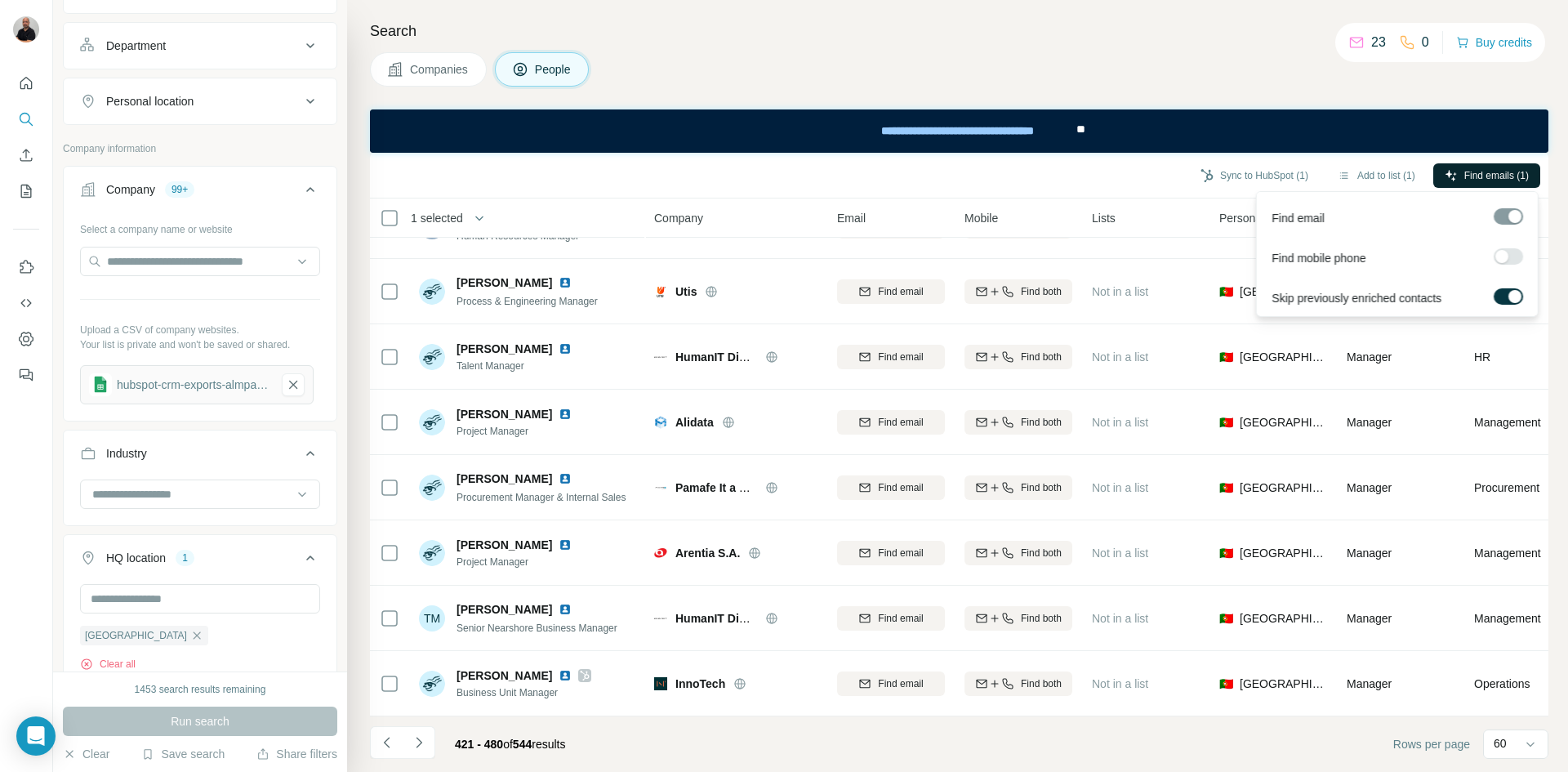
click at [1476, 173] on span "Find emails (1)" at bounding box center [1497, 175] width 65 height 14
click at [1497, 165] on button "Find emails (1)" at bounding box center [1486, 175] width 107 height 24
click at [1123, 183] on div "Sync to HubSpot (1) Add to list (1) Find emails (1)" at bounding box center [959, 176] width 1162 height 29
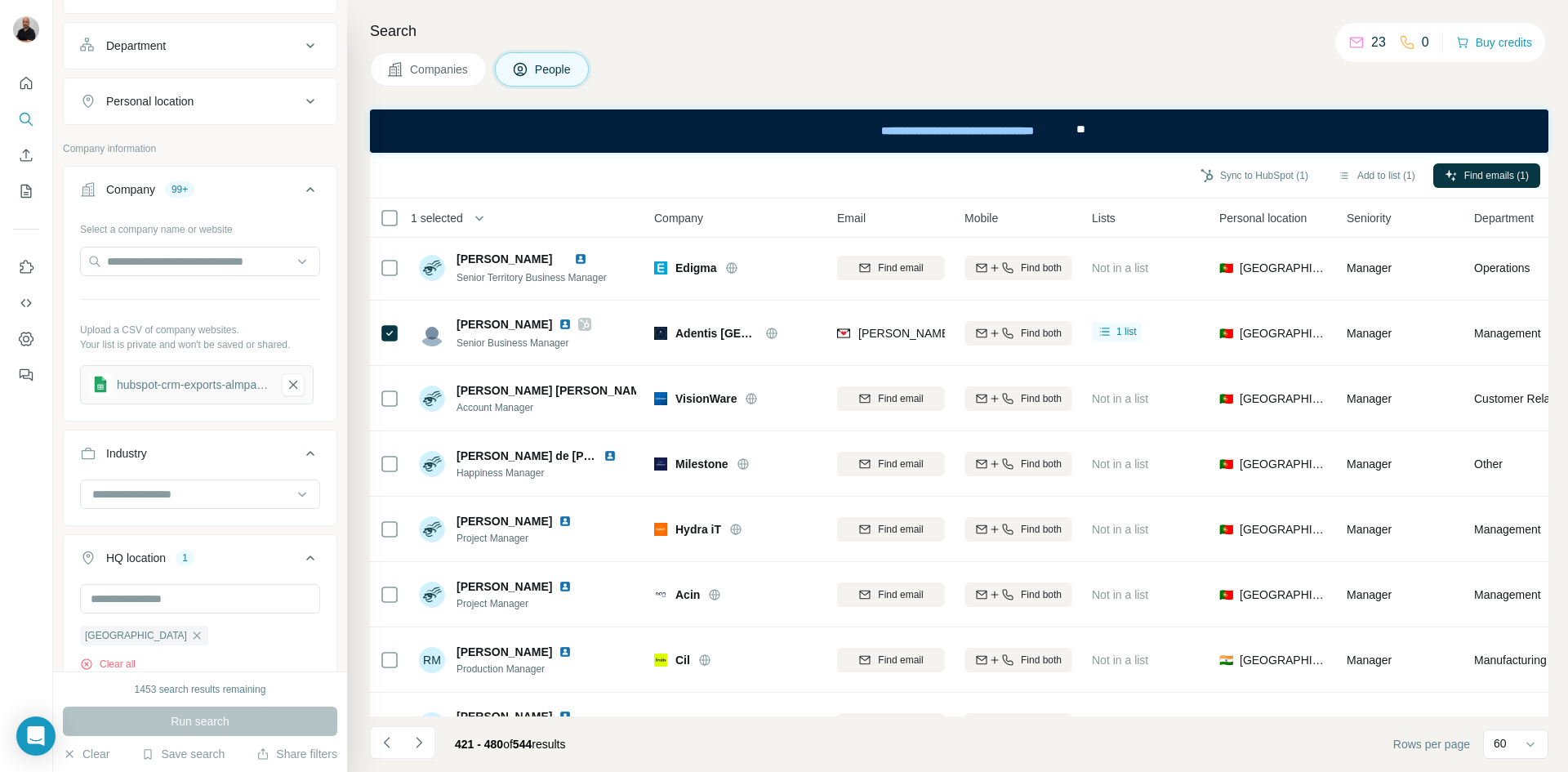
scroll to position [0, 0]
click at [1265, 173] on button "Sync to HubSpot (1)" at bounding box center [1255, 175] width 131 height 24
click at [1066, 176] on div "Sync to HubSpot (1) Add to list (1) Find emails (1)" at bounding box center [959, 176] width 1162 height 29
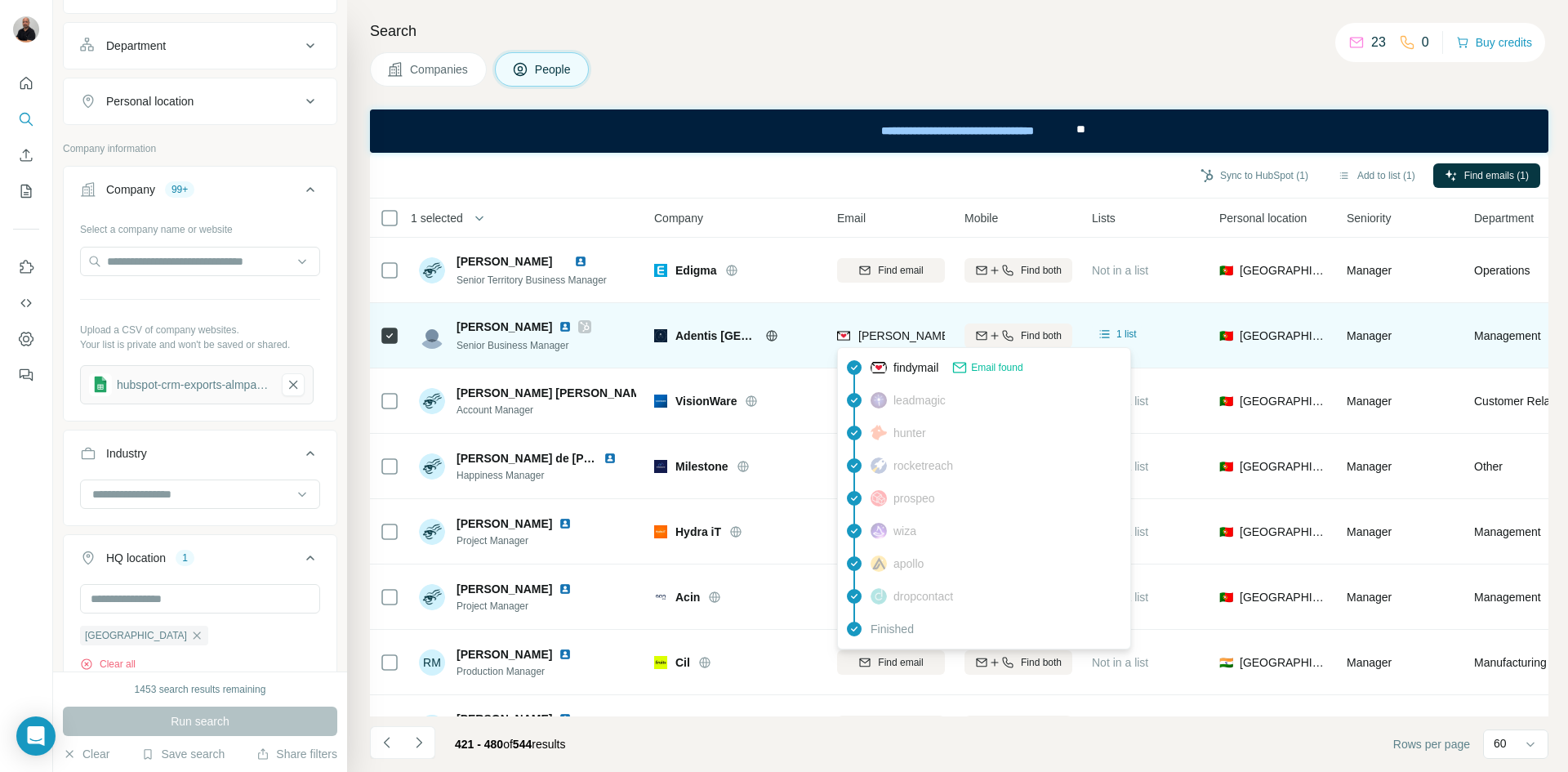
click at [922, 332] on span "[PERSON_NAME][EMAIL_ADDRESS][PERSON_NAME][DOMAIN_NAME]" at bounding box center [1050, 336] width 382 height 13
click at [907, 336] on span "[PERSON_NAME][EMAIL_ADDRESS][PERSON_NAME][DOMAIN_NAME]" at bounding box center [1050, 336] width 382 height 13
click at [910, 337] on span "[PERSON_NAME][EMAIL_ADDRESS][PERSON_NAME][DOMAIN_NAME]" at bounding box center [1050, 336] width 382 height 13
click at [860, 333] on span "[PERSON_NAME][EMAIL_ADDRESS][PERSON_NAME][DOMAIN_NAME]" at bounding box center [1050, 336] width 382 height 13
click at [842, 335] on img at bounding box center [844, 335] width 13 height 16
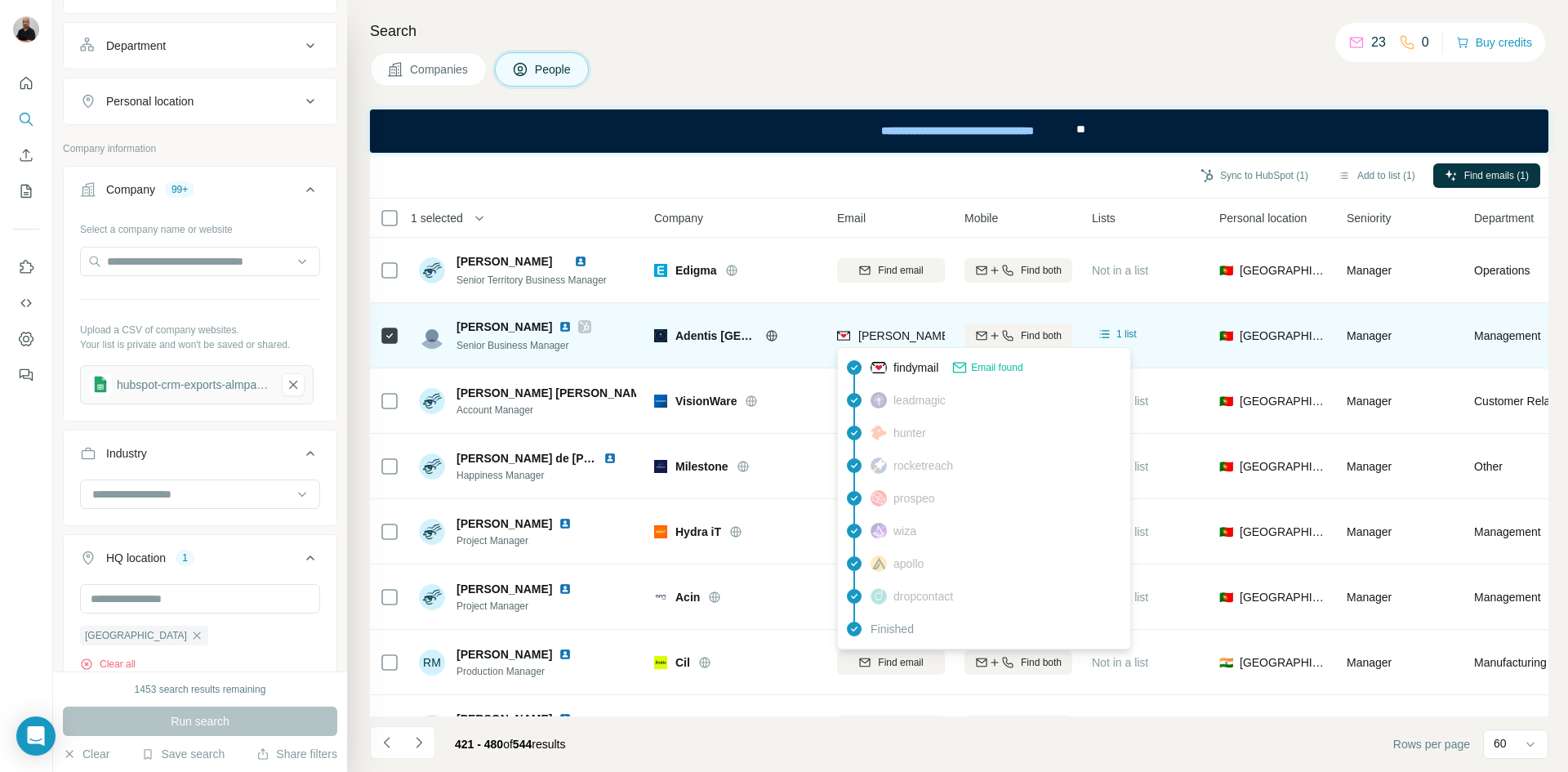
click at [794, 357] on div "Adentis [GEOGRAPHIC_DATA]" at bounding box center [736, 334] width 163 height 45
click at [997, 365] on td "Find both" at bounding box center [1018, 336] width 128 height 66
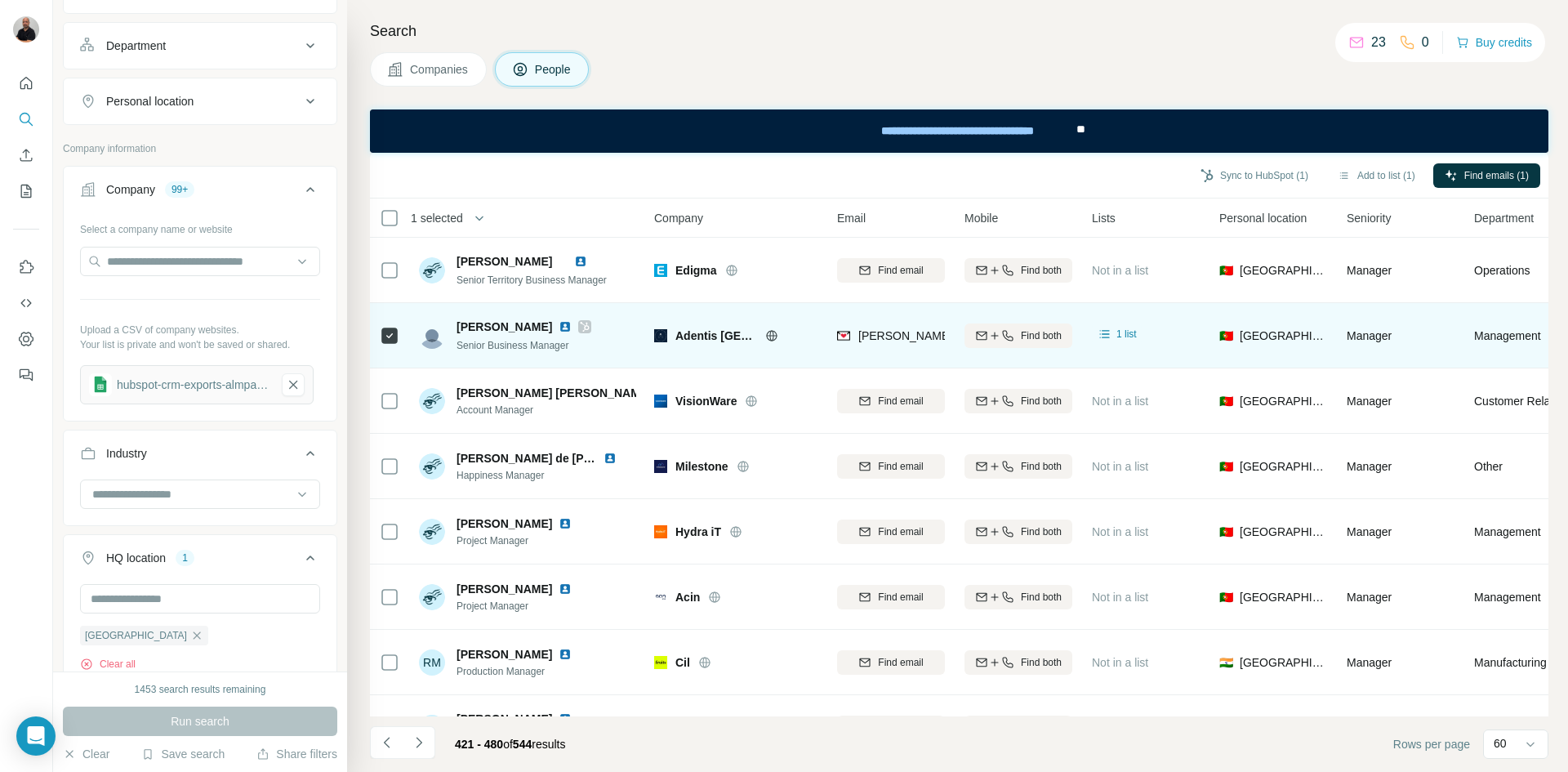
click at [580, 323] on icon at bounding box center [585, 327] width 10 height 13
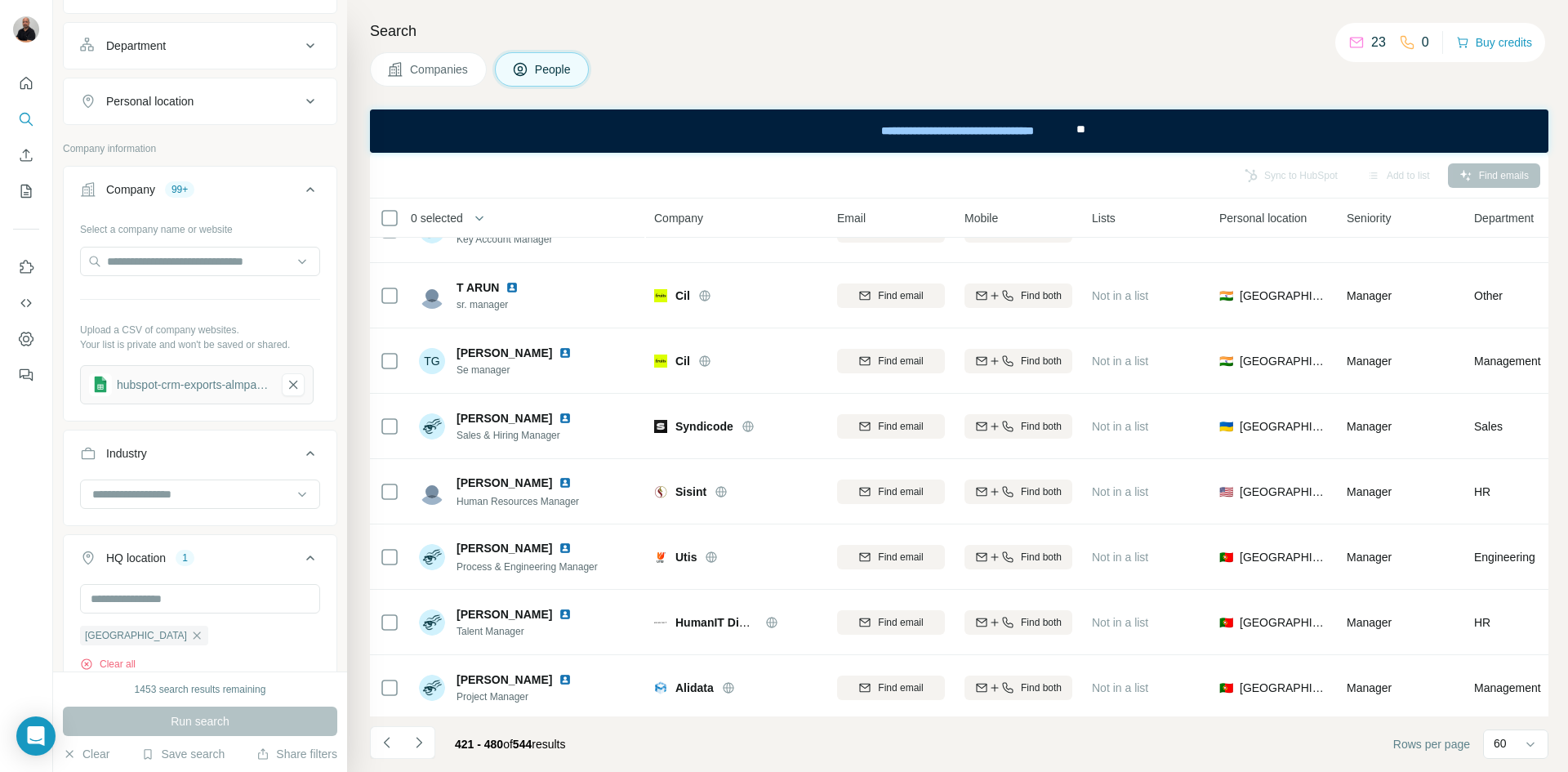
scroll to position [3449, 0]
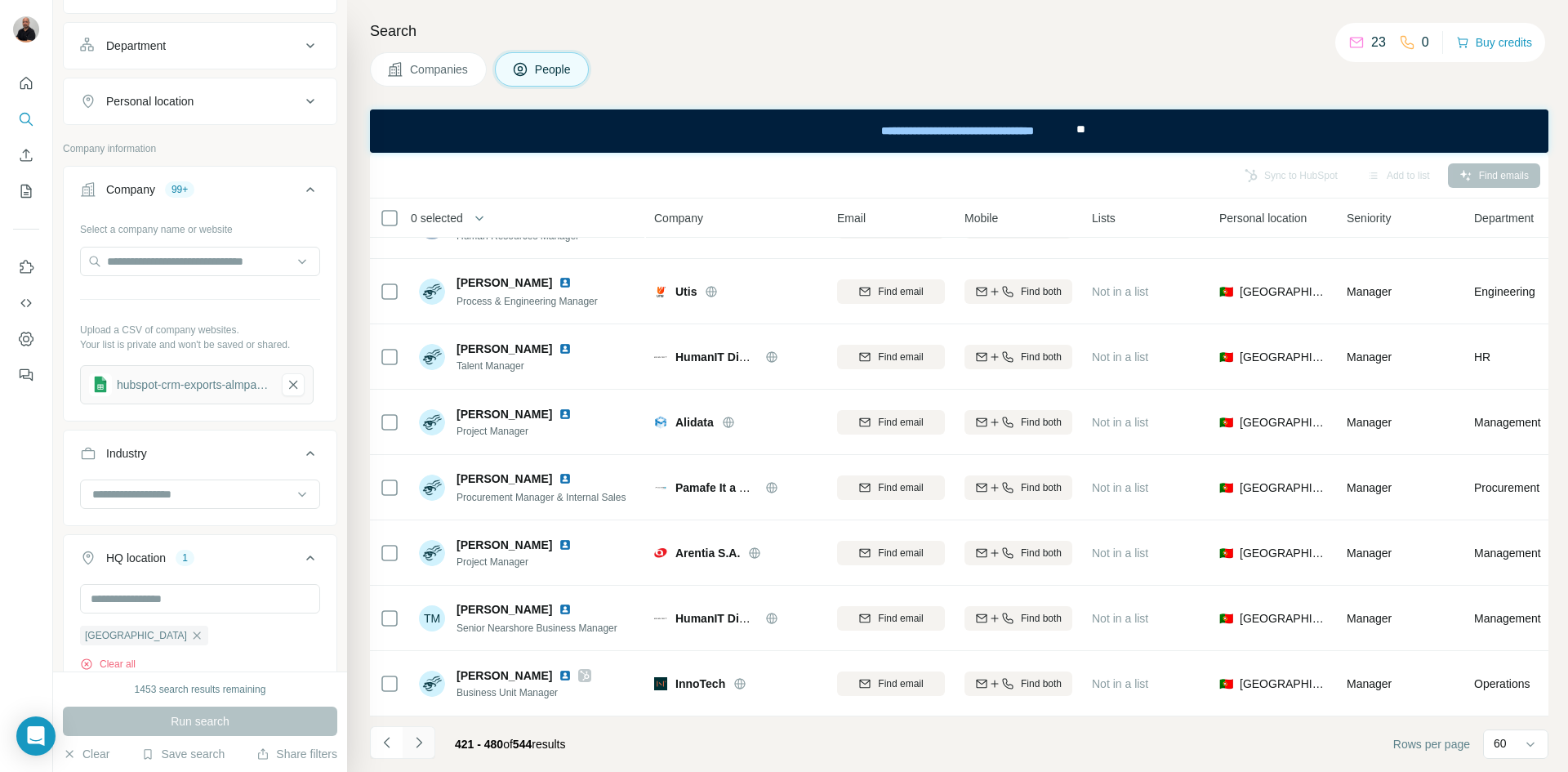
click at [424, 742] on icon "Navigate to next page" at bounding box center [418, 742] width 16 height 16
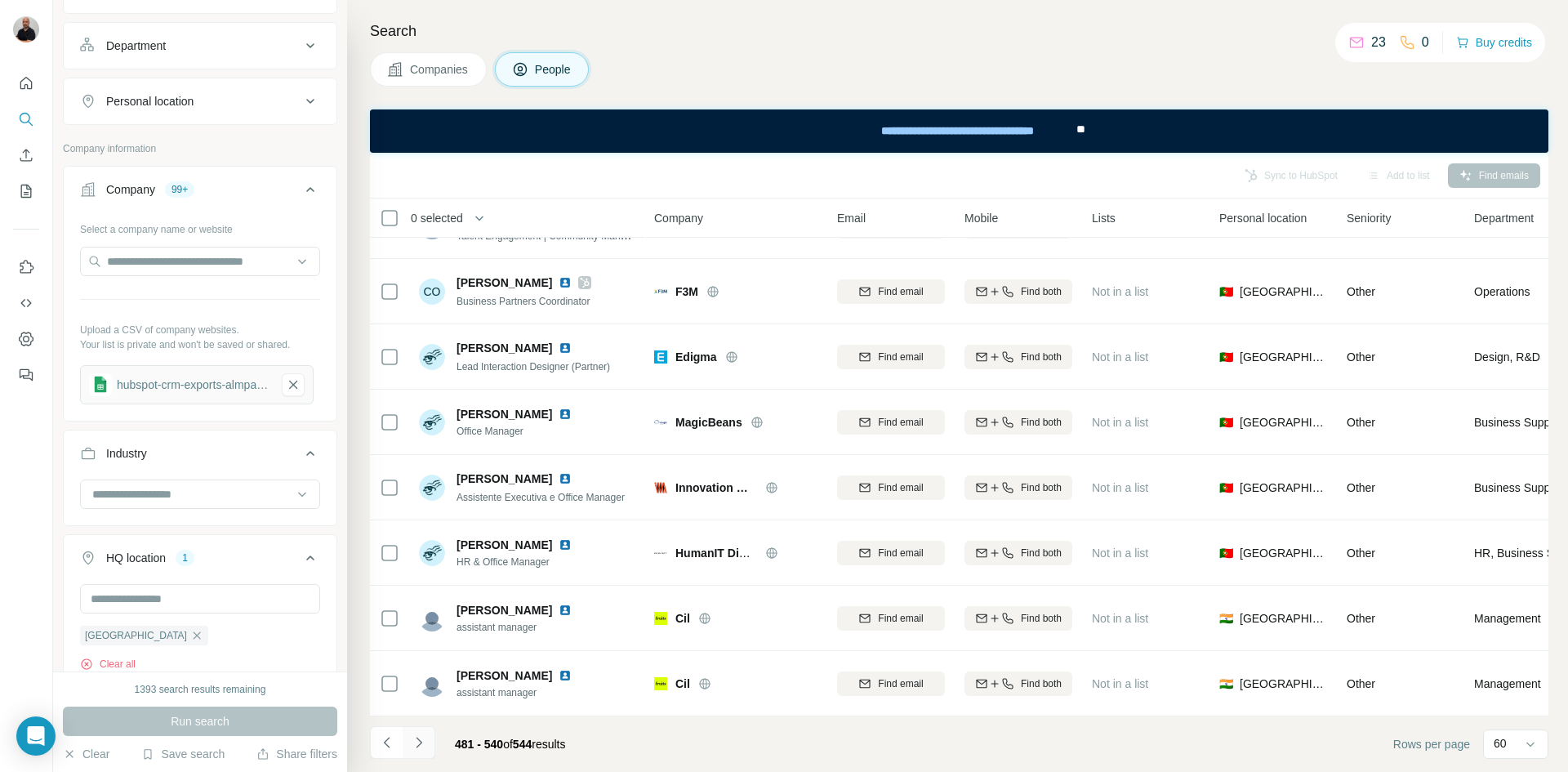
click at [418, 744] on icon "Navigate to next page" at bounding box center [418, 742] width 16 height 16
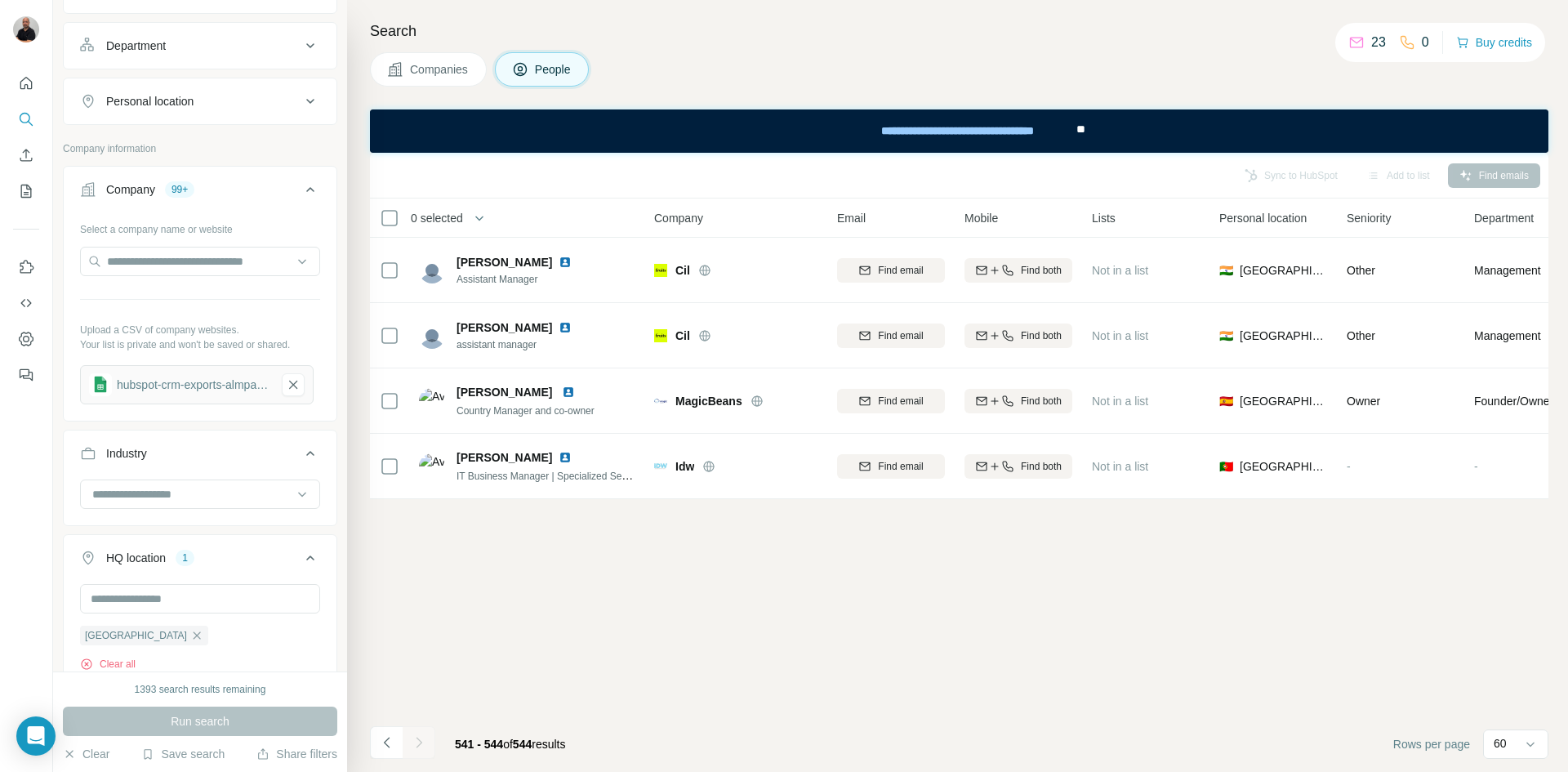
scroll to position [0, 0]
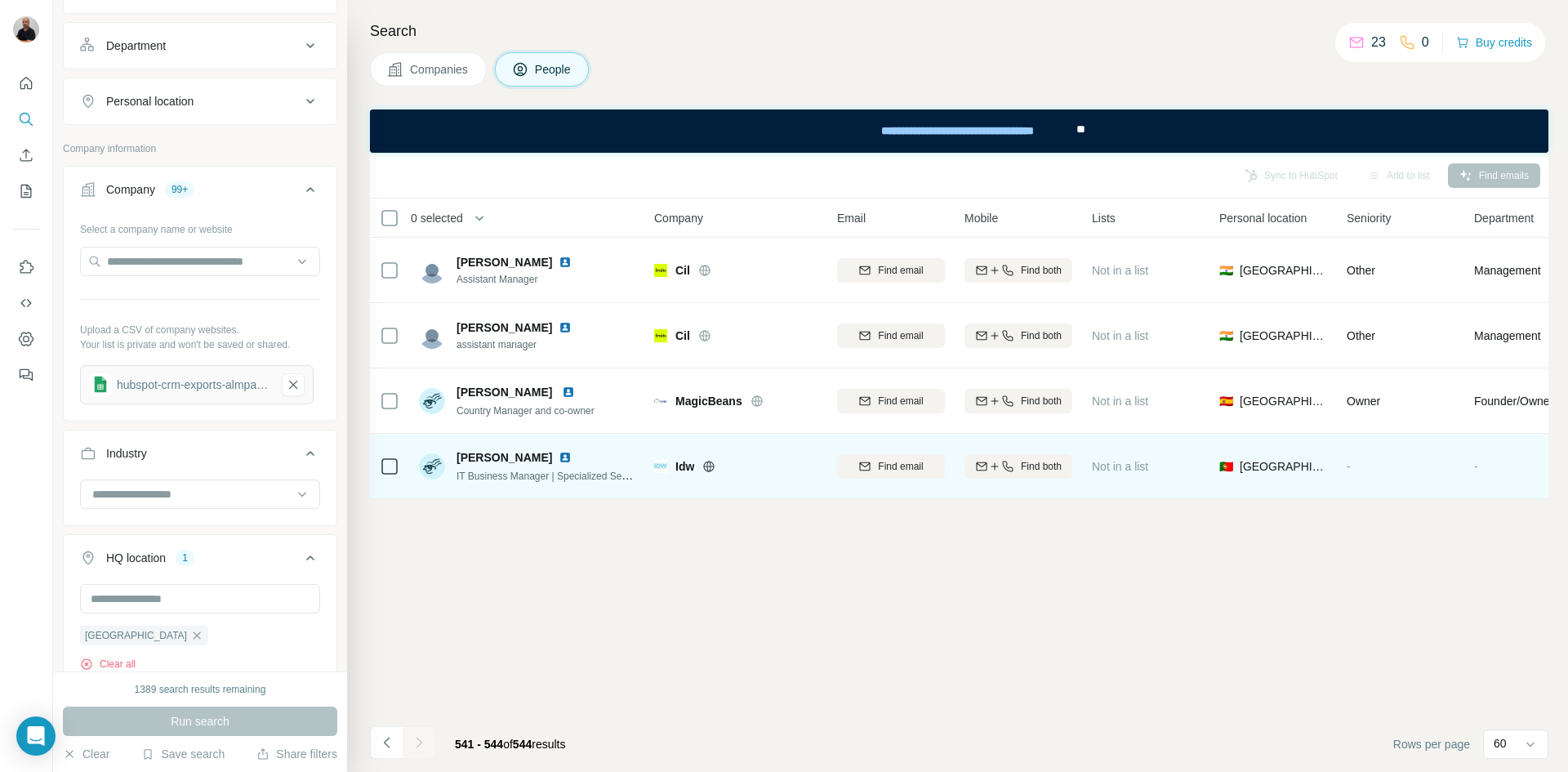
click at [708, 464] on icon at bounding box center [709, 466] width 13 height 13
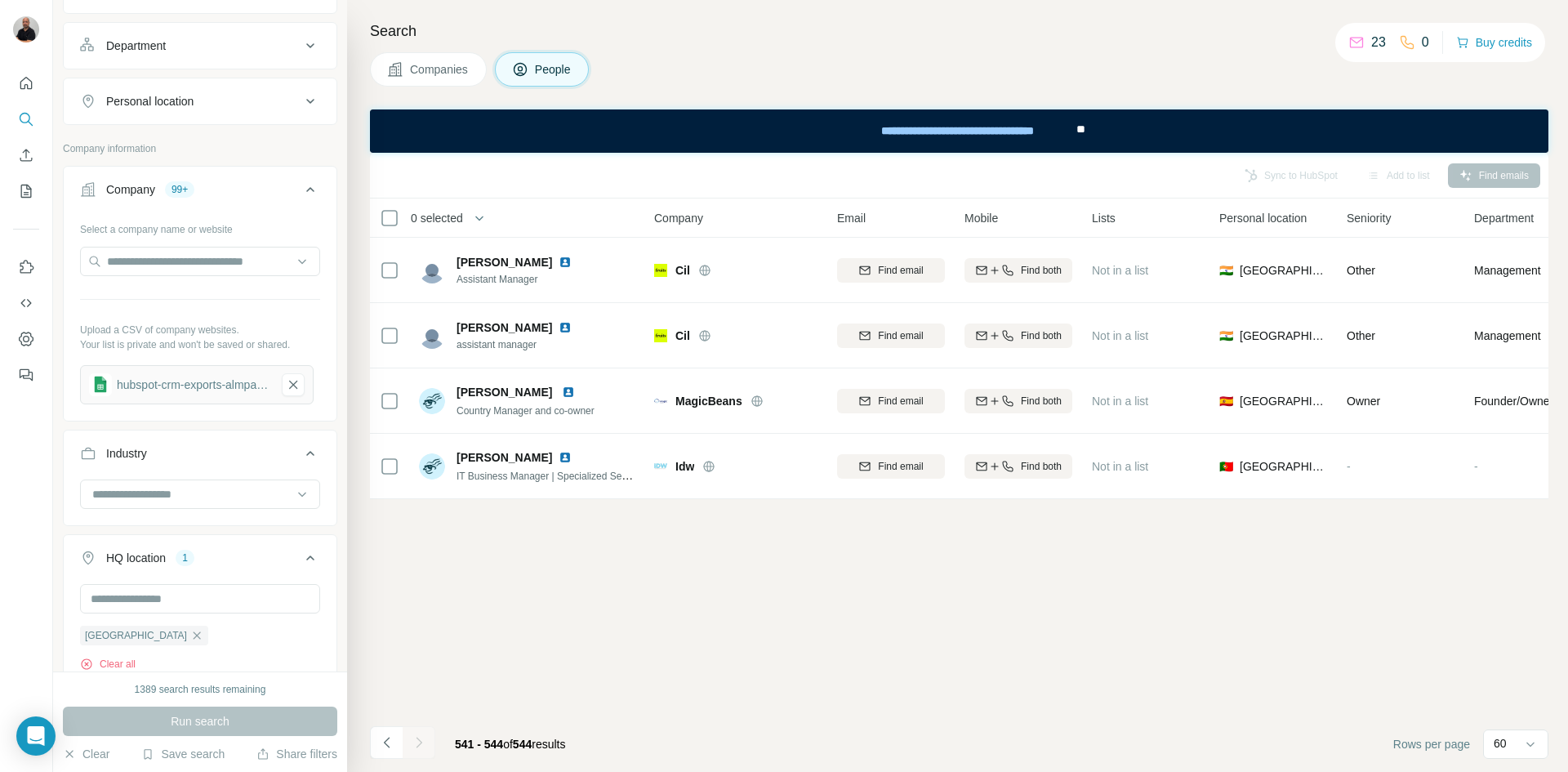
click at [762, 573] on div "Sync to HubSpot Add to list Find emails 0 selected People Company Email Mobile …" at bounding box center [959, 462] width 1179 height 619
click at [823, 68] on div "Companies People" at bounding box center [959, 69] width 1179 height 34
click at [767, 55] on div "Companies People" at bounding box center [959, 69] width 1179 height 34
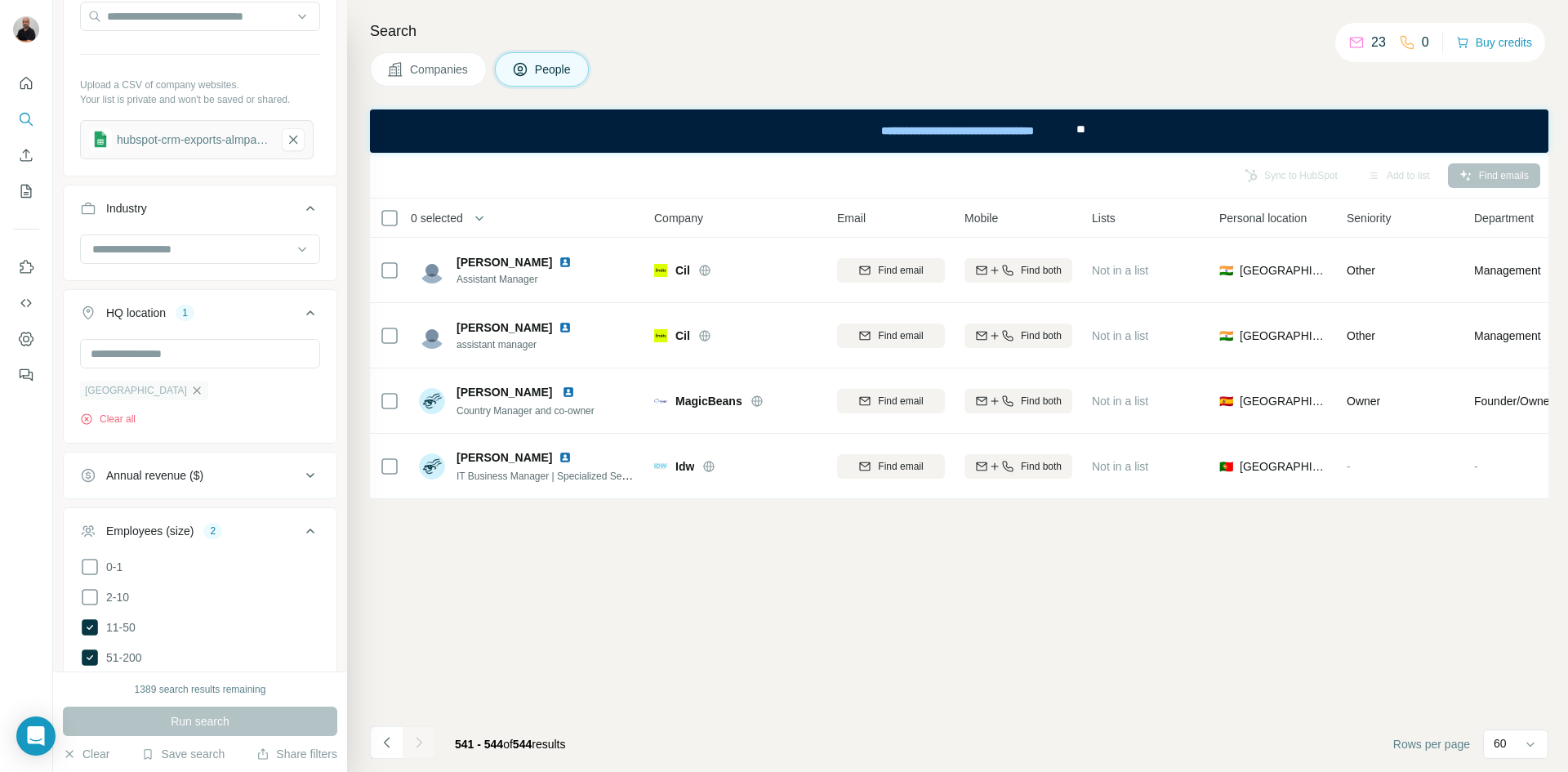
click at [190, 391] on icon "button" at bounding box center [197, 391] width 13 height 13
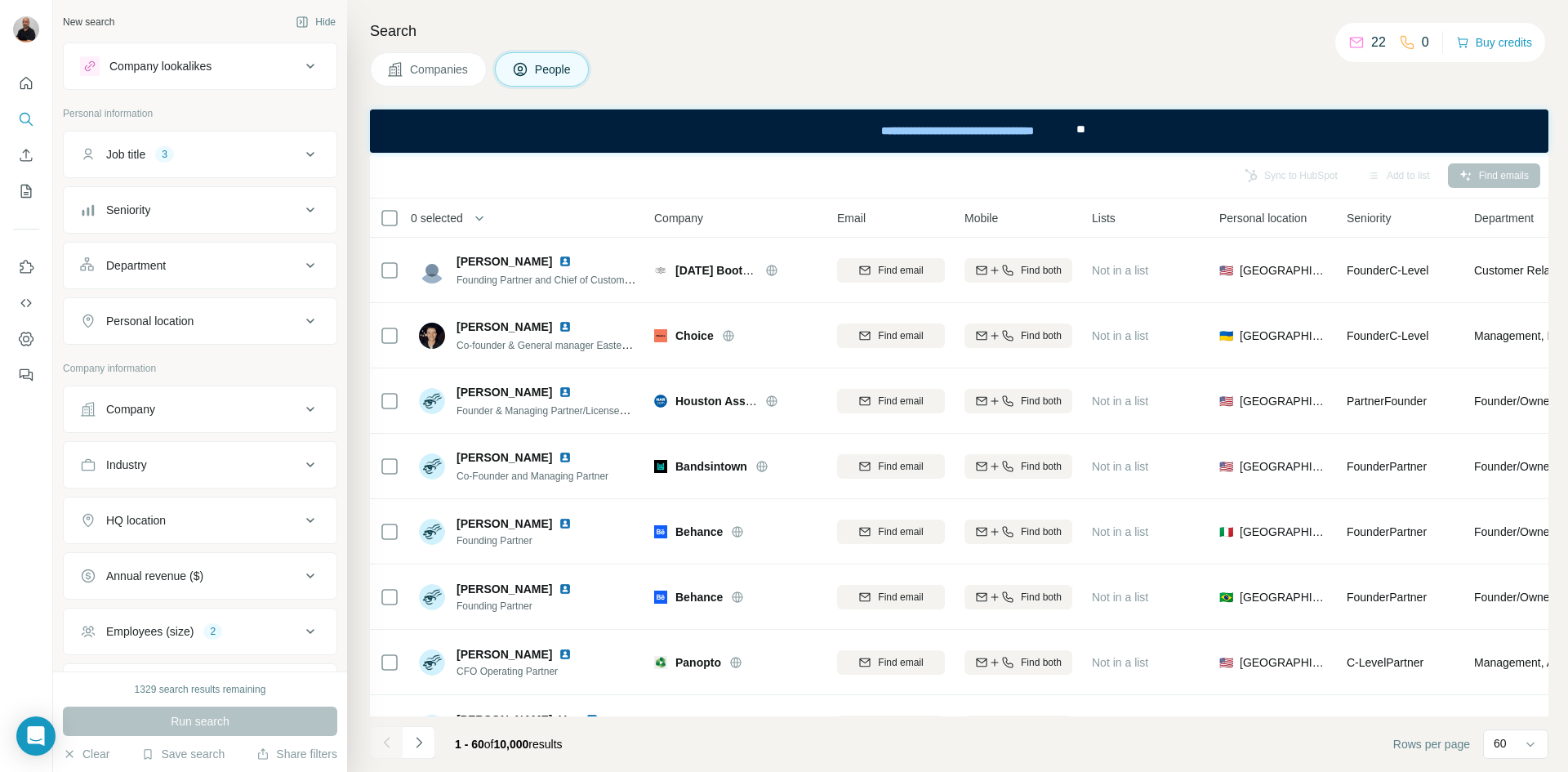
click at [301, 412] on icon at bounding box center [310, 408] width 19 height 19
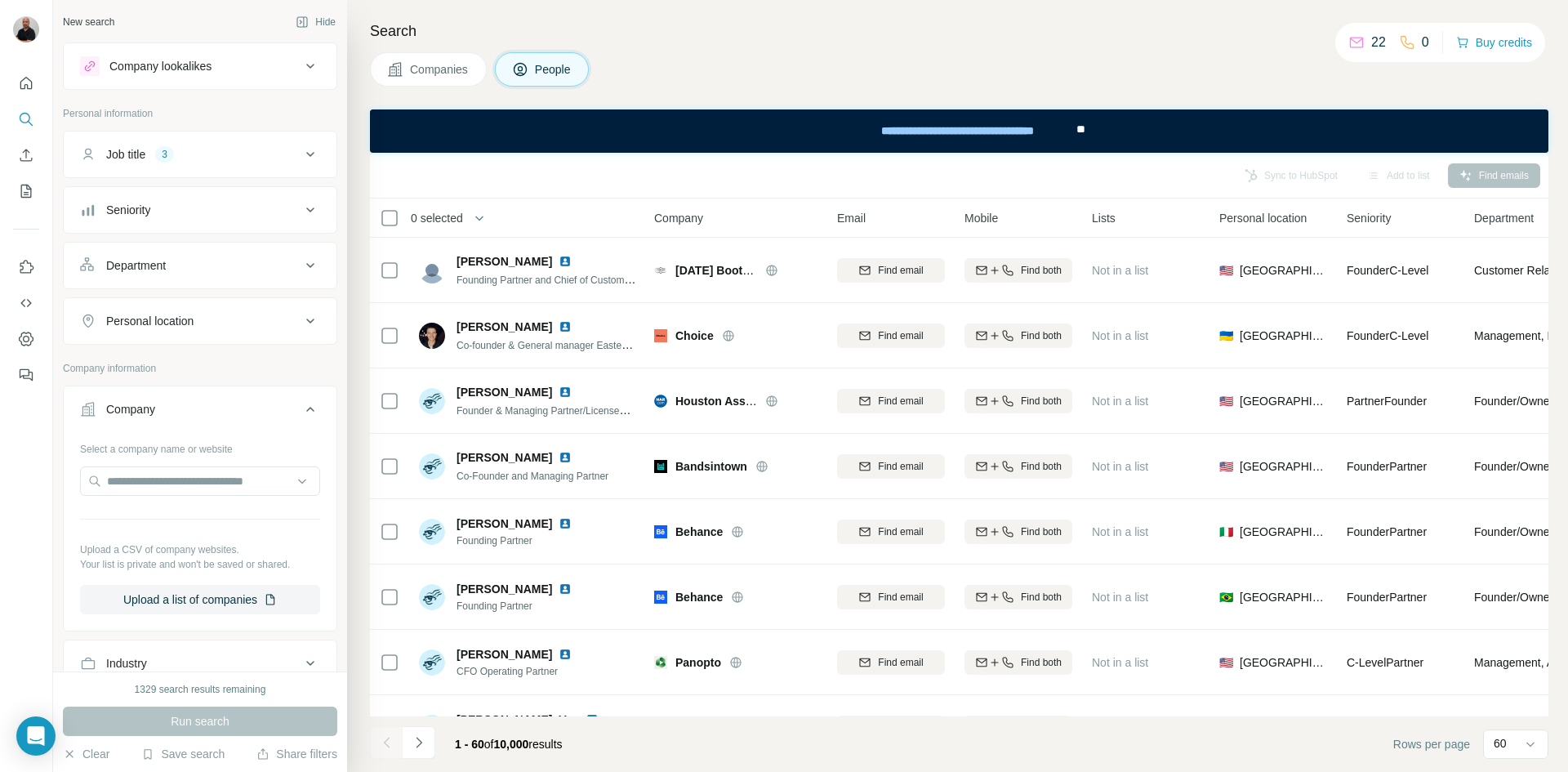
click at [301, 412] on icon at bounding box center [310, 408] width 19 height 19
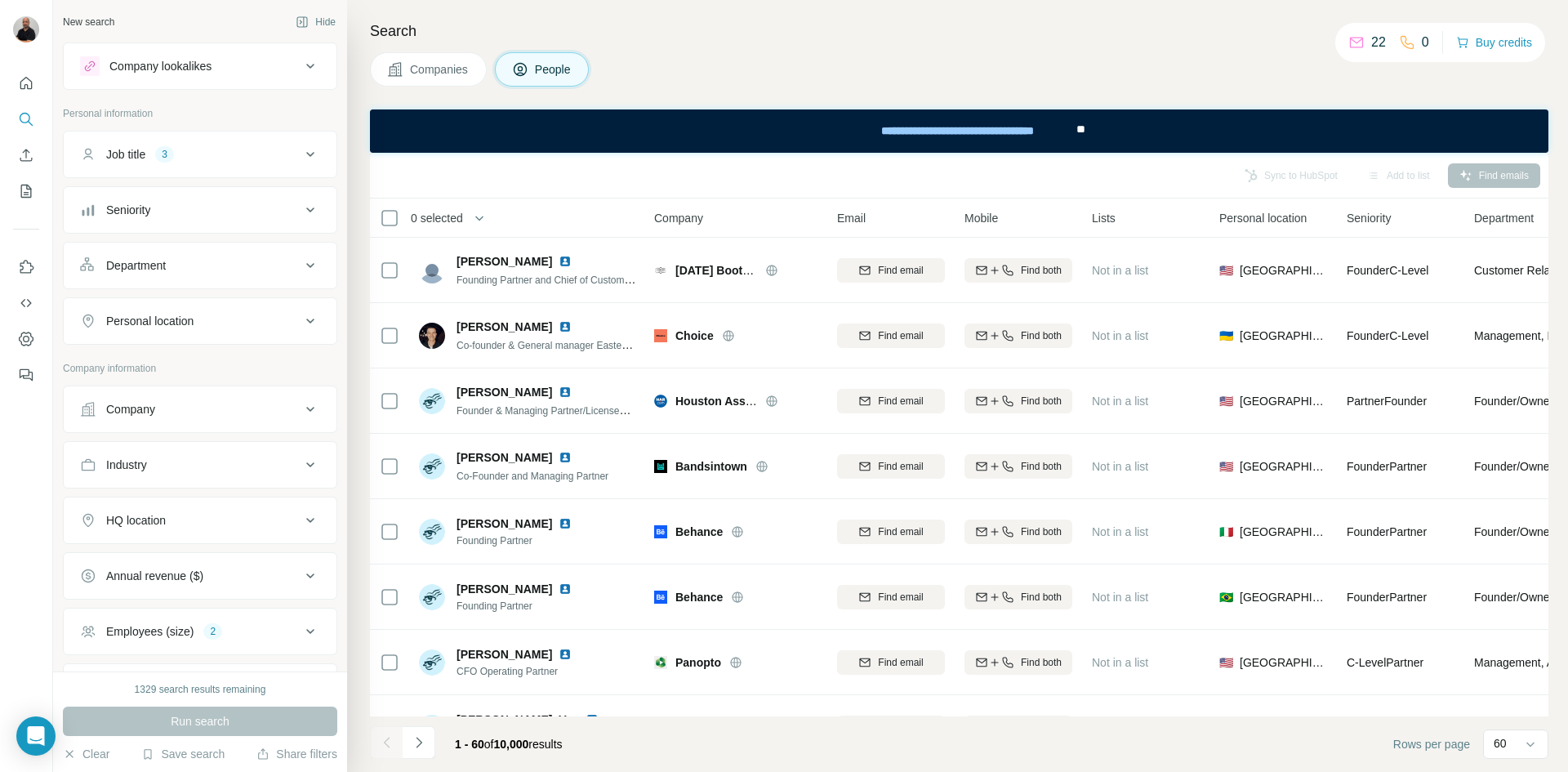
click at [304, 470] on icon at bounding box center [310, 464] width 19 height 19
click at [294, 512] on icon at bounding box center [302, 505] width 16 height 16
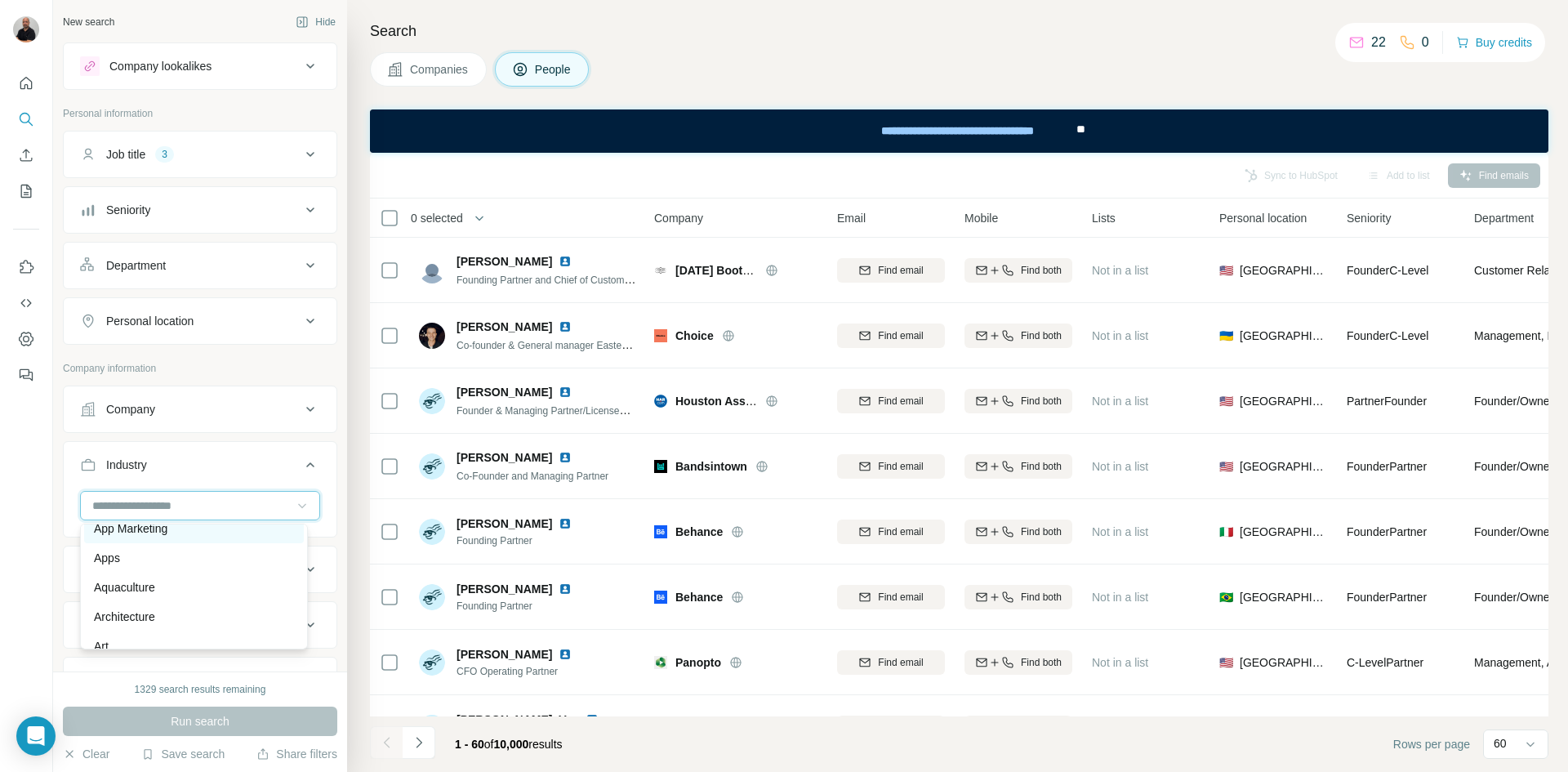
scroll to position [735, 0]
click at [174, 521] on div "App Marketing" at bounding box center [194, 512] width 200 height 16
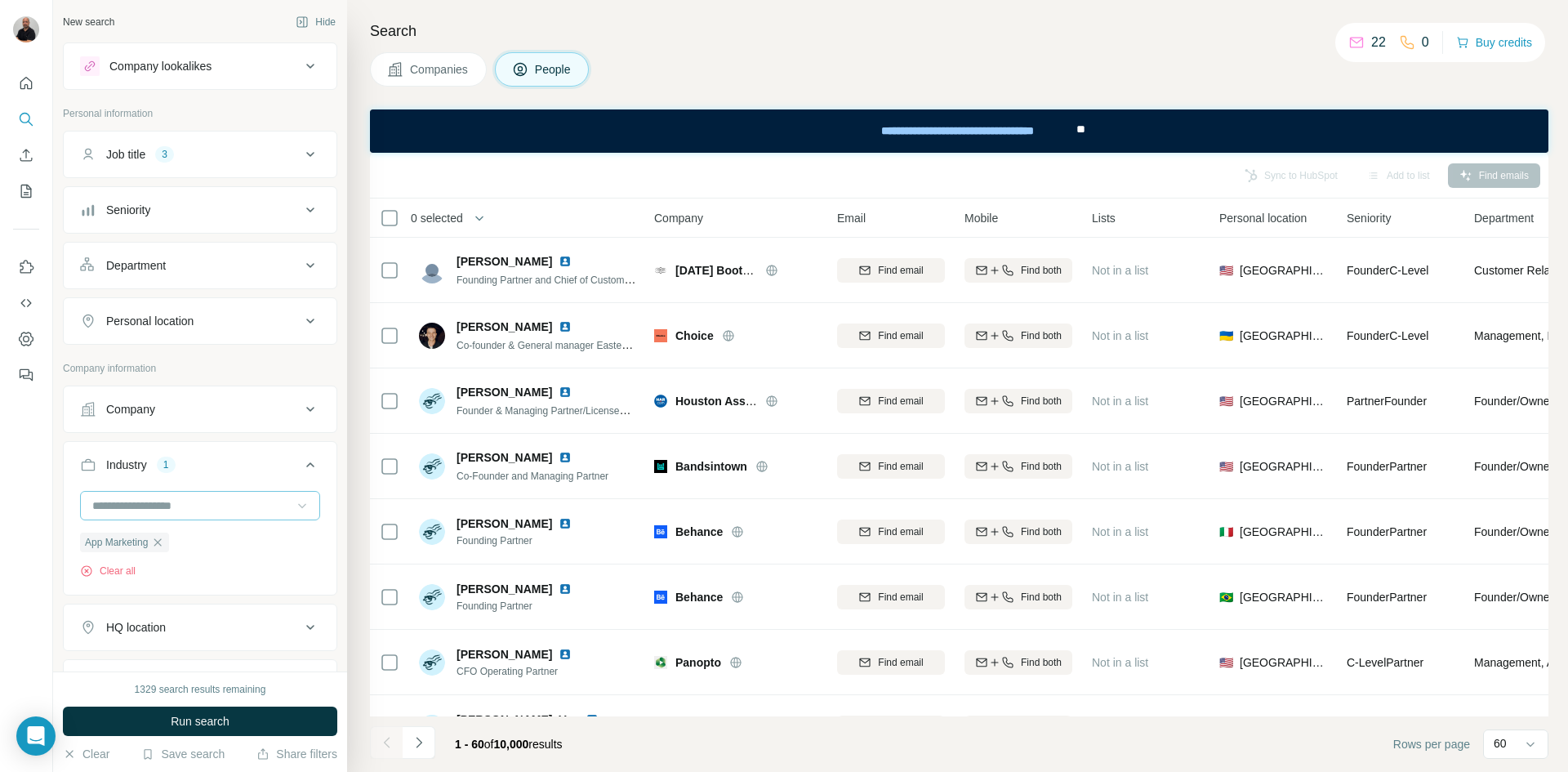
click at [294, 510] on icon at bounding box center [302, 505] width 16 height 16
click at [150, 573] on div "Beauty" at bounding box center [194, 565] width 200 height 16
click at [297, 506] on icon at bounding box center [302, 505] width 16 height 16
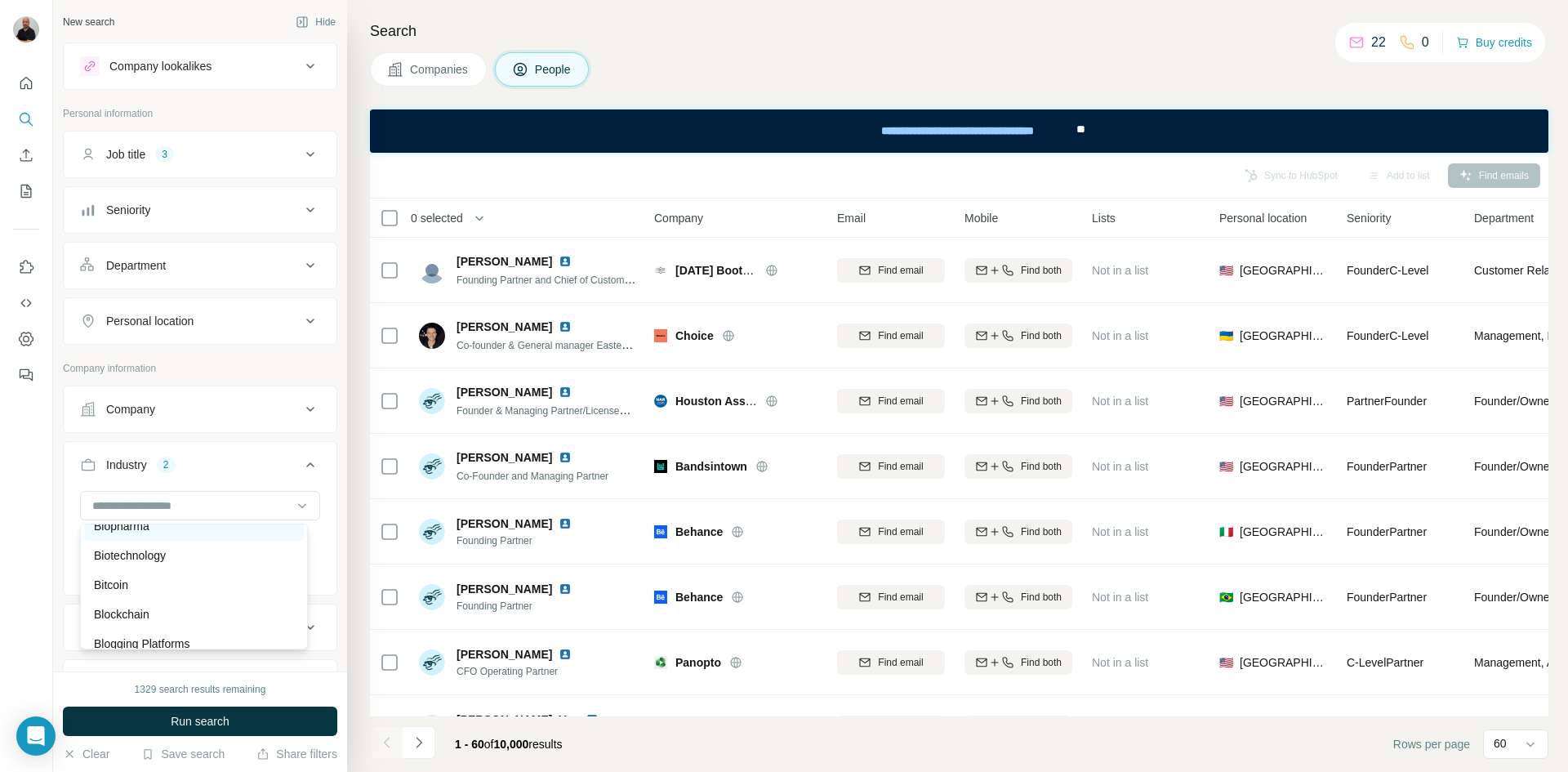
click at [172, 541] on div "Biopharma" at bounding box center [193, 526] width 219 height 29
click at [298, 507] on icon at bounding box center [303, 507] width 8 height 5
click at [188, 538] on div "Business Travel" at bounding box center [194, 528] width 200 height 16
click at [297, 500] on icon at bounding box center [302, 505] width 16 height 16
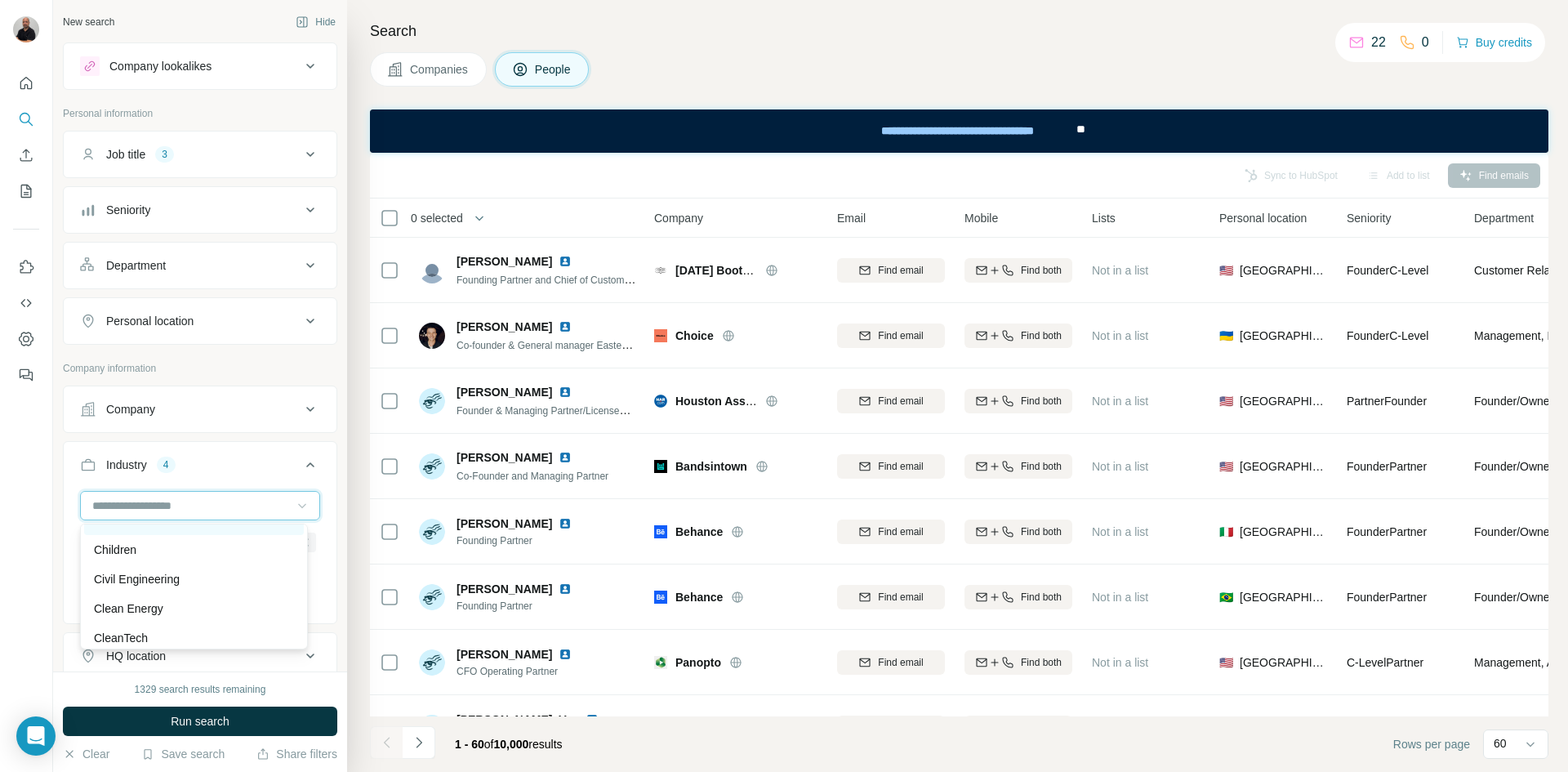
scroll to position [2368, 0]
click at [116, 593] on p "Child Care" at bounding box center [121, 584] width 54 height 16
click at [294, 506] on icon at bounding box center [302, 505] width 16 height 16
click at [257, 550] on div "Commercial Insurance" at bounding box center [194, 542] width 200 height 16
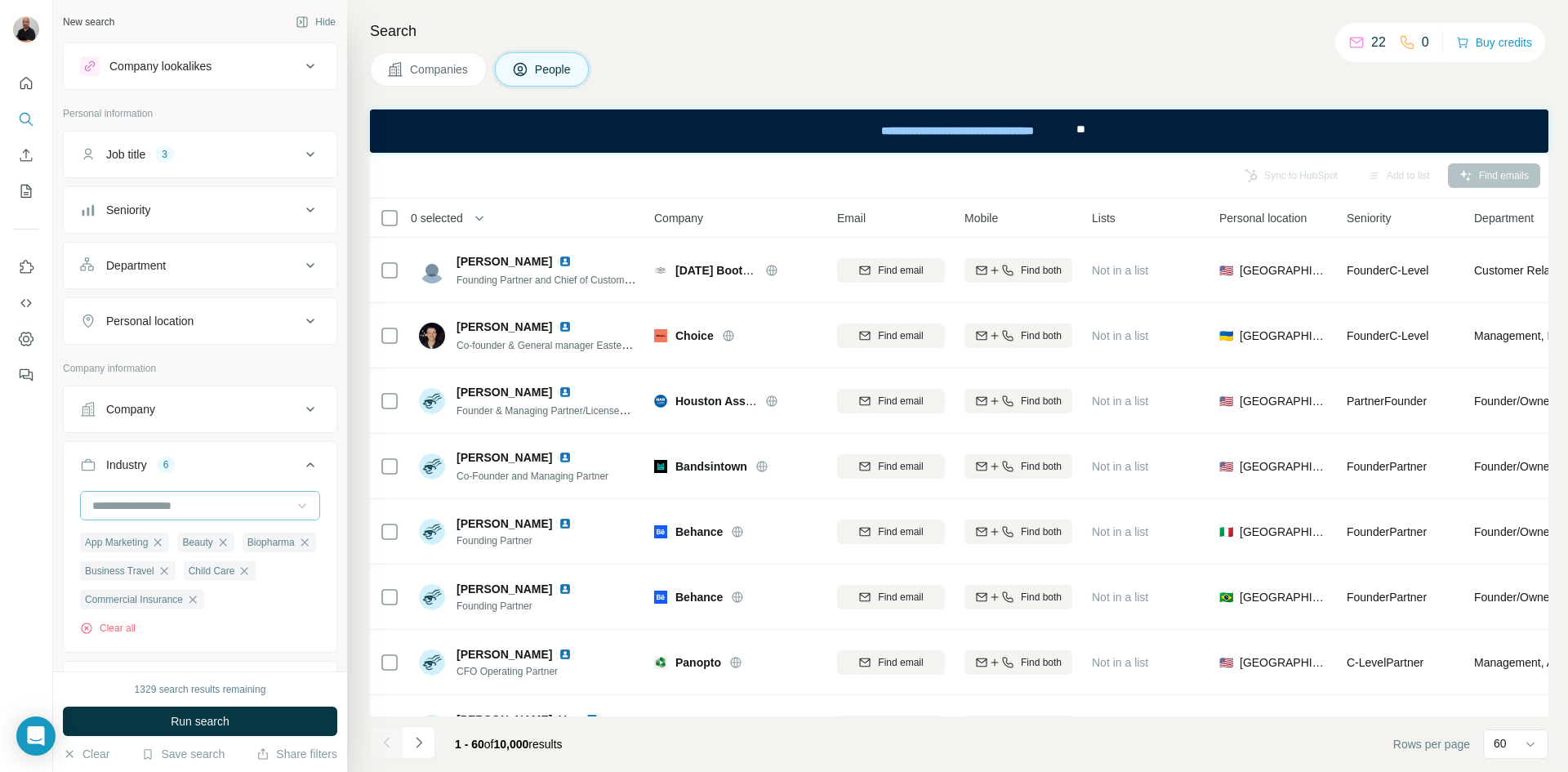
click at [294, 512] on icon at bounding box center [302, 505] width 16 height 16
click at [213, 609] on p "Commercial Real Estate" at bounding box center [155, 601] width 124 height 16
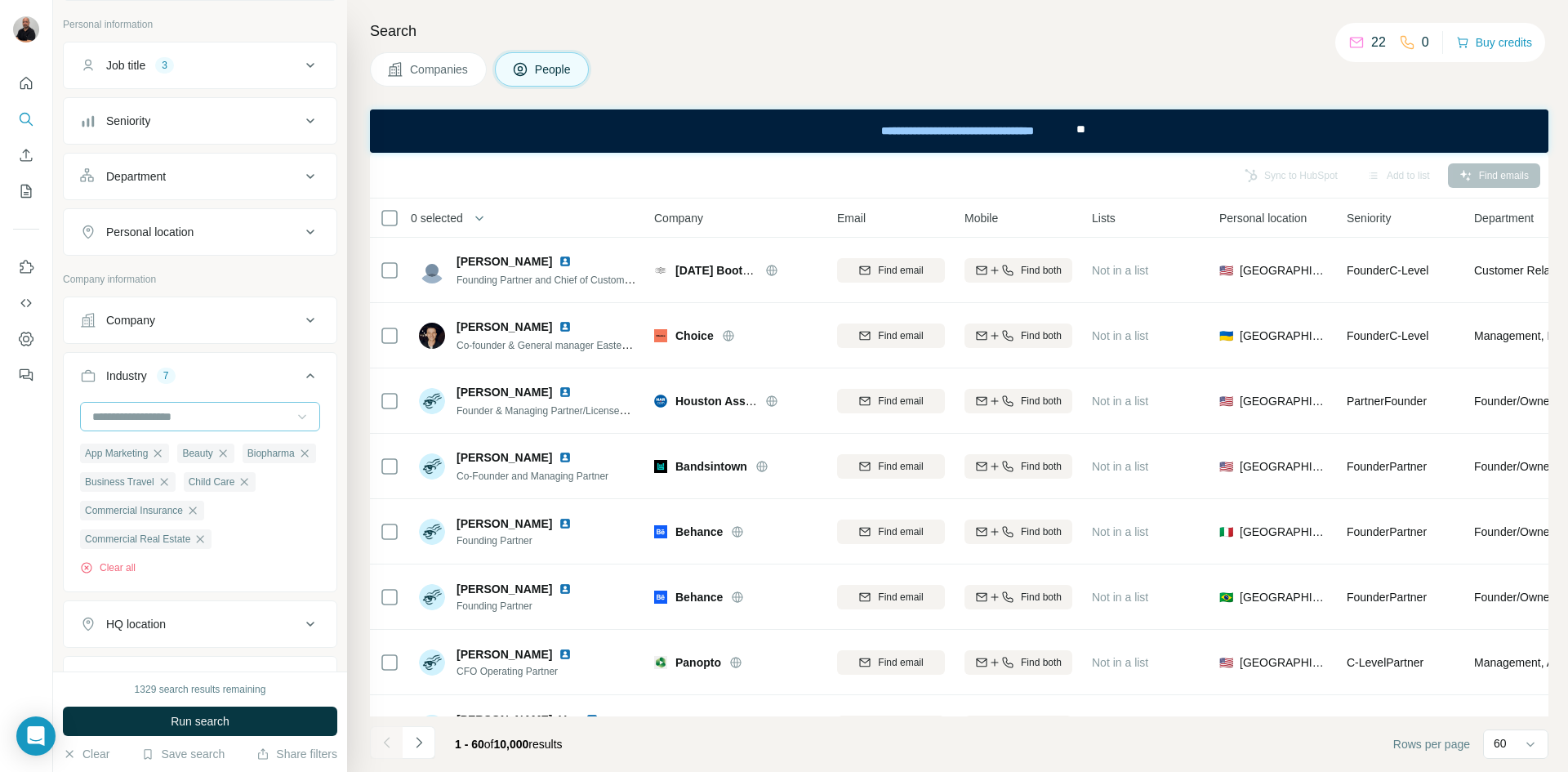
scroll to position [163, 0]
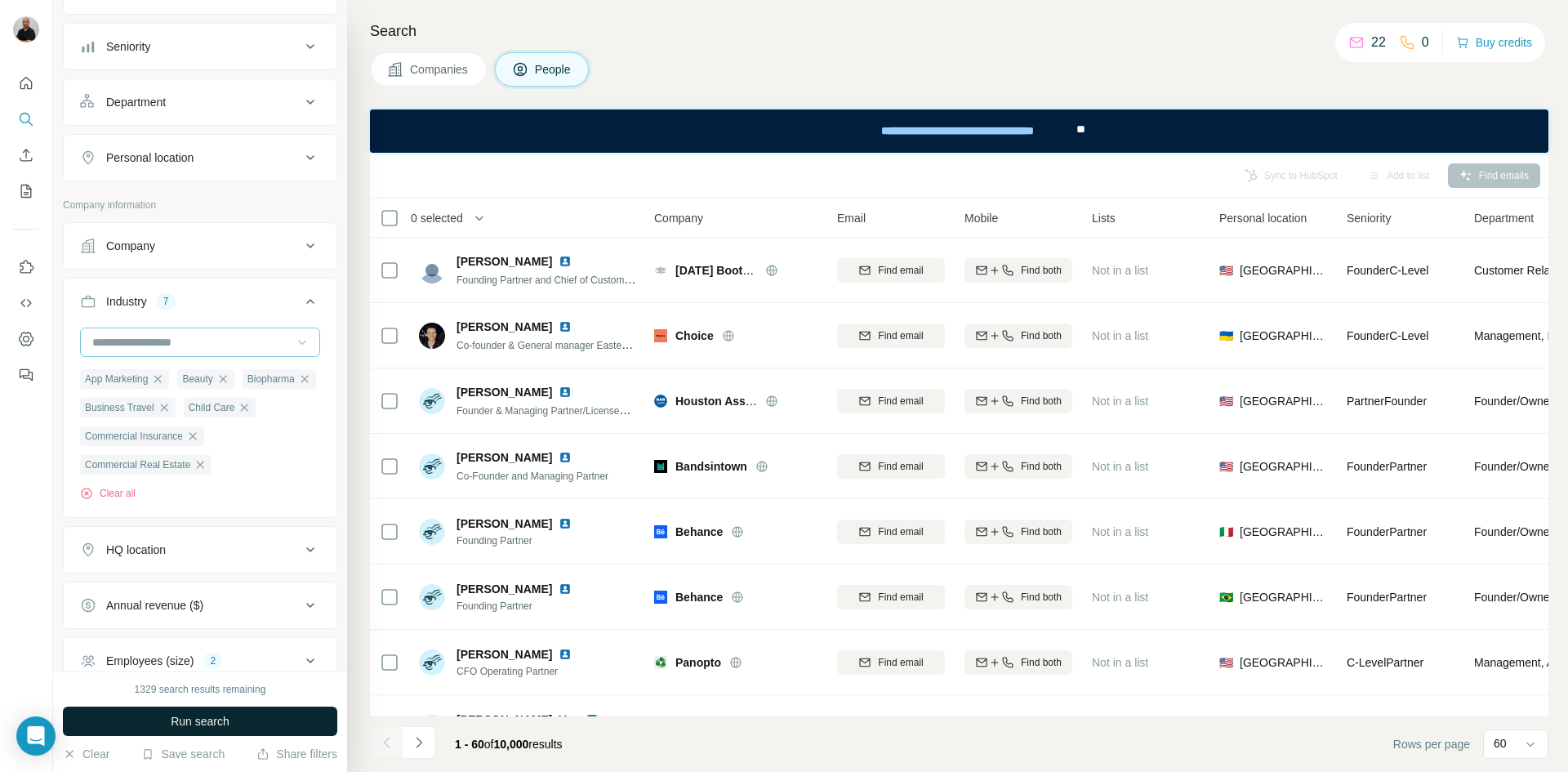
click at [218, 717] on span "Run search" at bounding box center [200, 721] width 59 height 16
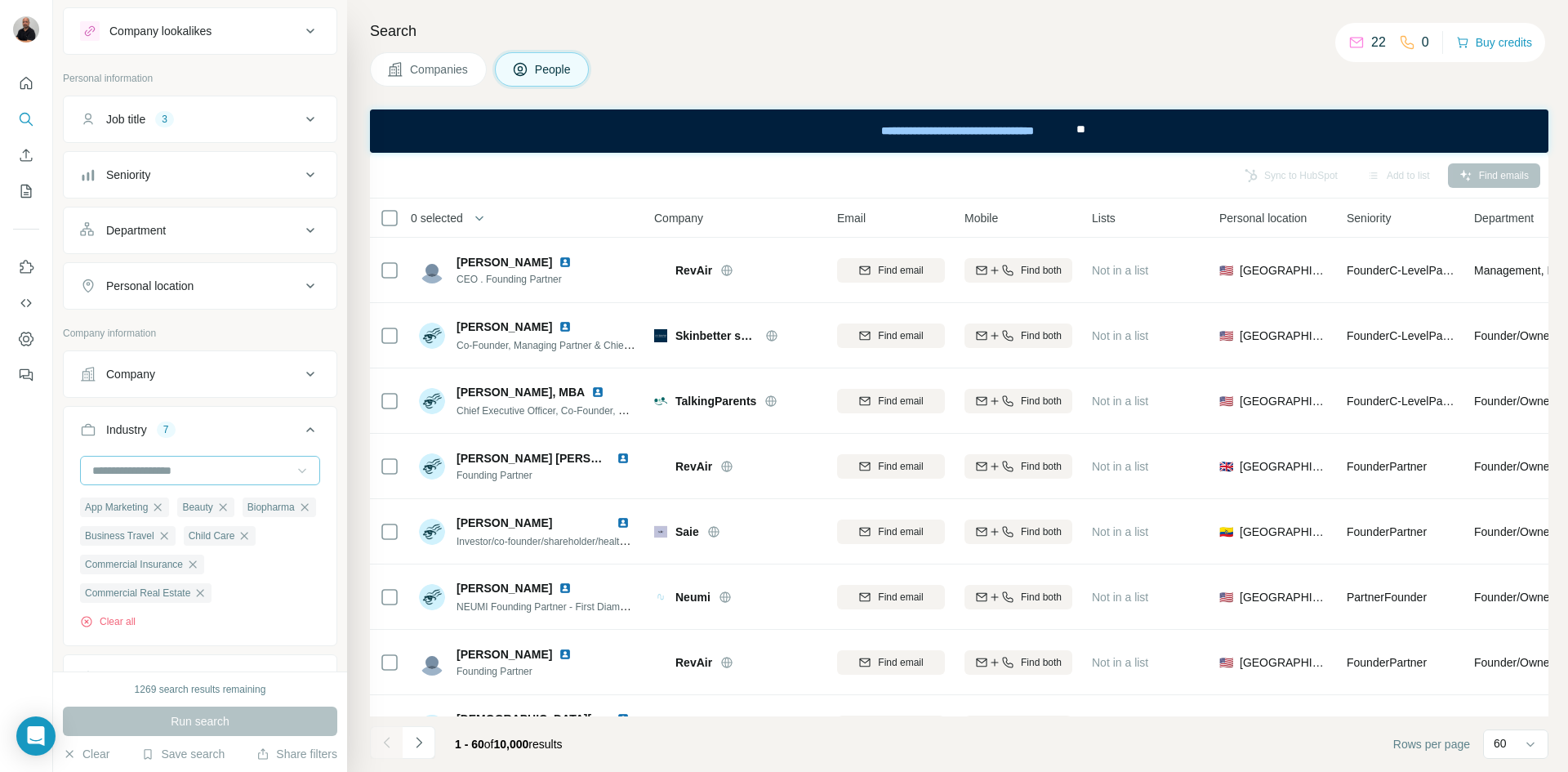
scroll to position [0, 0]
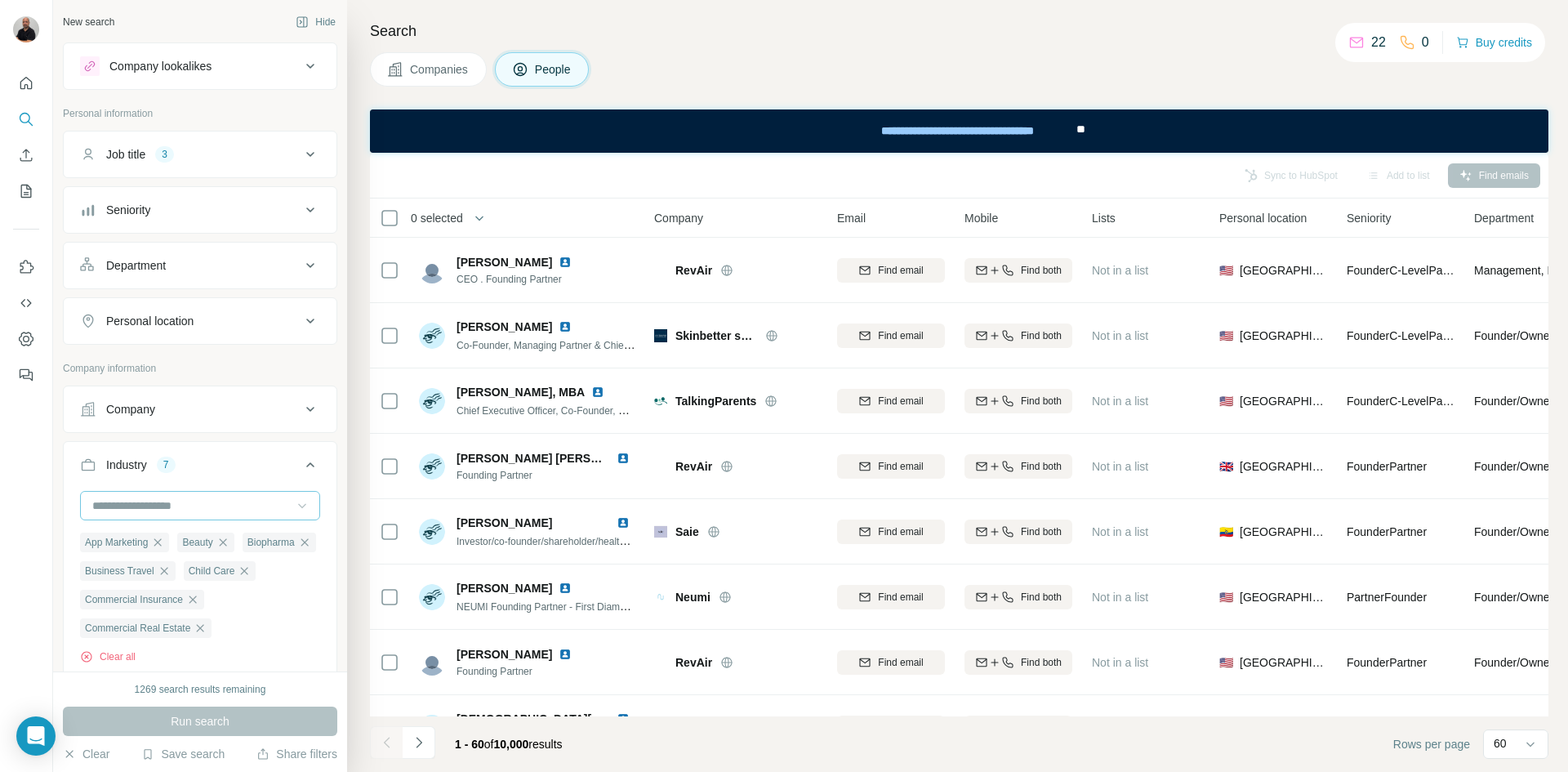
click at [307, 154] on icon at bounding box center [311, 155] width 8 height 5
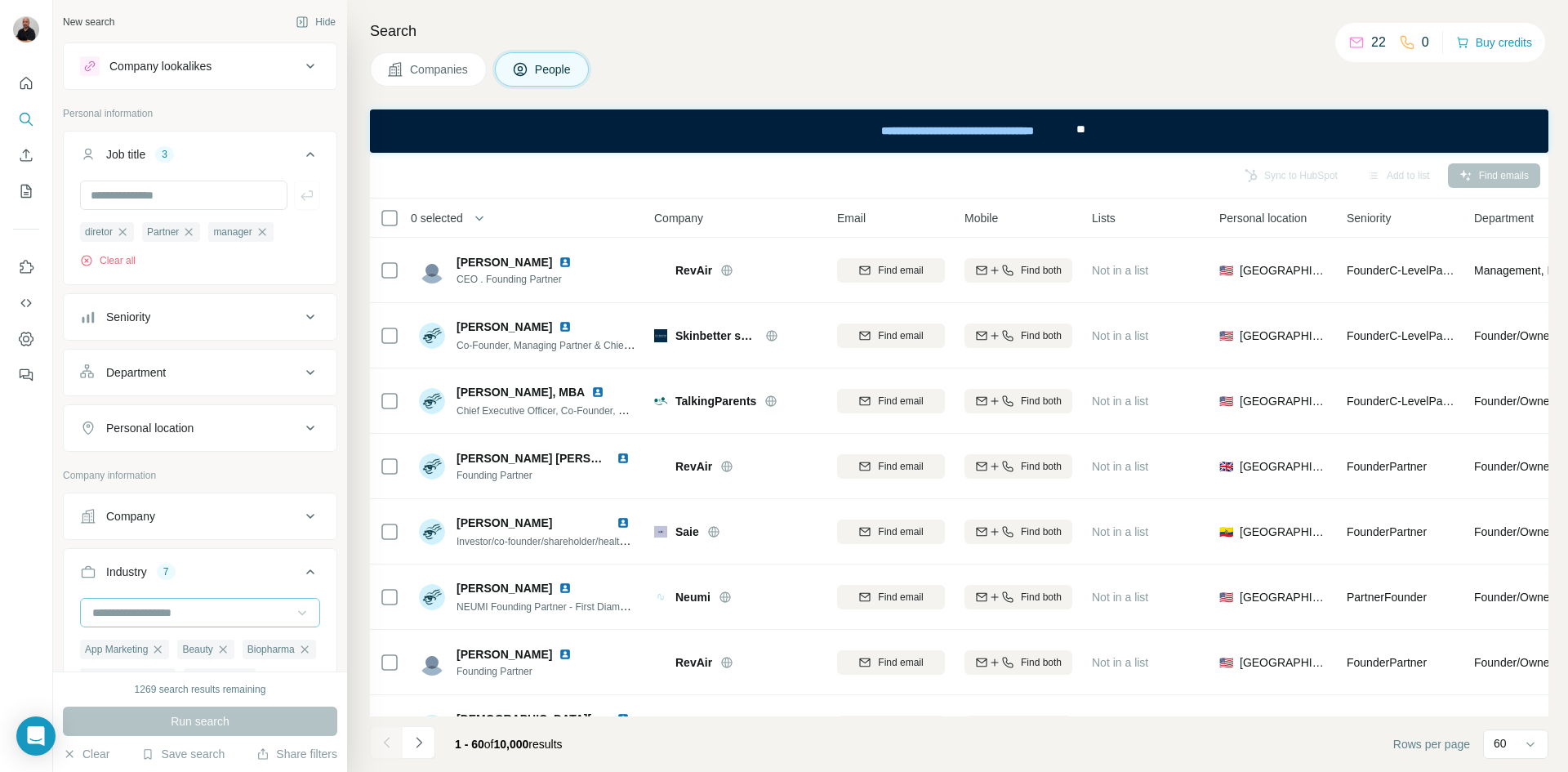
click at [206, 716] on div "Run search" at bounding box center [200, 721] width 275 height 29
click at [313, 250] on div "diretor Partner manager Clear all" at bounding box center [200, 231] width 273 height 101
click at [301, 151] on icon at bounding box center [310, 154] width 19 height 19
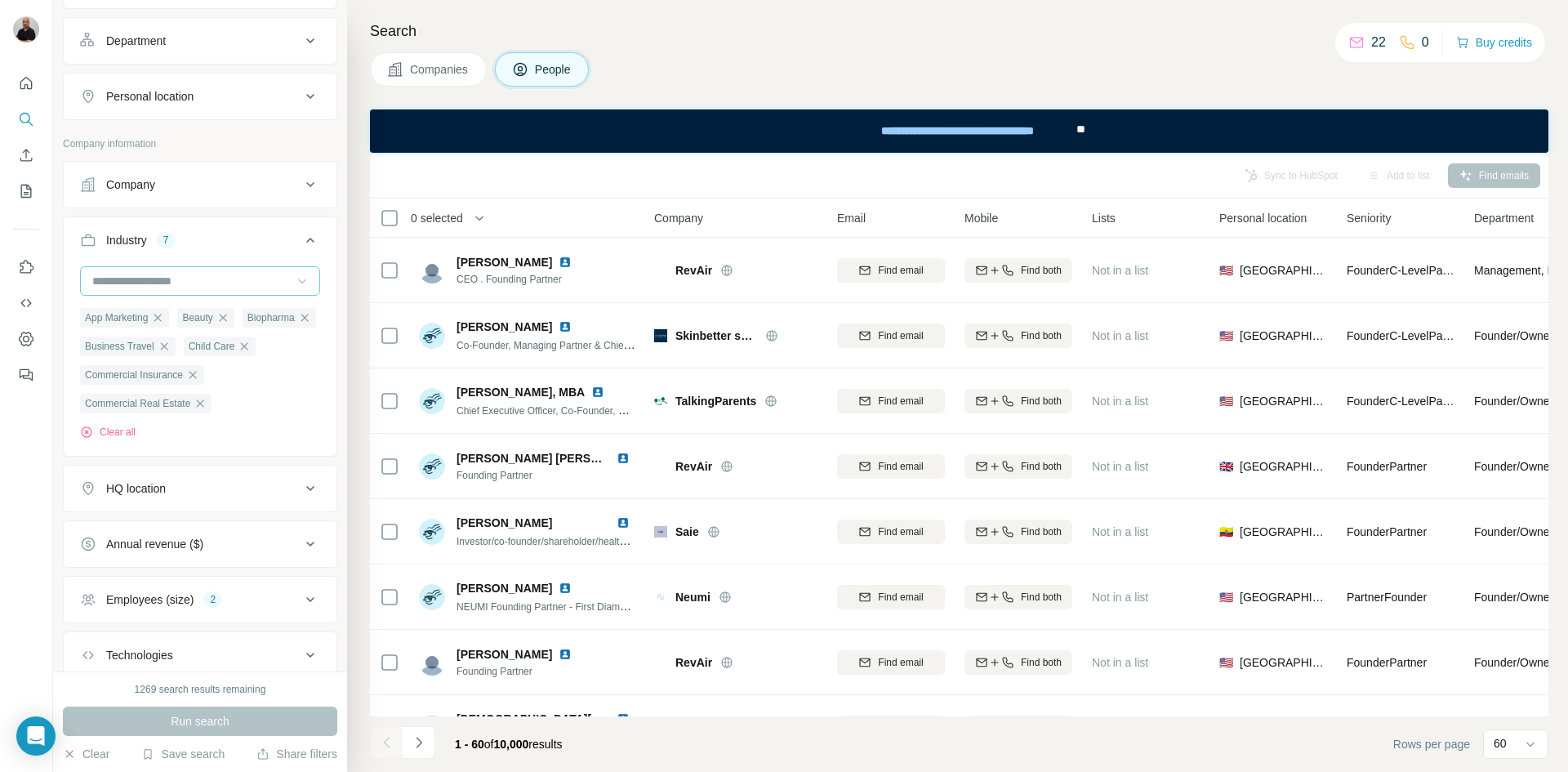
scroll to position [209, 0]
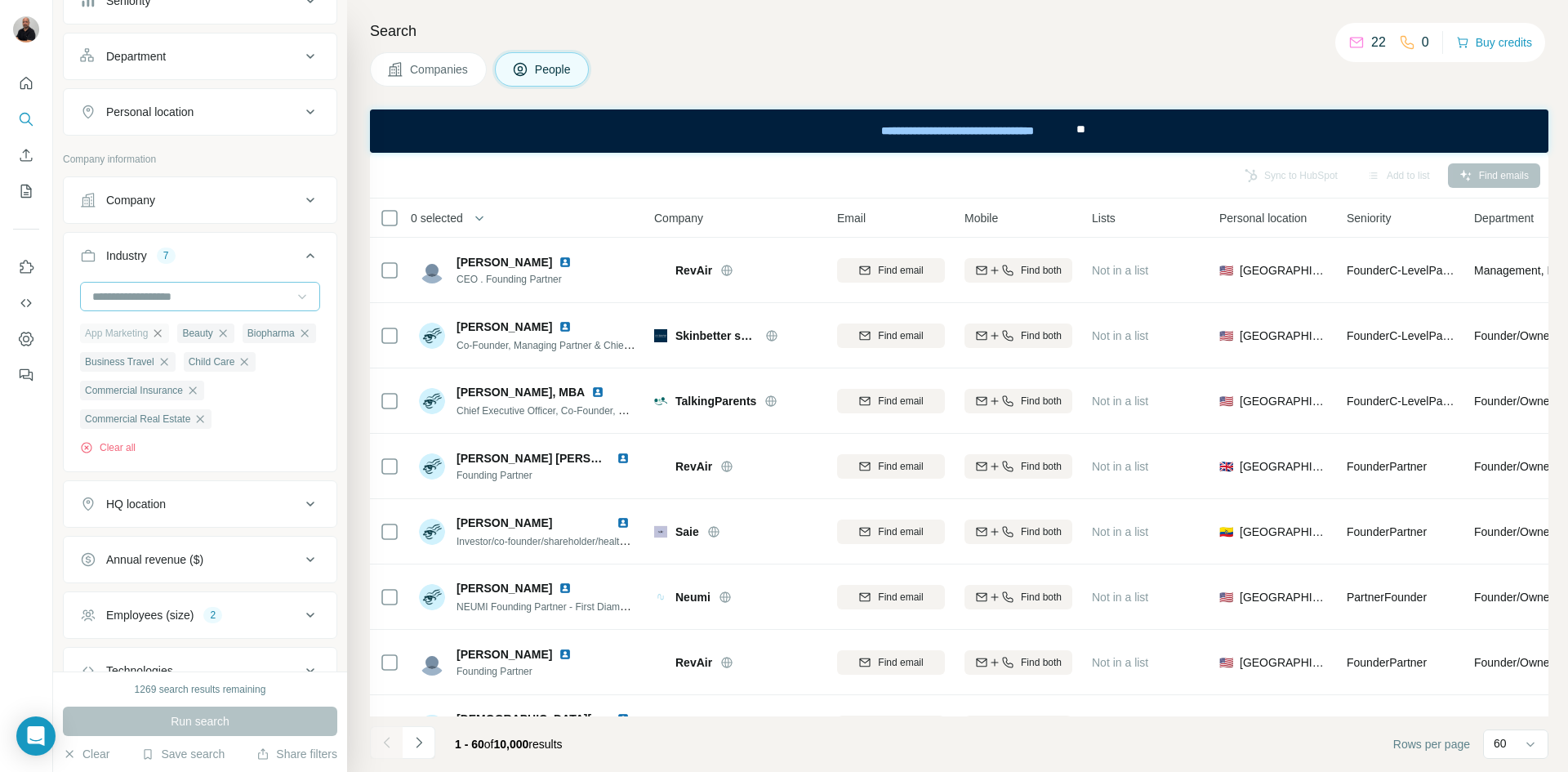
click at [157, 333] on icon "button" at bounding box center [158, 333] width 13 height 13
click at [198, 717] on span "Run search" at bounding box center [200, 721] width 59 height 16
click at [303, 418] on ul "Beauty Biopharma Business Travel Child Care Commercial Insurance Commercial Rea…" at bounding box center [200, 375] width 240 height 106
click at [130, 334] on icon "button" at bounding box center [125, 333] width 13 height 13
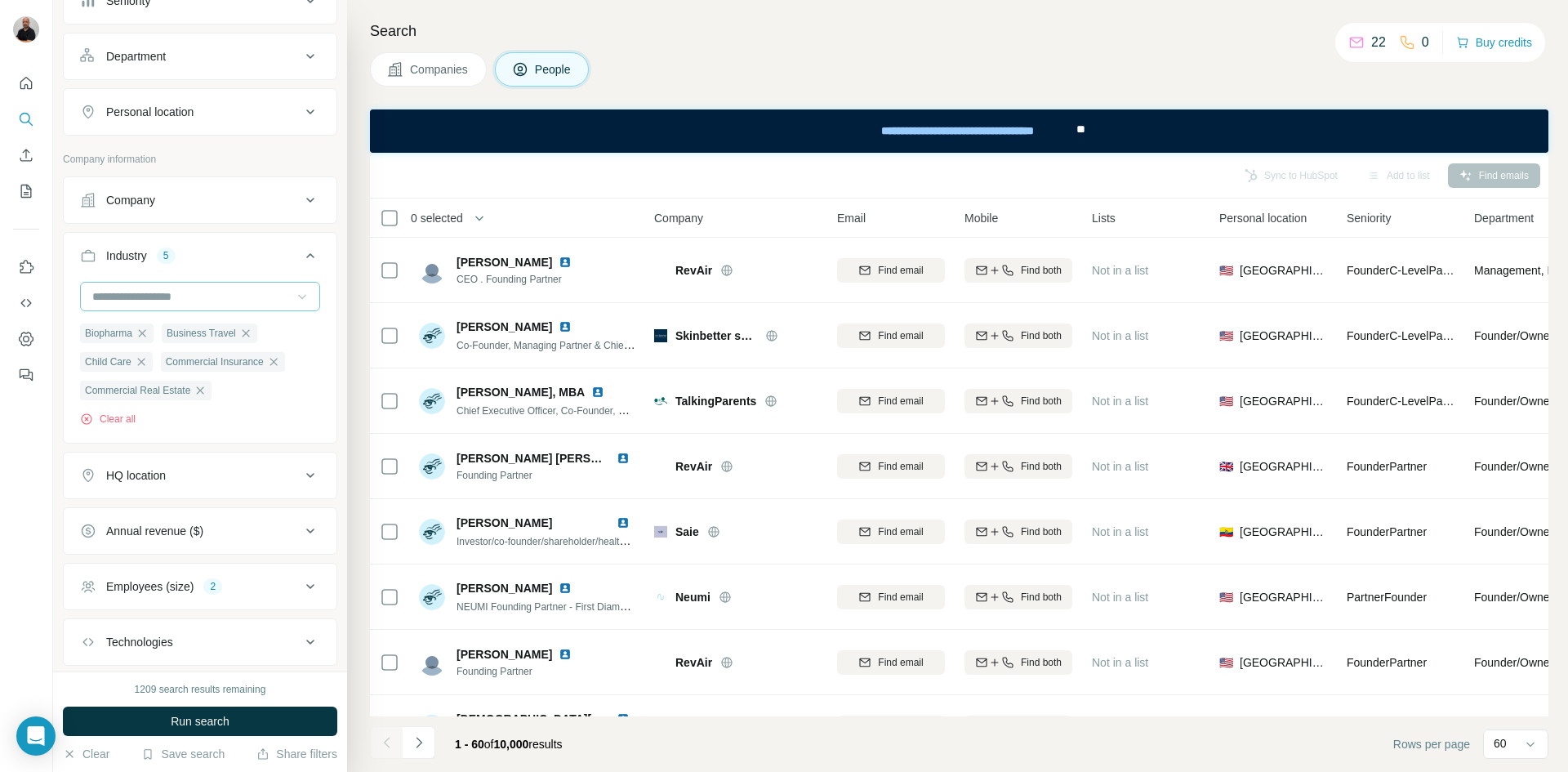
click at [183, 715] on button "Run search" at bounding box center [200, 721] width 275 height 29
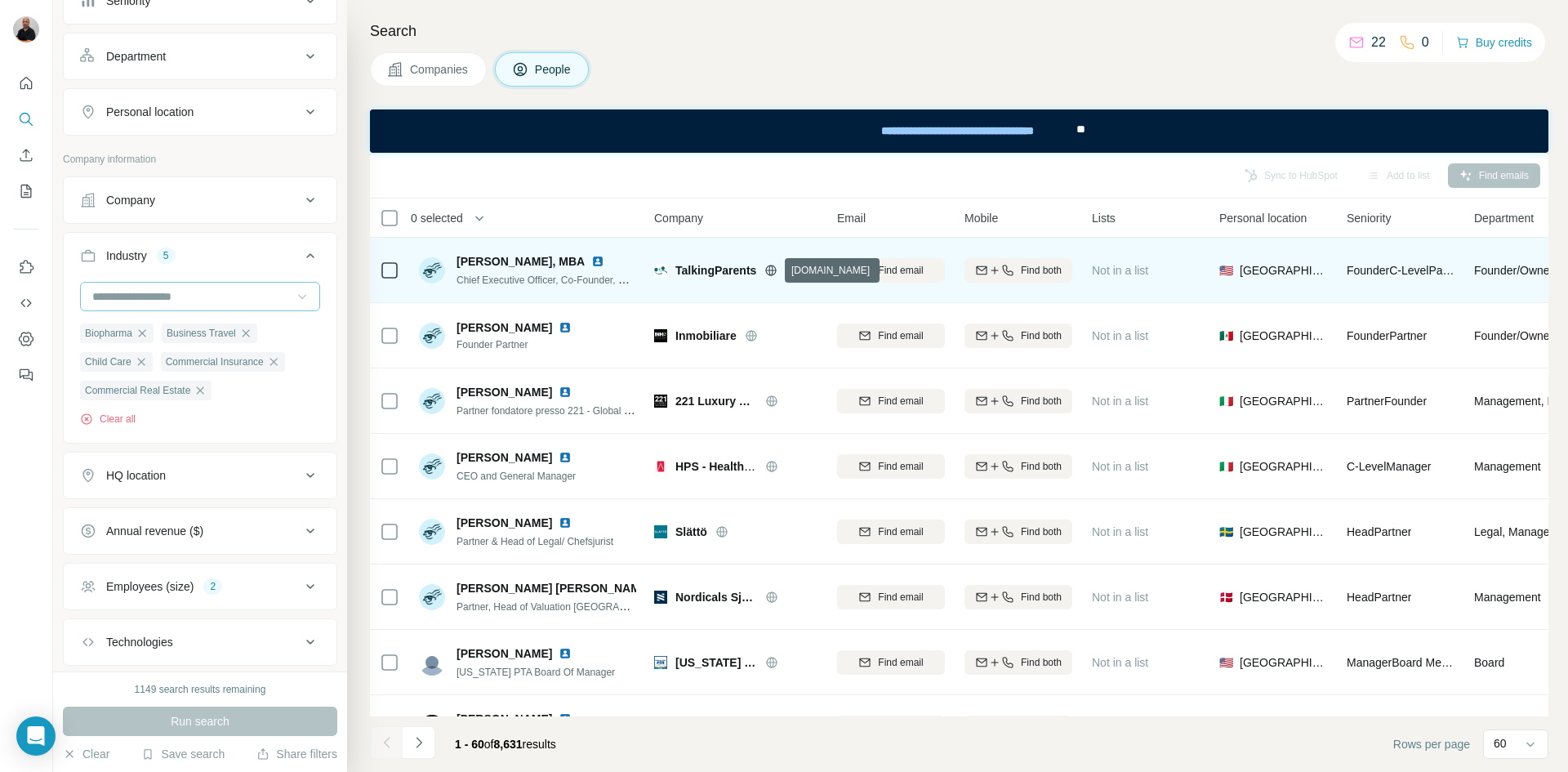
click at [773, 270] on icon at bounding box center [771, 270] width 11 height 1
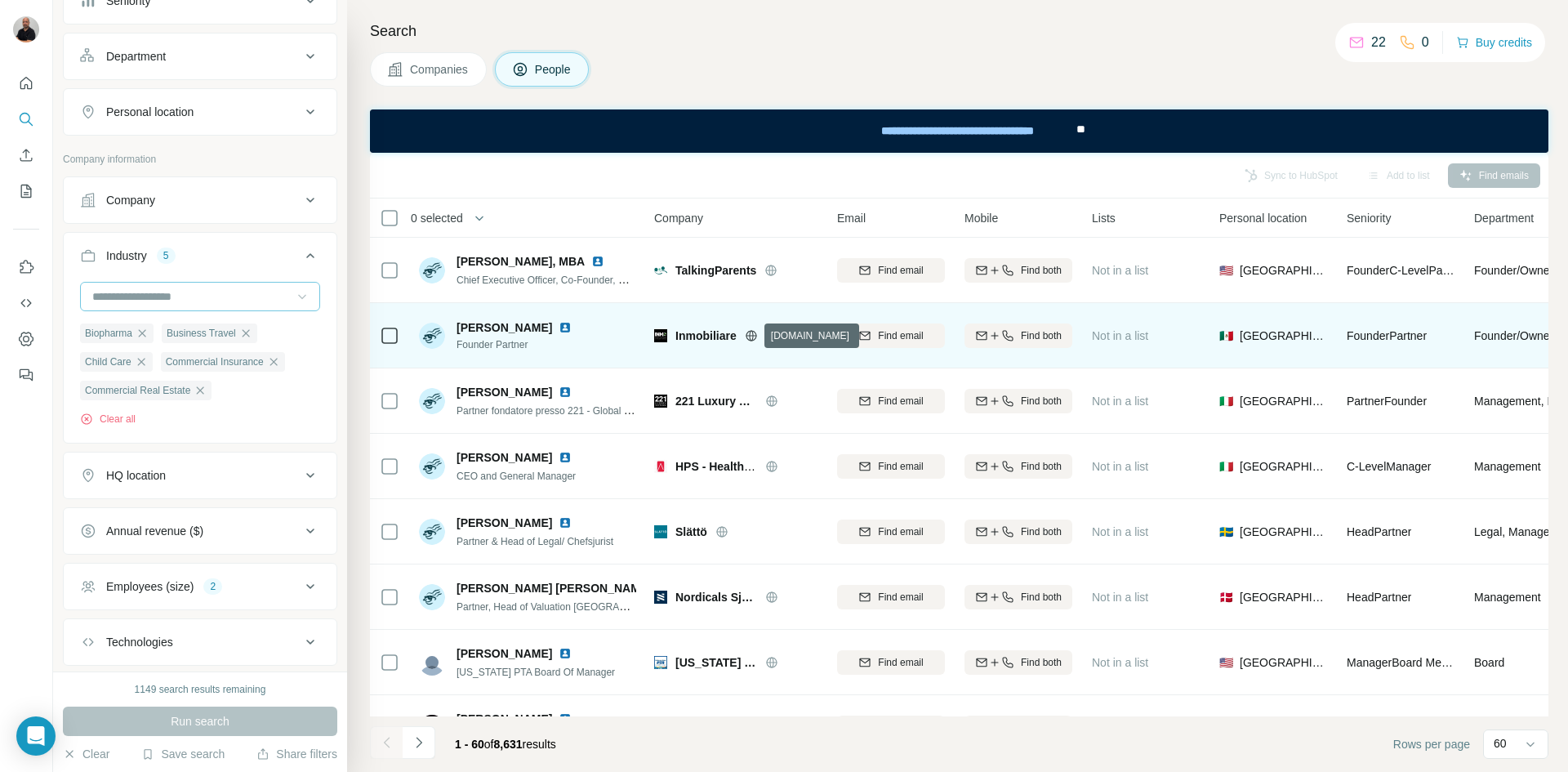
click at [753, 336] on icon at bounding box center [750, 335] width 4 height 11
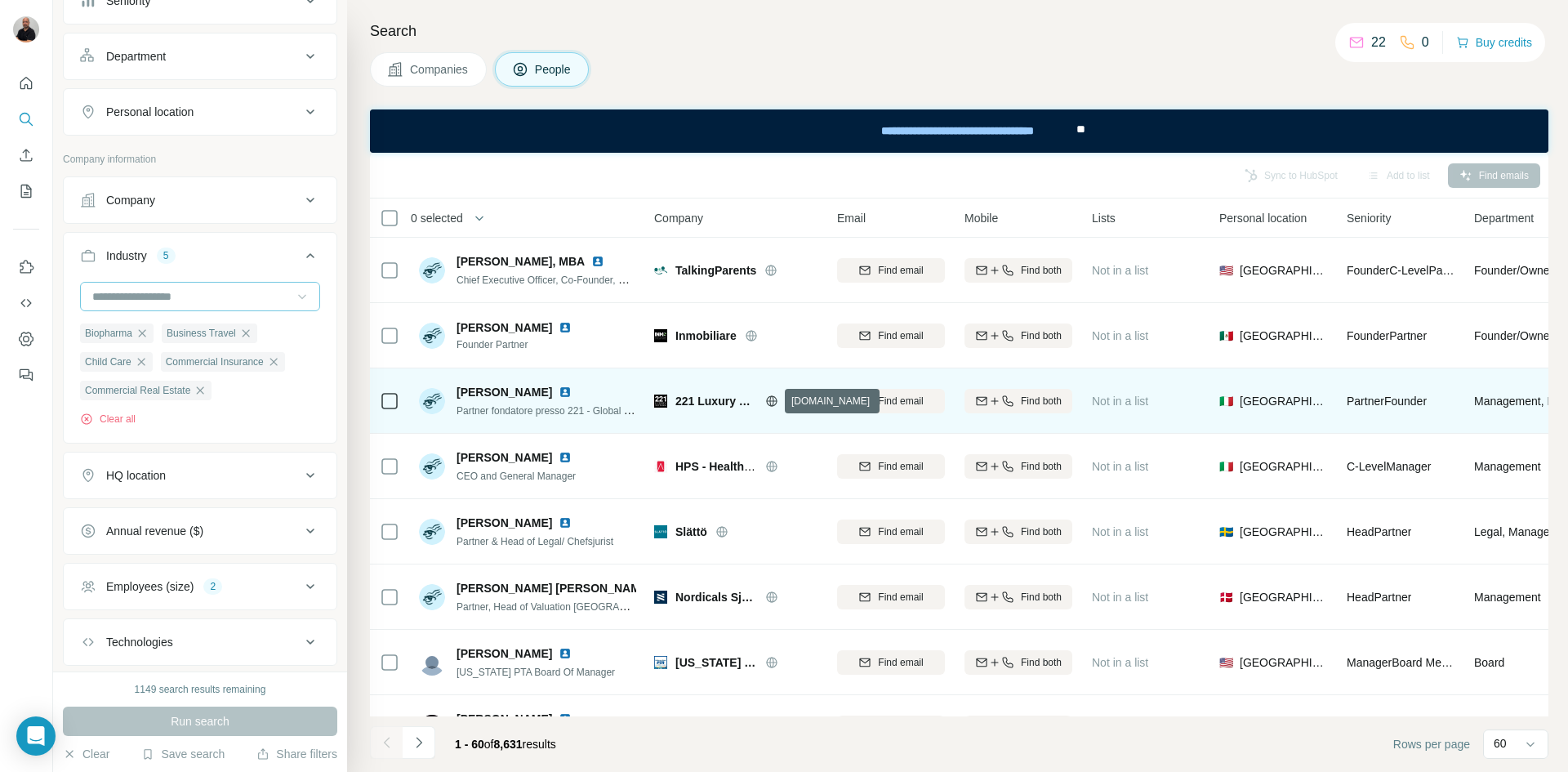
click at [776, 400] on icon at bounding box center [771, 400] width 11 height 1
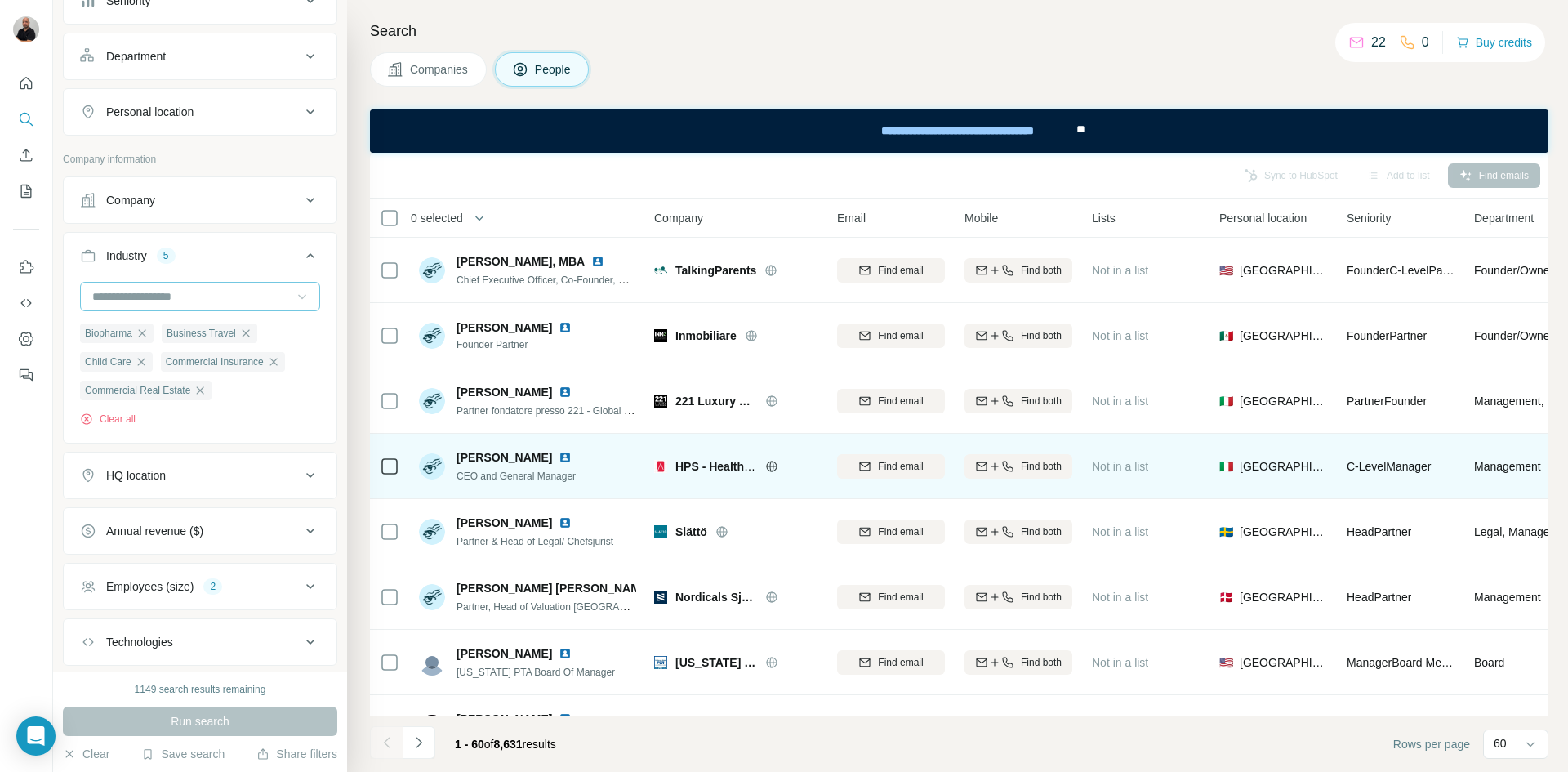
click at [771, 465] on icon at bounding box center [772, 466] width 13 height 13
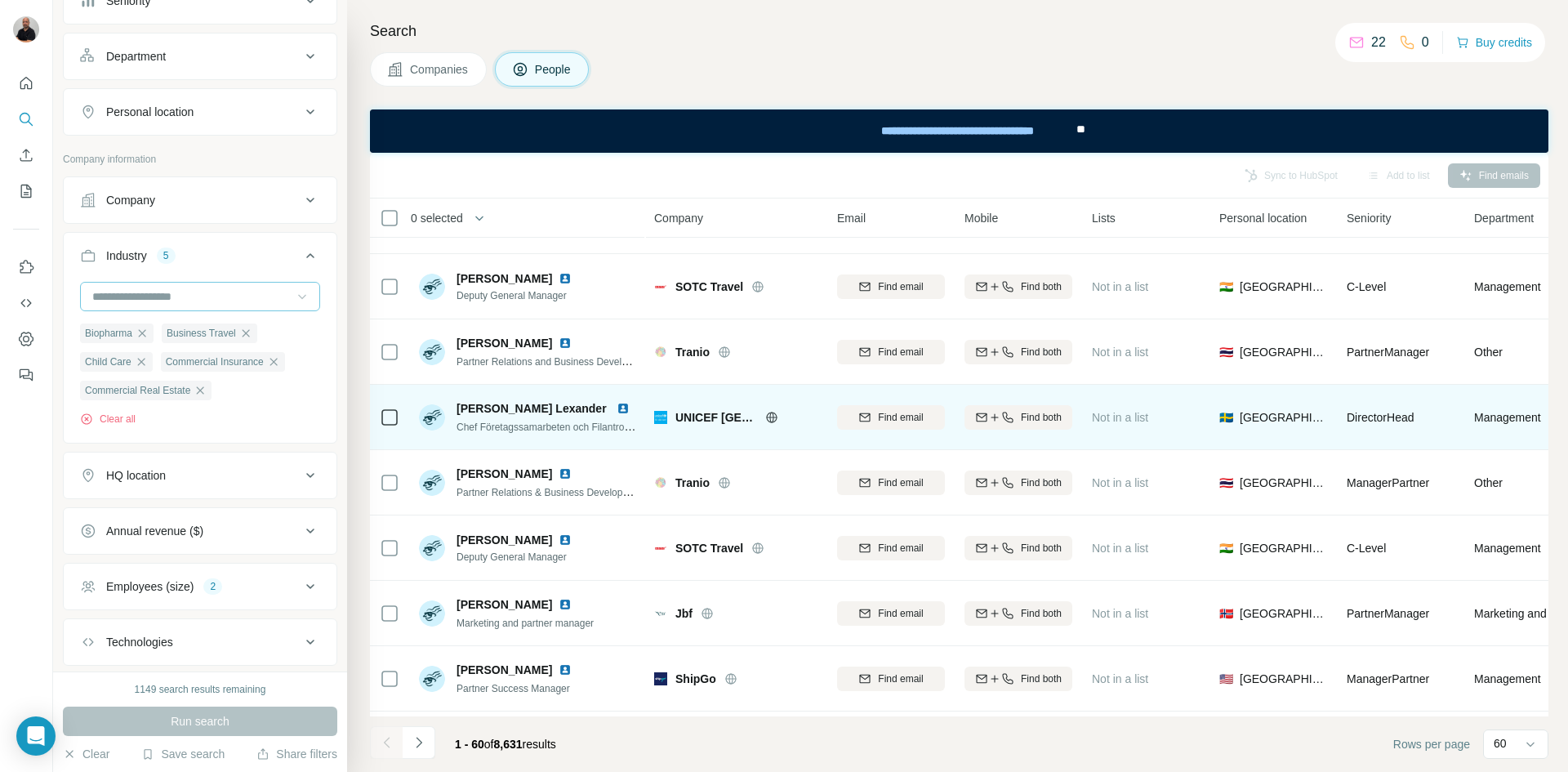
scroll to position [654, 0]
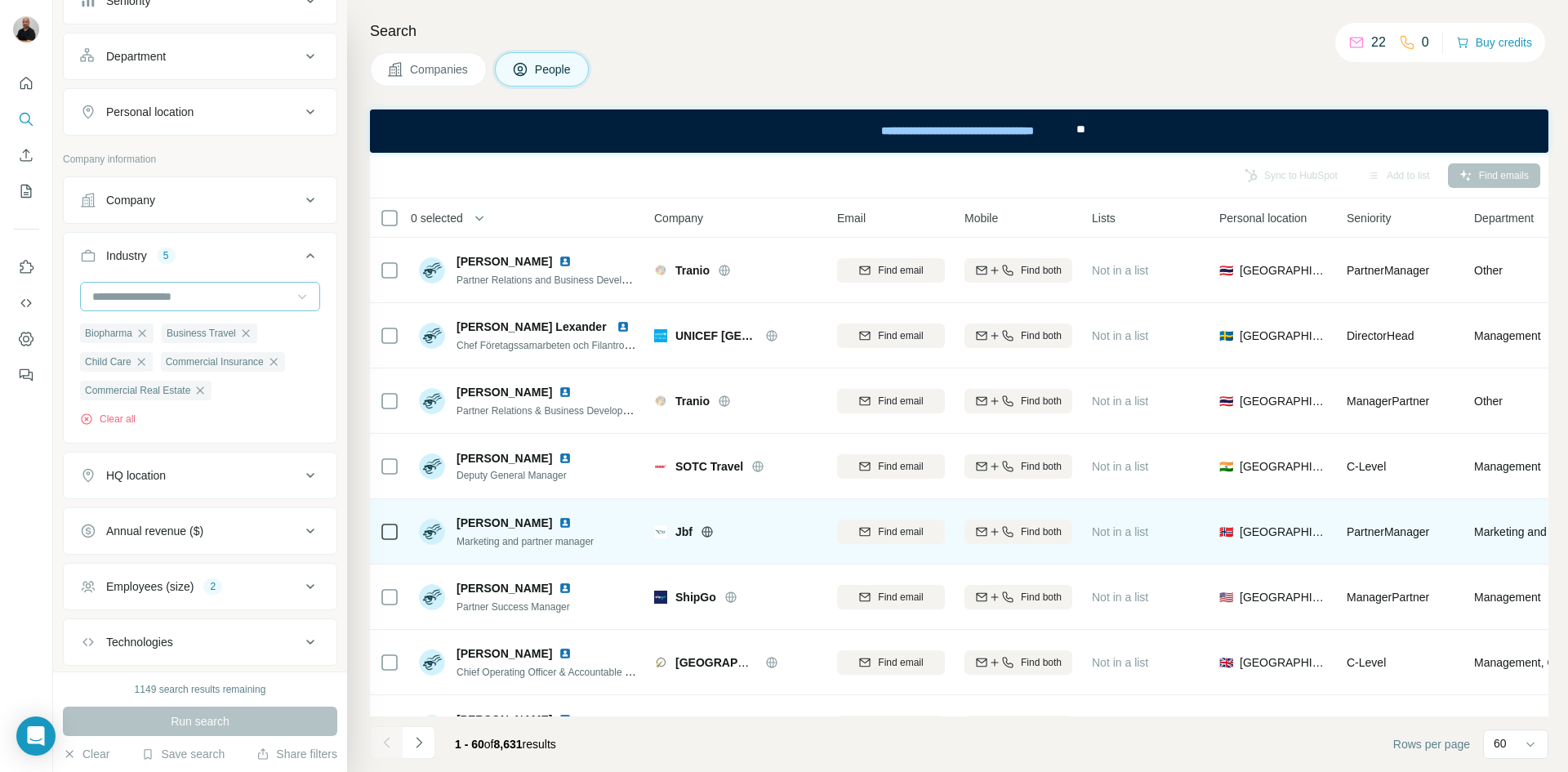
click at [709, 532] on icon at bounding box center [707, 531] width 4 height 11
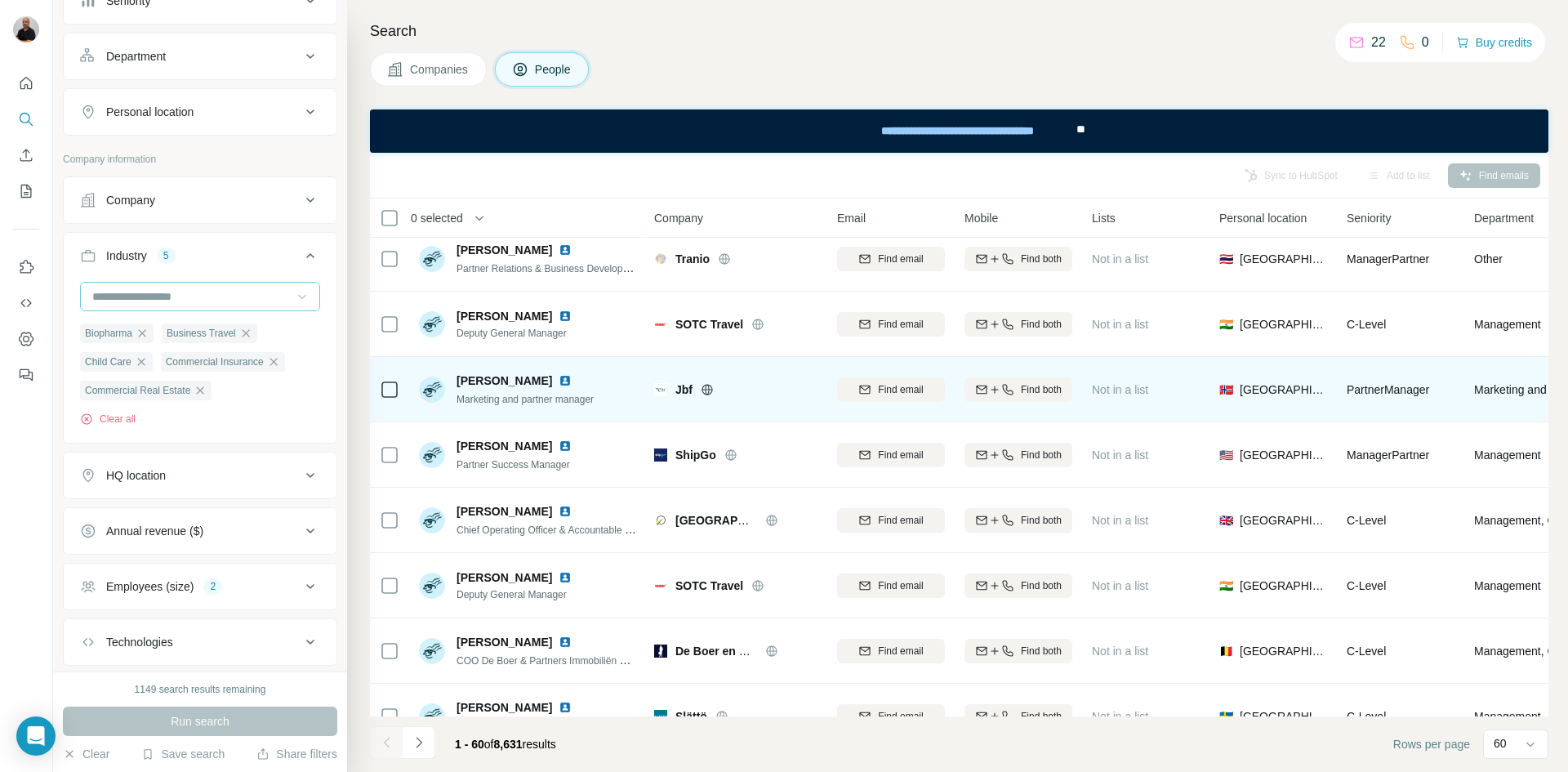
scroll to position [817, 0]
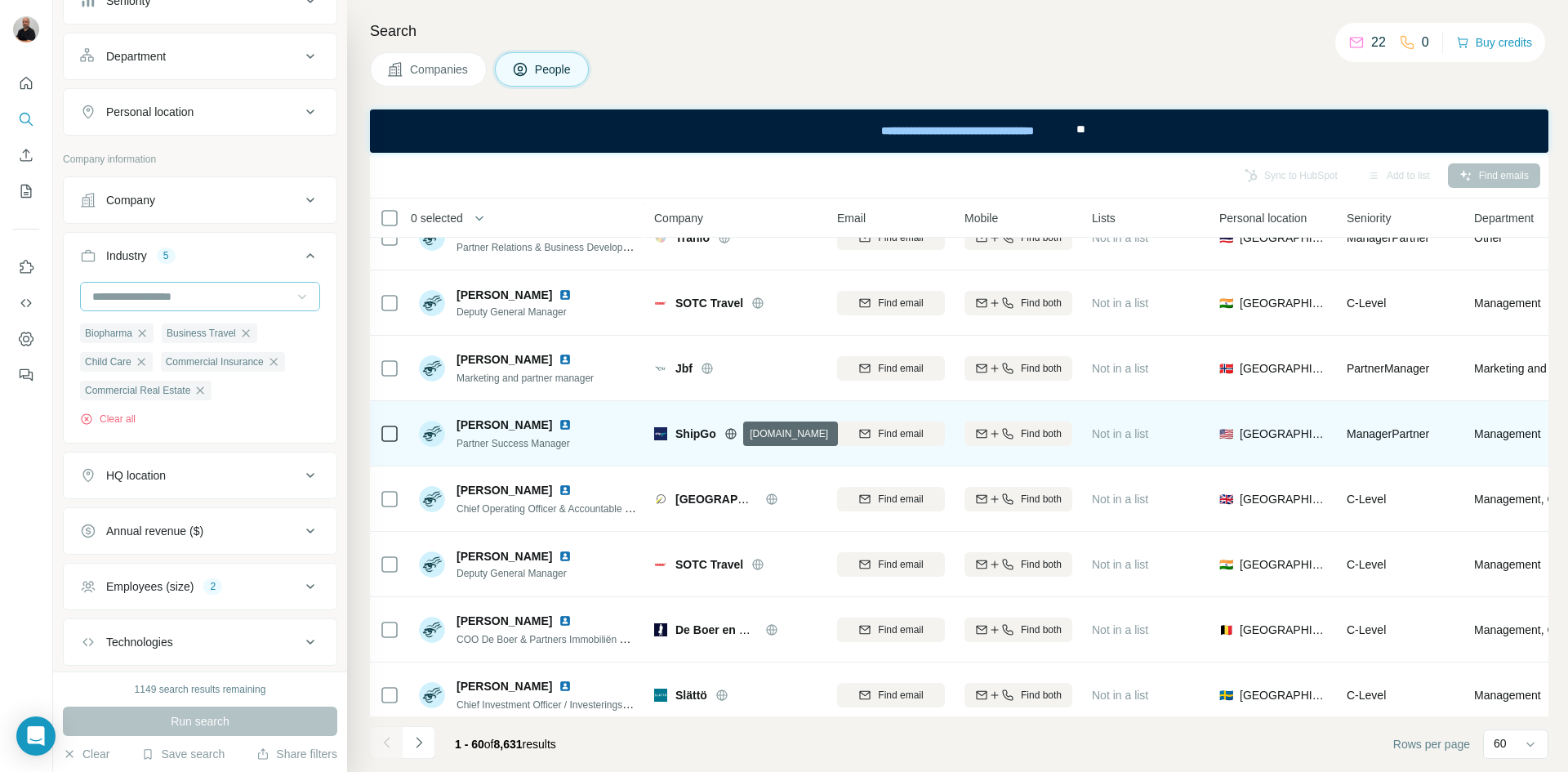
click at [736, 431] on icon at bounding box center [731, 433] width 13 height 13
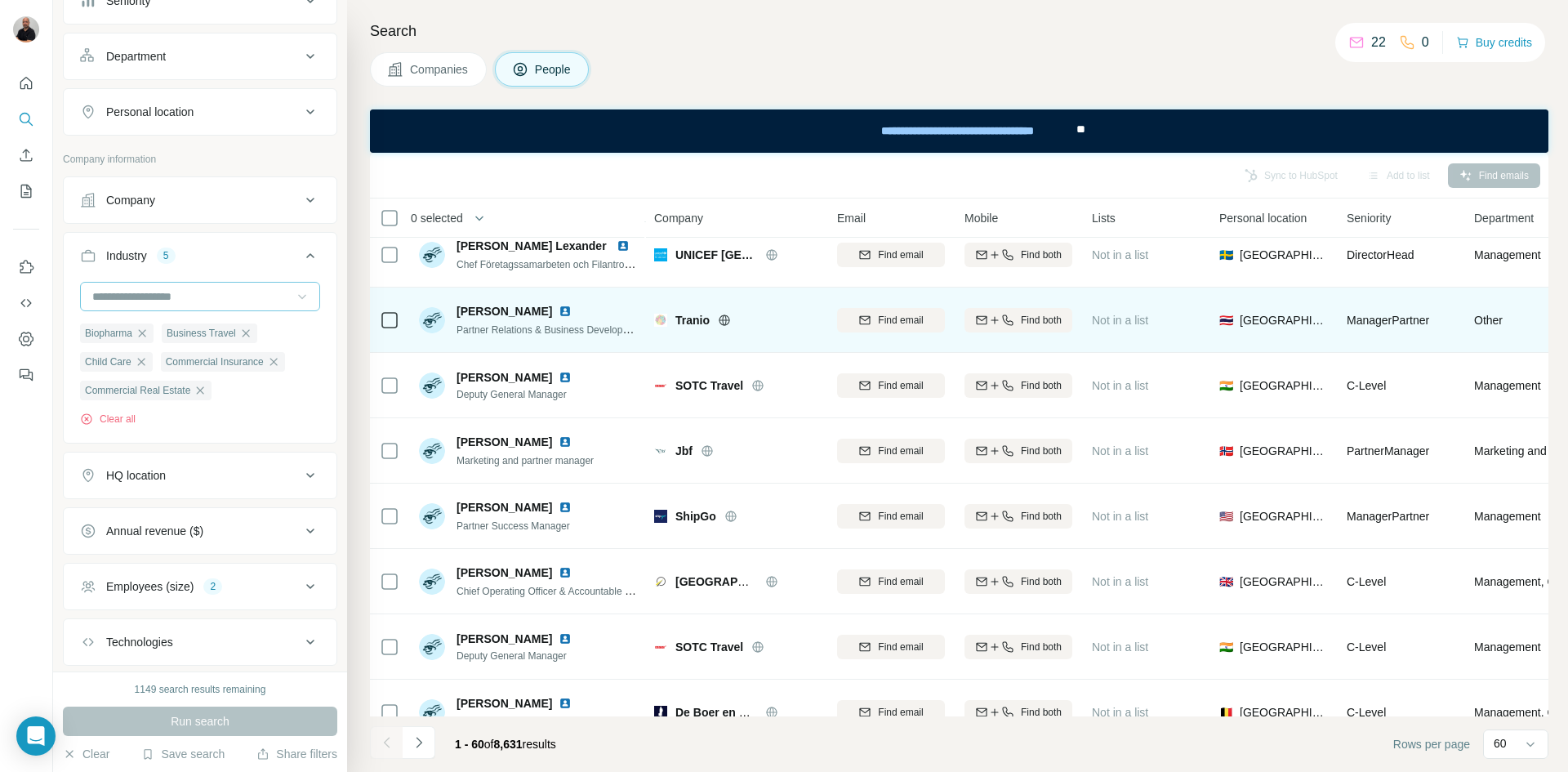
scroll to position [735, 0]
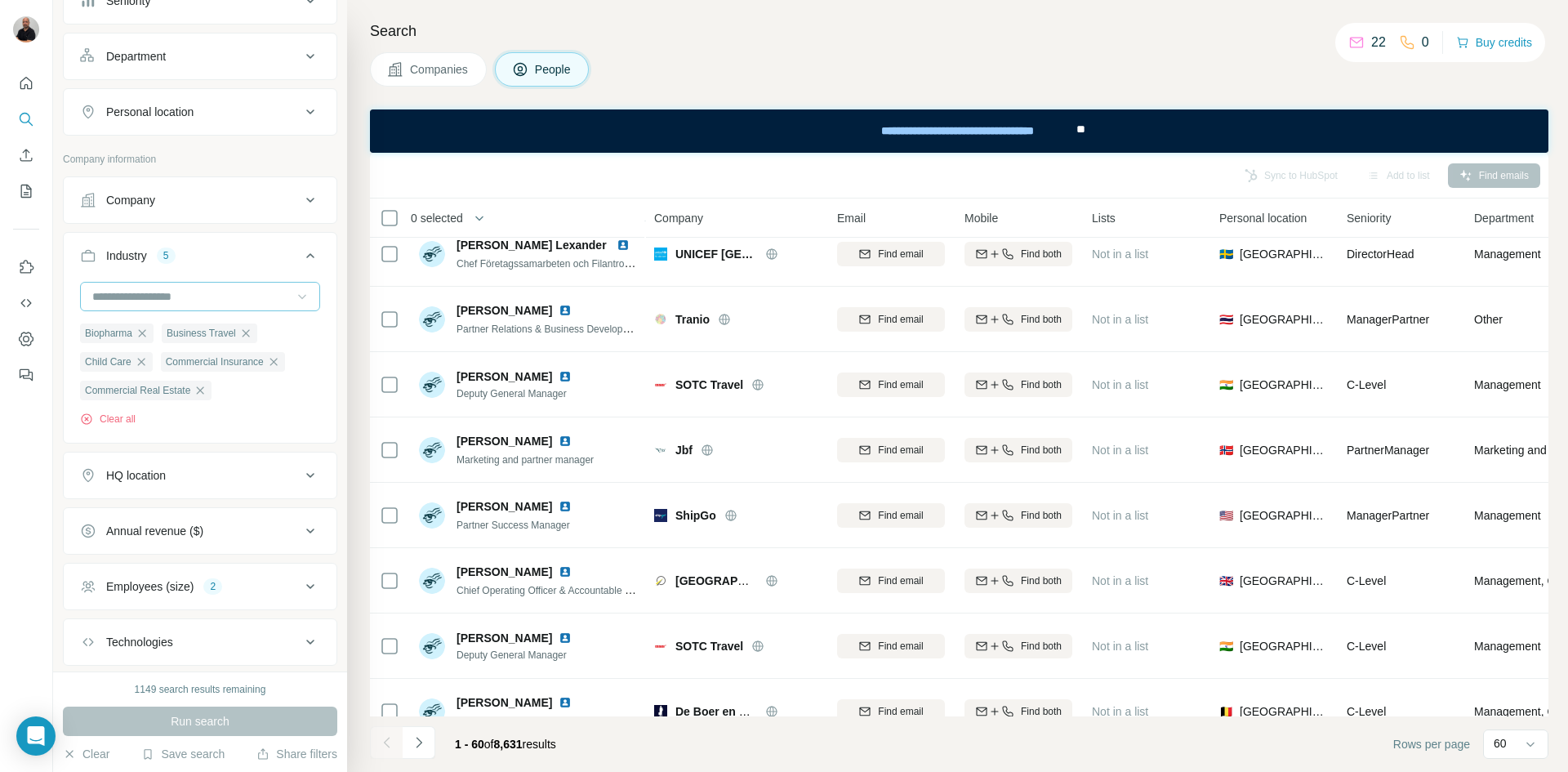
click at [307, 478] on icon at bounding box center [311, 475] width 8 height 5
click at [215, 523] on input "text" at bounding box center [200, 516] width 240 height 29
type input "******"
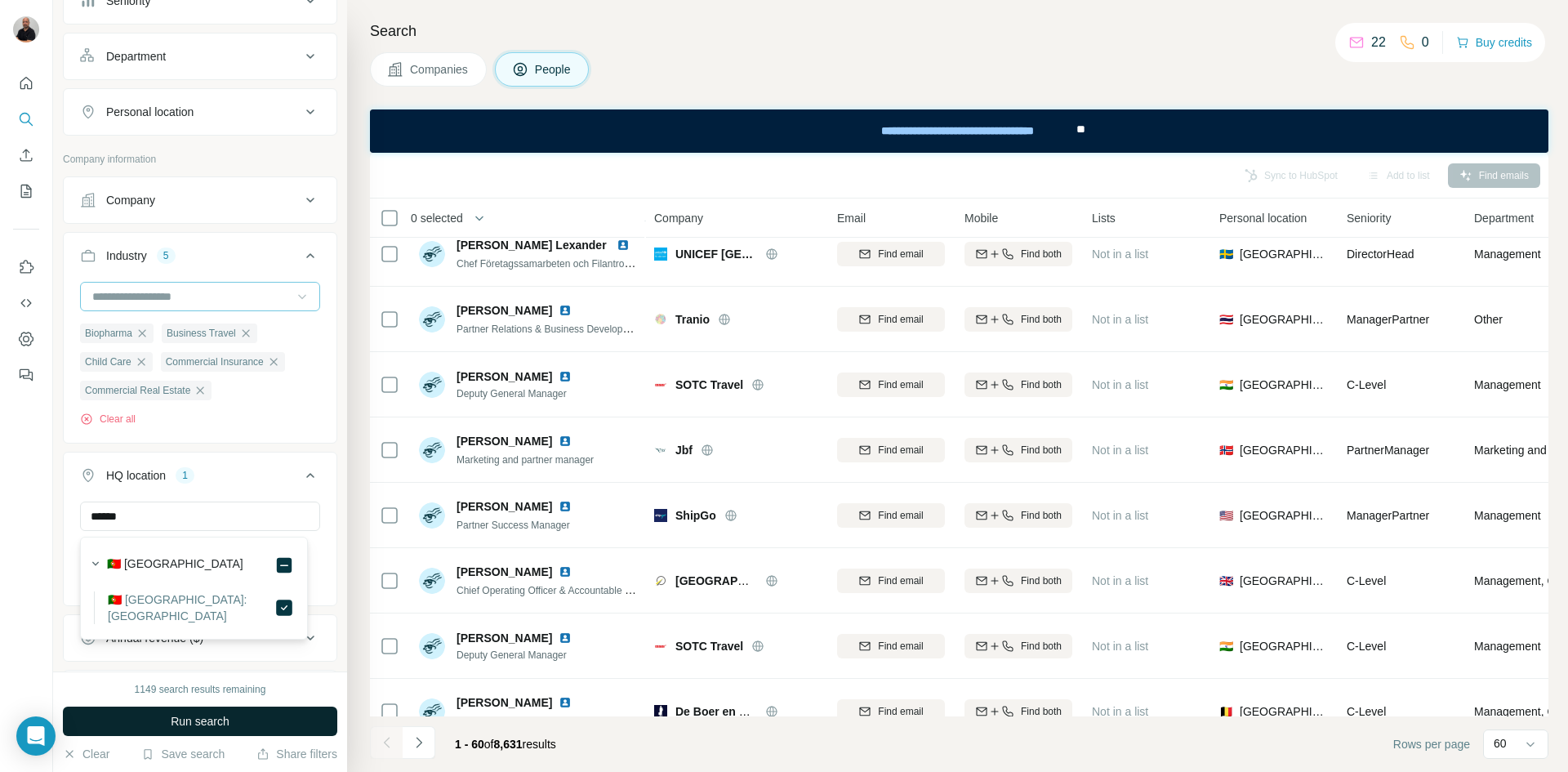
click at [257, 706] on div "1149 search results remaining Run search Clear Save search Share filters" at bounding box center [200, 722] width 294 height 101
click at [255, 714] on button "Run search" at bounding box center [200, 721] width 275 height 29
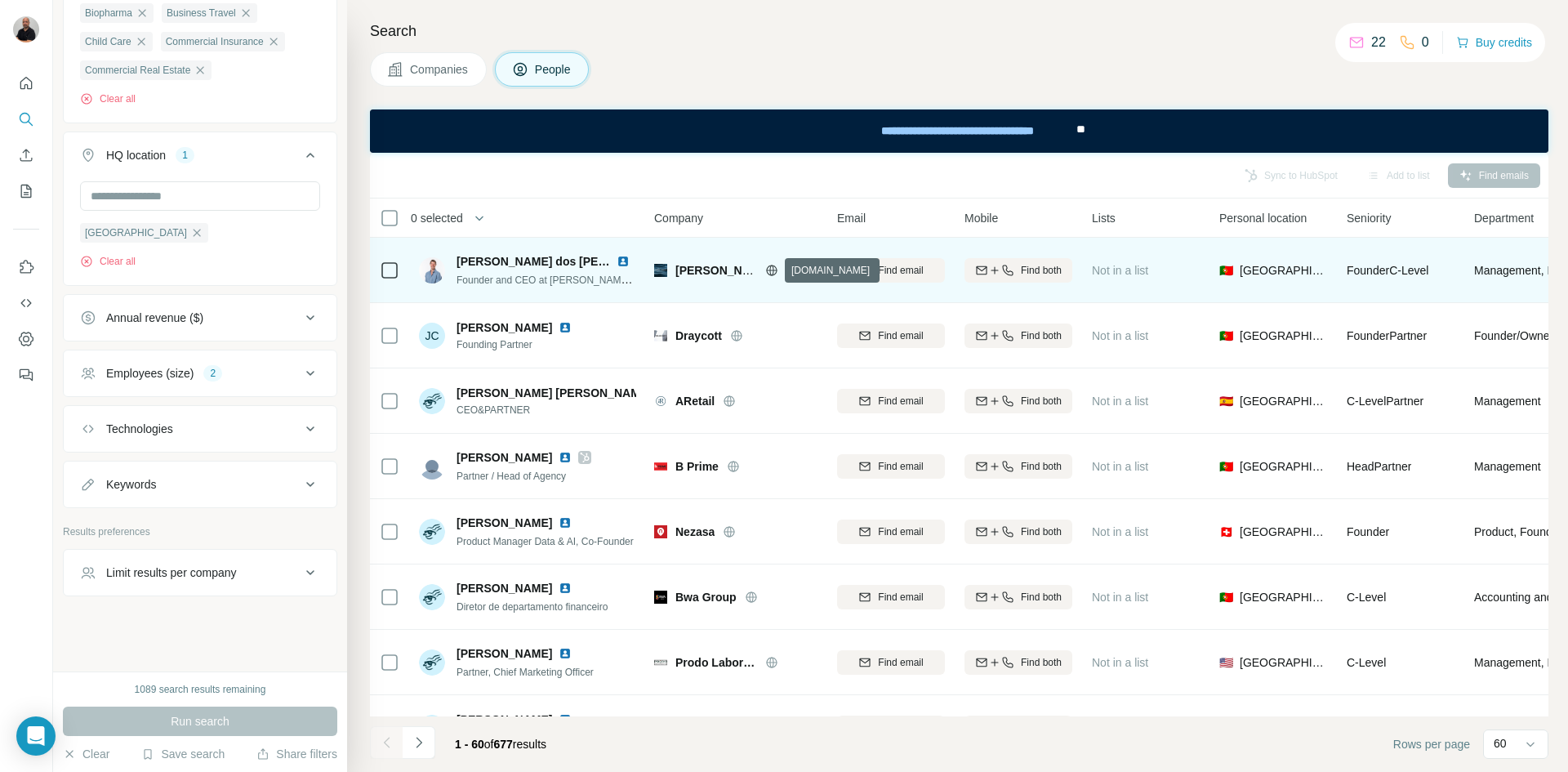
click at [771, 270] on icon at bounding box center [771, 270] width 4 height 11
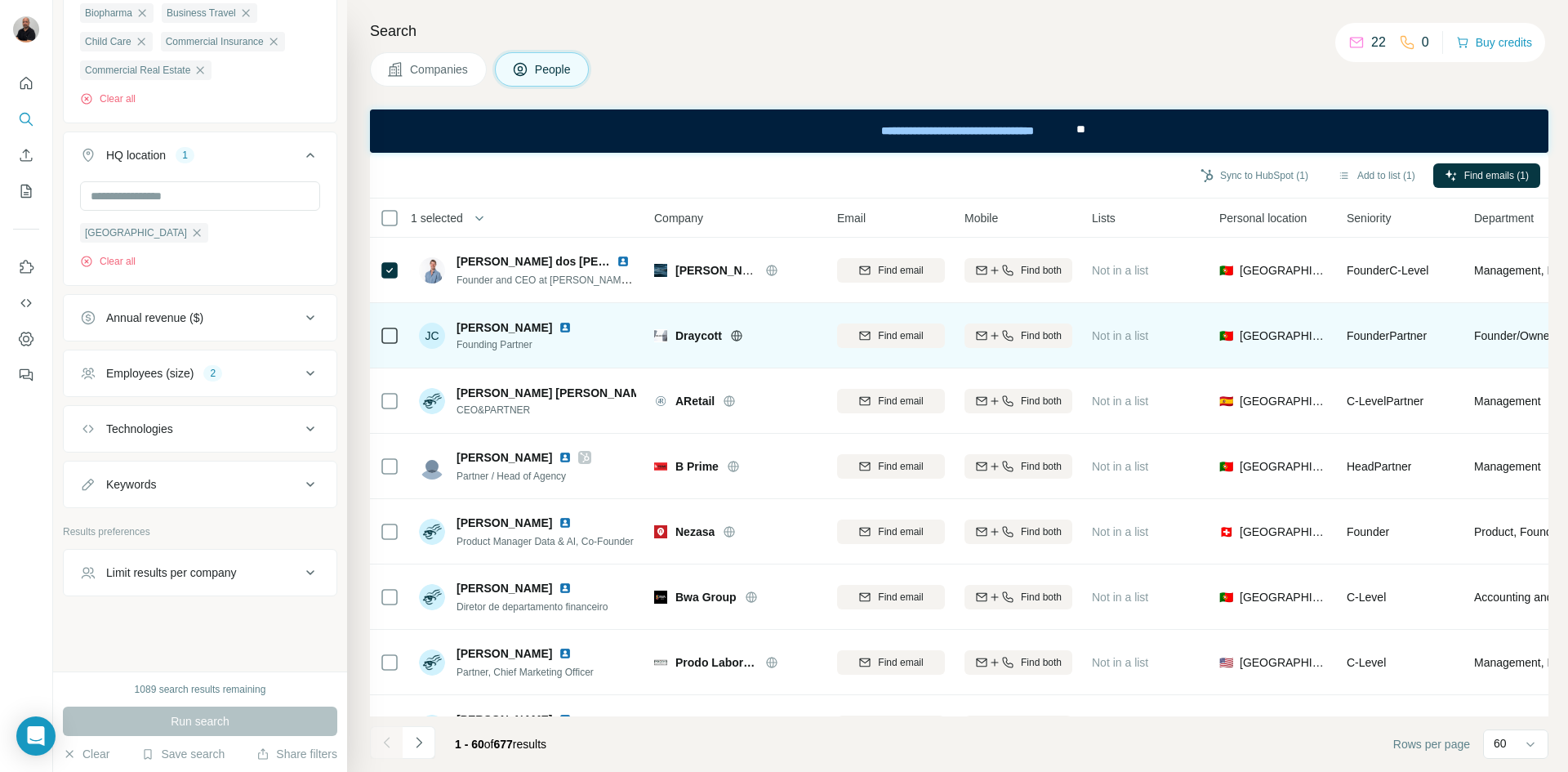
click at [741, 337] on icon at bounding box center [737, 336] width 13 height 13
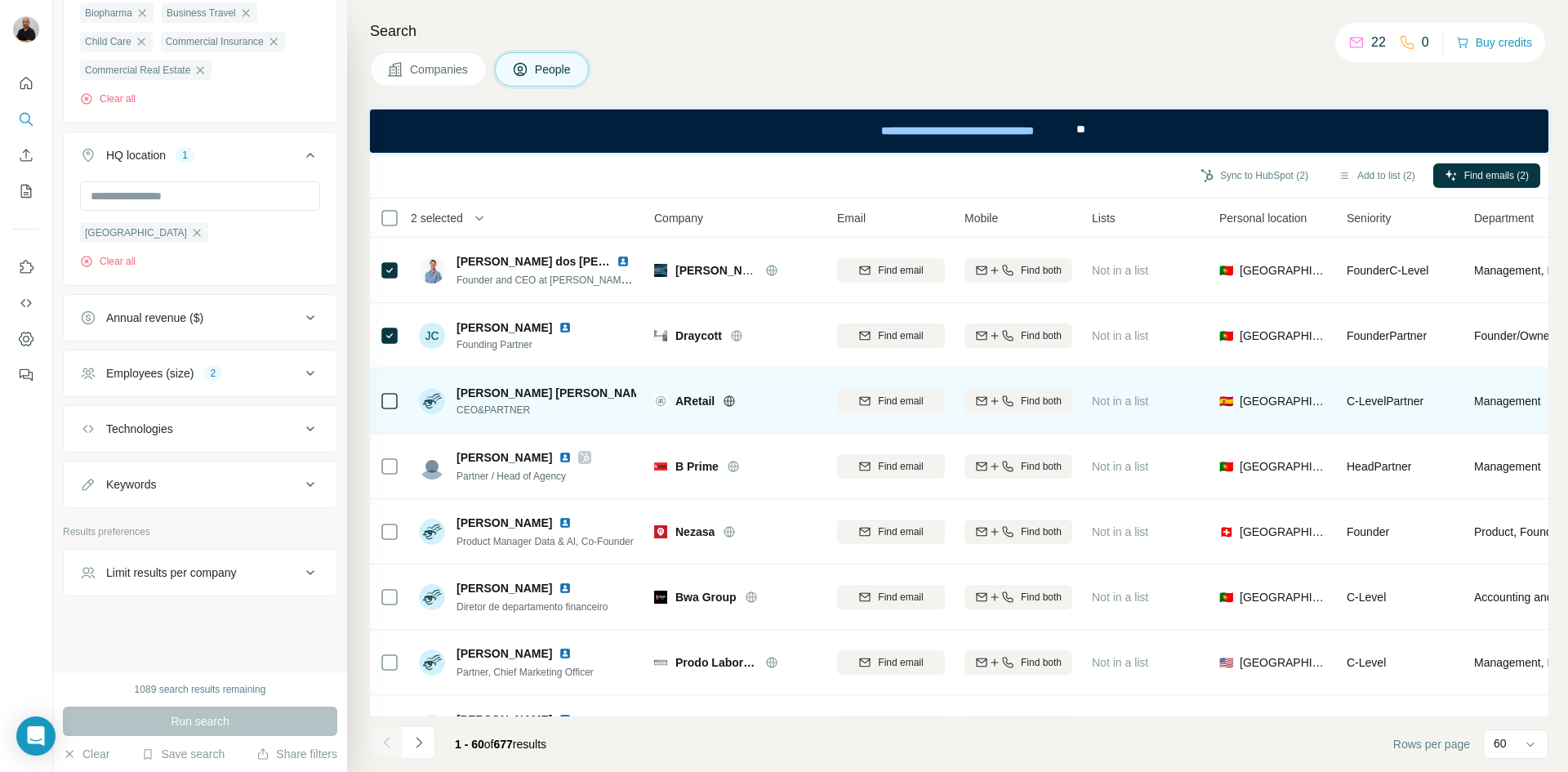
click at [730, 401] on icon at bounding box center [729, 400] width 11 height 1
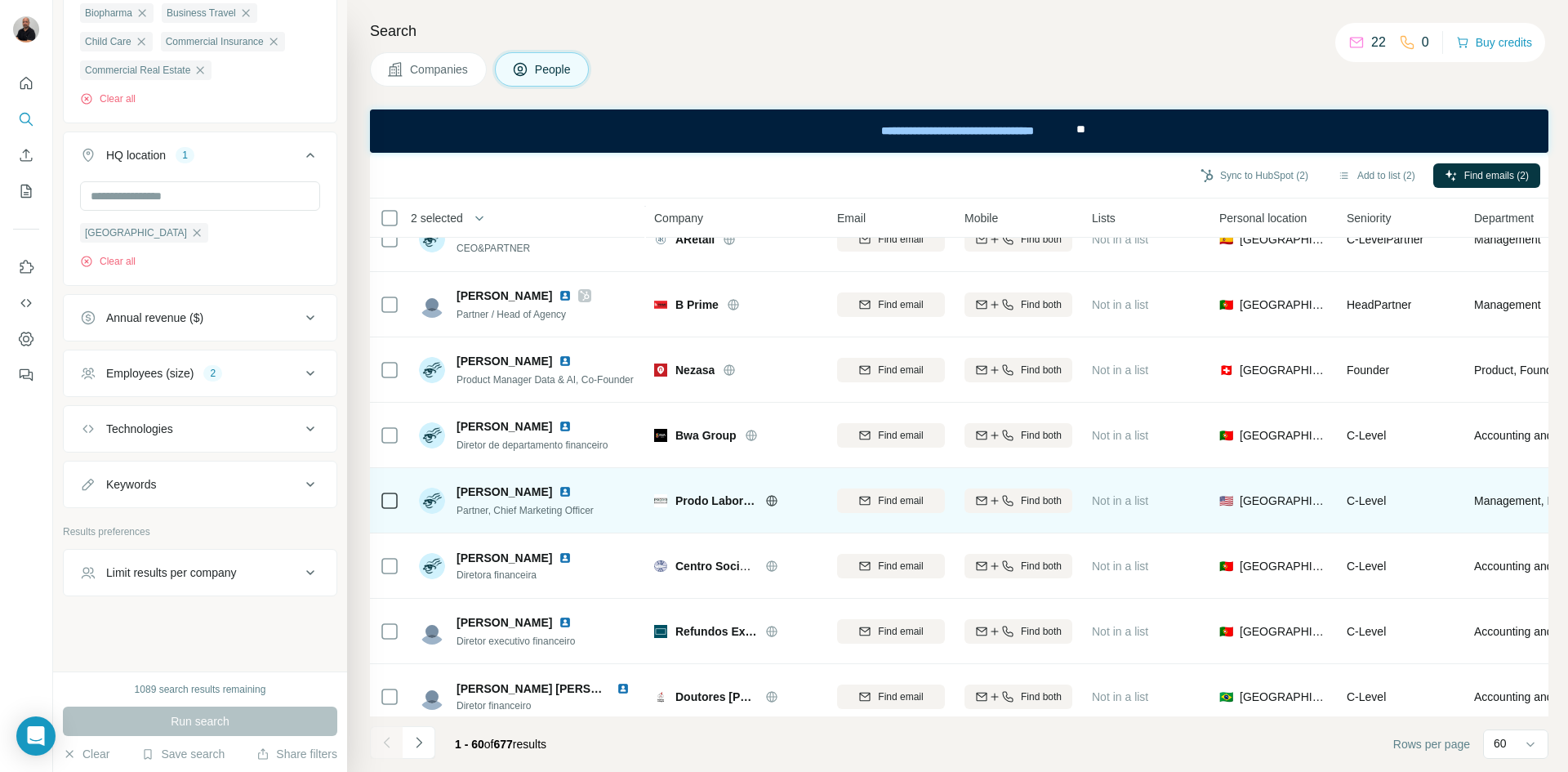
scroll to position [163, 0]
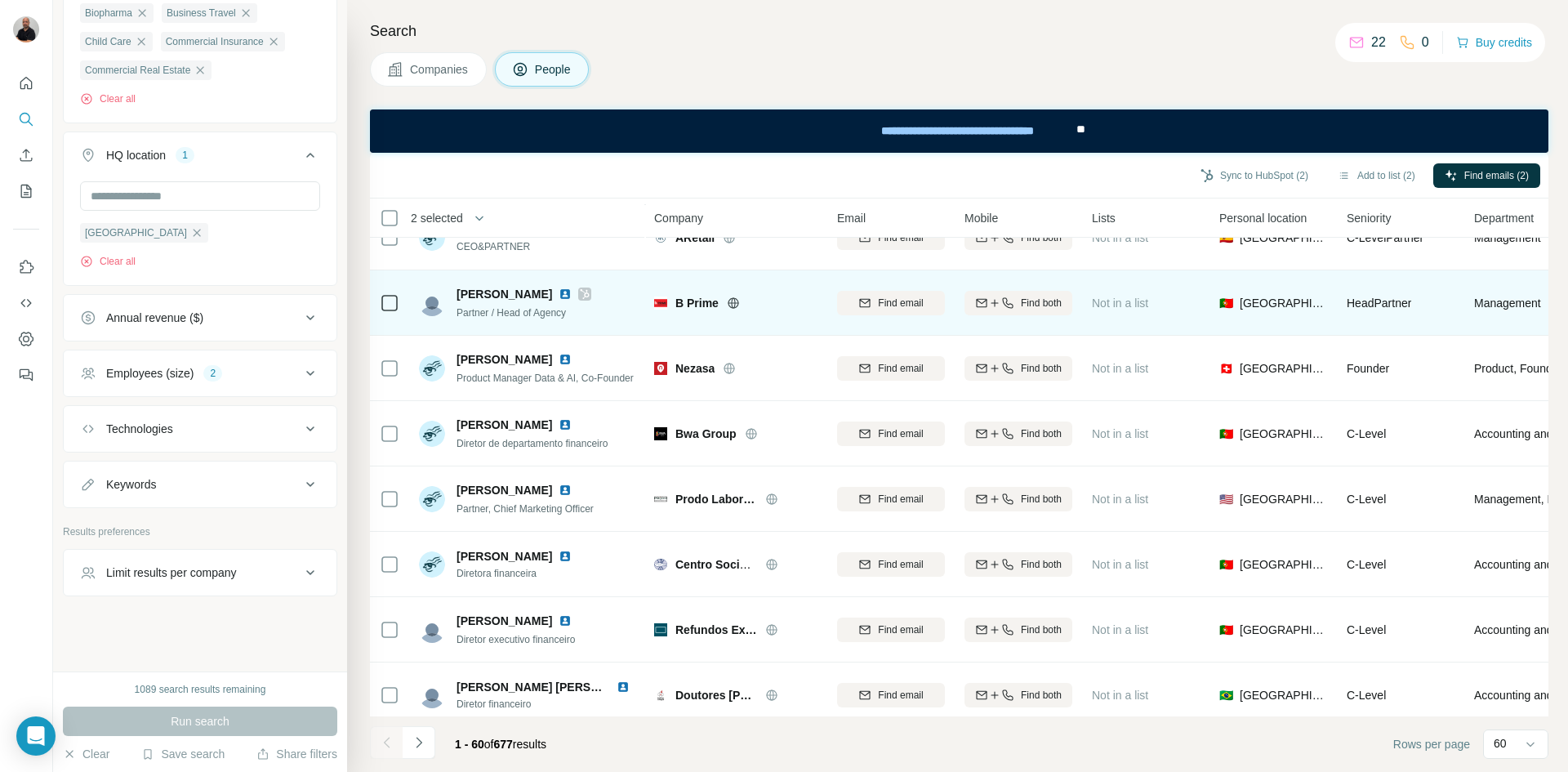
click at [733, 305] on icon at bounding box center [734, 303] width 13 height 13
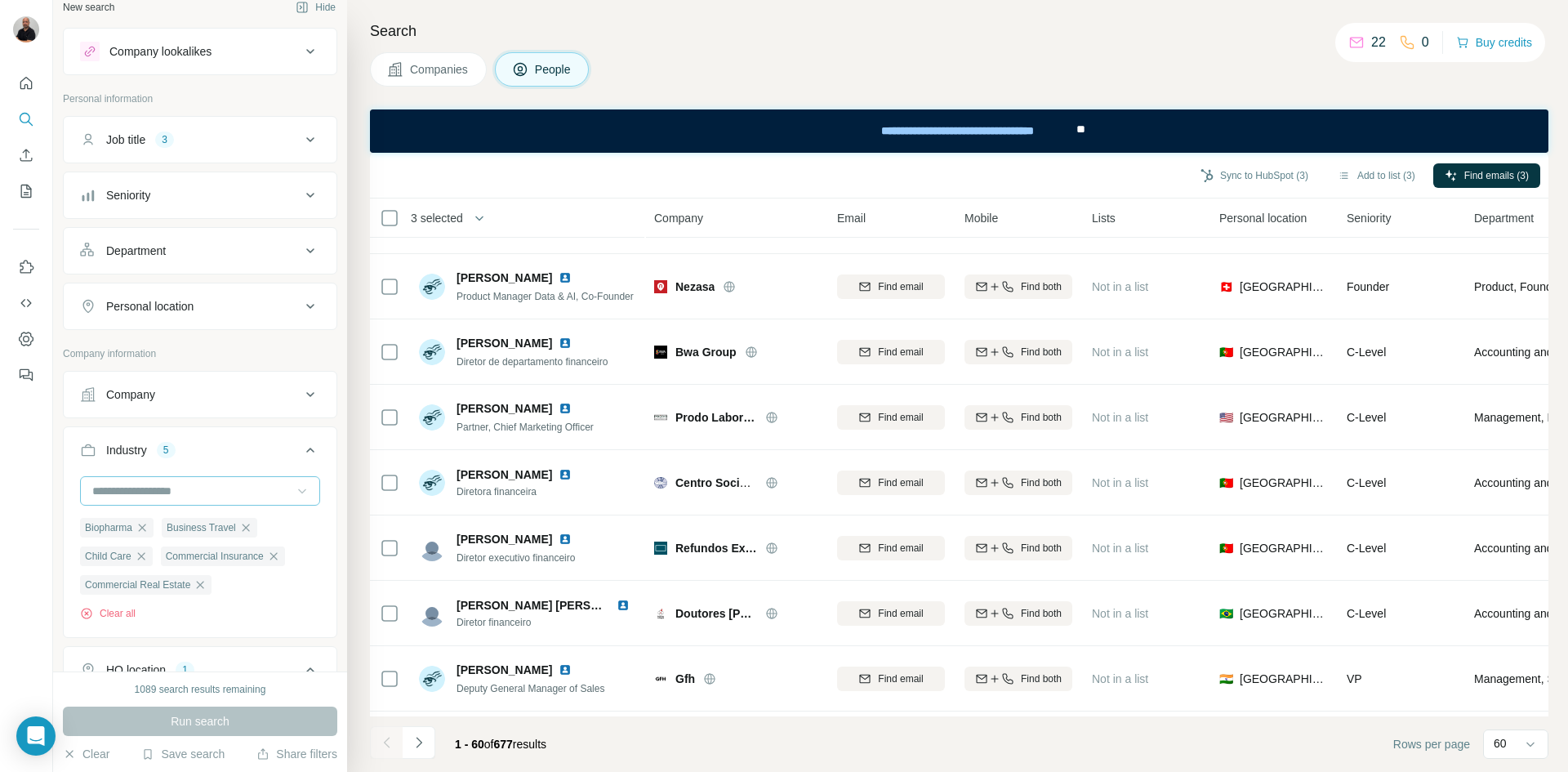
scroll to position [0, 0]
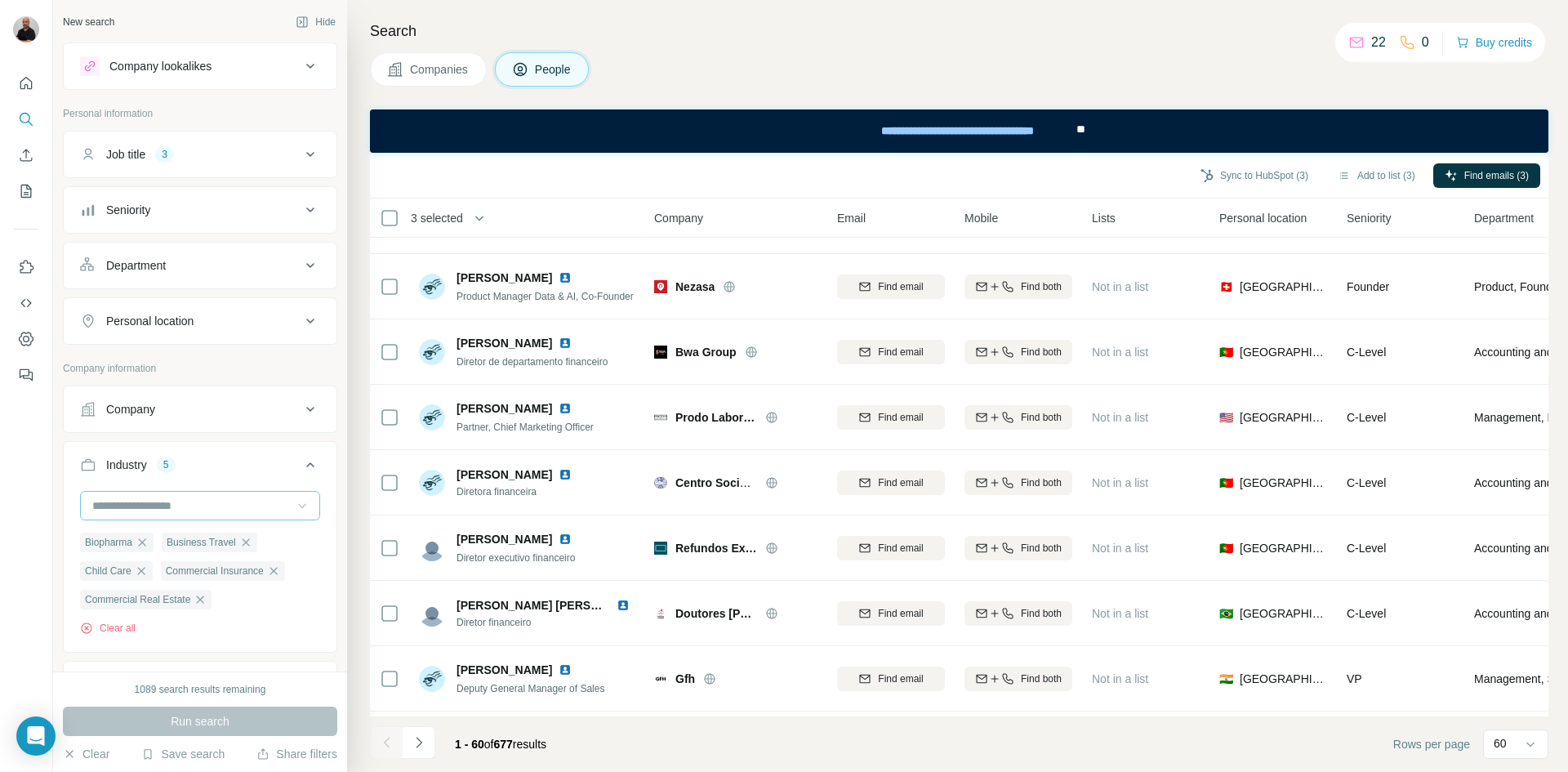
click at [302, 160] on icon at bounding box center [310, 154] width 19 height 19
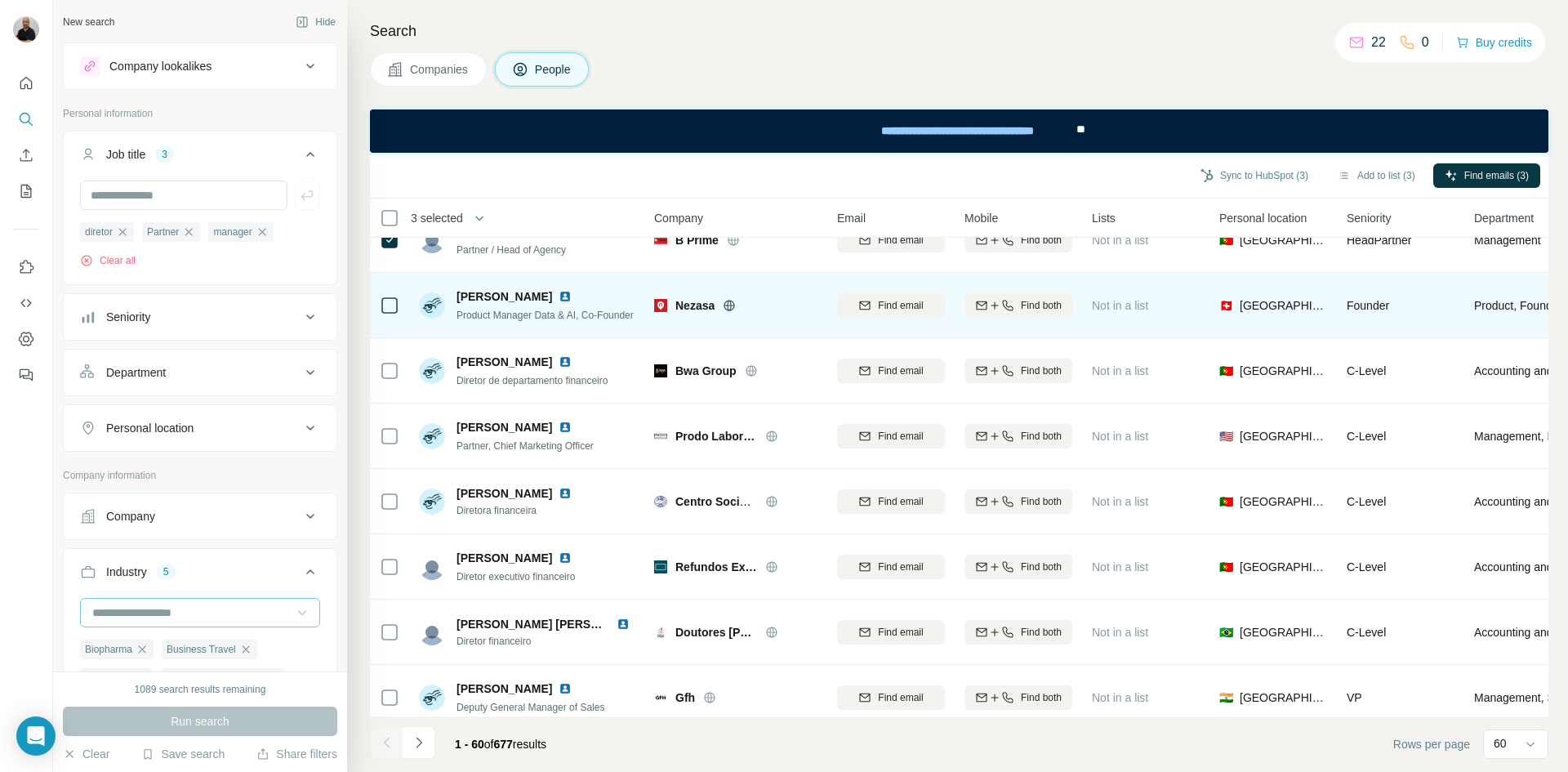
scroll to position [245, 0]
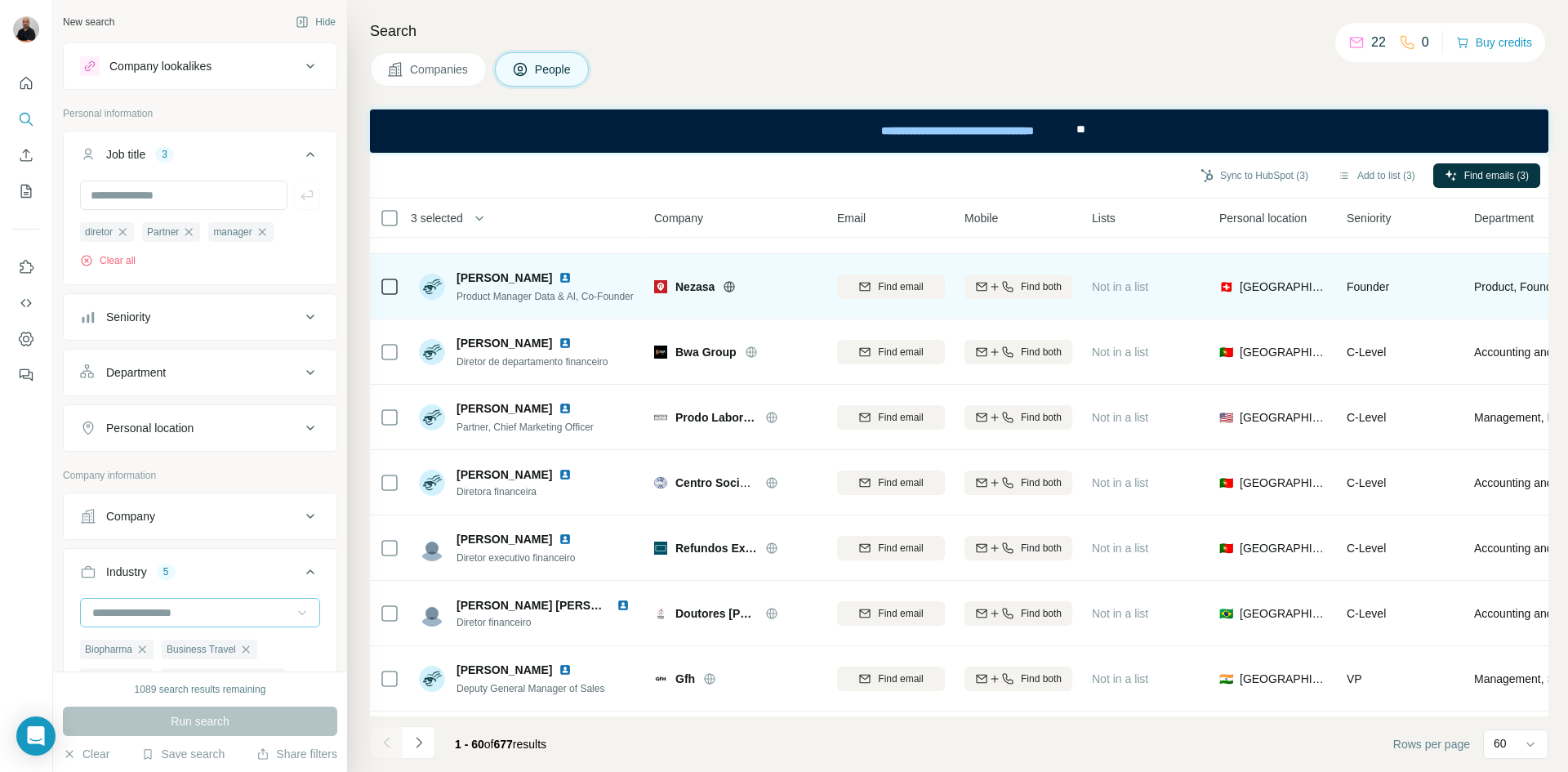
click at [729, 285] on icon at bounding box center [729, 286] width 4 height 11
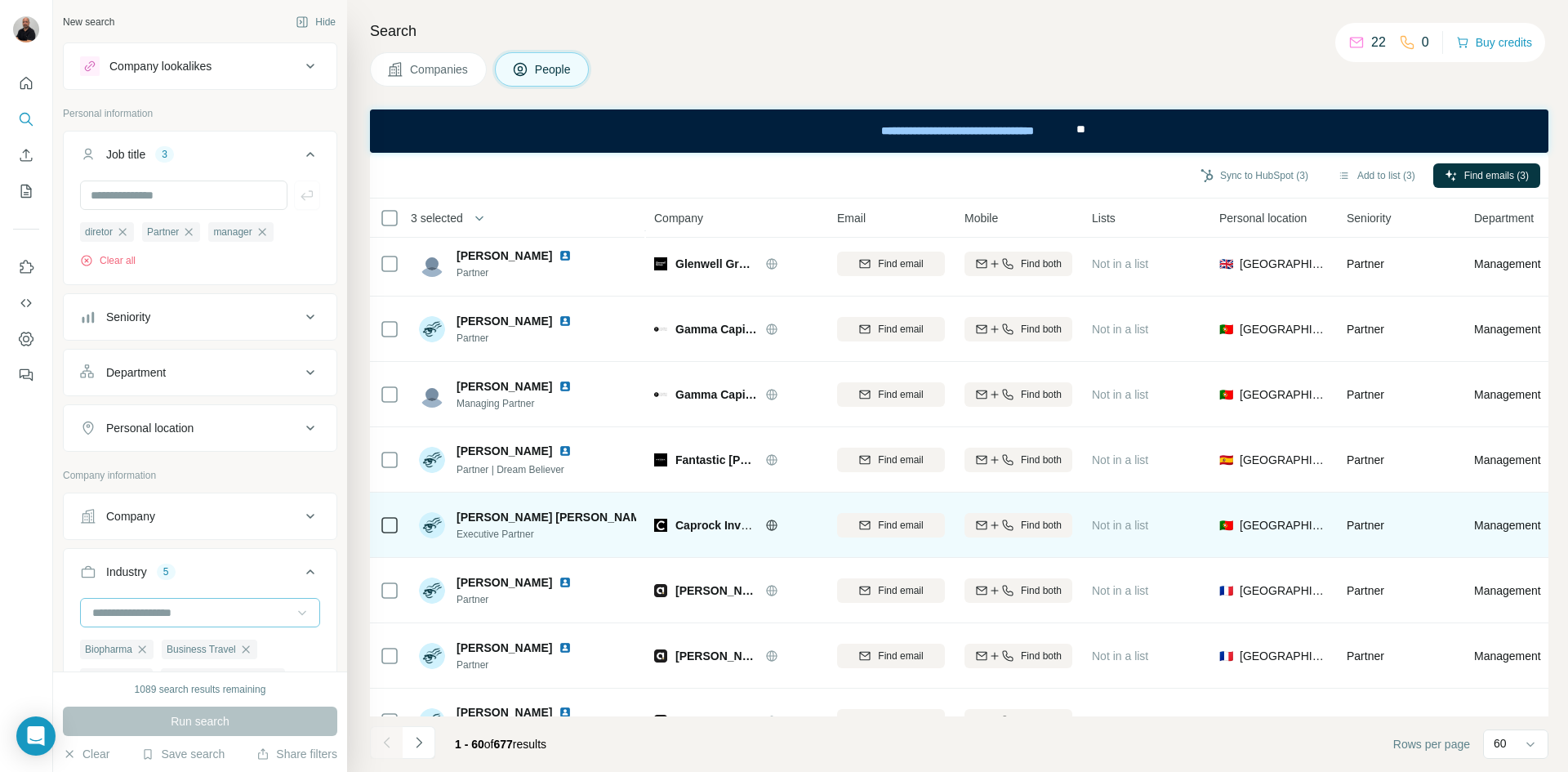
scroll to position [817, 0]
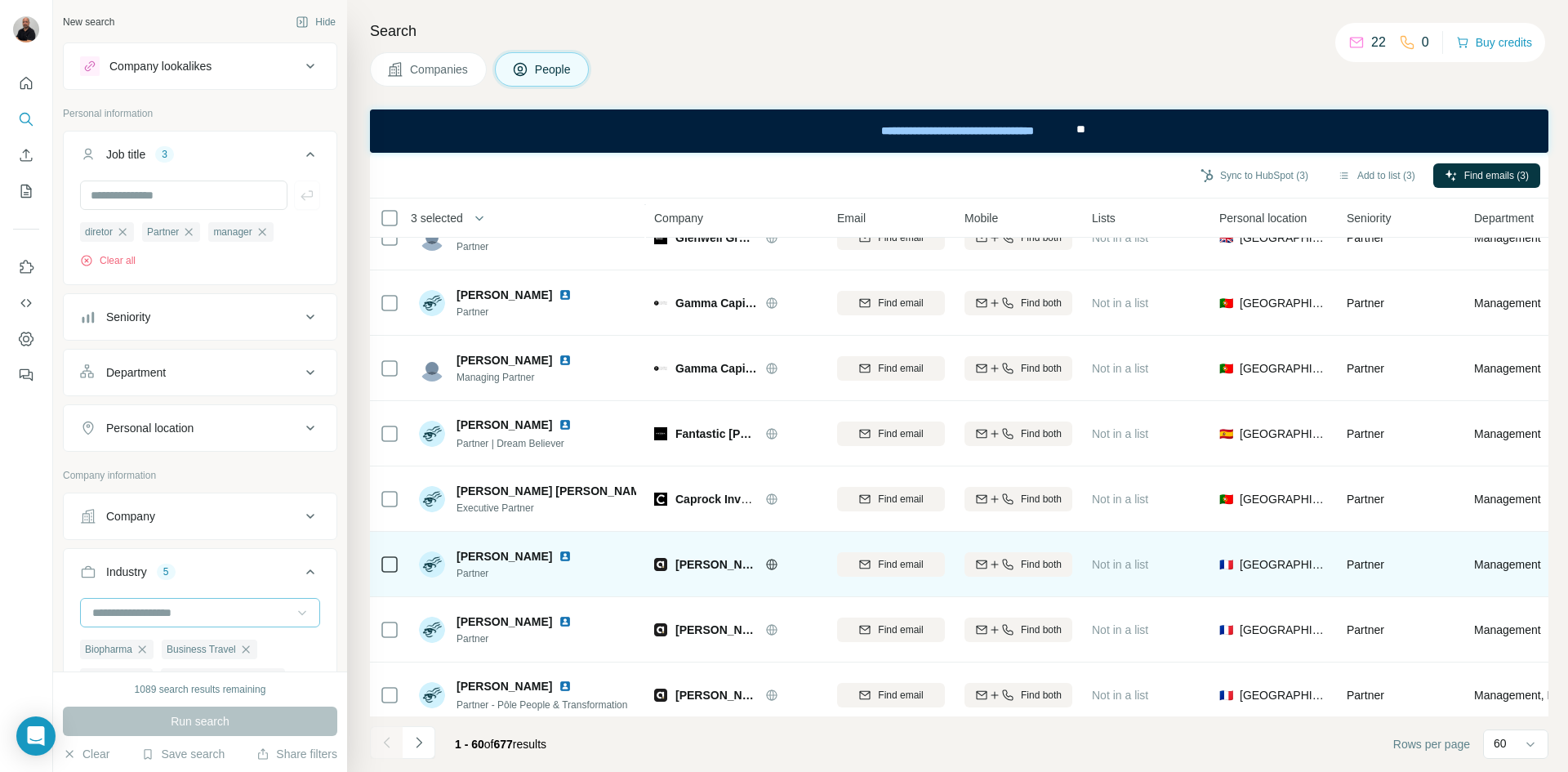
click at [766, 562] on icon at bounding box center [772, 565] width 13 height 13
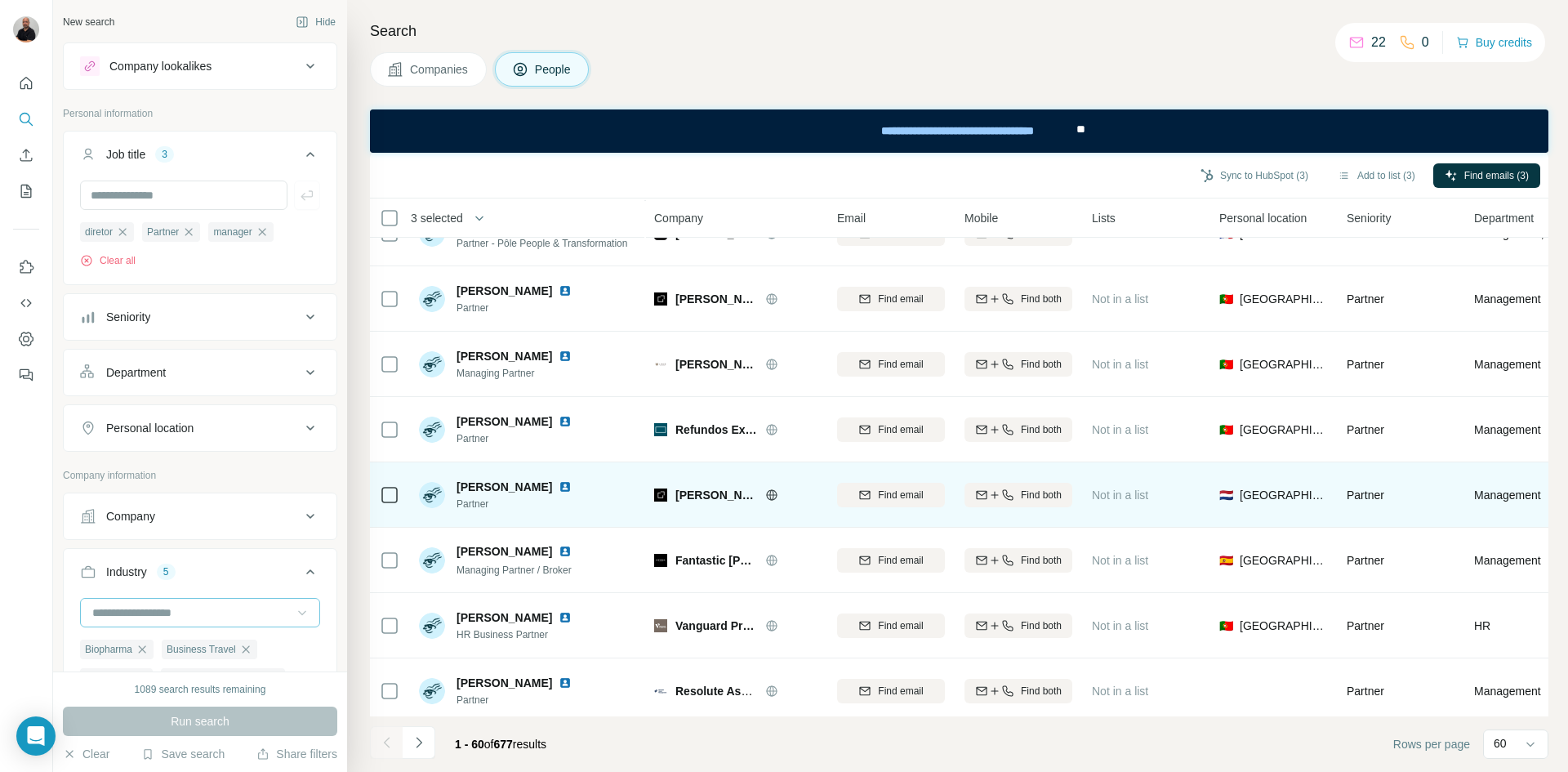
scroll to position [1306, 0]
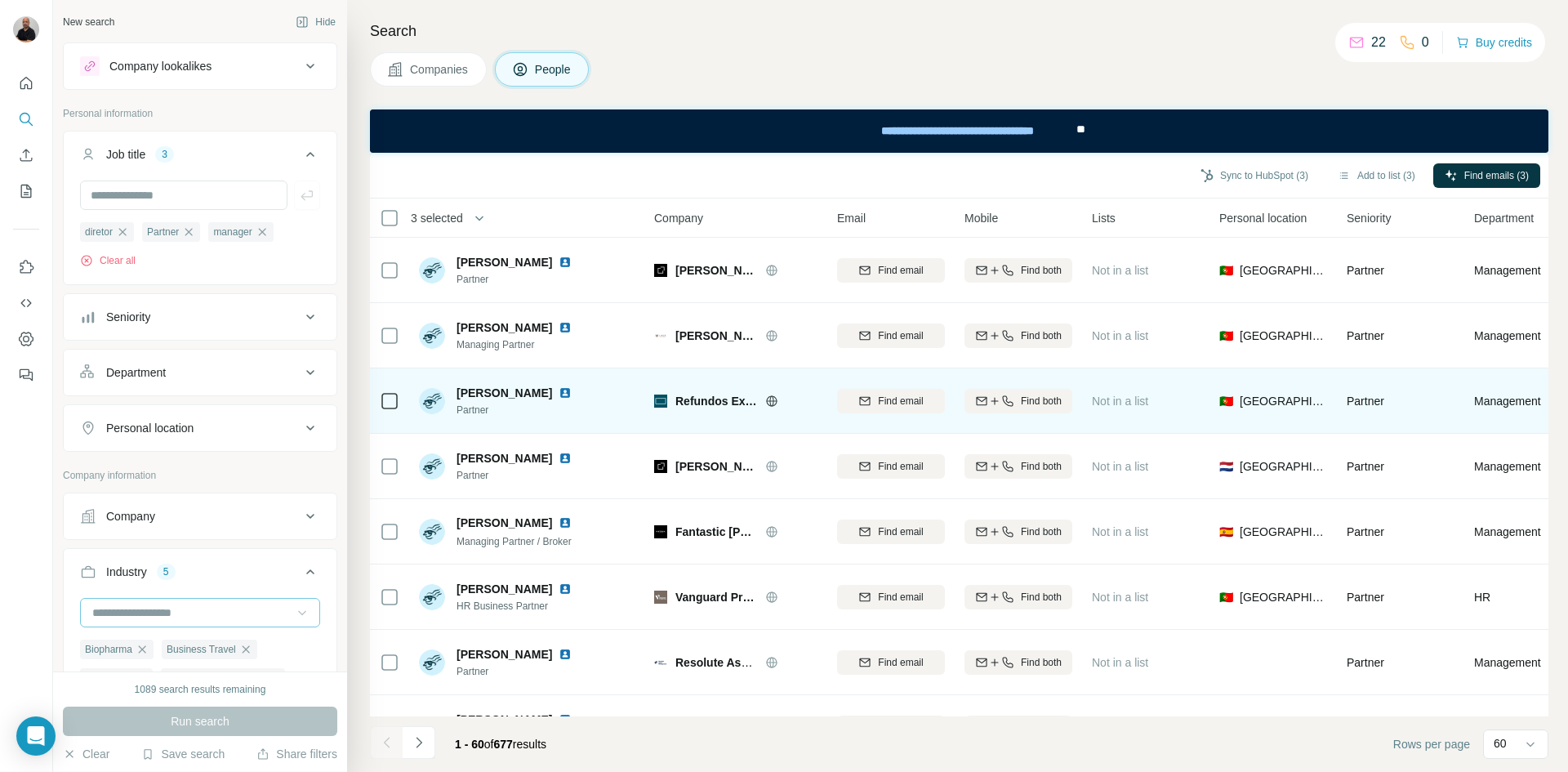
click at [773, 401] on icon at bounding box center [771, 400] width 11 height 1
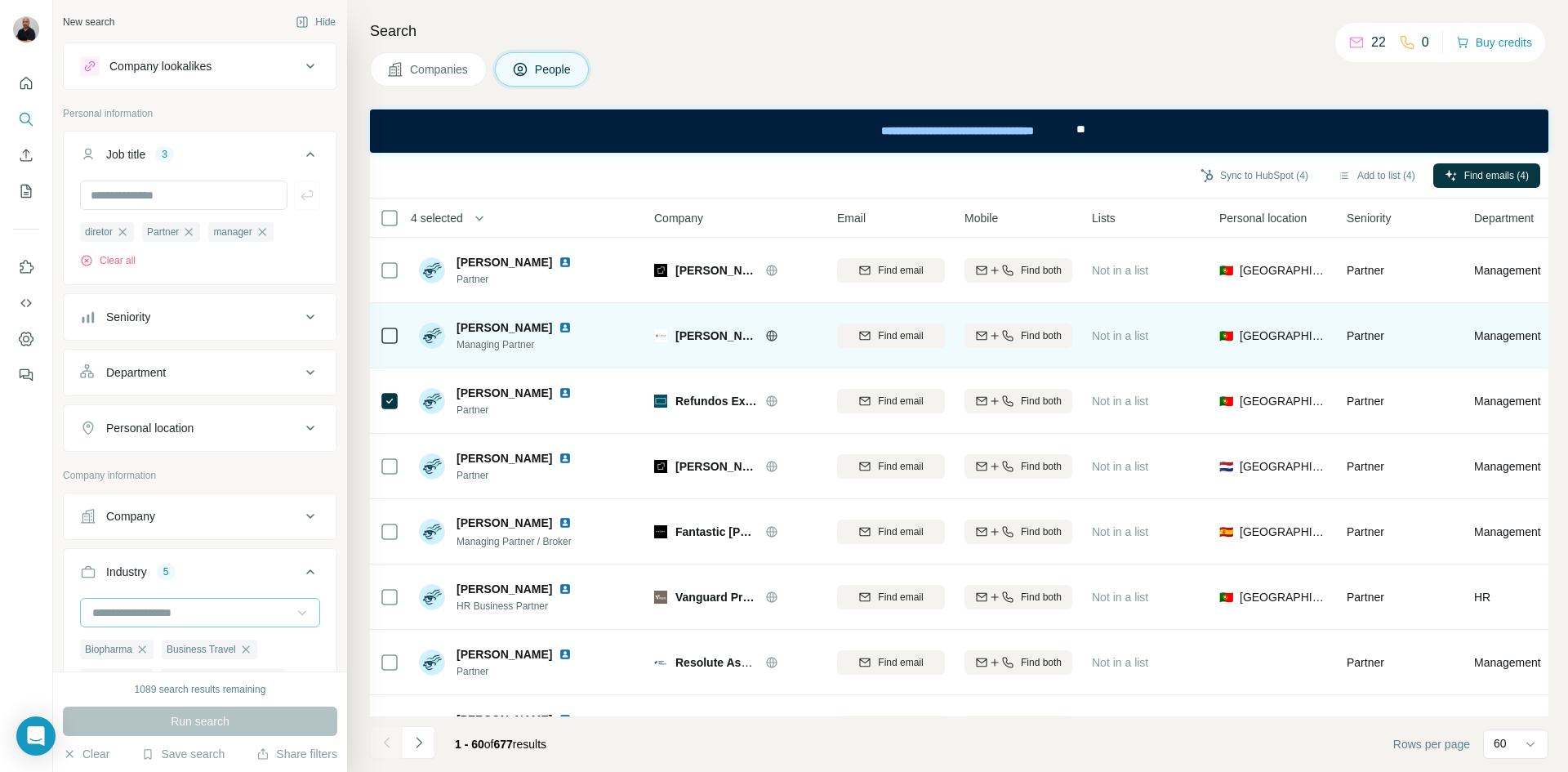
click at [771, 335] on icon at bounding box center [771, 335] width 4 height 11
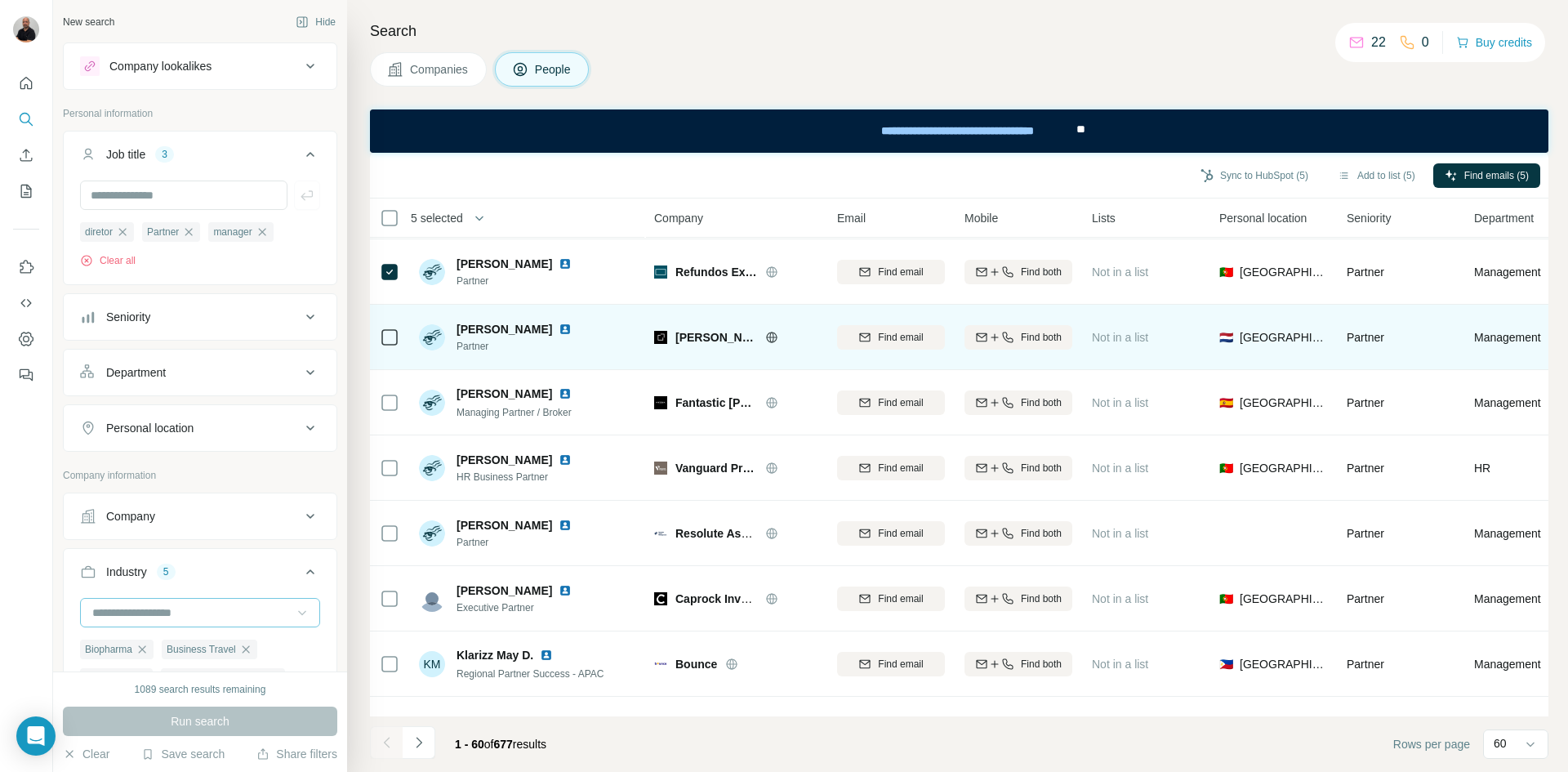
scroll to position [1470, 0]
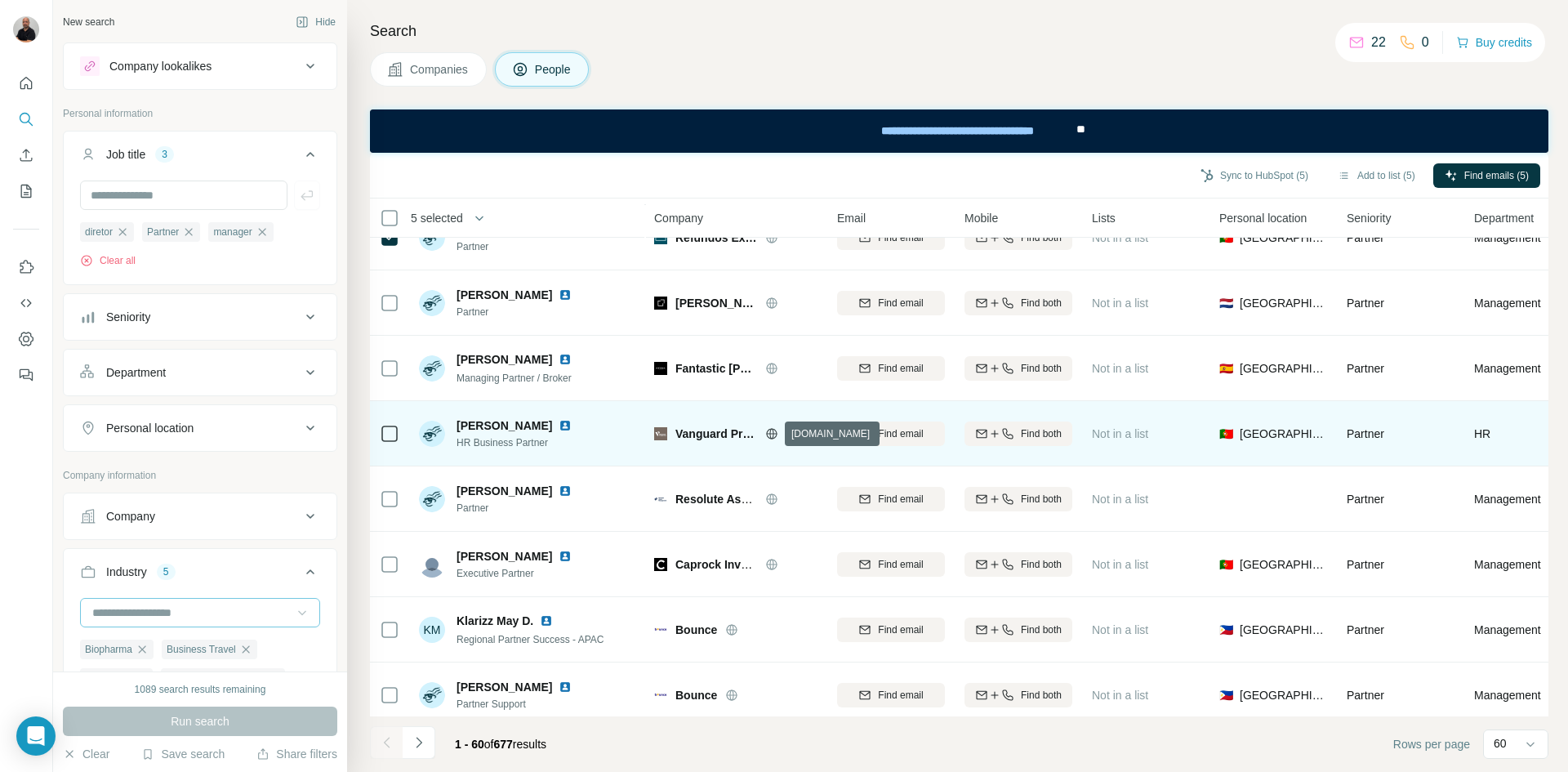
click at [771, 433] on icon at bounding box center [771, 433] width 4 height 11
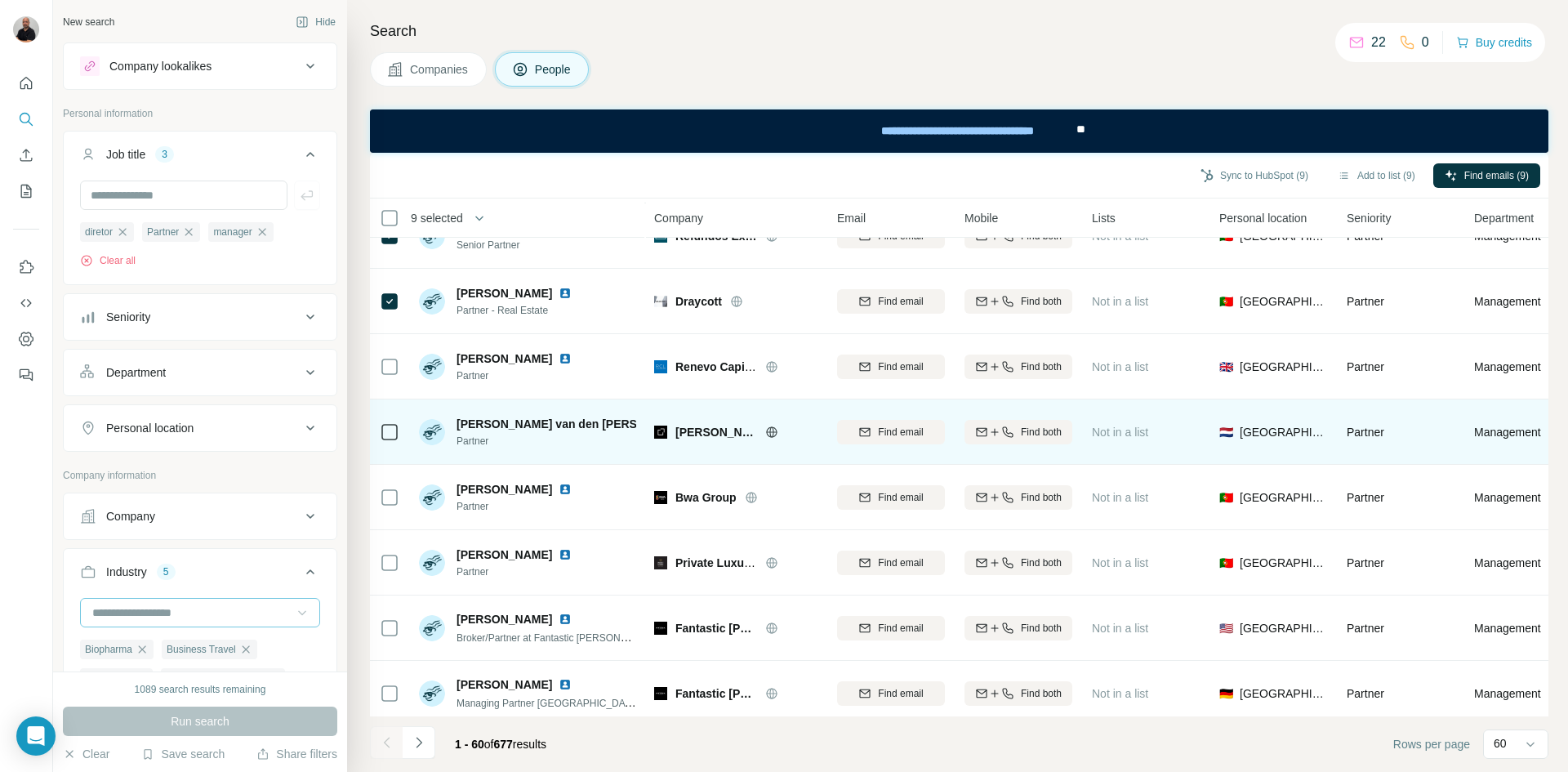
scroll to position [3022, 0]
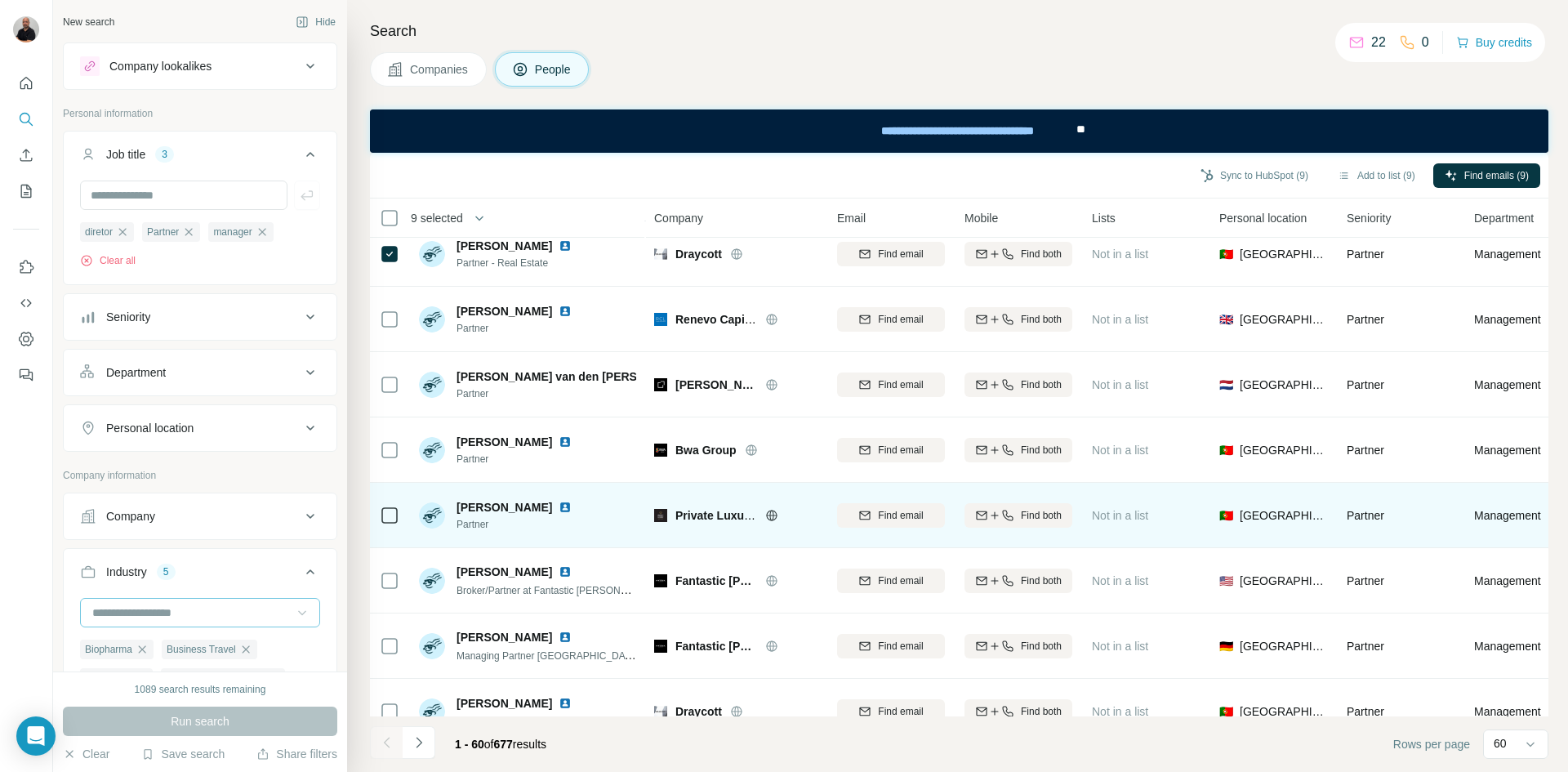
click at [773, 517] on icon at bounding box center [772, 516] width 13 height 13
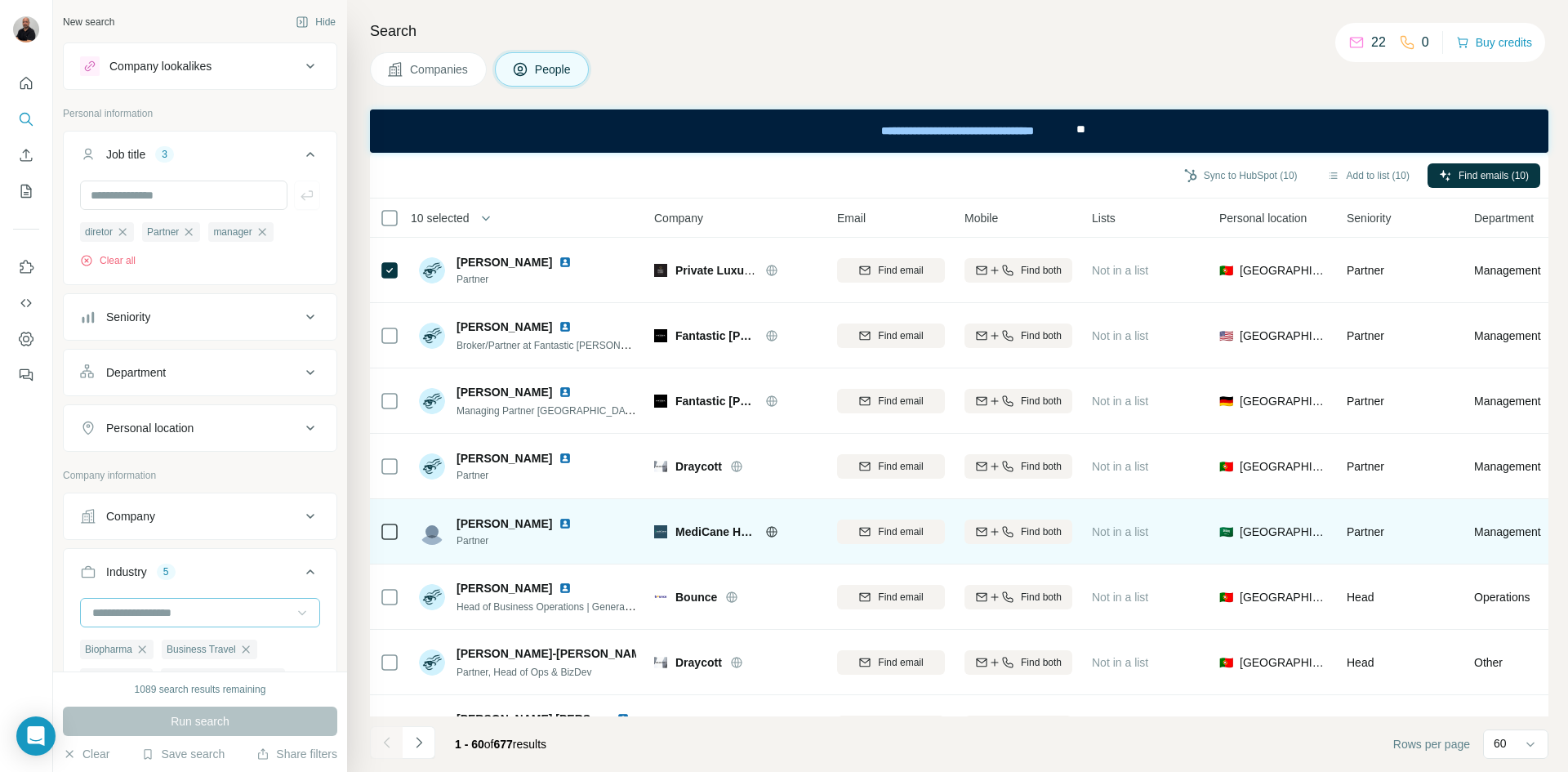
scroll to position [3348, 0]
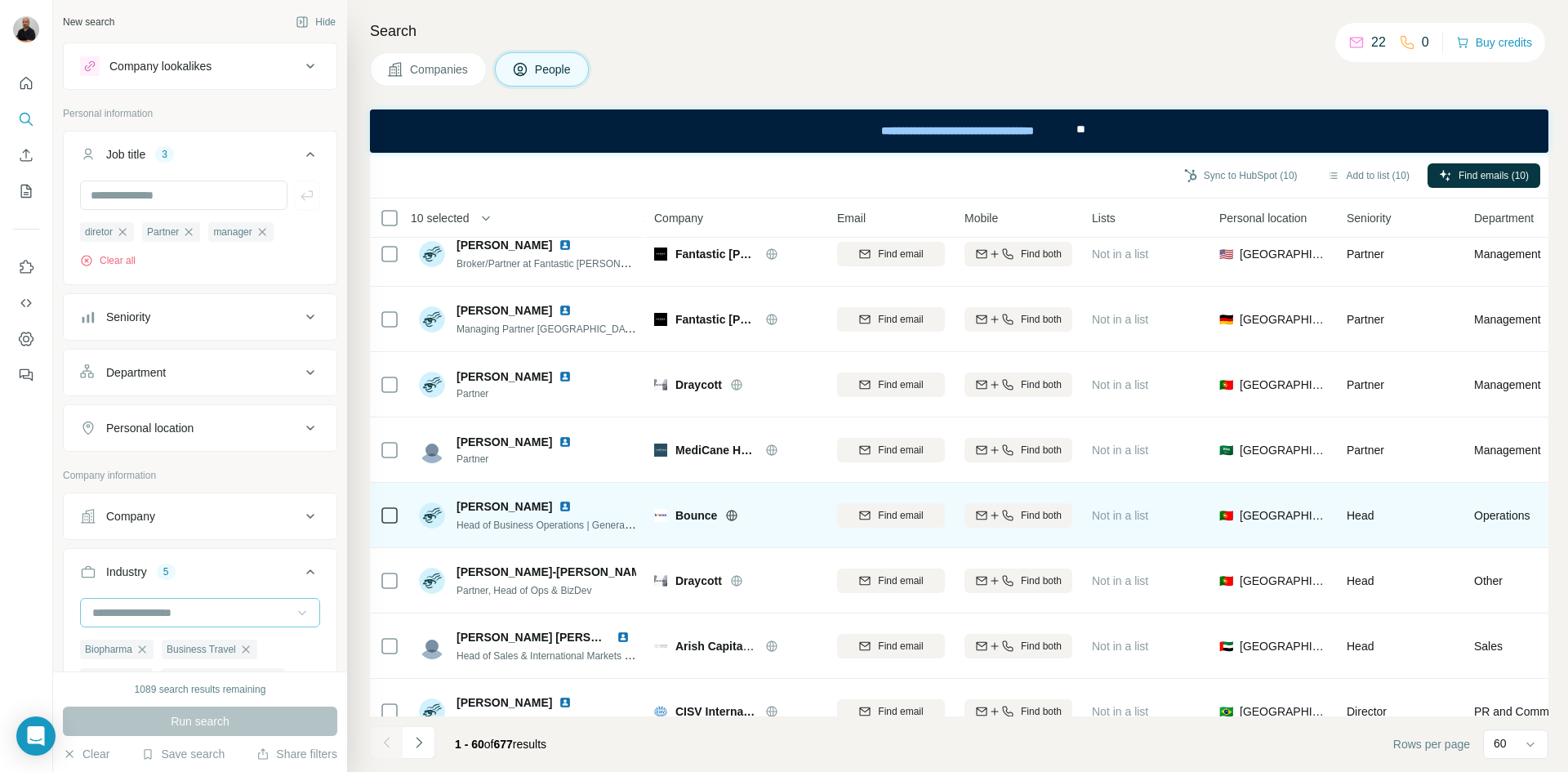
click at [730, 516] on icon at bounding box center [732, 516] width 13 height 13
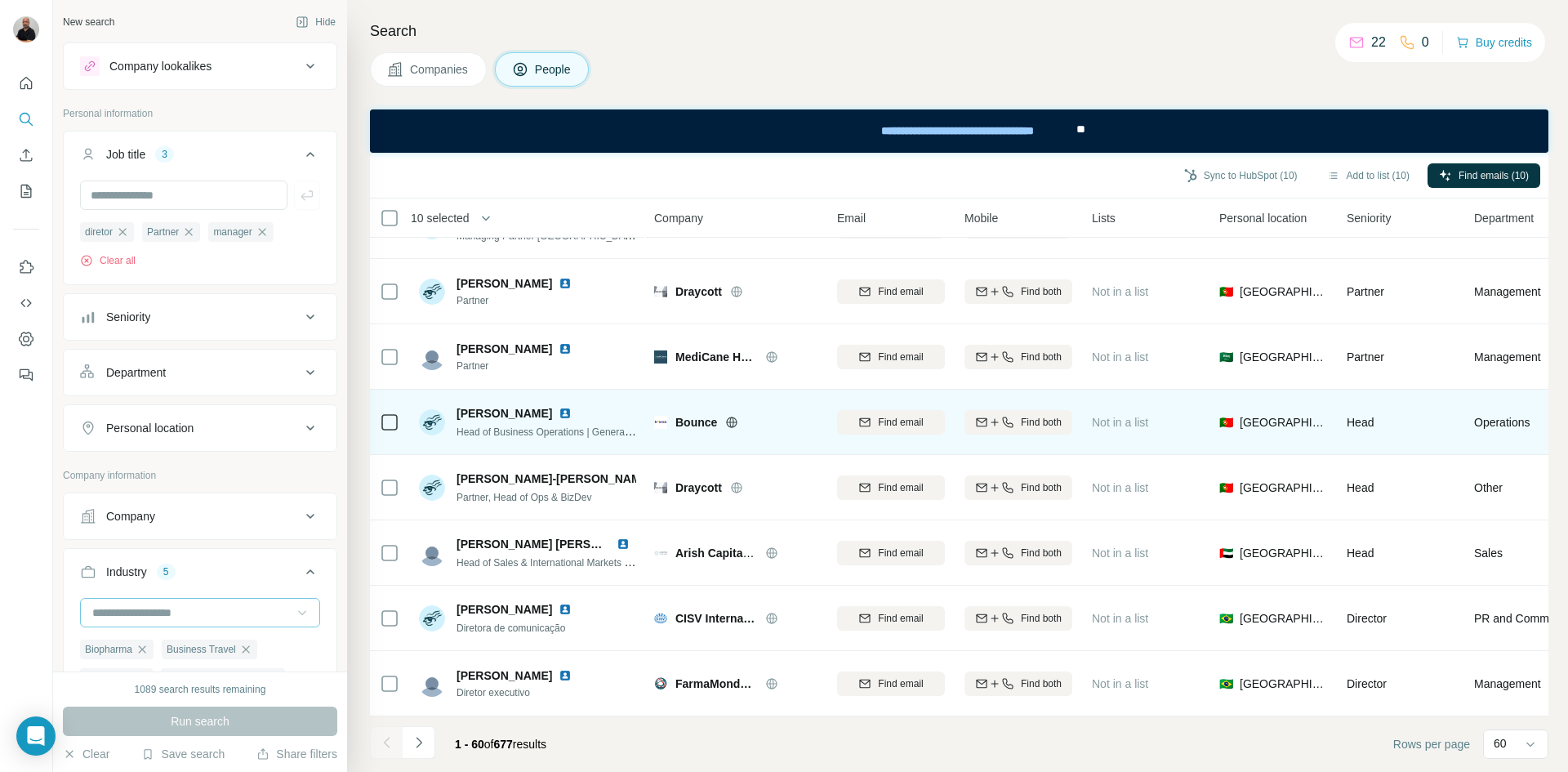
scroll to position [3449, 0]
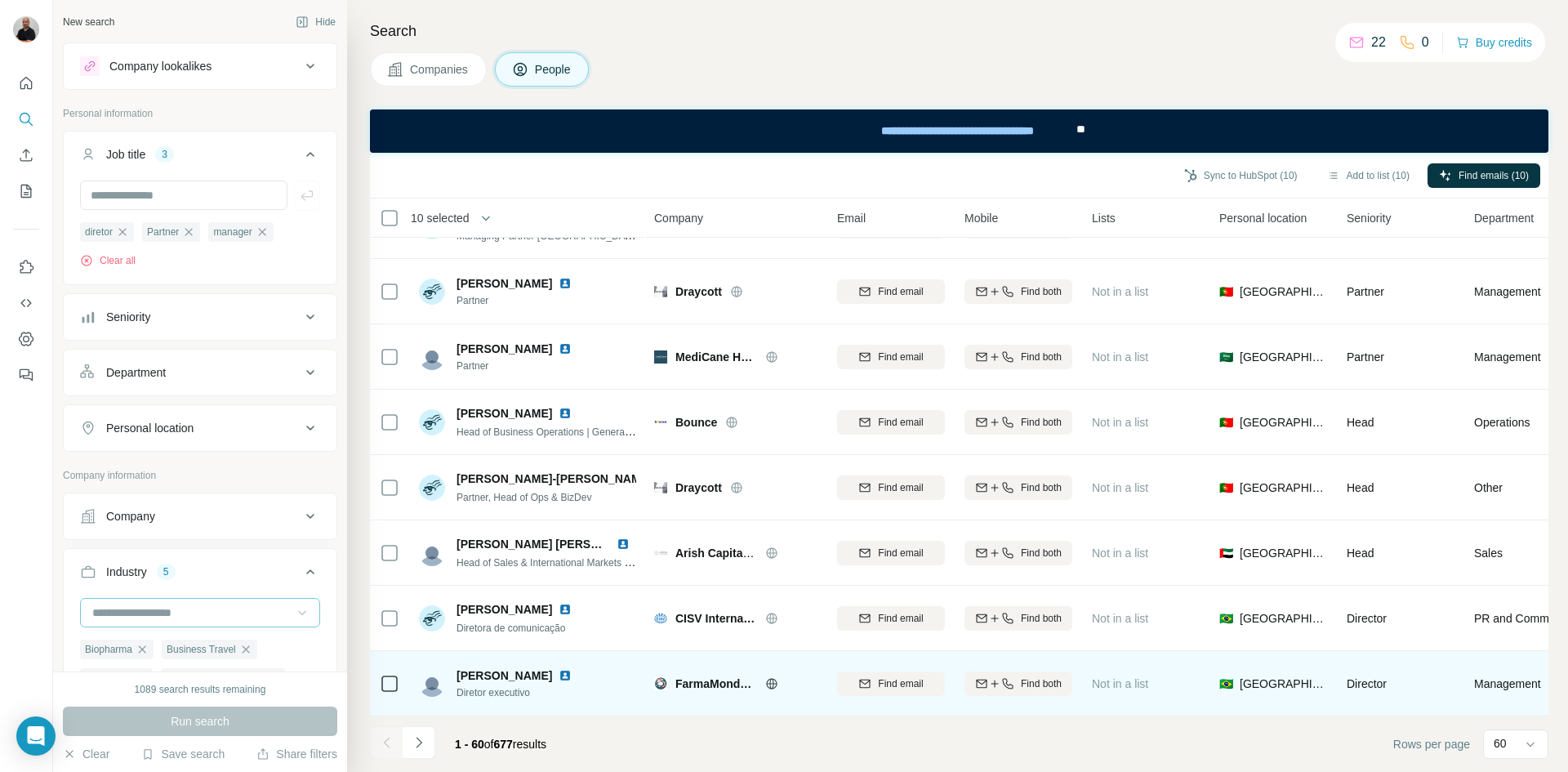
click at [771, 677] on icon at bounding box center [772, 684] width 13 height 13
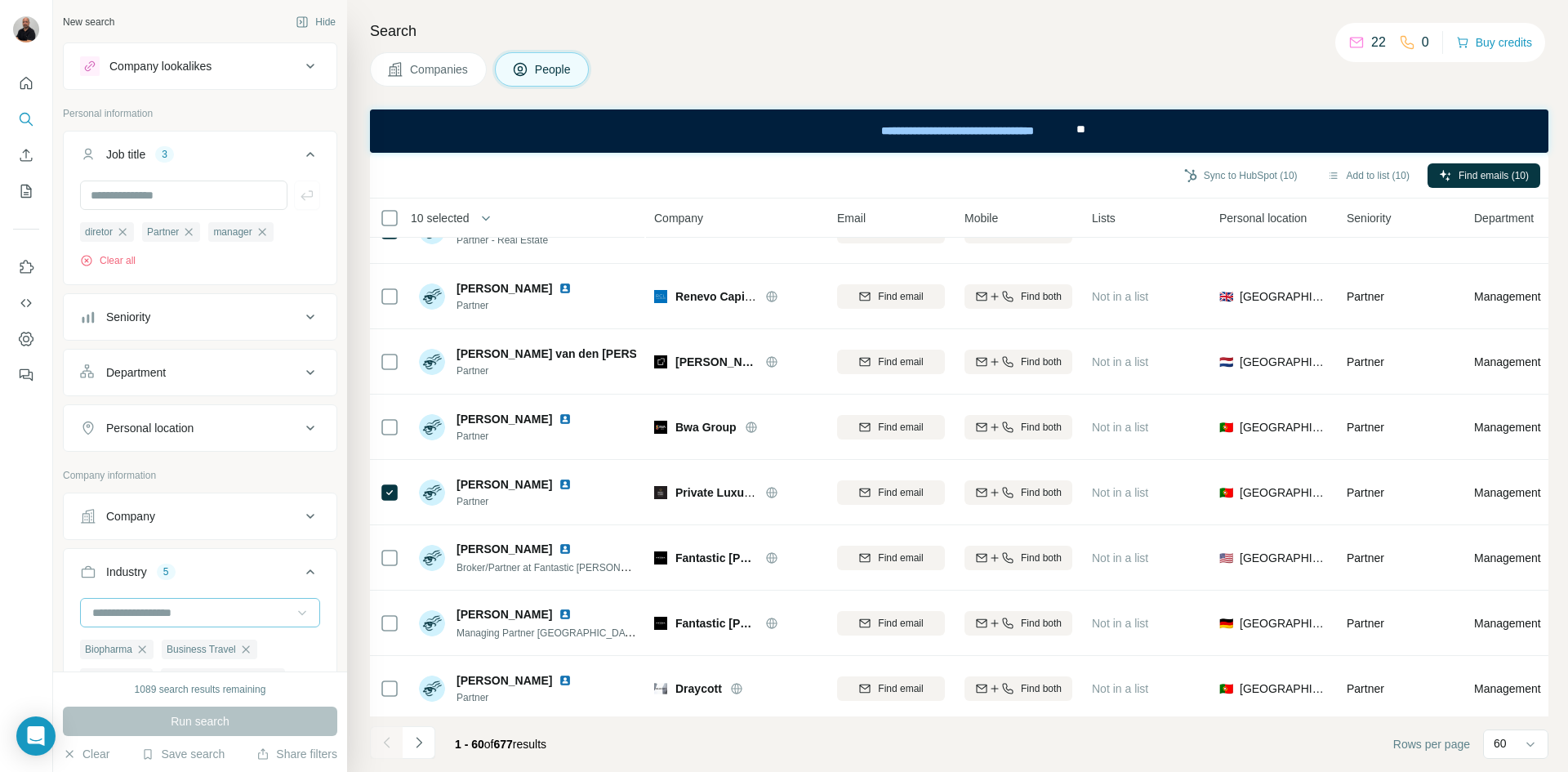
scroll to position [2878, 0]
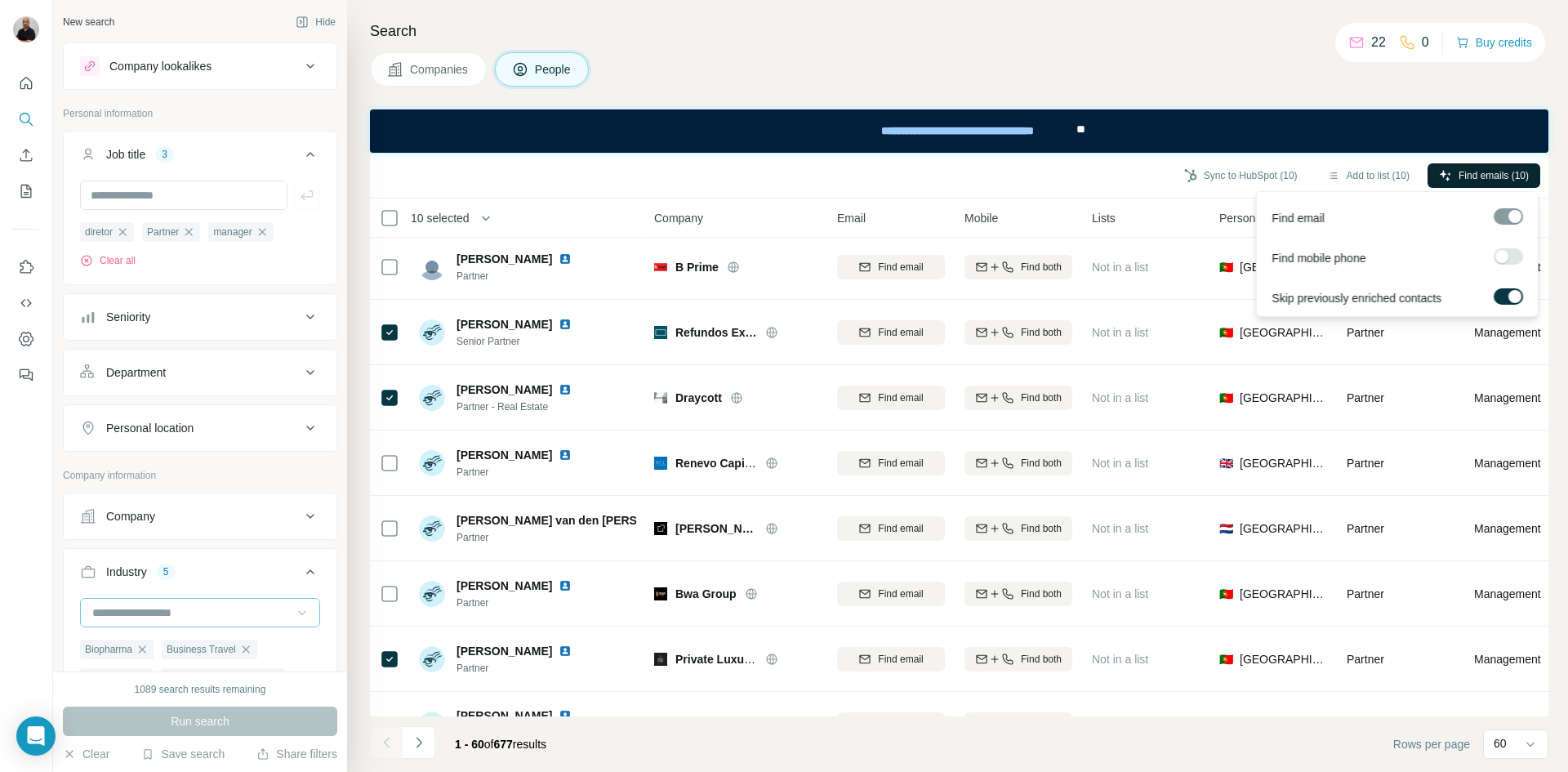
click at [1486, 175] on span "Find emails (10)" at bounding box center [1494, 175] width 71 height 14
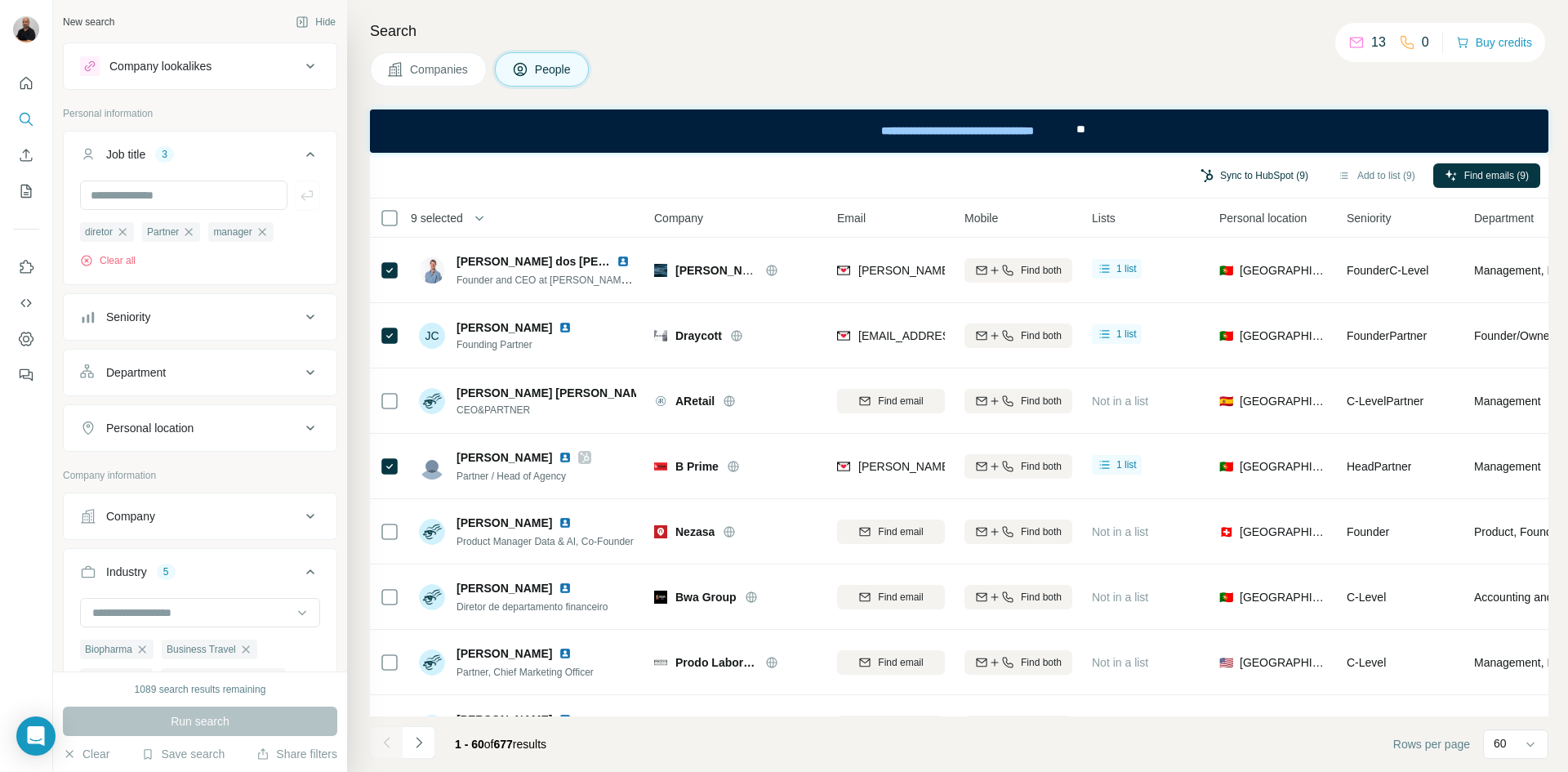
click at [1213, 171] on button "Sync to HubSpot (9)" at bounding box center [1255, 175] width 131 height 24
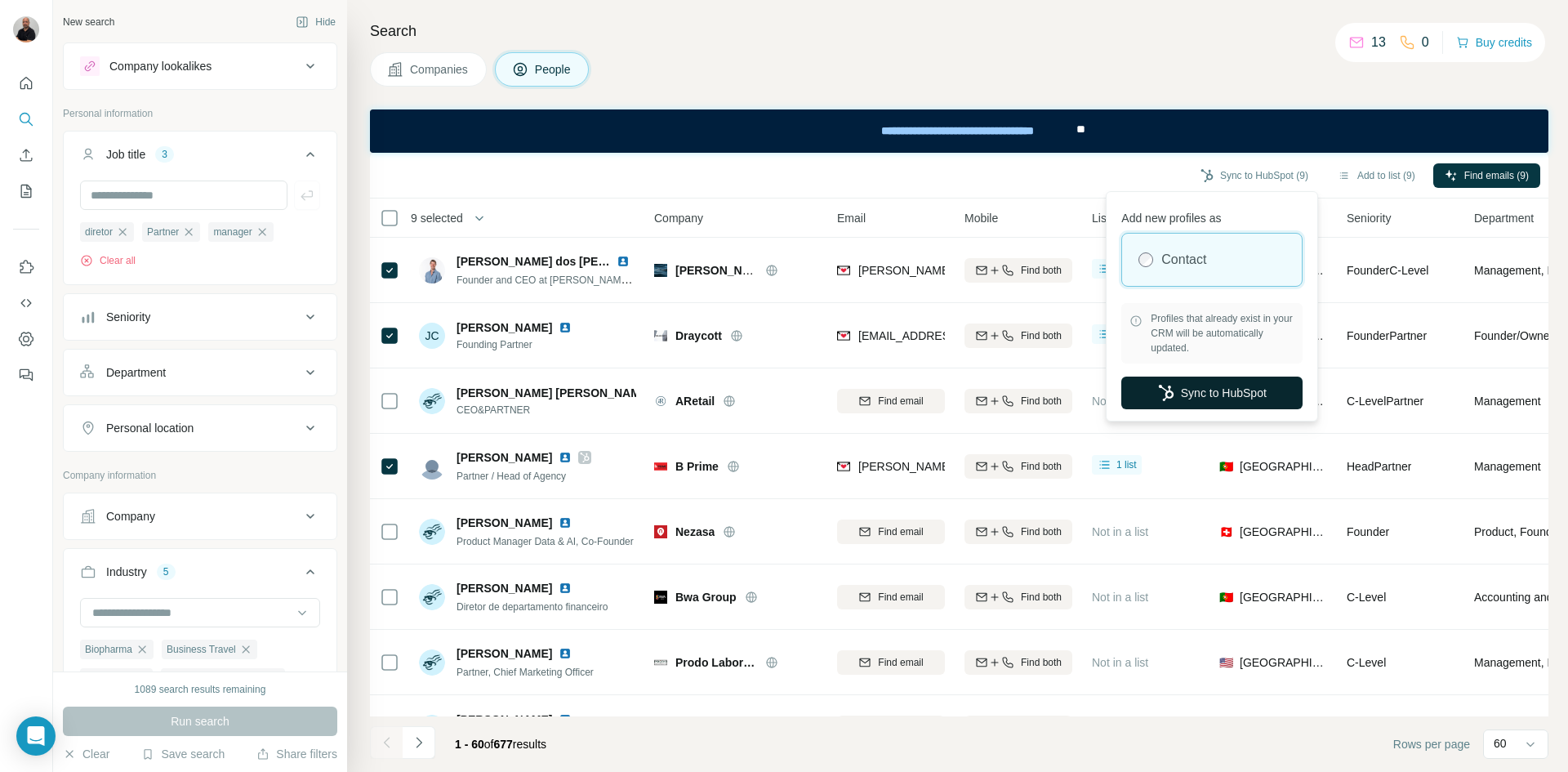
click at [1234, 392] on button "Sync to HubSpot" at bounding box center [1213, 392] width 182 height 33
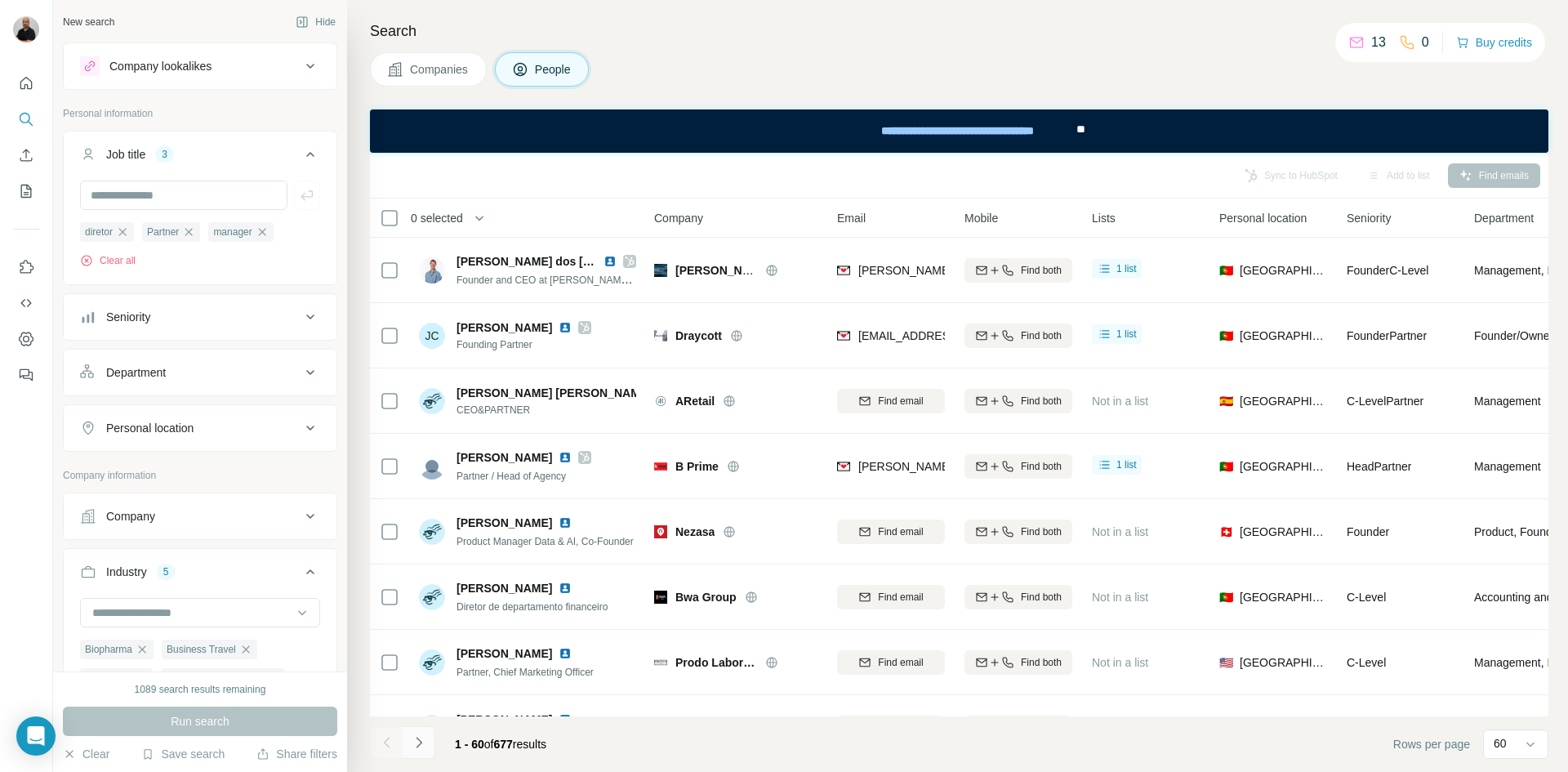
drag, startPoint x: 421, startPoint y: 743, endPoint x: 432, endPoint y: 744, distance: 11.0
click at [419, 743] on icon "Navigate to next page" at bounding box center [418, 742] width 16 height 16
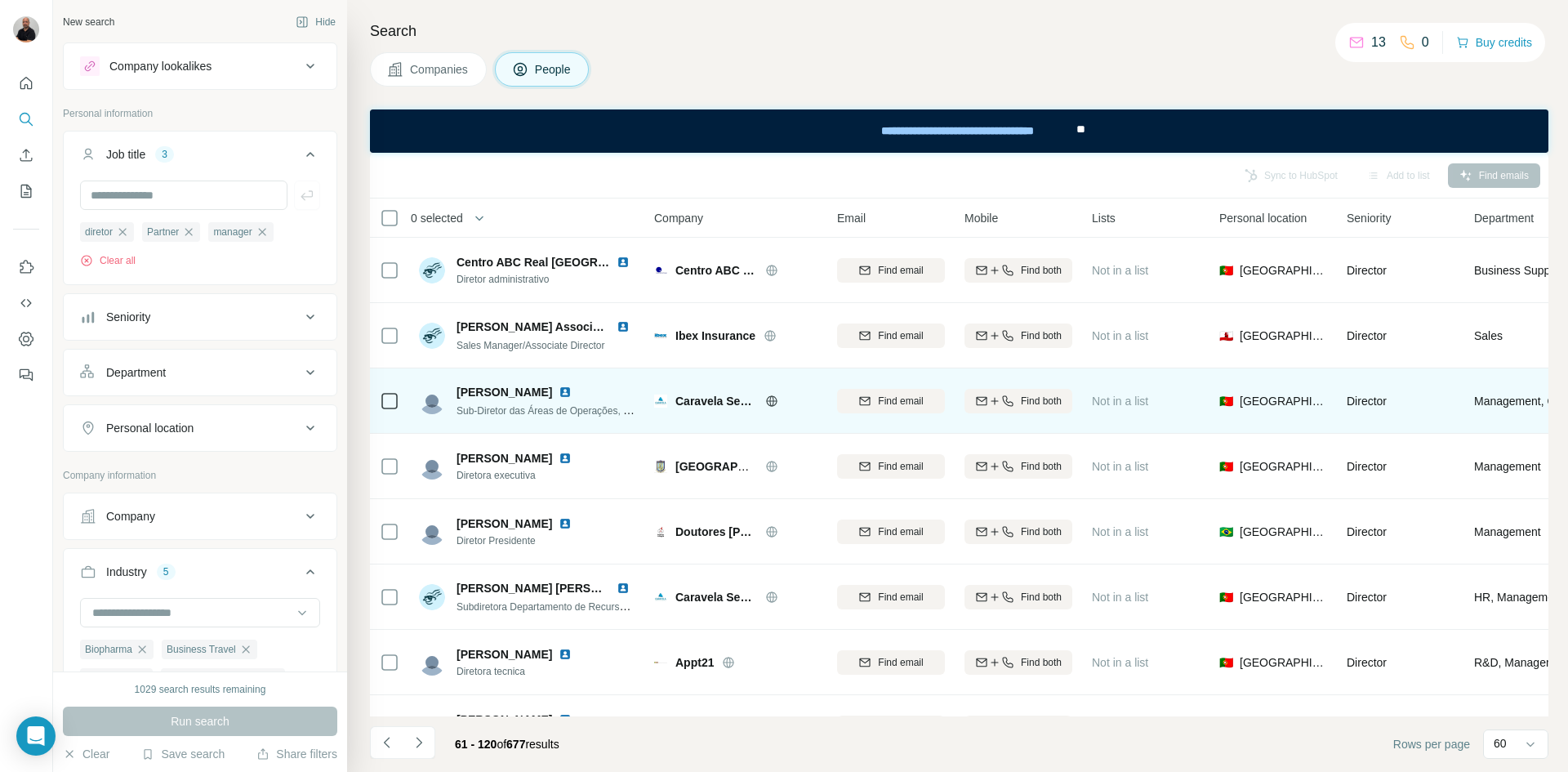
scroll to position [81, 0]
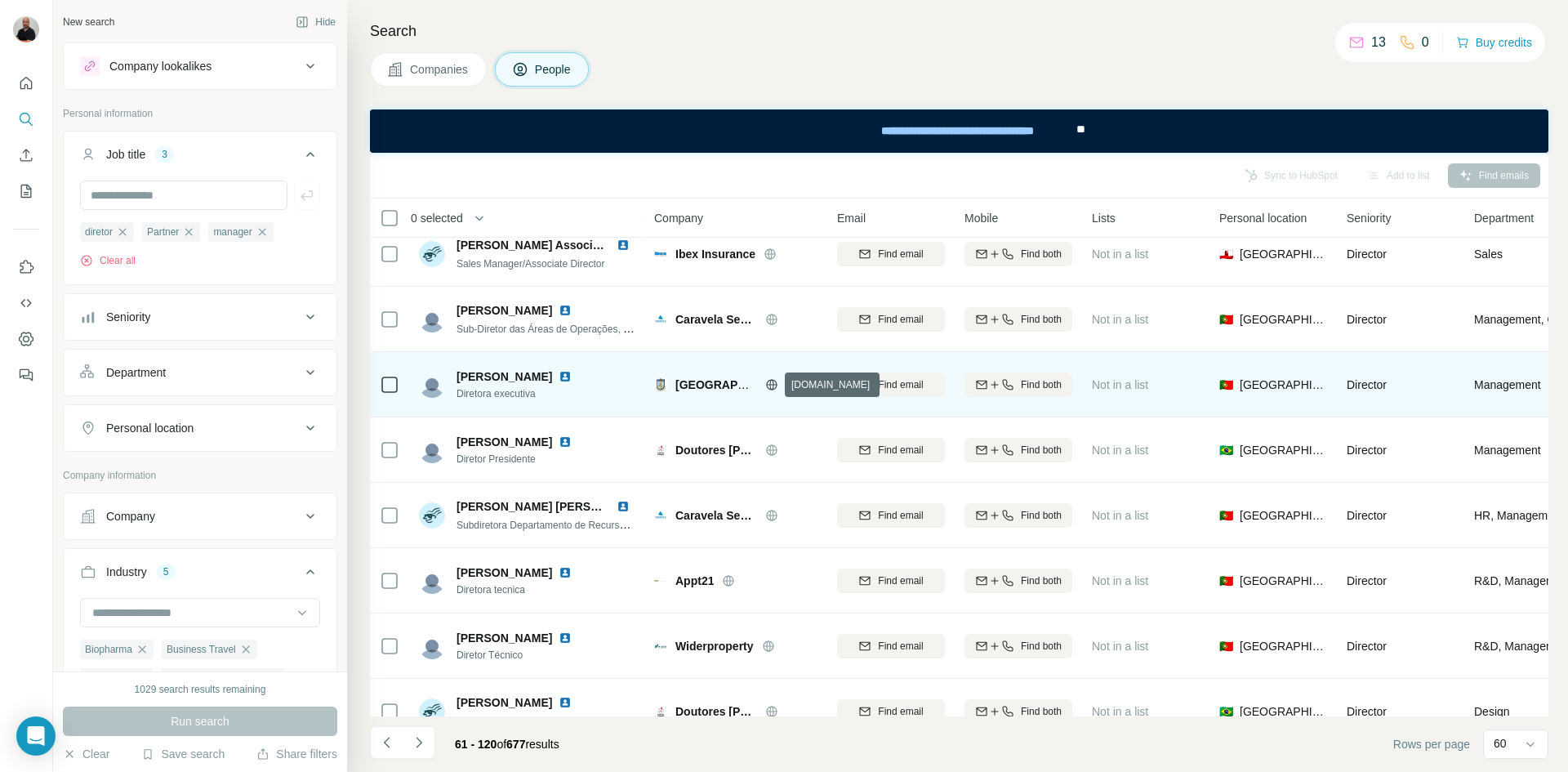
click at [772, 386] on icon at bounding box center [772, 385] width 13 height 13
